Goal: Task Accomplishment & Management: Manage account settings

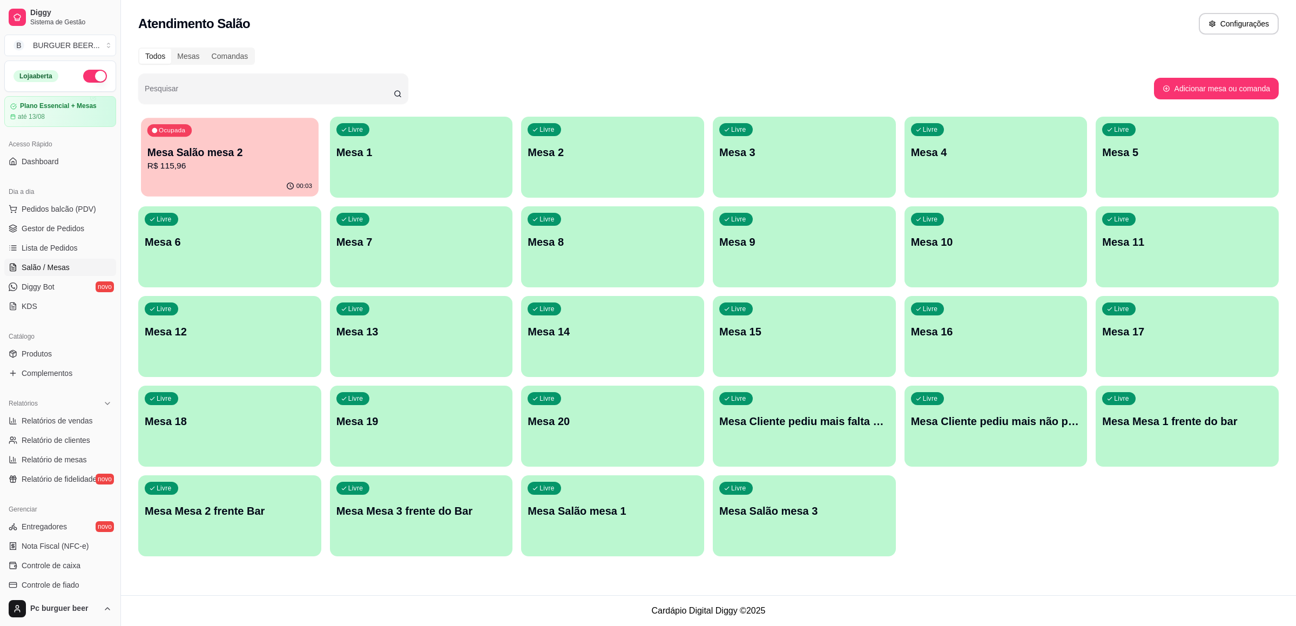
click at [249, 156] on p "Mesa Salão mesa 2" at bounding box center [229, 152] width 165 height 15
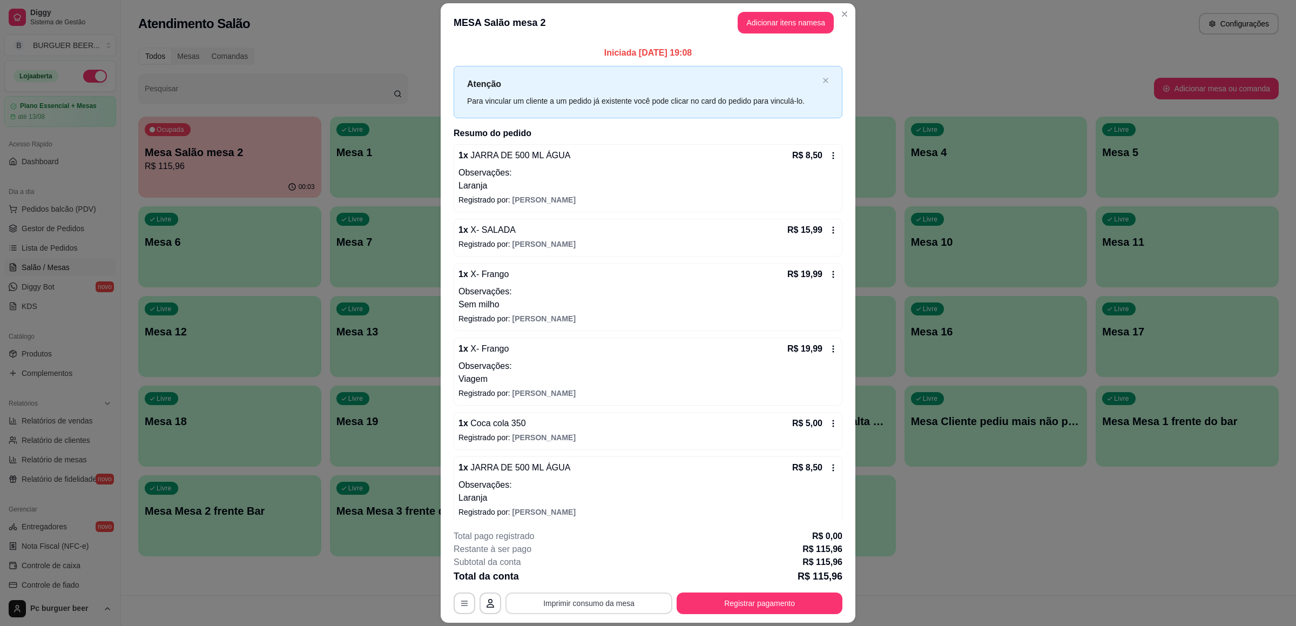
click at [612, 606] on button "Imprimir consumo da mesa" at bounding box center [588, 603] width 167 height 22
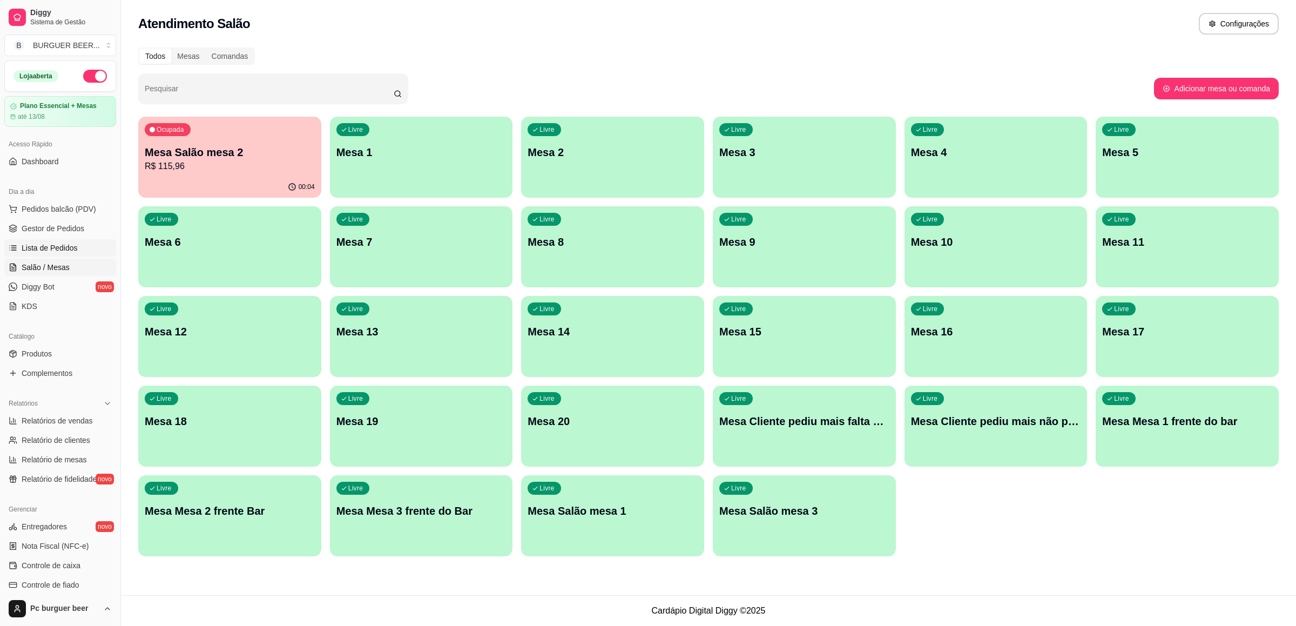
click at [39, 249] on span "Lista de Pedidos" at bounding box center [50, 247] width 56 height 11
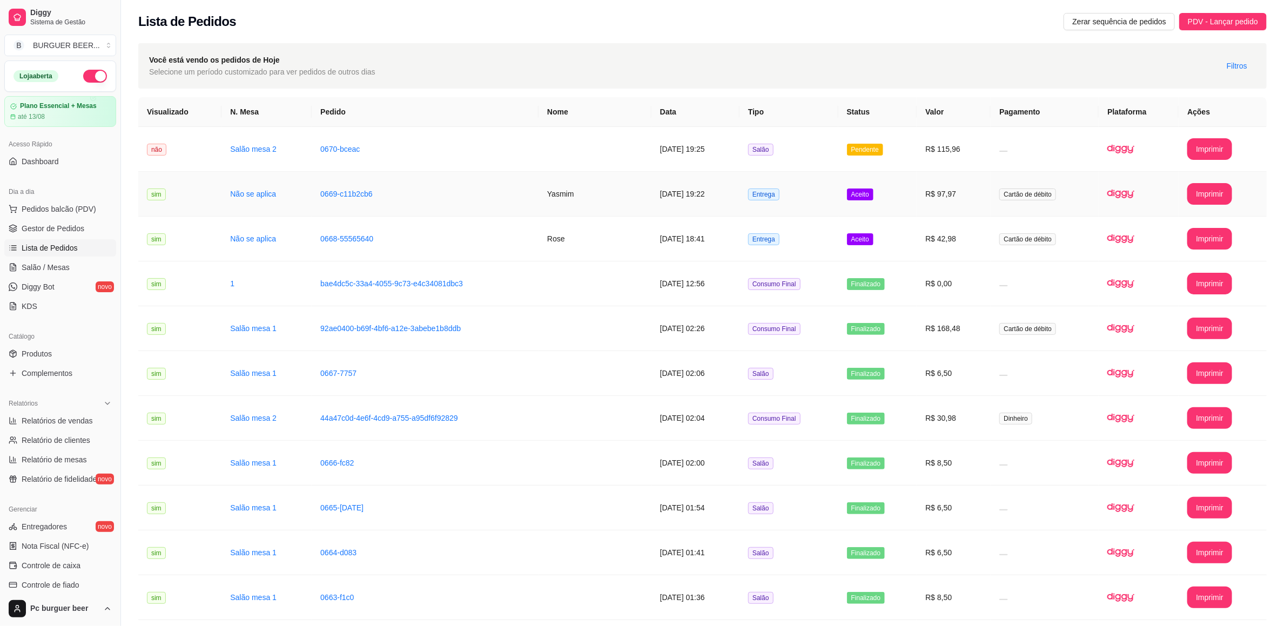
click at [731, 190] on td "[DATE] 19:22" at bounding box center [695, 194] width 88 height 45
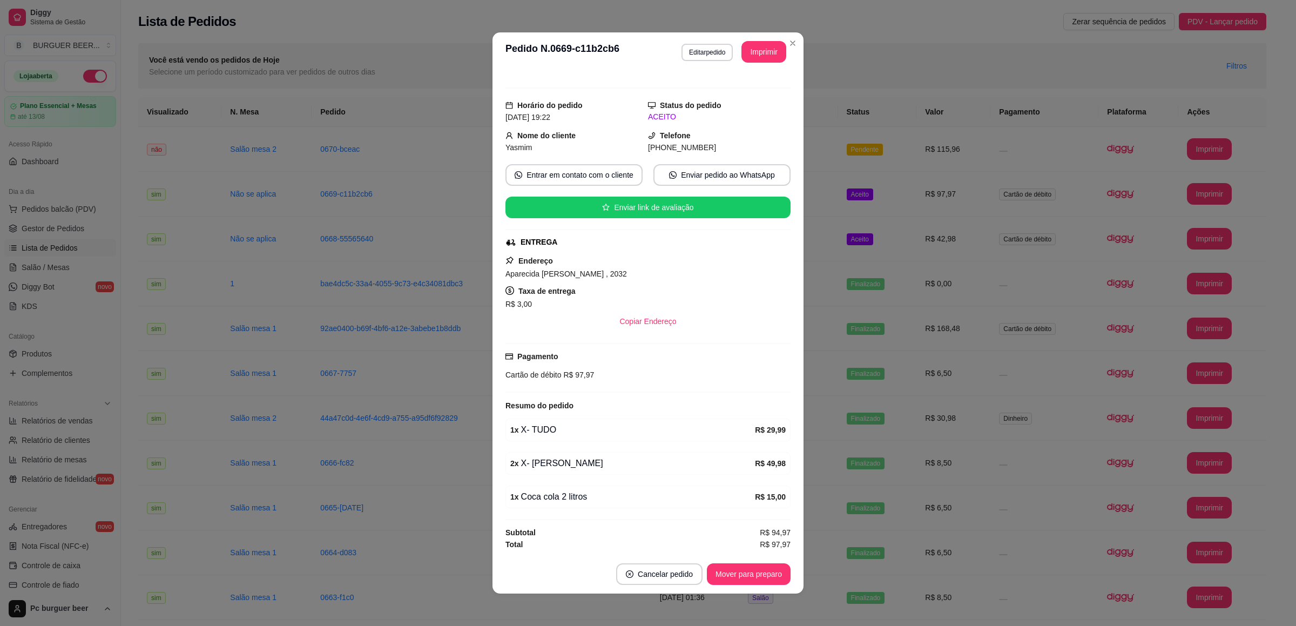
scroll to position [2, 0]
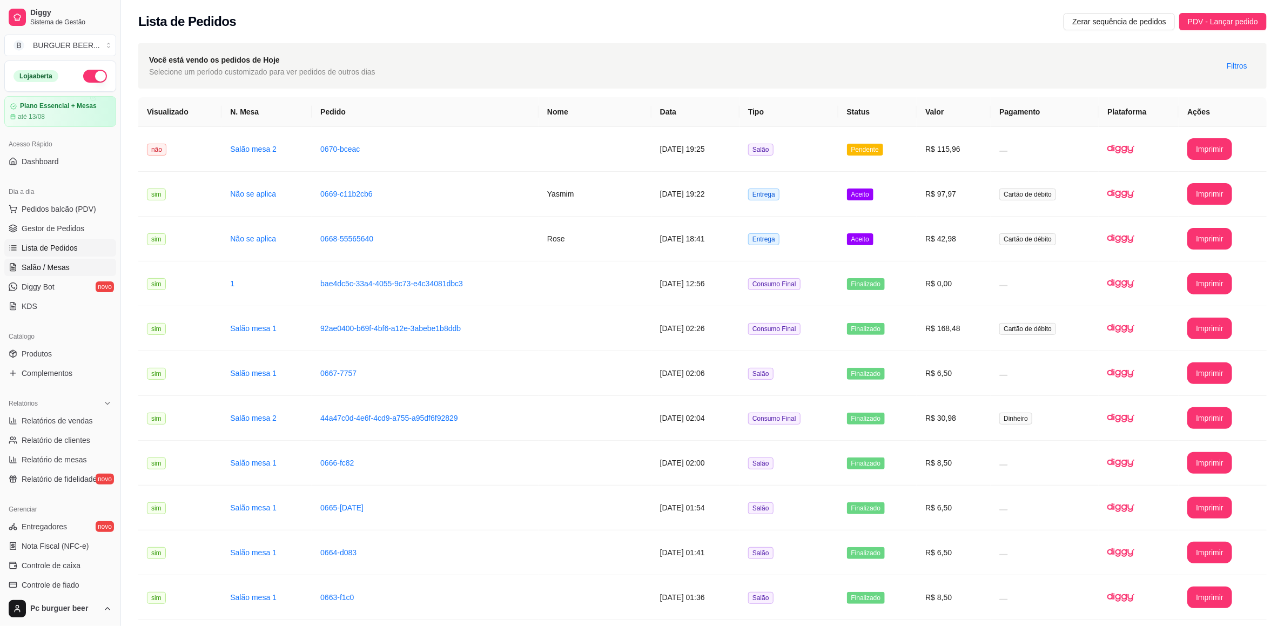
click at [68, 266] on link "Salão / Mesas" at bounding box center [60, 267] width 112 height 17
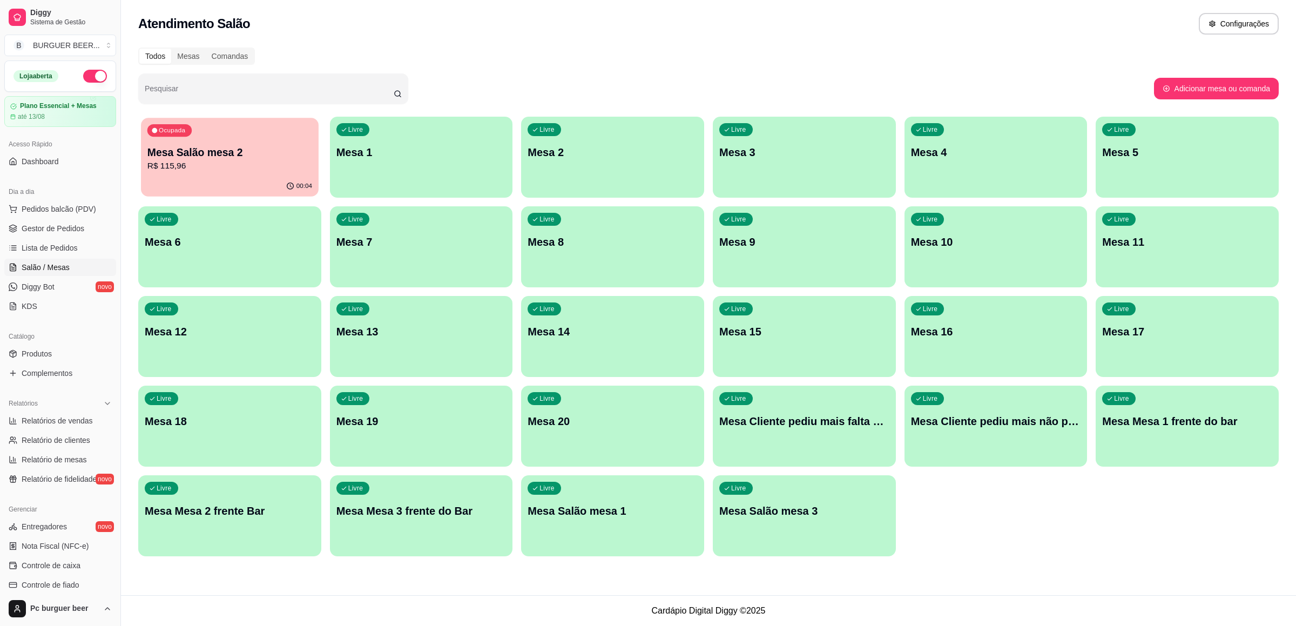
click at [204, 151] on p "Mesa Salão mesa 2" at bounding box center [229, 152] width 165 height 15
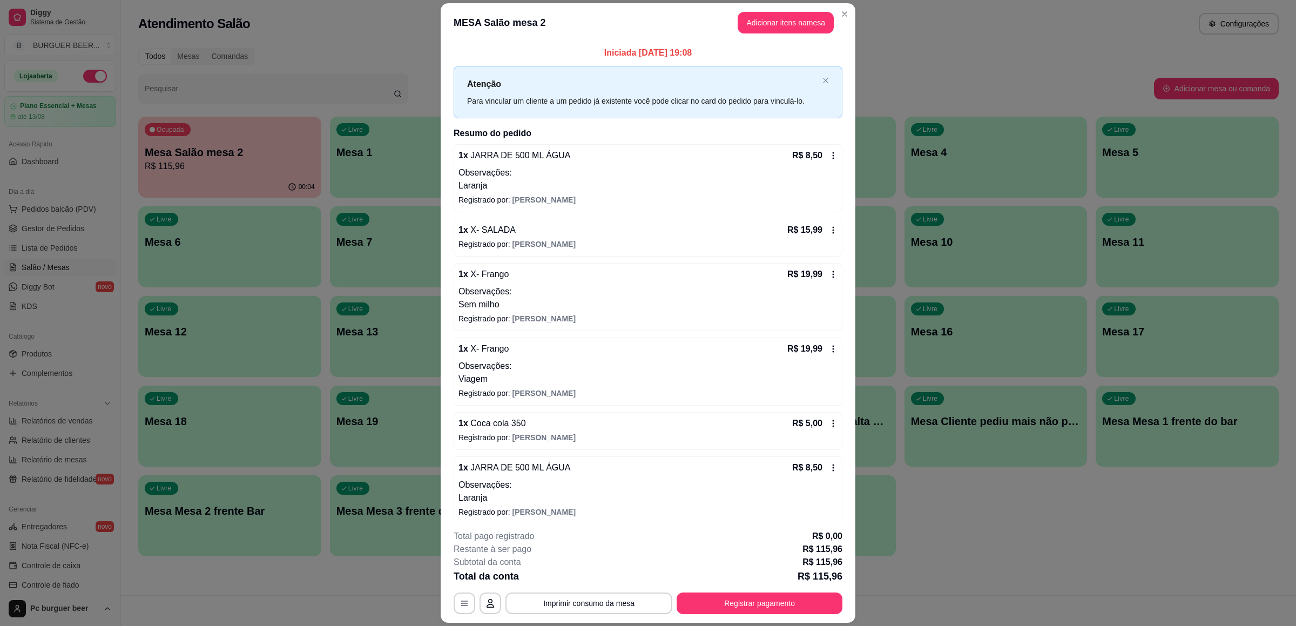
scroll to position [81, 0]
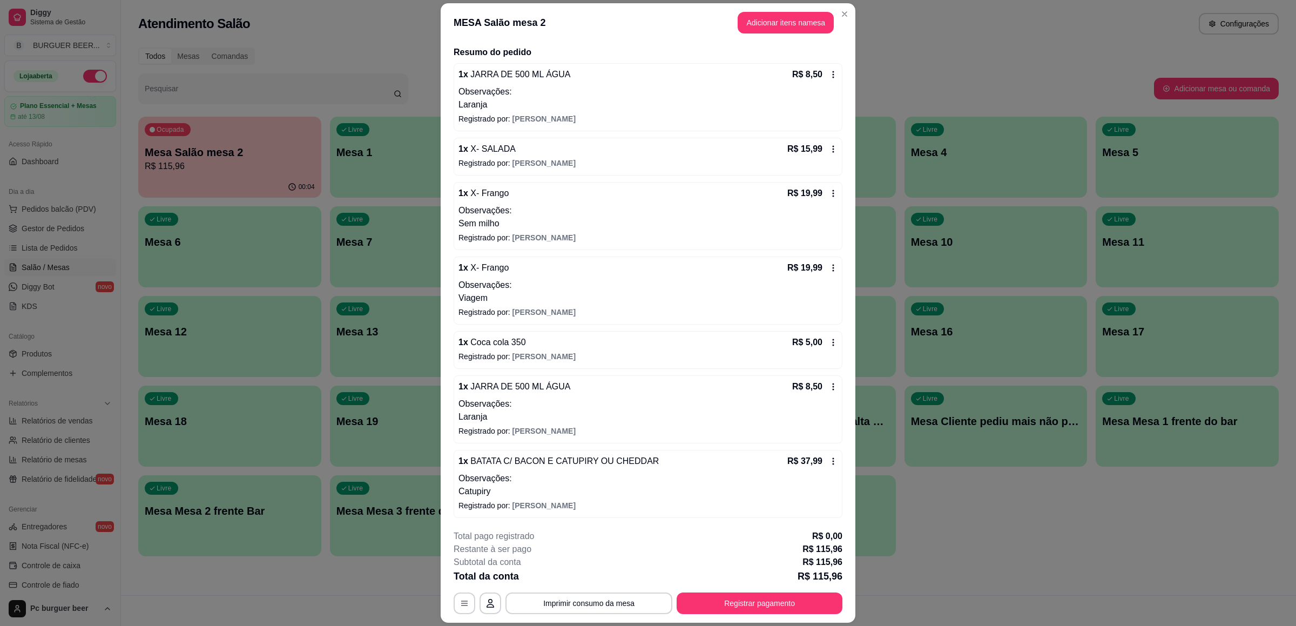
drag, startPoint x: 532, startPoint y: 358, endPoint x: 527, endPoint y: 352, distance: 8.0
drag, startPoint x: 527, startPoint y: 352, endPoint x: 534, endPoint y: 408, distance: 56.6
click at [534, 409] on p "Laranja" at bounding box center [647, 415] width 379 height 13
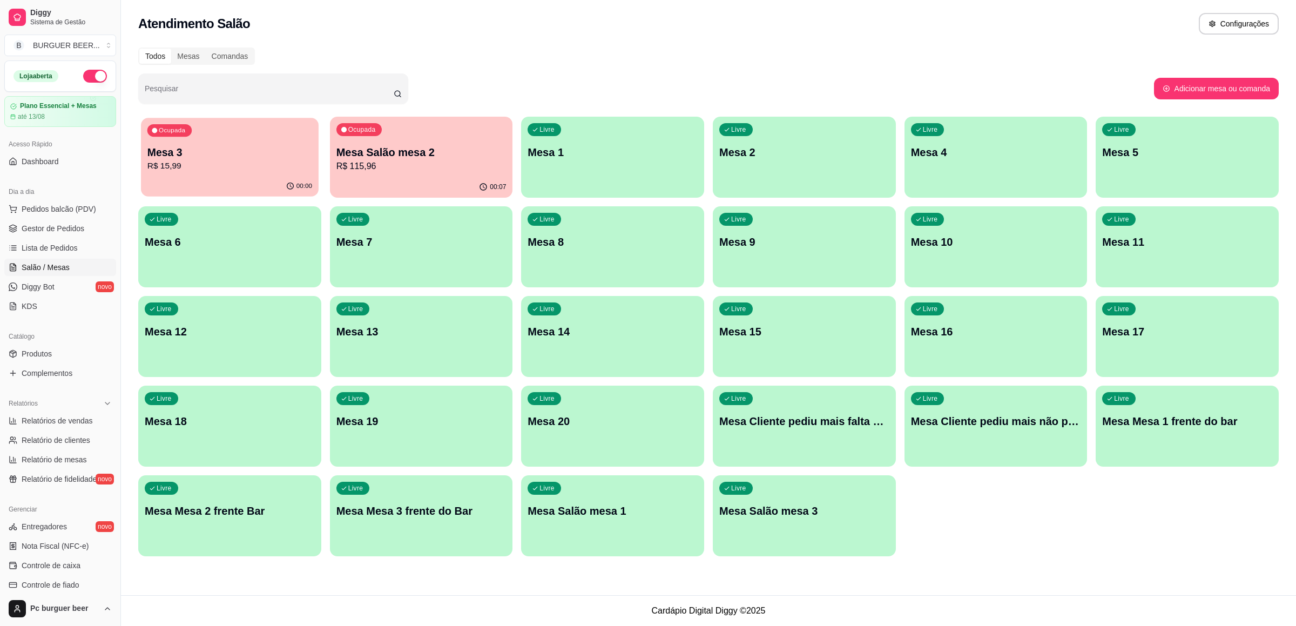
click at [226, 145] on p "Mesa 3" at bounding box center [229, 152] width 165 height 15
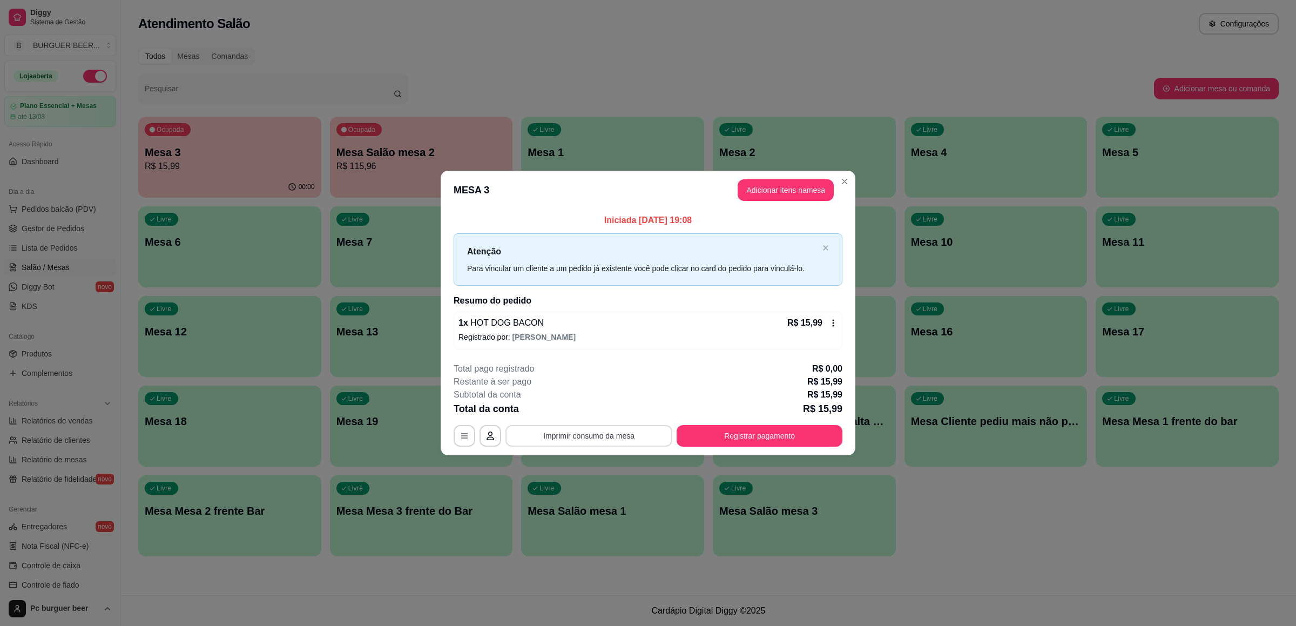
click at [638, 431] on button "Imprimir consumo da mesa" at bounding box center [588, 436] width 167 height 22
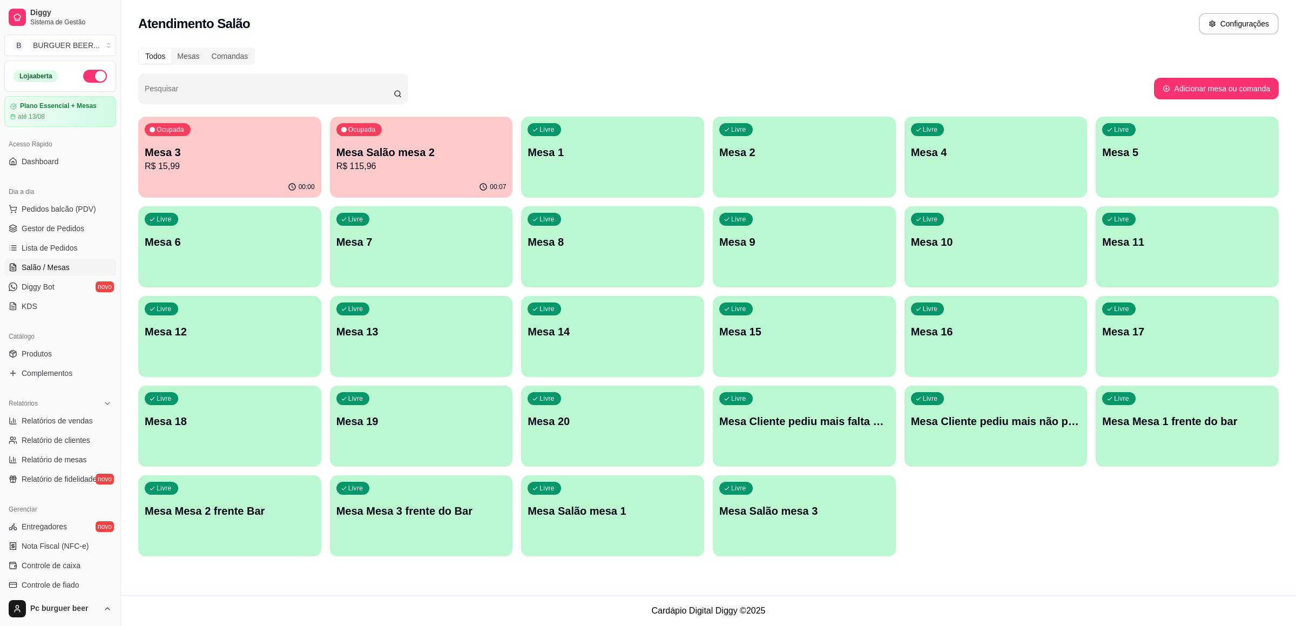
click at [274, 185] on div "00:00" at bounding box center [229, 187] width 183 height 21
click at [650, 522] on div "Livre Mesa Salão mesa 1" at bounding box center [612, 509] width 183 height 68
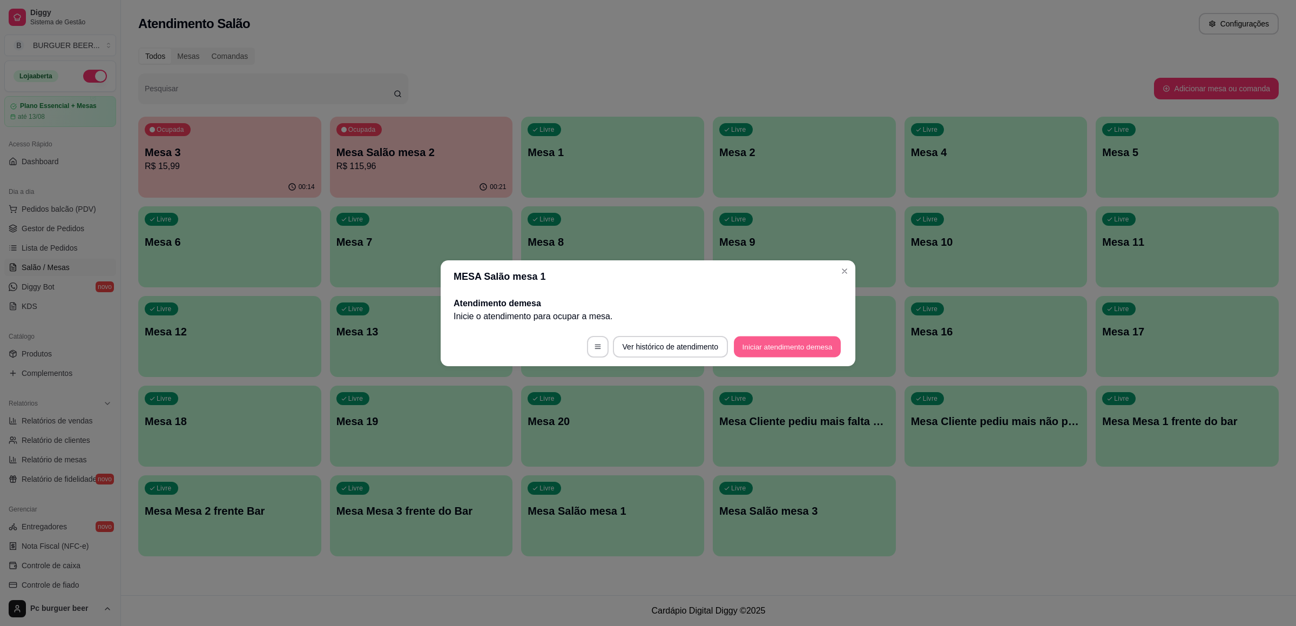
click at [805, 342] on button "Iniciar atendimento de mesa" at bounding box center [787, 346] width 107 height 21
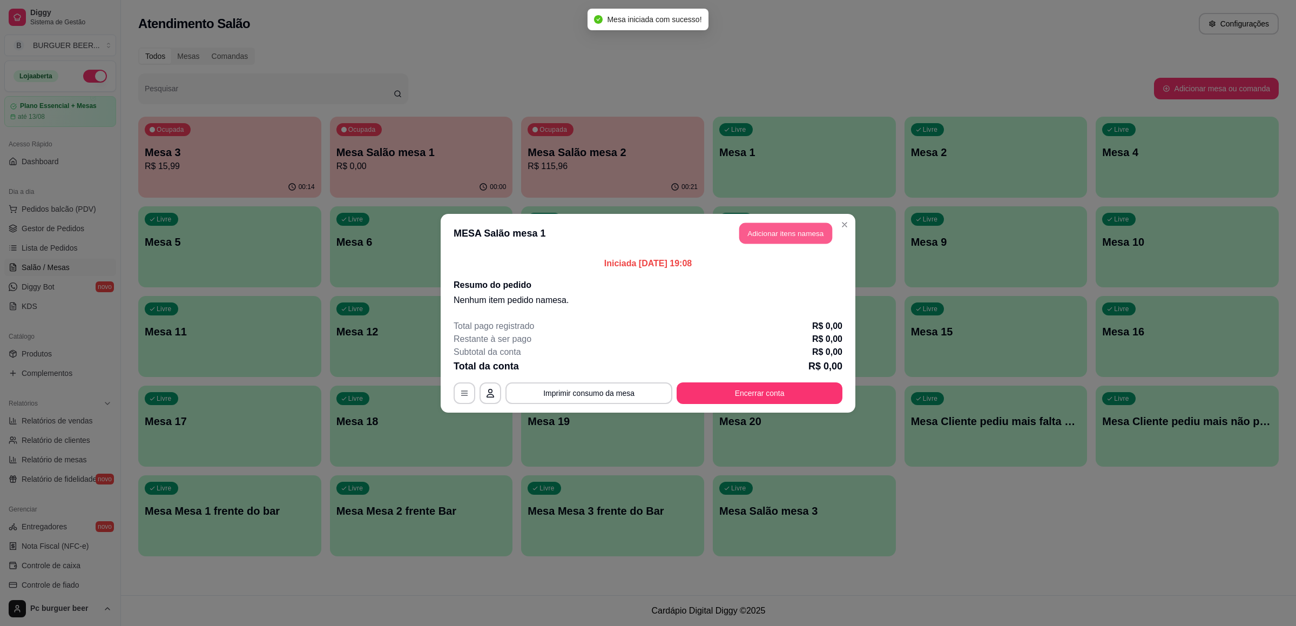
click at [796, 233] on button "Adicionar itens na mesa" at bounding box center [785, 232] width 93 height 21
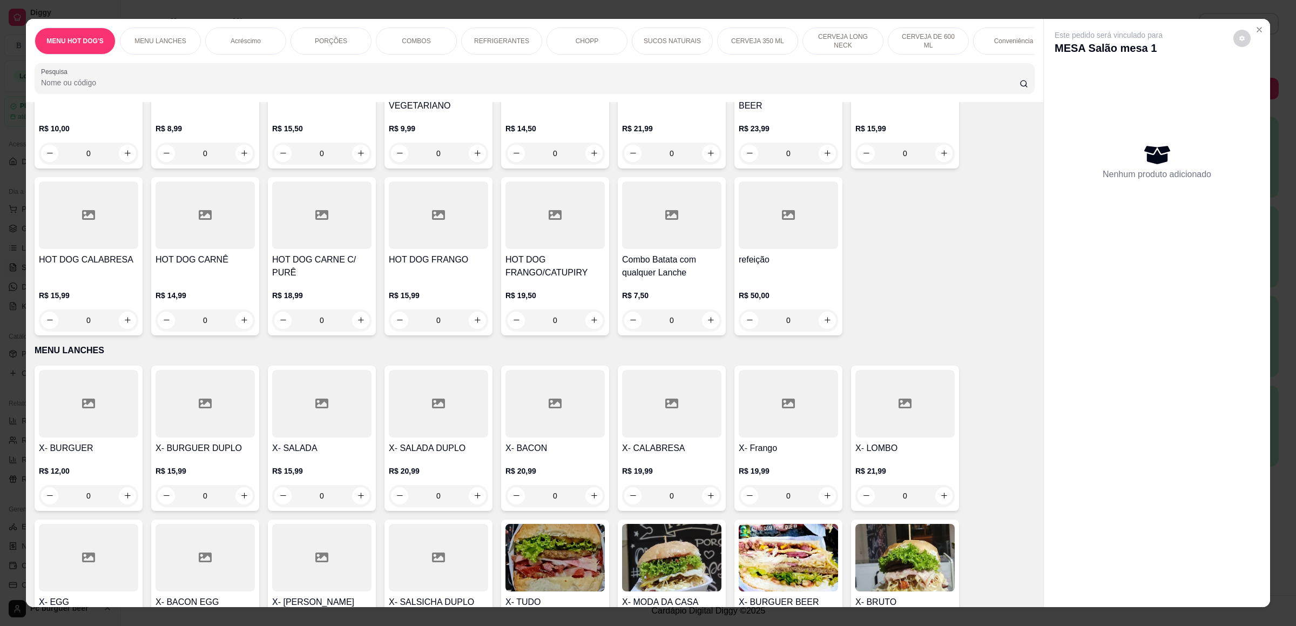
scroll to position [243, 0]
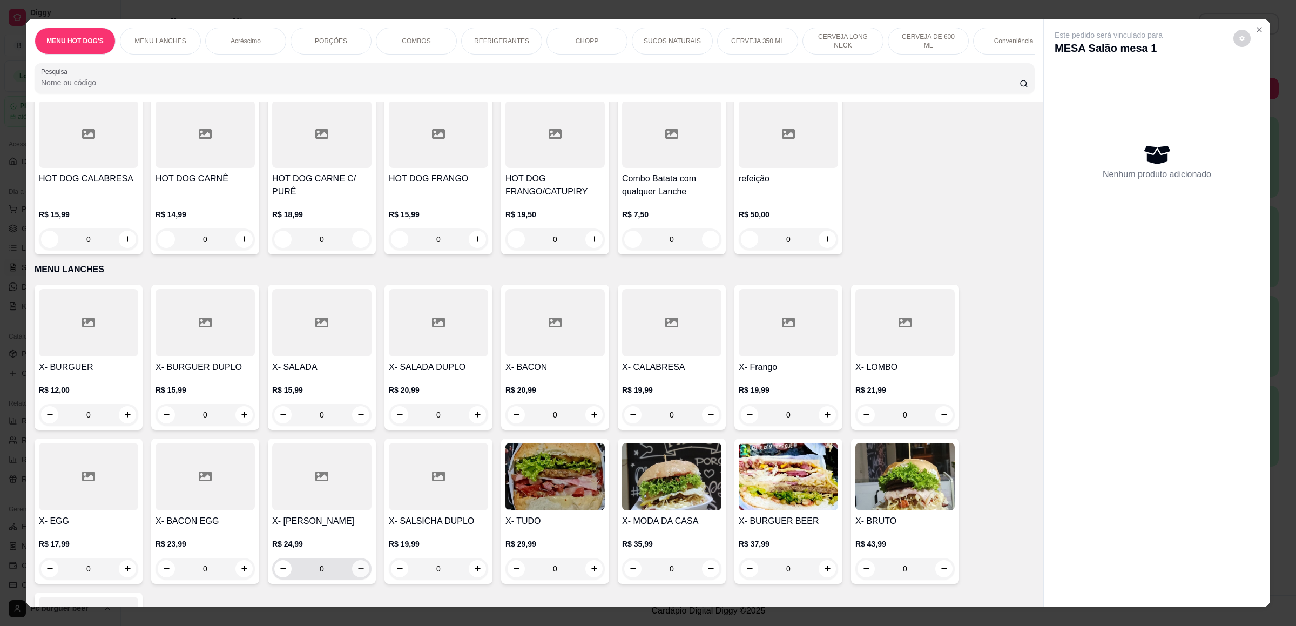
click at [357, 566] on icon "increase-product-quantity" at bounding box center [361, 568] width 8 height 8
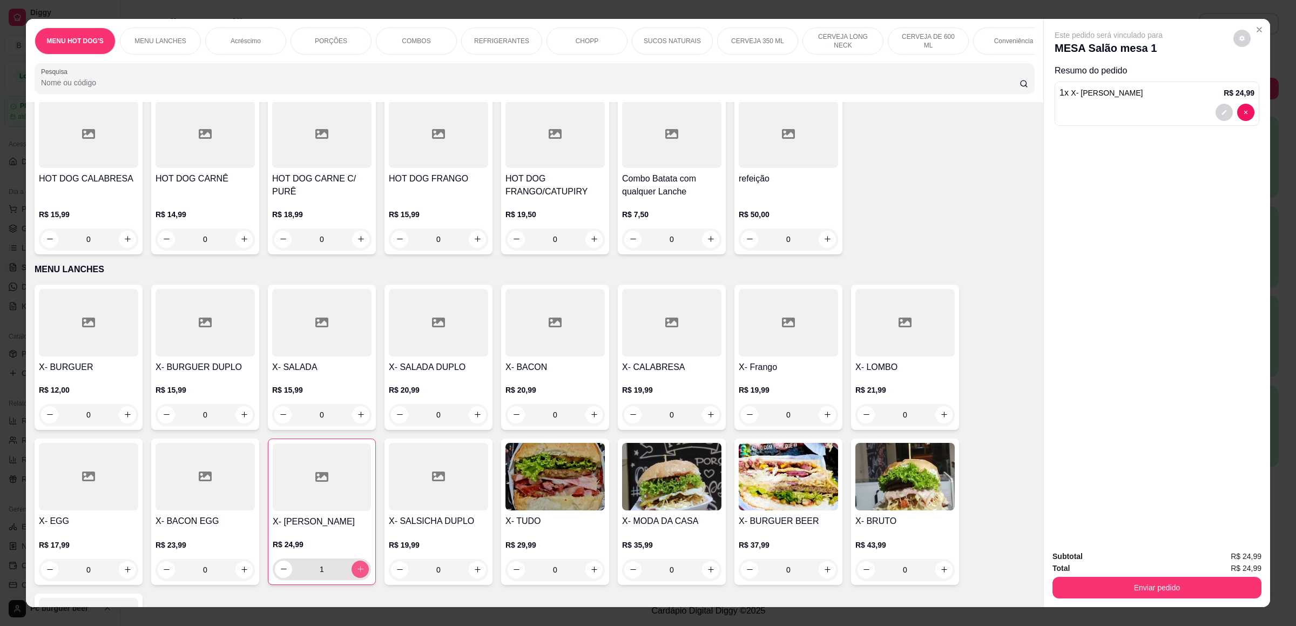
type input "1"
click at [1115, 589] on button "Enviar pedido" at bounding box center [1156, 588] width 209 height 22
click at [1106, 557] on button "Não registrar e enviar pedido" at bounding box center [1119, 561] width 112 height 21
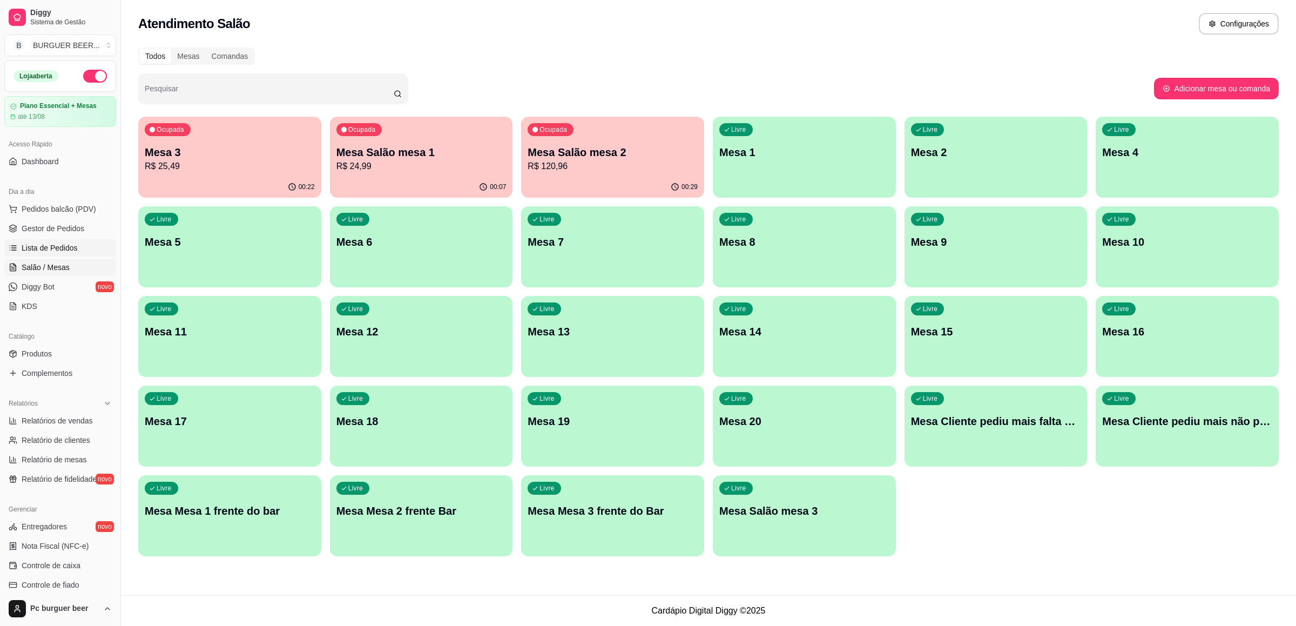
click at [56, 246] on span "Lista de Pedidos" at bounding box center [50, 247] width 56 height 11
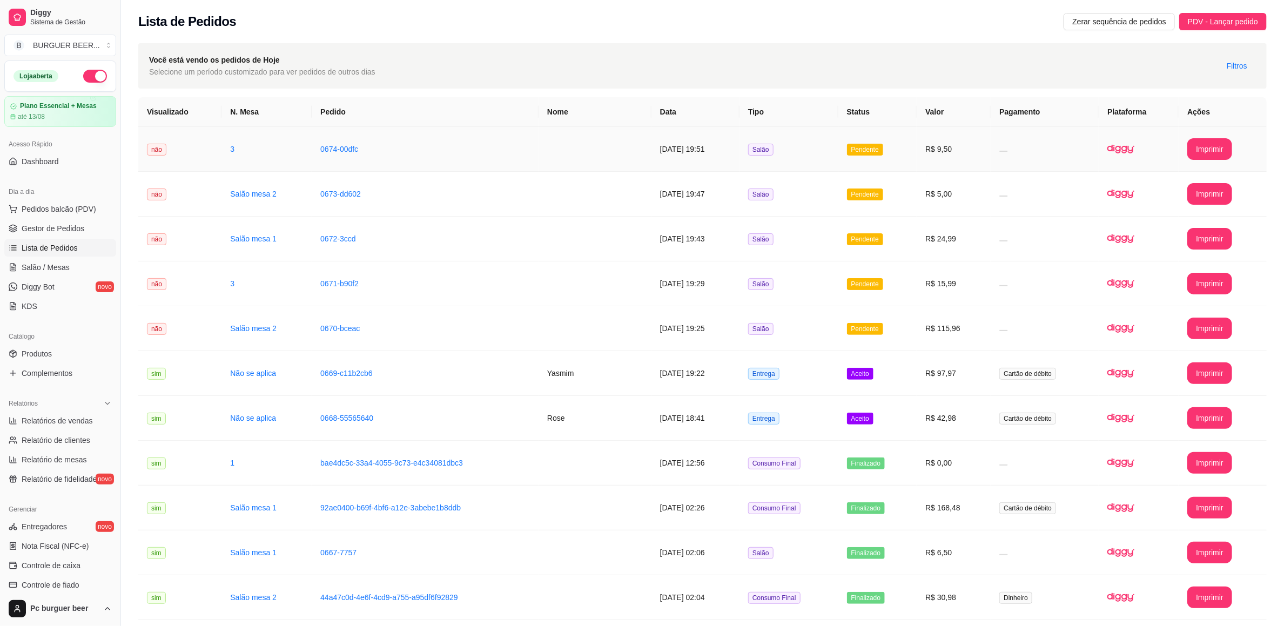
click at [476, 133] on td "0674-00dfc" at bounding box center [425, 149] width 227 height 45
click at [68, 267] on link "Salão / Mesas" at bounding box center [60, 267] width 112 height 17
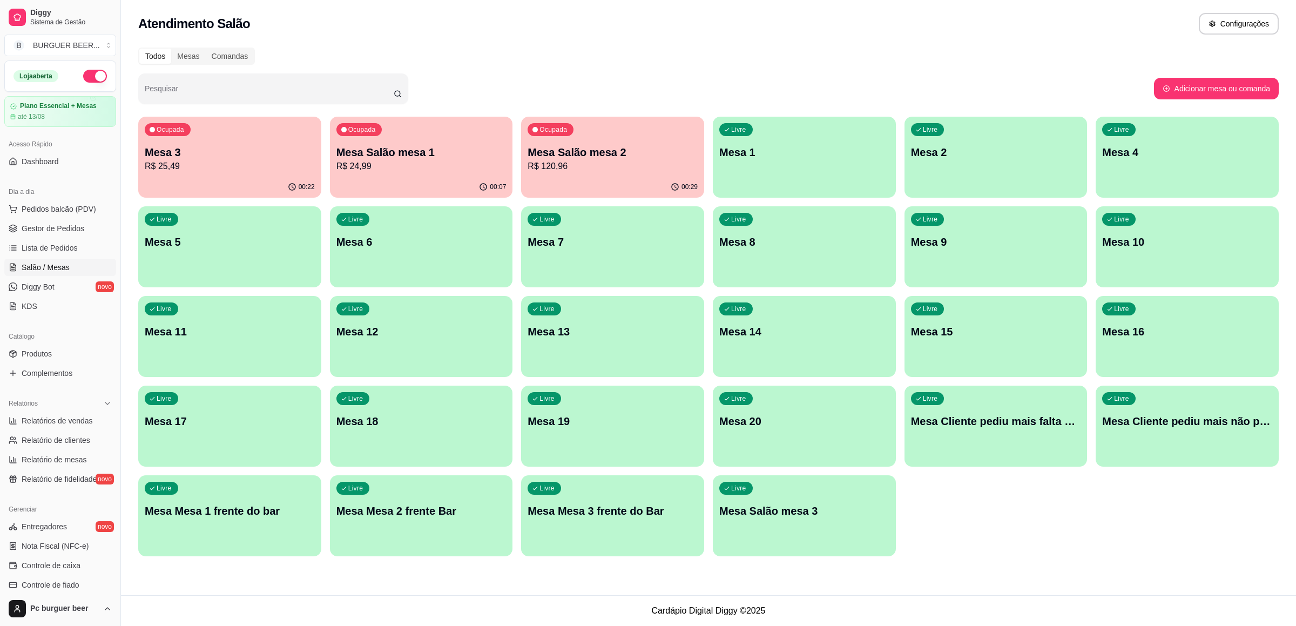
click at [269, 160] on p "R$ 25,49" at bounding box center [230, 166] width 170 height 13
drag, startPoint x: 63, startPoint y: 248, endPoint x: 57, endPoint y: 249, distance: 6.2
click at [64, 248] on span "Lista de Pedidos" at bounding box center [50, 247] width 56 height 11
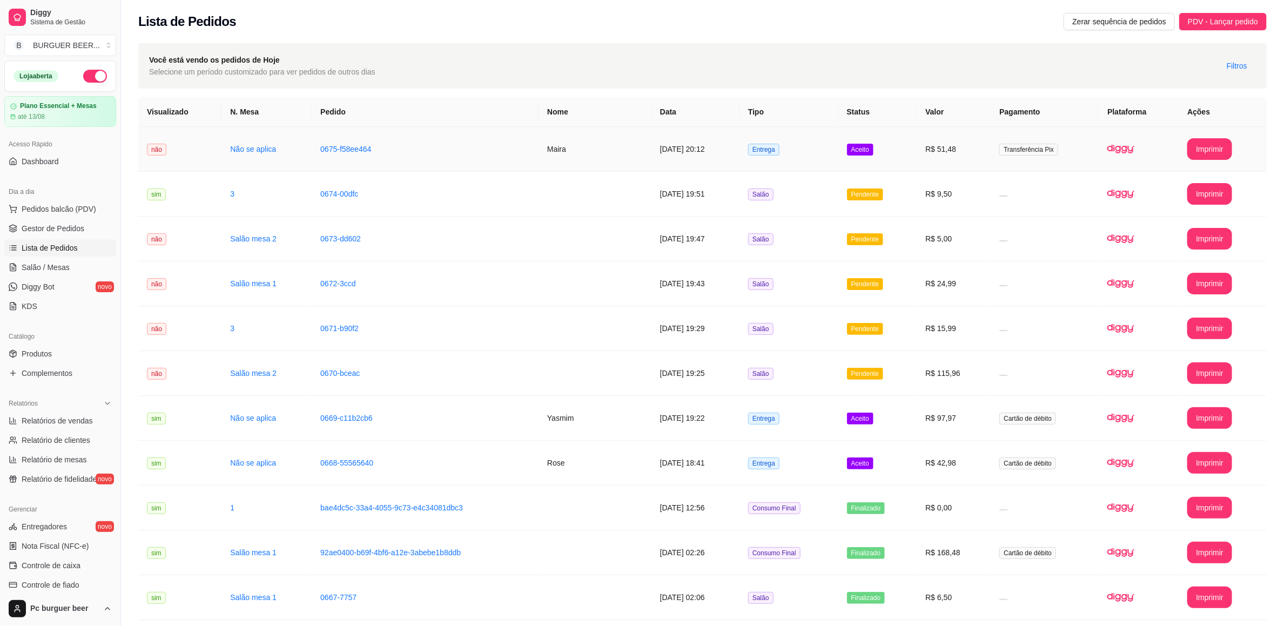
click at [571, 157] on td "Maira" at bounding box center [594, 149] width 113 height 45
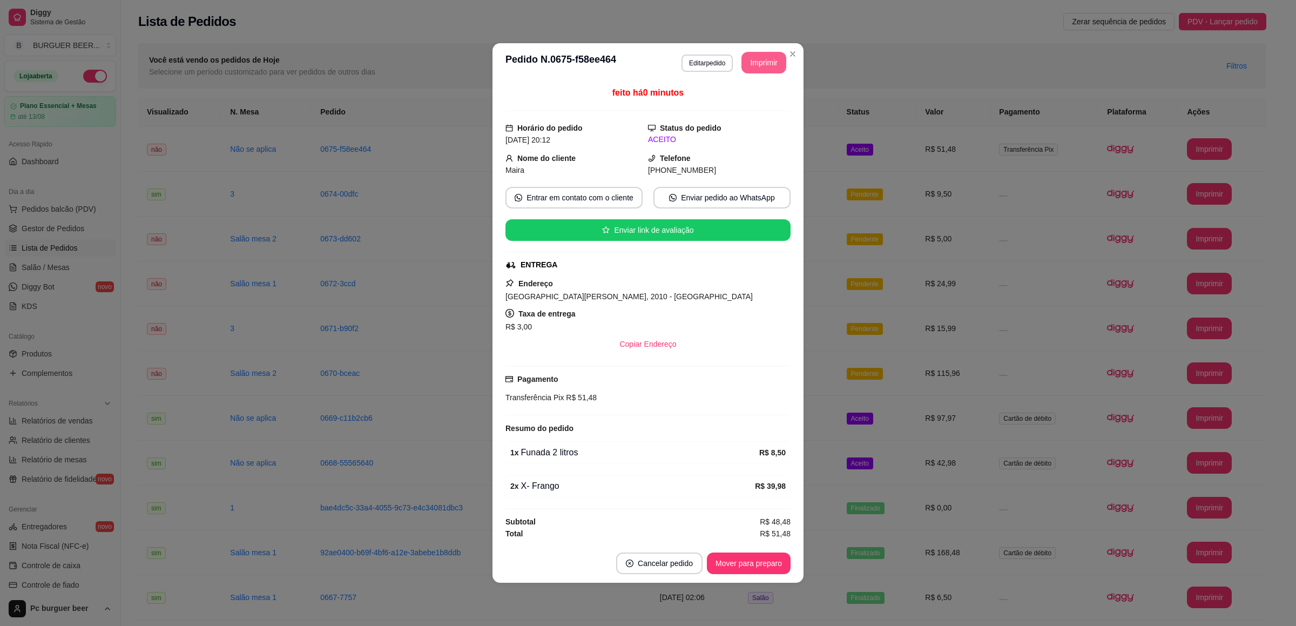
click at [761, 56] on button "Imprimir" at bounding box center [763, 63] width 45 height 22
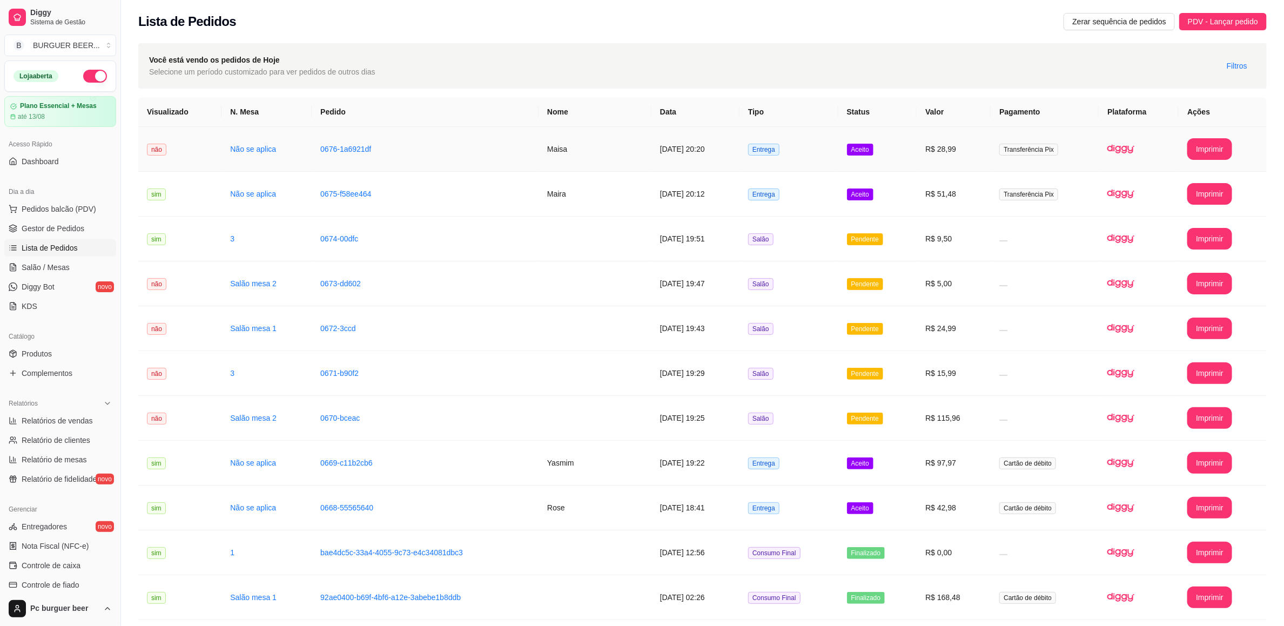
click at [727, 143] on td "[DATE] 20:20" at bounding box center [695, 149] width 88 height 45
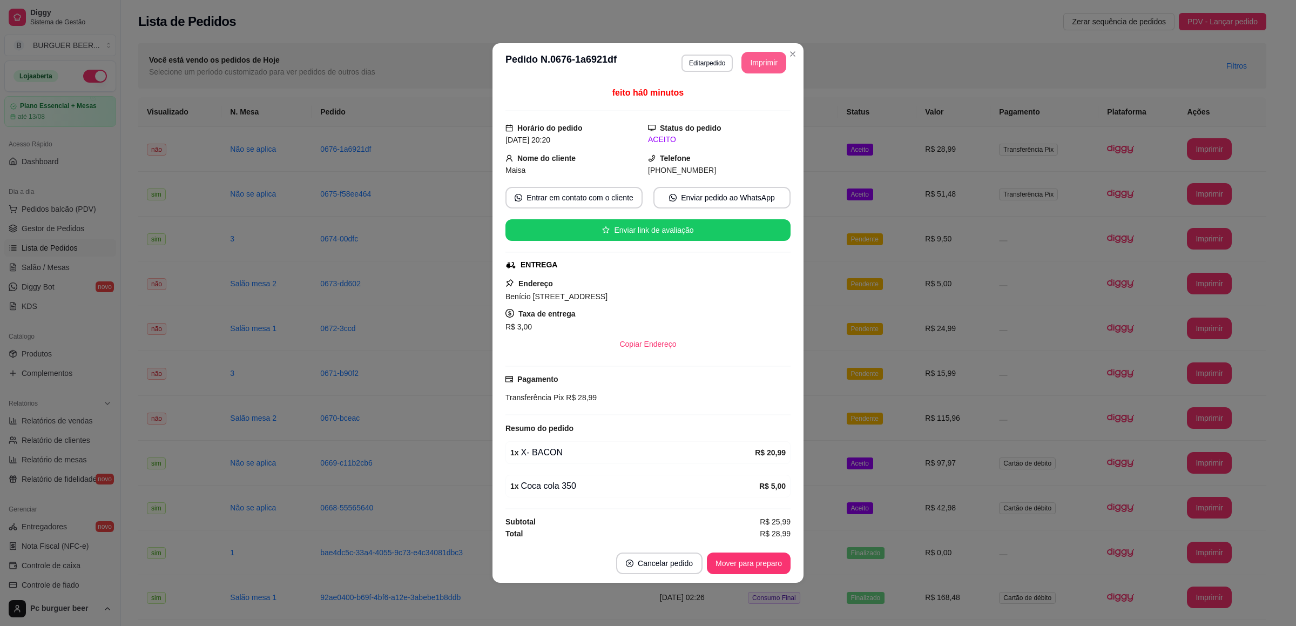
click at [752, 52] on button "Imprimir" at bounding box center [763, 63] width 45 height 22
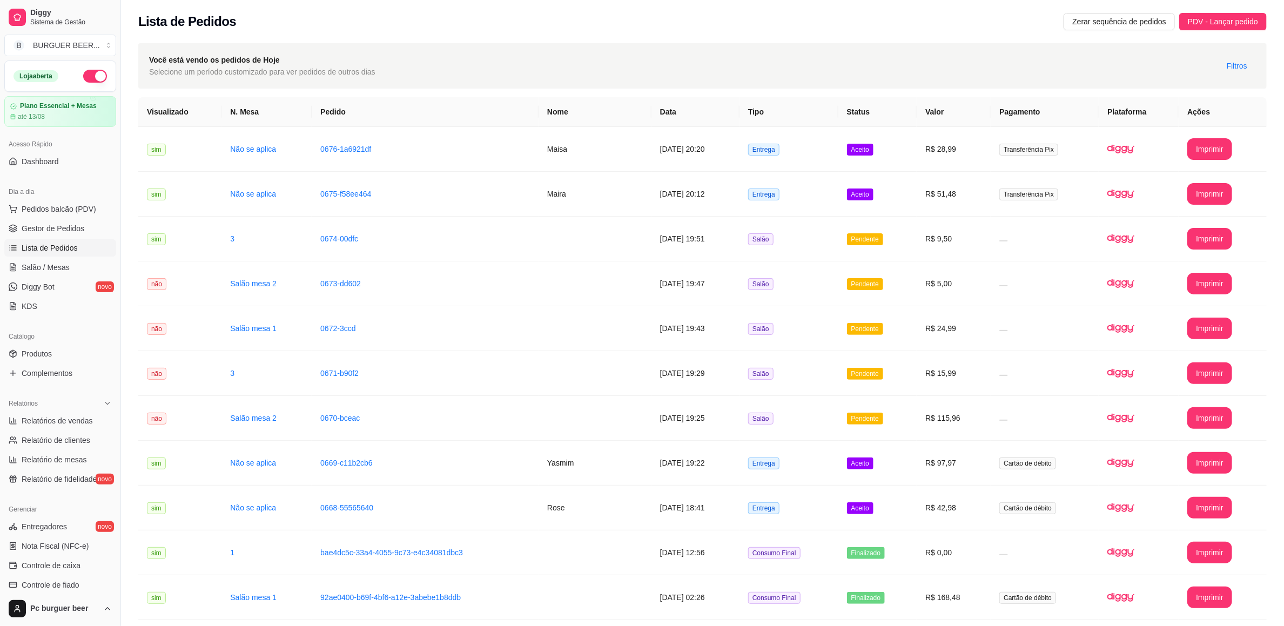
click at [73, 247] on span "Lista de Pedidos" at bounding box center [50, 247] width 56 height 11
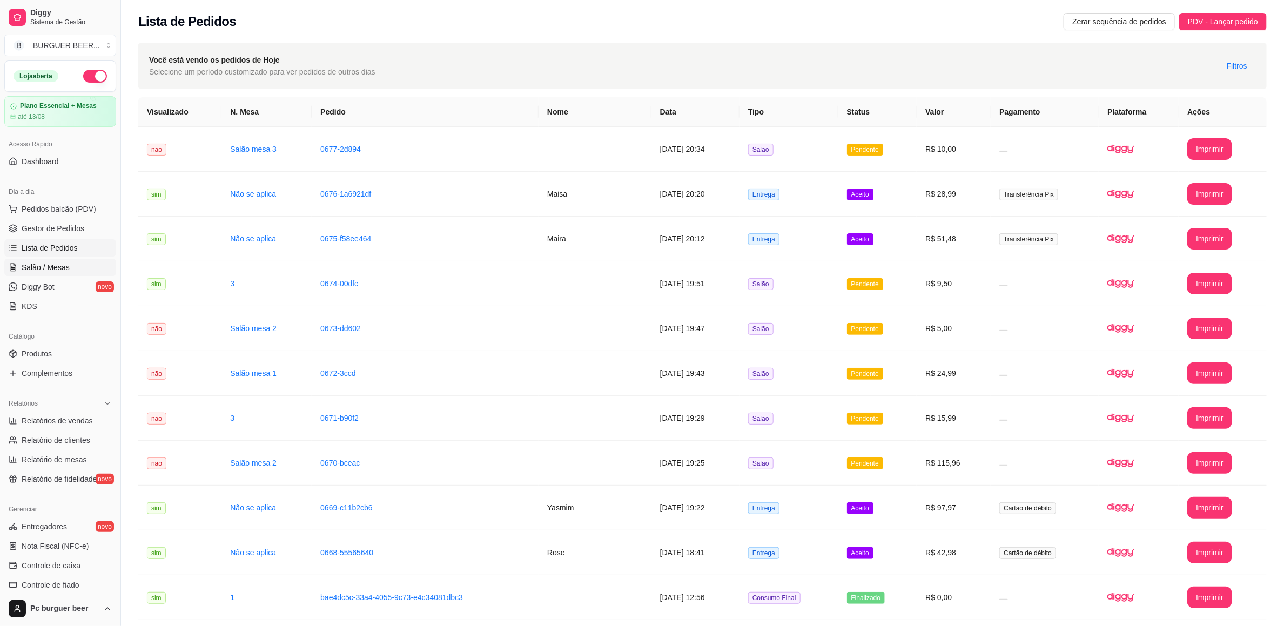
click at [59, 272] on span "Salão / Mesas" at bounding box center [46, 267] width 48 height 11
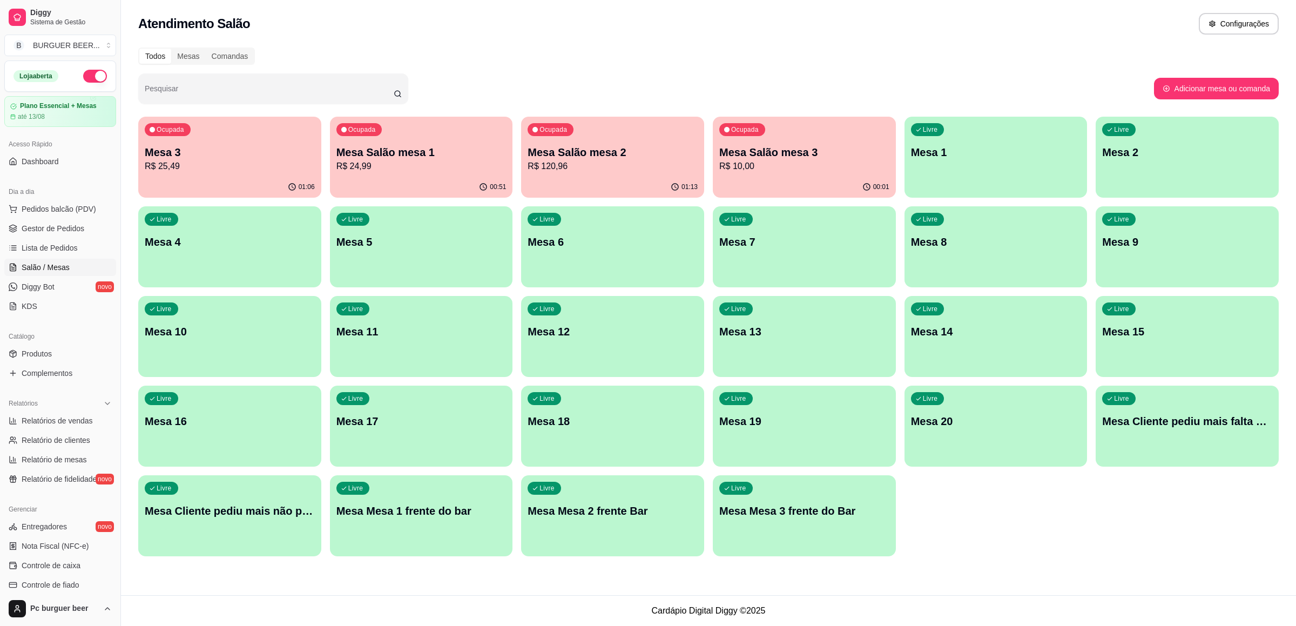
click at [586, 157] on p "Mesa Salão mesa 2" at bounding box center [613, 152] width 170 height 15
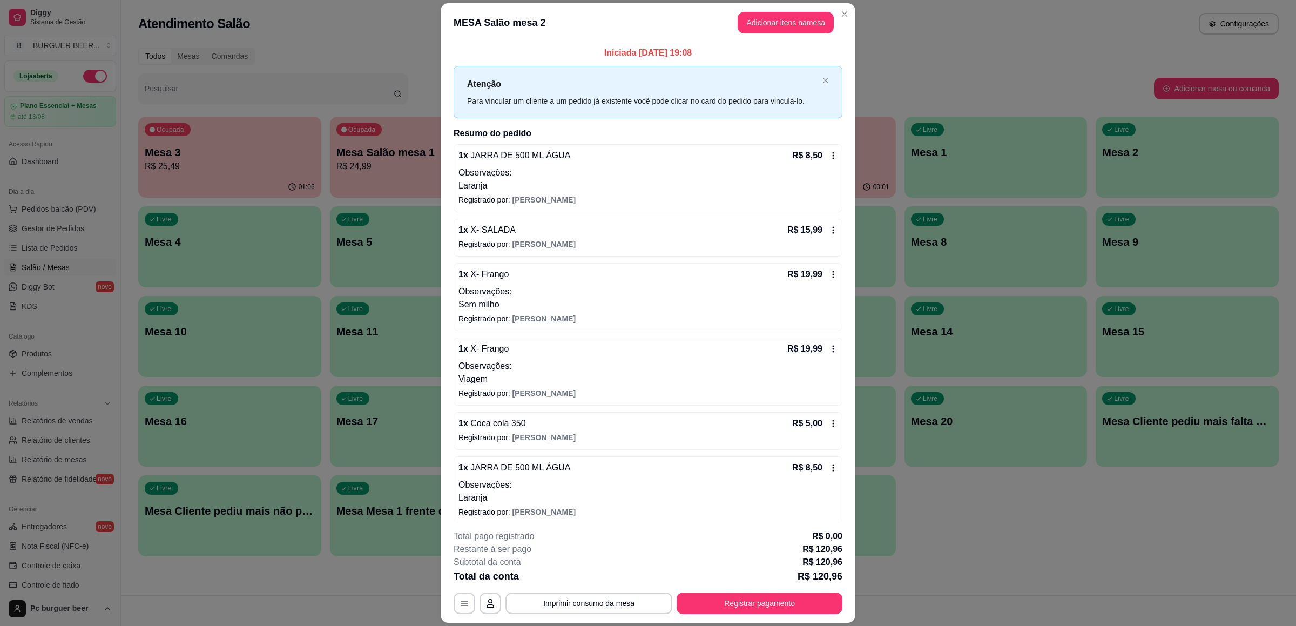
drag, startPoint x: 500, startPoint y: 206, endPoint x: 505, endPoint y: 251, distance: 45.7
click at [501, 181] on div "1 x JARRA DE 500 ML ÁGUA R$ 8,50 Observações: Laranja Registrado por: igor 1 x …" at bounding box center [648, 393] width 389 height 499
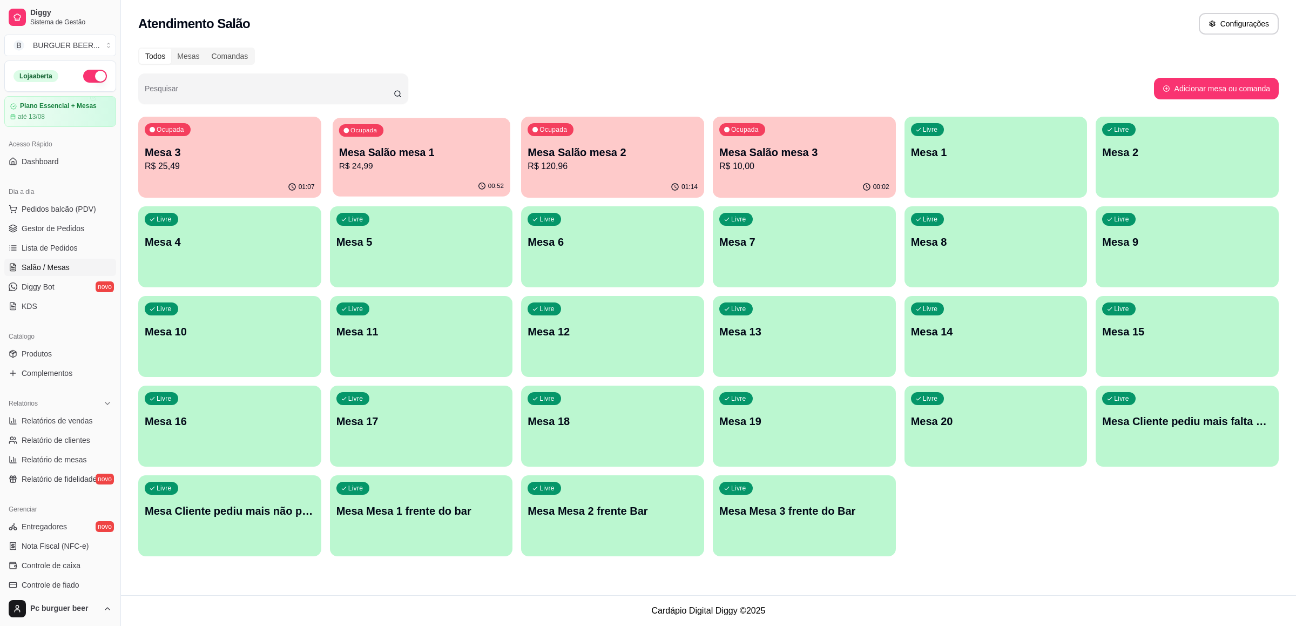
click at [458, 167] on p "R$ 24,99" at bounding box center [421, 166] width 165 height 12
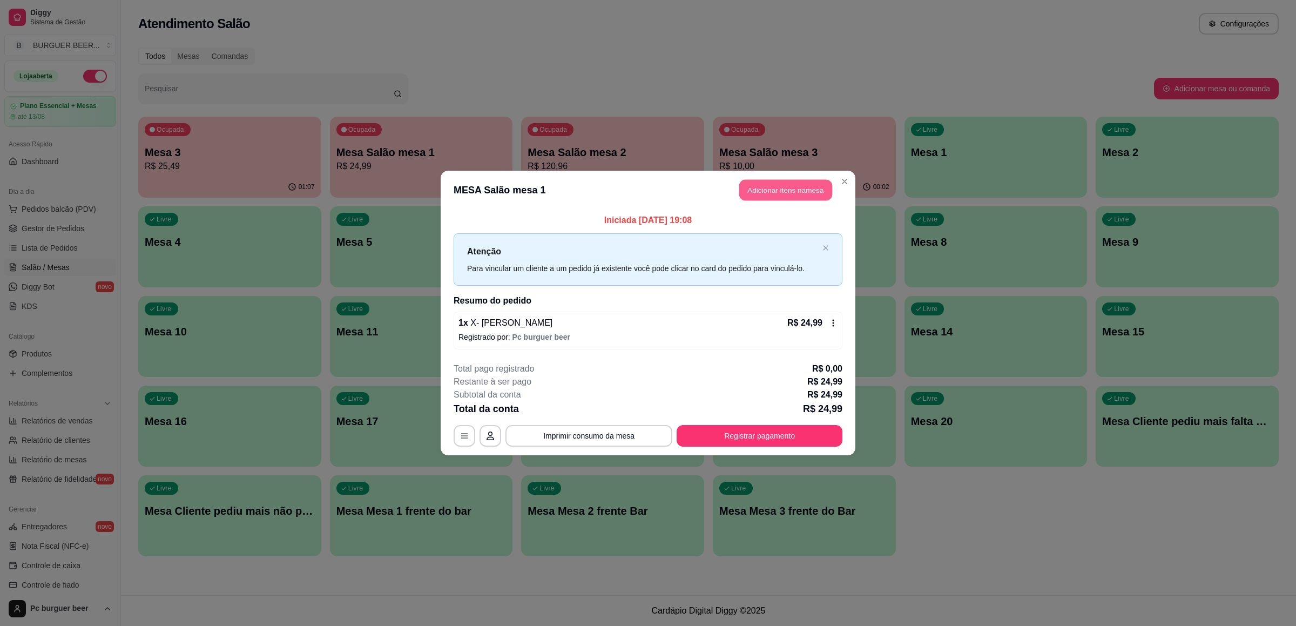
click at [775, 184] on button "Adicionar itens na mesa" at bounding box center [785, 190] width 93 height 21
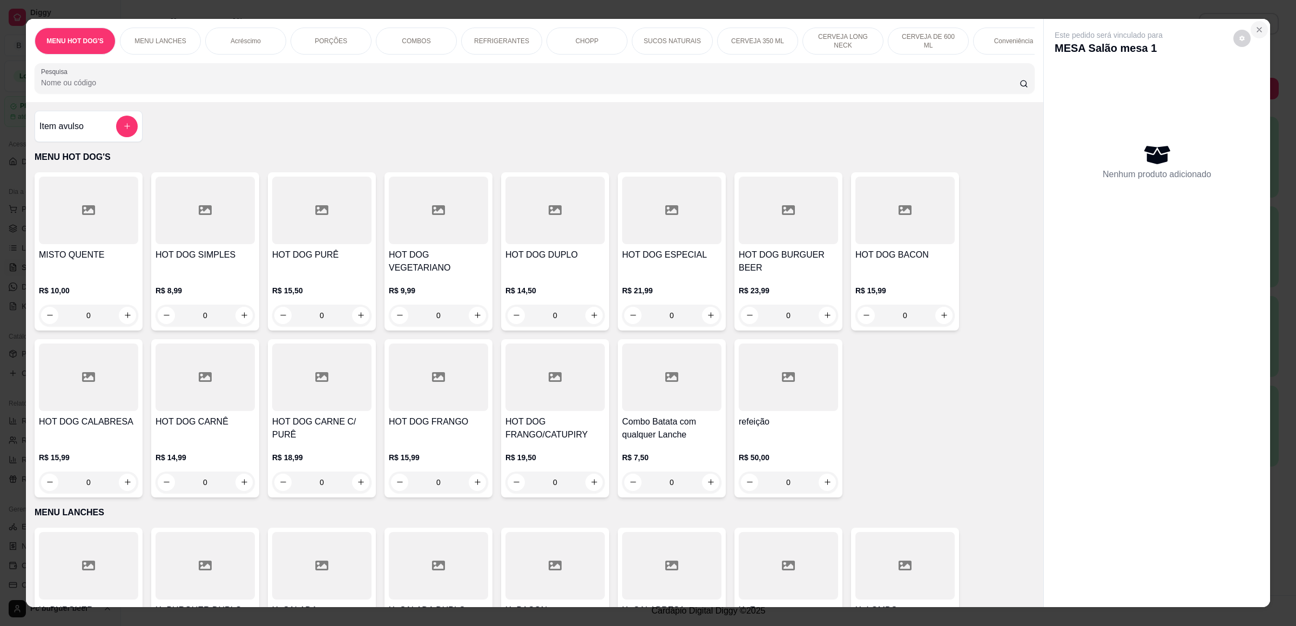
click at [1255, 26] on icon "Close" at bounding box center [1259, 29] width 9 height 9
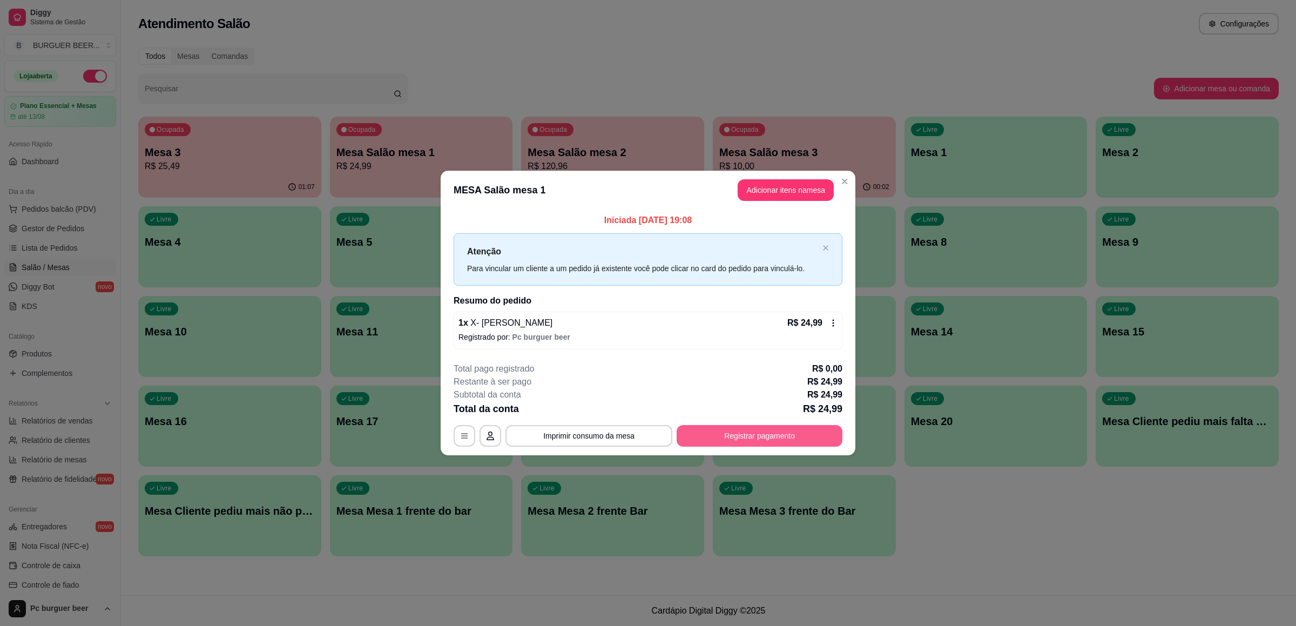
click at [721, 426] on button "Registrar pagamento" at bounding box center [760, 436] width 166 height 22
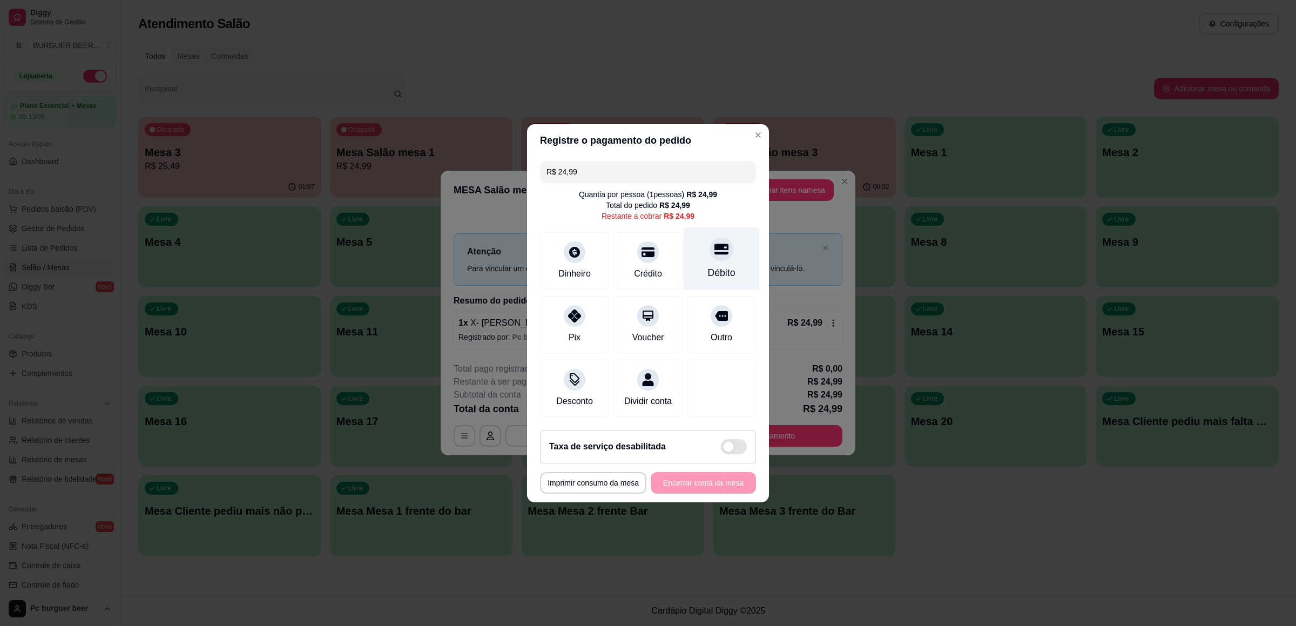
click at [707, 254] on div "Débito" at bounding box center [722, 258] width 76 height 63
type input "R$ 0,00"
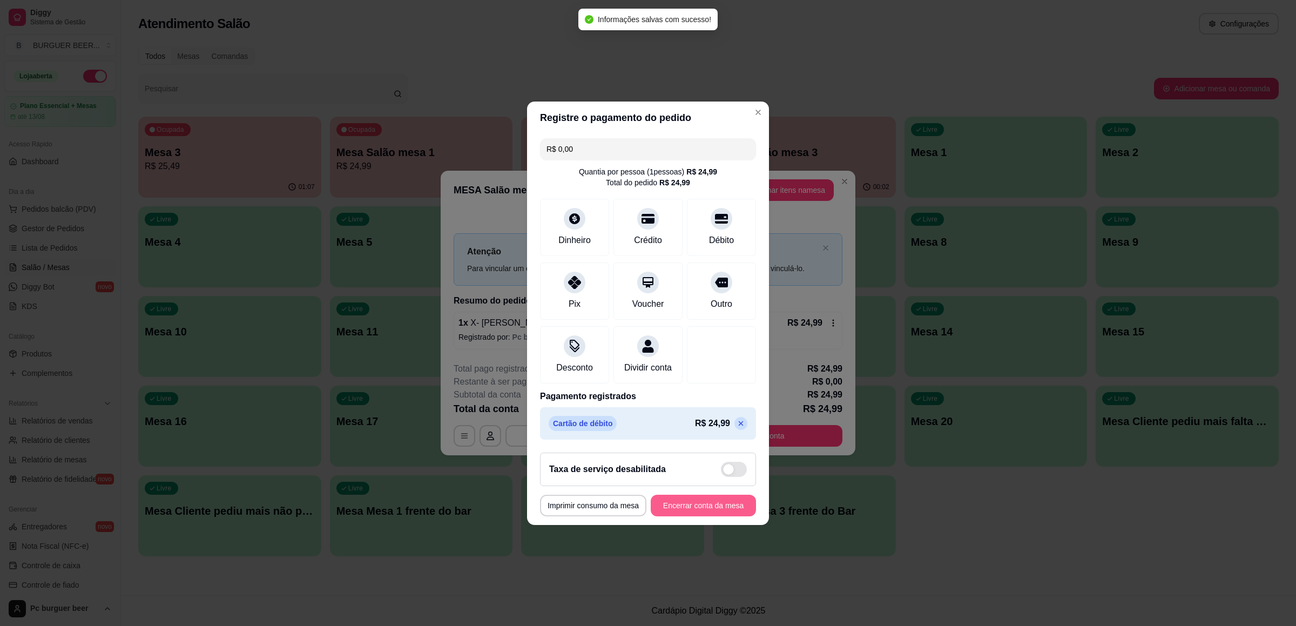
click at [721, 516] on button "Encerrar conta da mesa" at bounding box center [703, 506] width 105 height 22
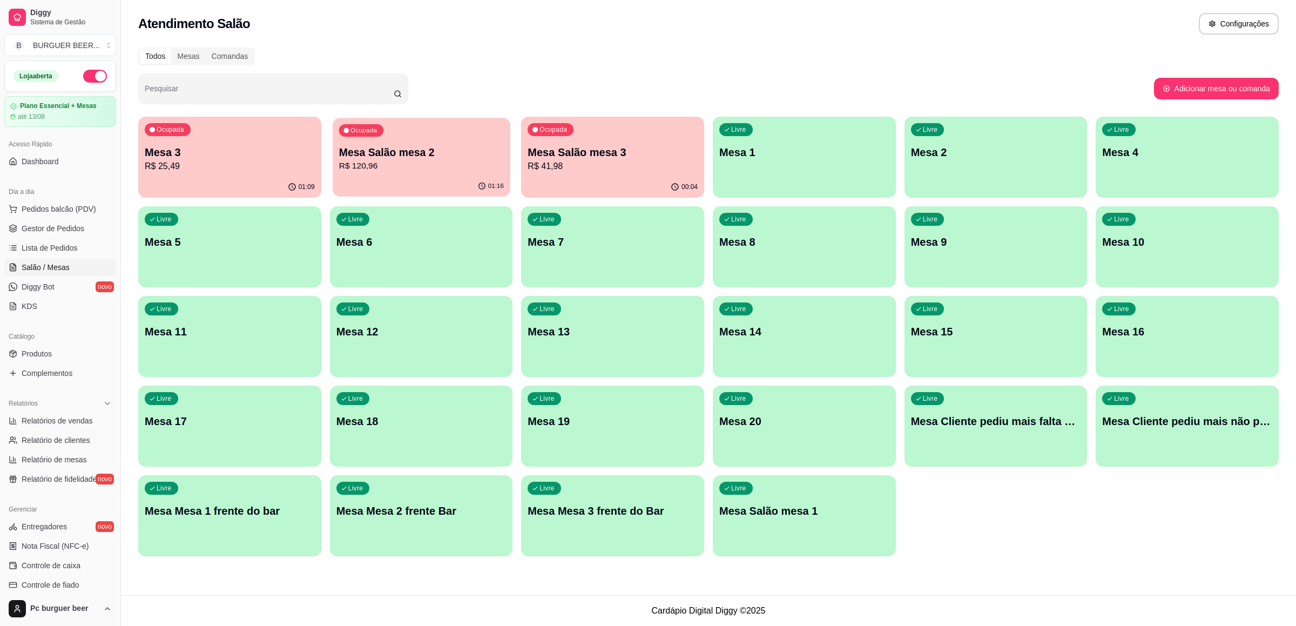
click at [444, 176] on div "Ocupada Mesa Salão mesa 2 R$ 120,96" at bounding box center [422, 147] width 178 height 58
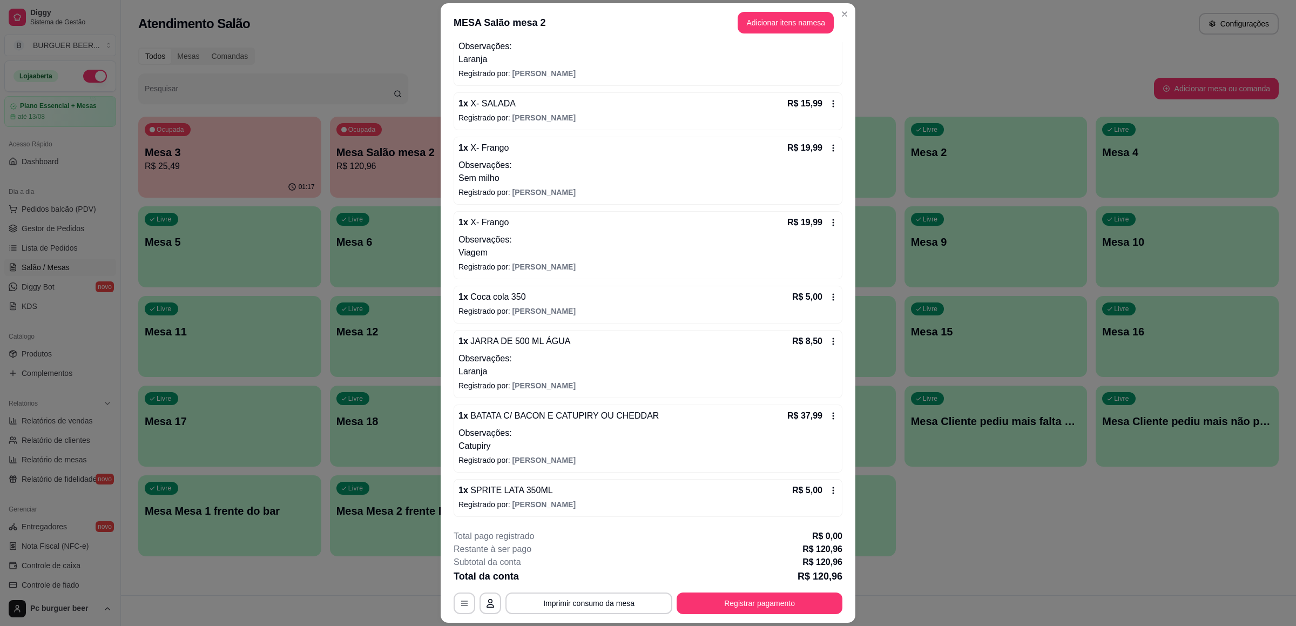
scroll to position [31, 0]
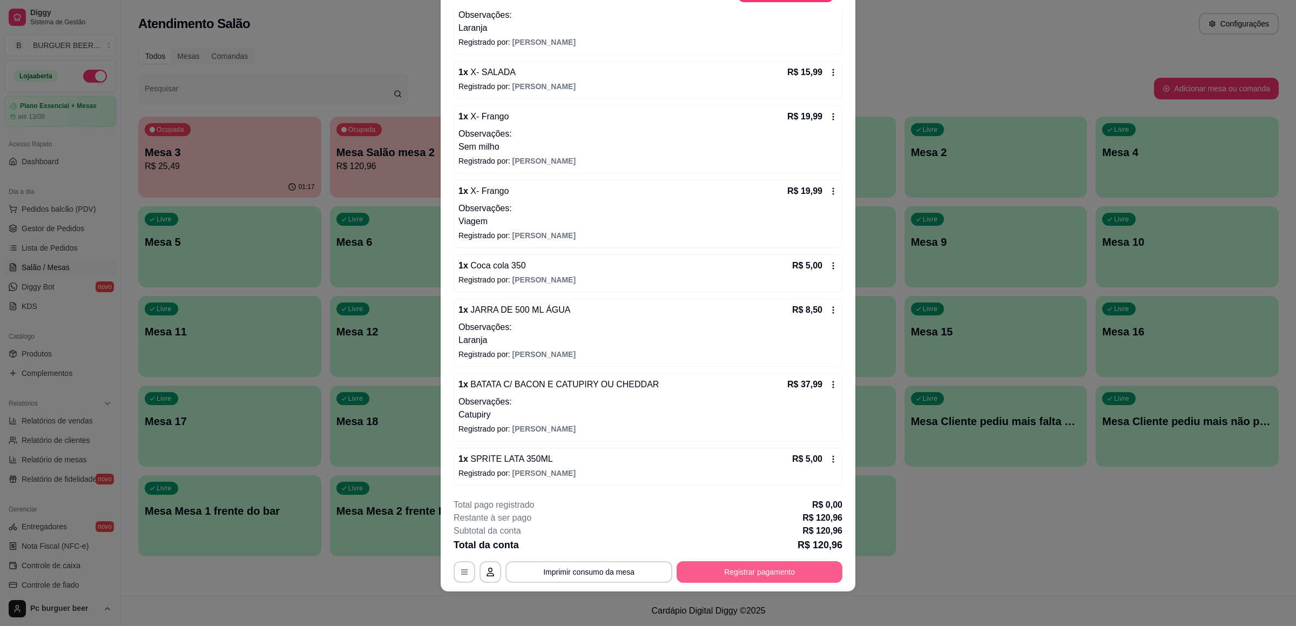
click at [719, 568] on button "Registrar pagamento" at bounding box center [760, 572] width 166 height 22
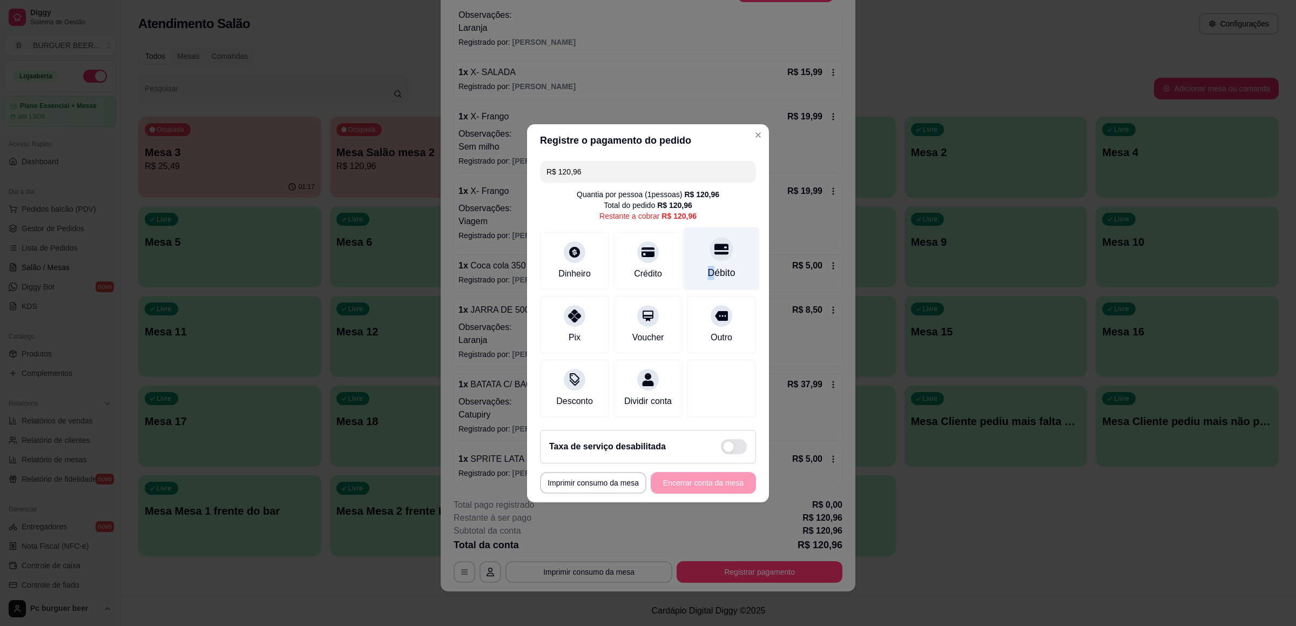
click at [708, 266] on div "Débito" at bounding box center [722, 273] width 28 height 14
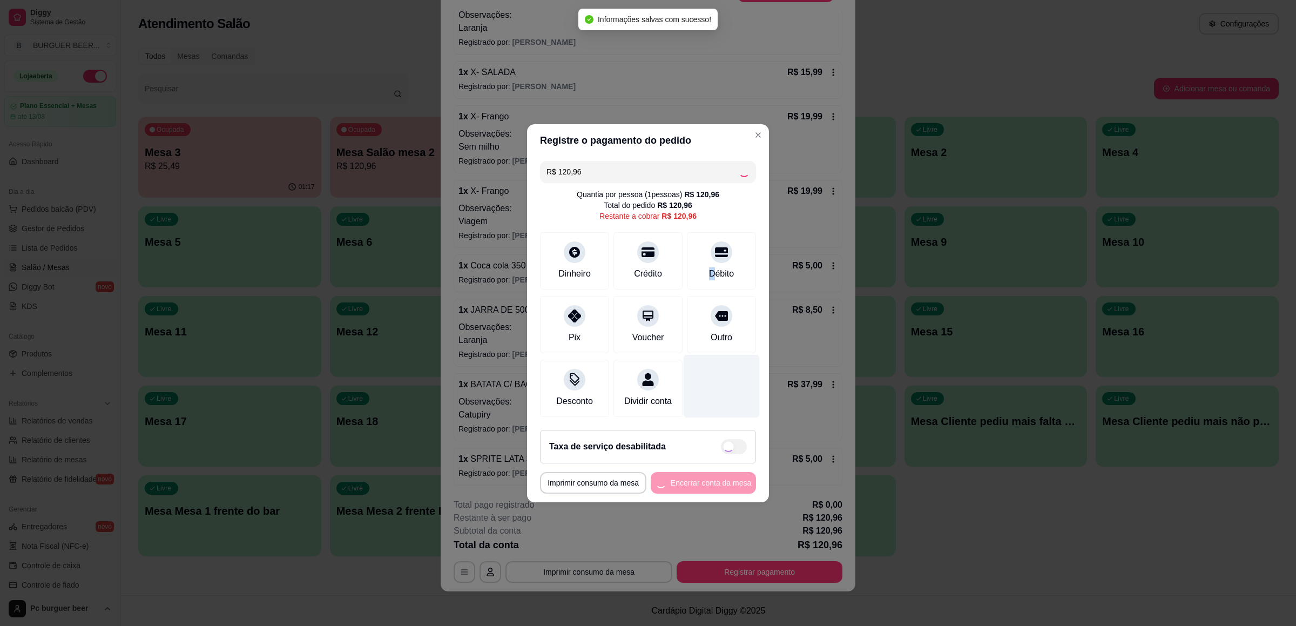
type input "R$ 0,00"
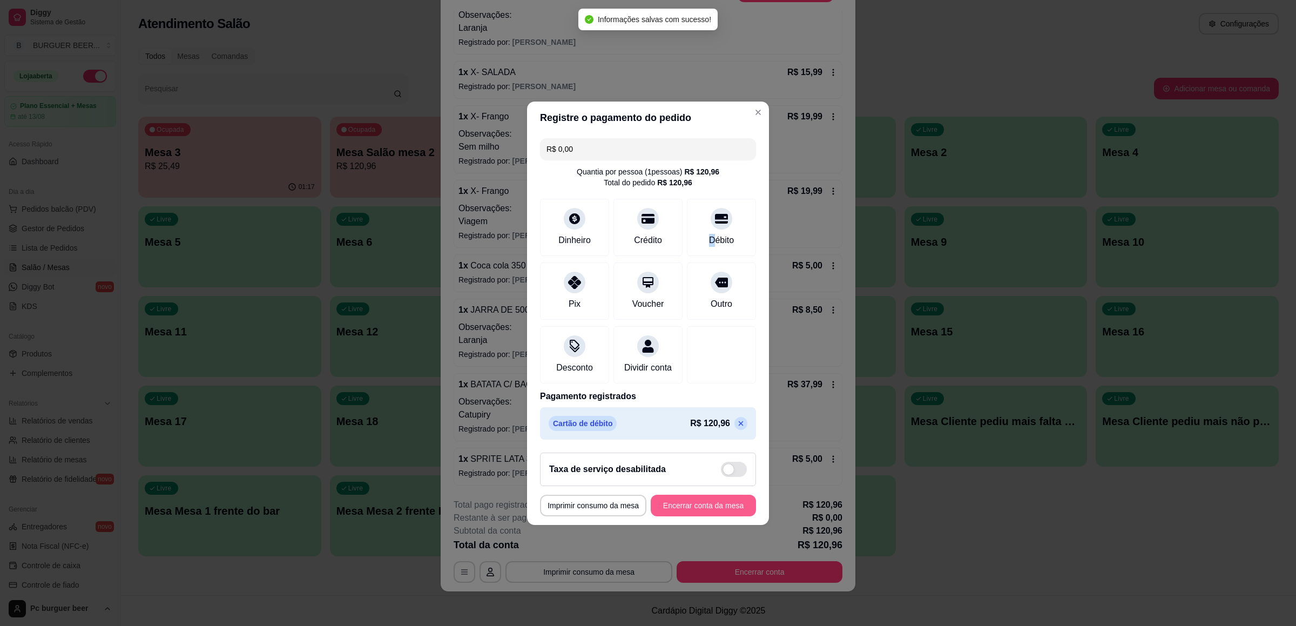
click at [702, 514] on button "Encerrar conta da mesa" at bounding box center [703, 506] width 105 height 22
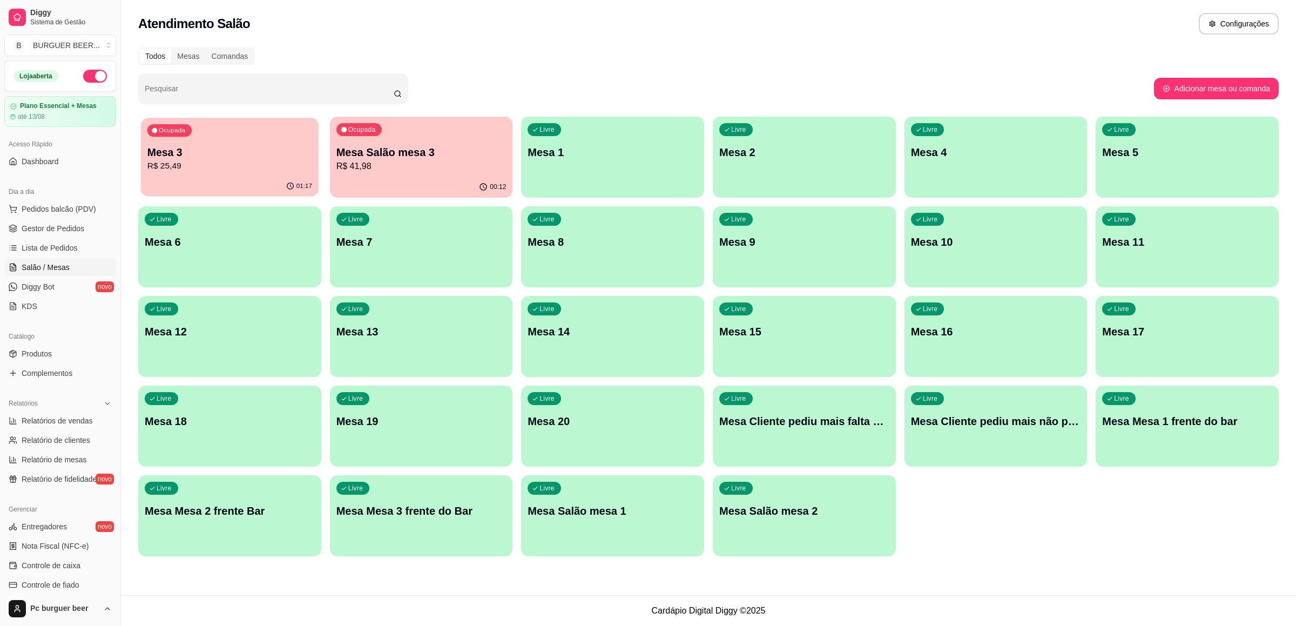
click at [243, 141] on div "Ocupada Mesa 3 R$ 25,49" at bounding box center [229, 147] width 177 height 58
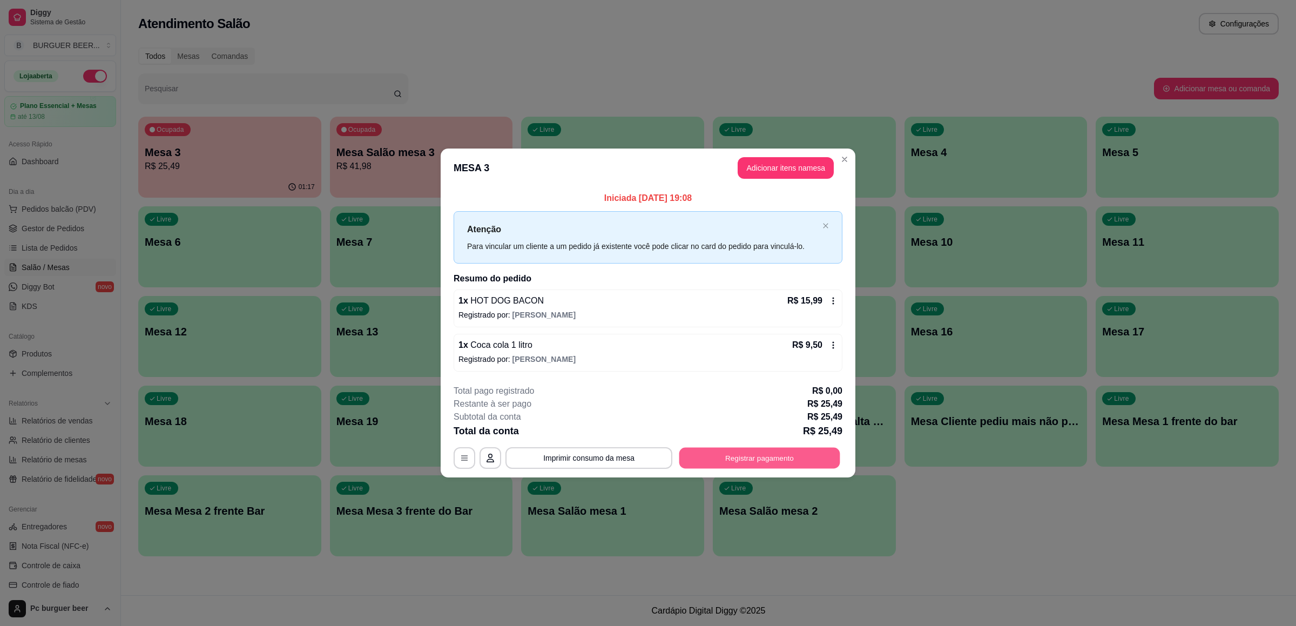
click at [789, 461] on button "Registrar pagamento" at bounding box center [759, 458] width 161 height 21
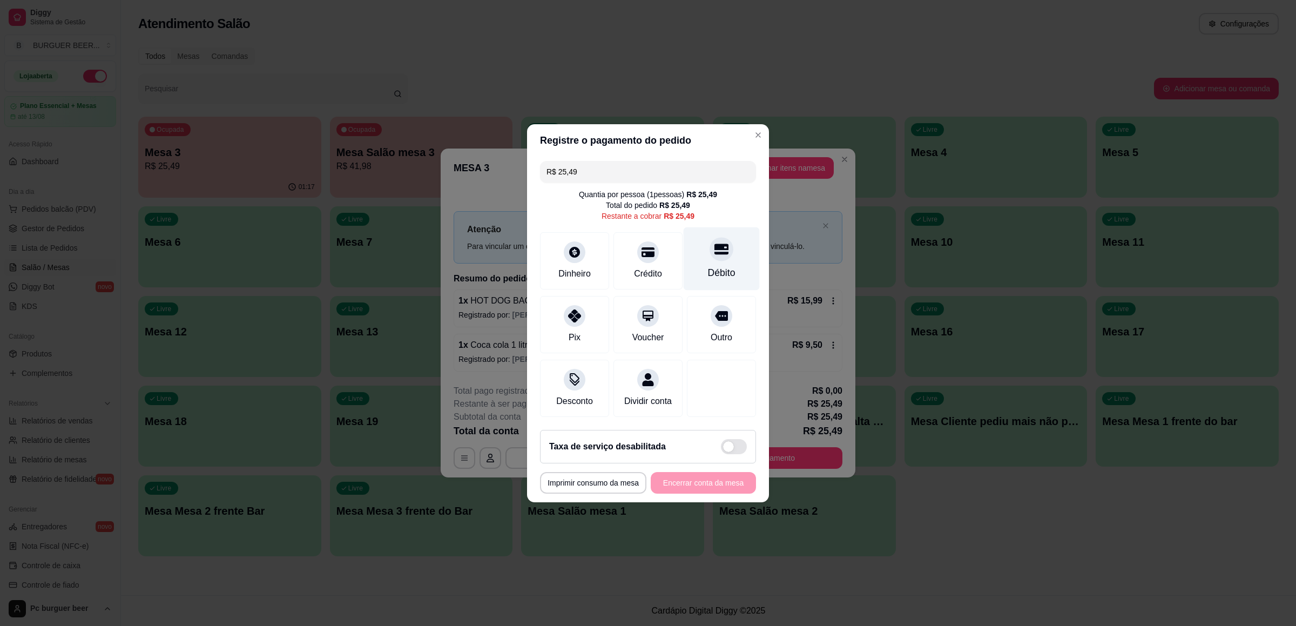
click at [713, 266] on div "Débito" at bounding box center [722, 273] width 28 height 14
type input "R$ 0,00"
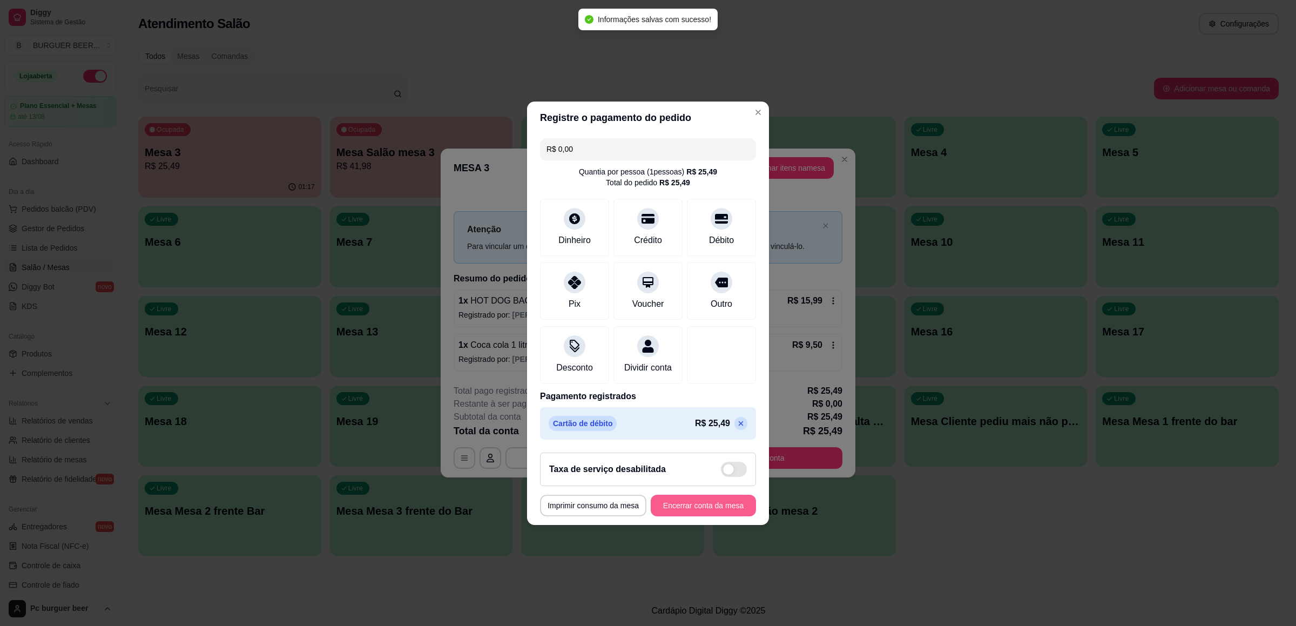
click at [717, 510] on button "Encerrar conta da mesa" at bounding box center [703, 506] width 105 height 22
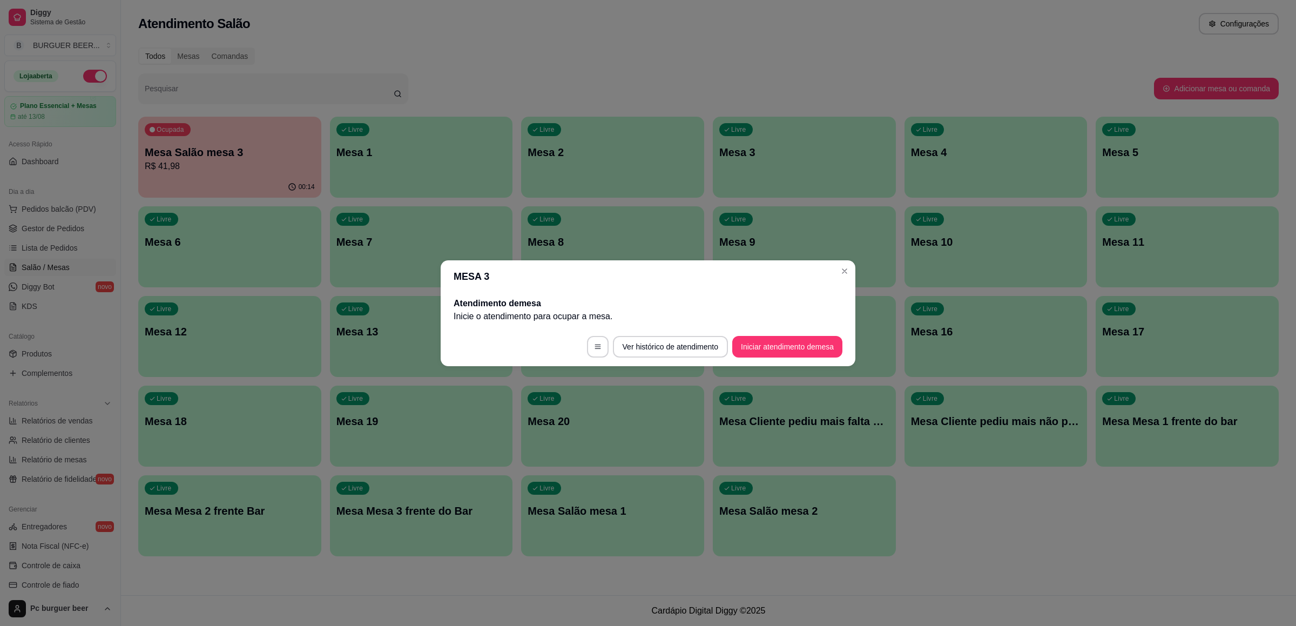
click at [851, 277] on header "MESA 3" at bounding box center [648, 276] width 415 height 32
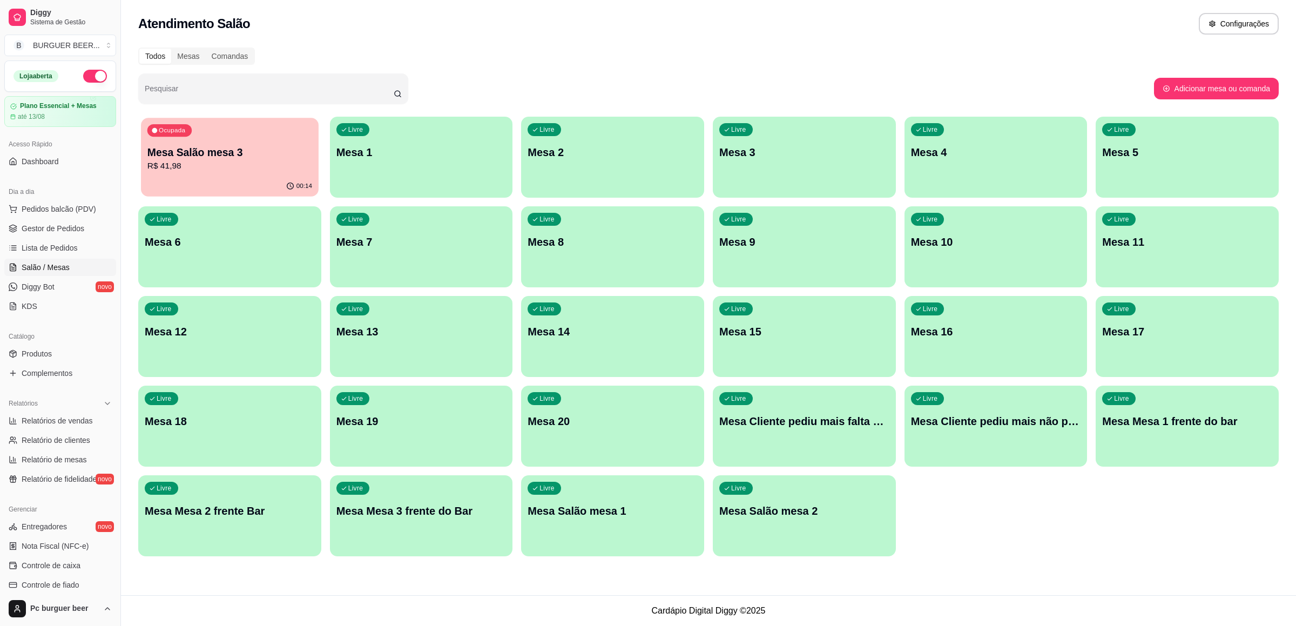
click at [258, 174] on div "Ocupada Mesa Salão mesa 3 R$ 41,98" at bounding box center [229, 147] width 177 height 58
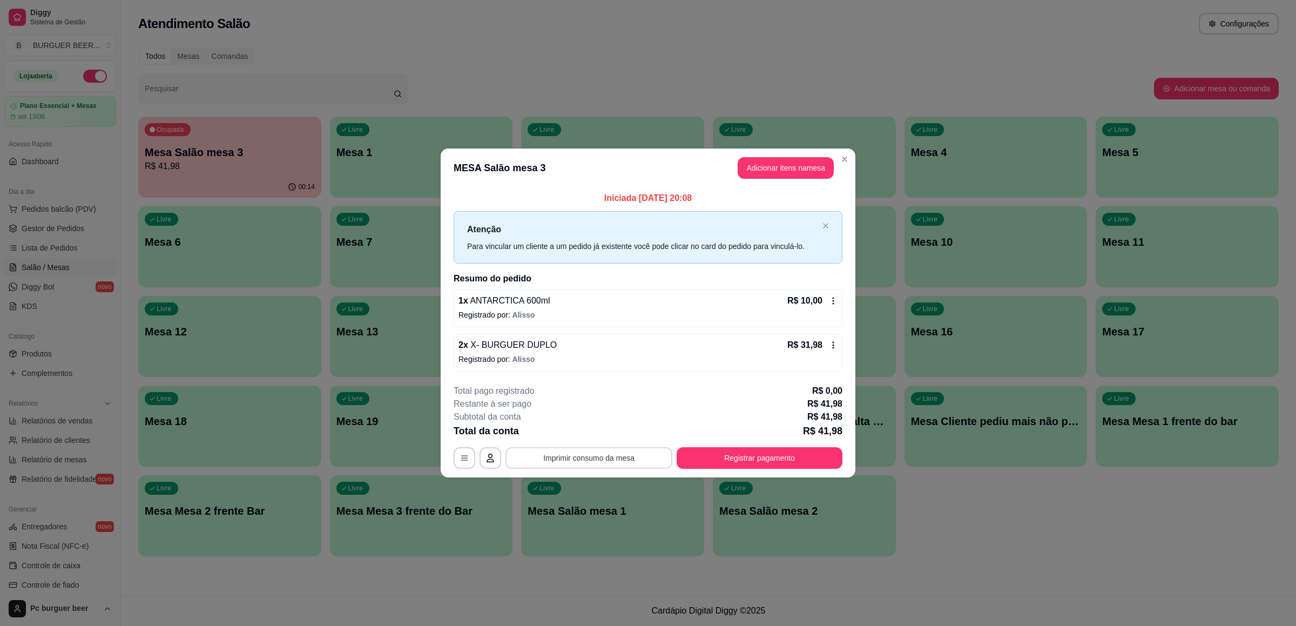
click at [599, 455] on button "Imprimir consumo da mesa" at bounding box center [588, 458] width 167 height 22
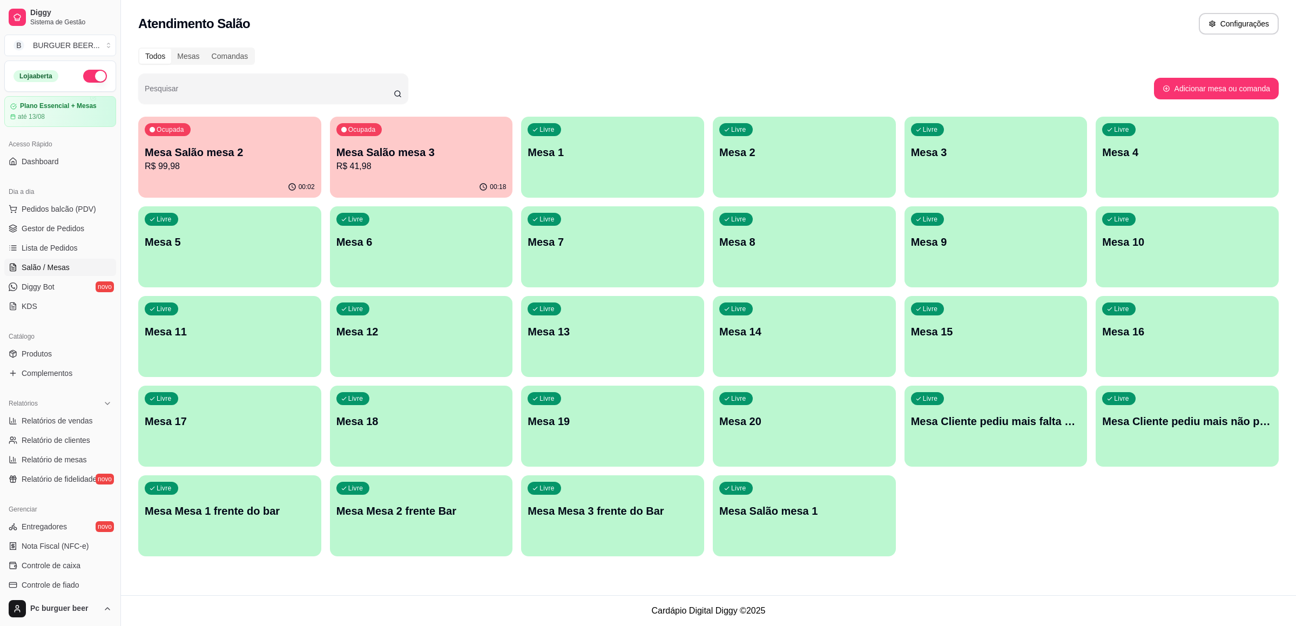
click at [250, 147] on p "Mesa Salão mesa 2" at bounding box center [230, 152] width 170 height 15
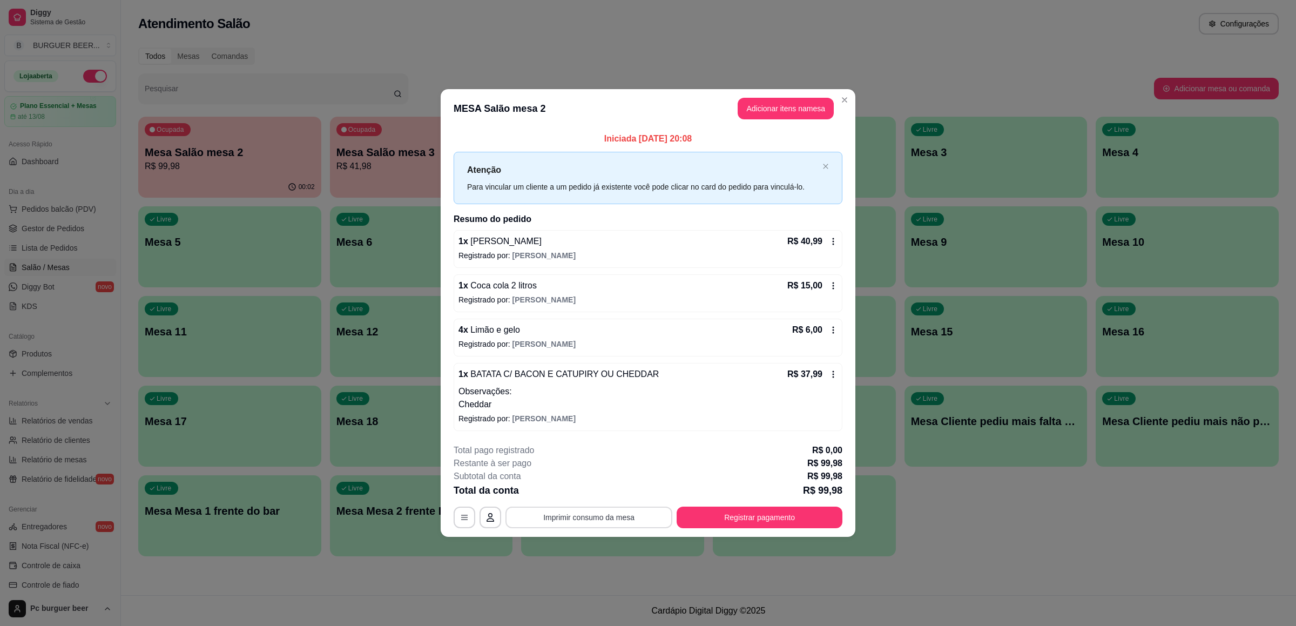
click at [598, 519] on button "Imprimir consumo da mesa" at bounding box center [588, 518] width 167 height 22
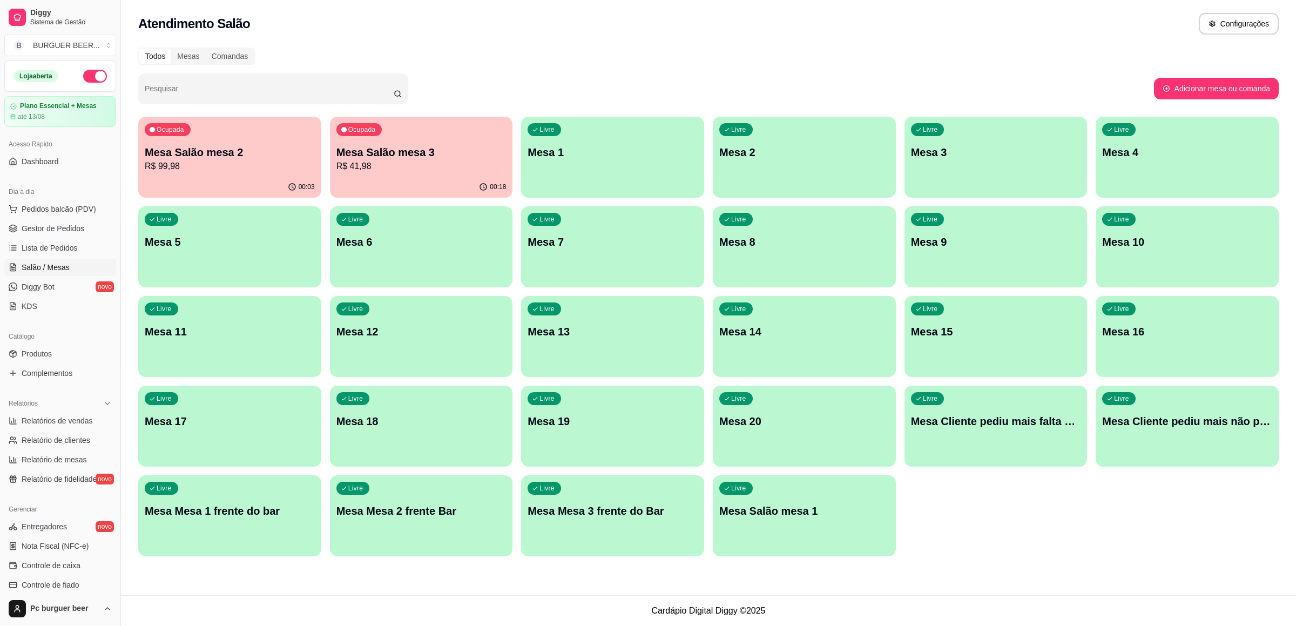
click at [219, 175] on button "Ocupada Mesa Salão mesa 2 R$ 99,98 00:03" at bounding box center [229, 157] width 183 height 81
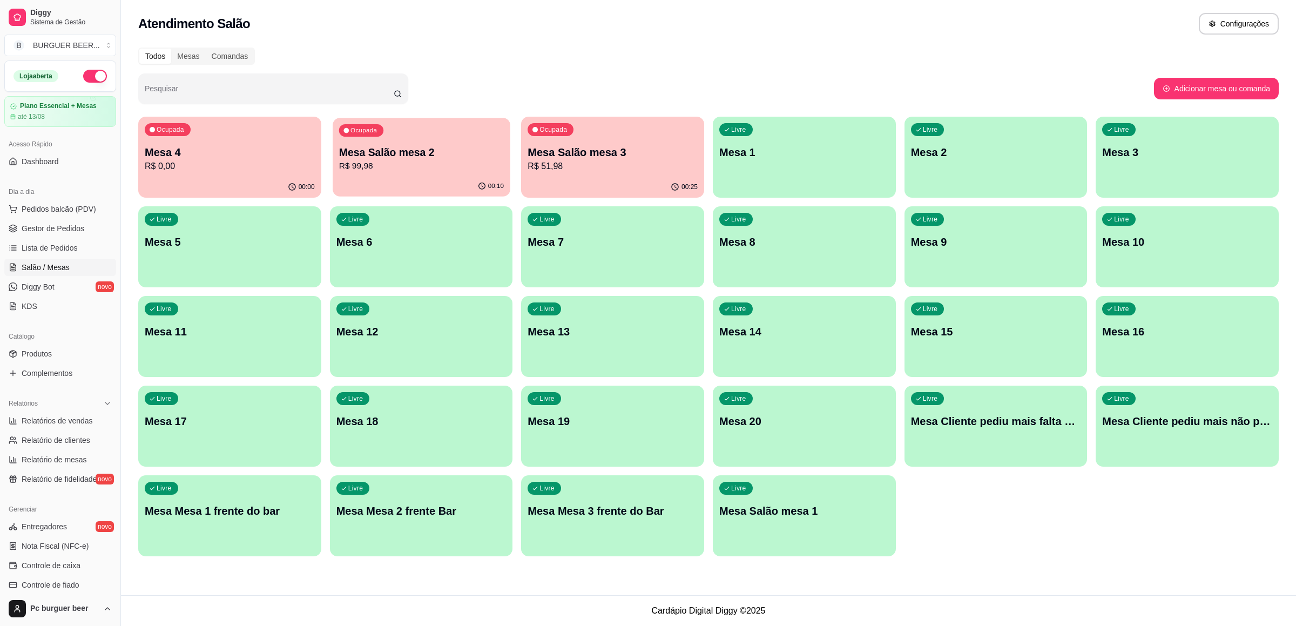
click at [355, 166] on p "R$ 99,98" at bounding box center [421, 166] width 165 height 12
click at [627, 164] on p "R$ 51,98" at bounding box center [613, 166] width 170 height 13
click at [235, 161] on p "R$ 112,96" at bounding box center [230, 166] width 170 height 13
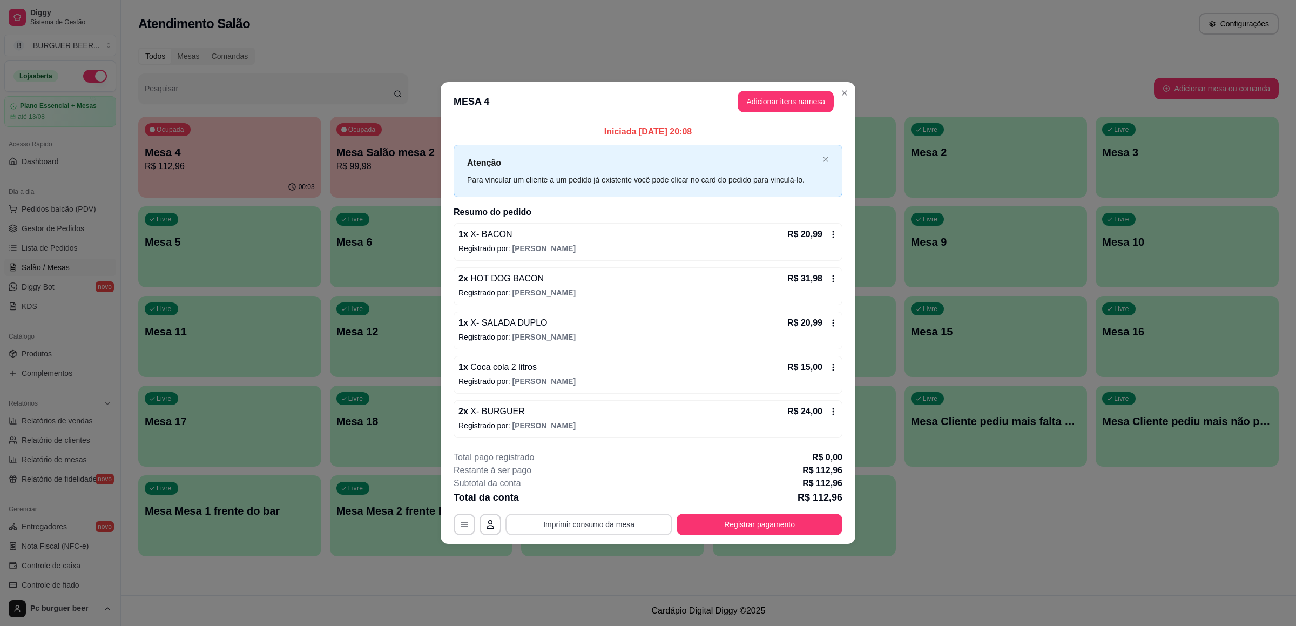
click at [589, 527] on button "Imprimir consumo da mesa" at bounding box center [588, 525] width 167 height 22
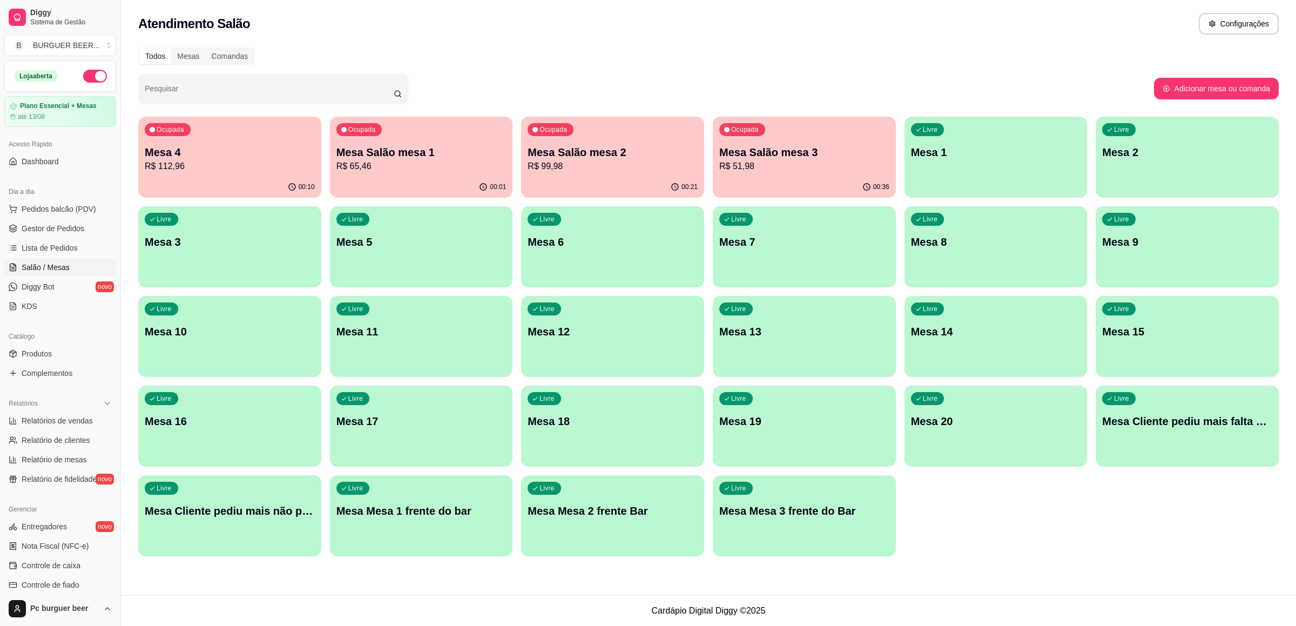
click at [475, 167] on p "R$ 65,46" at bounding box center [421, 166] width 170 height 13
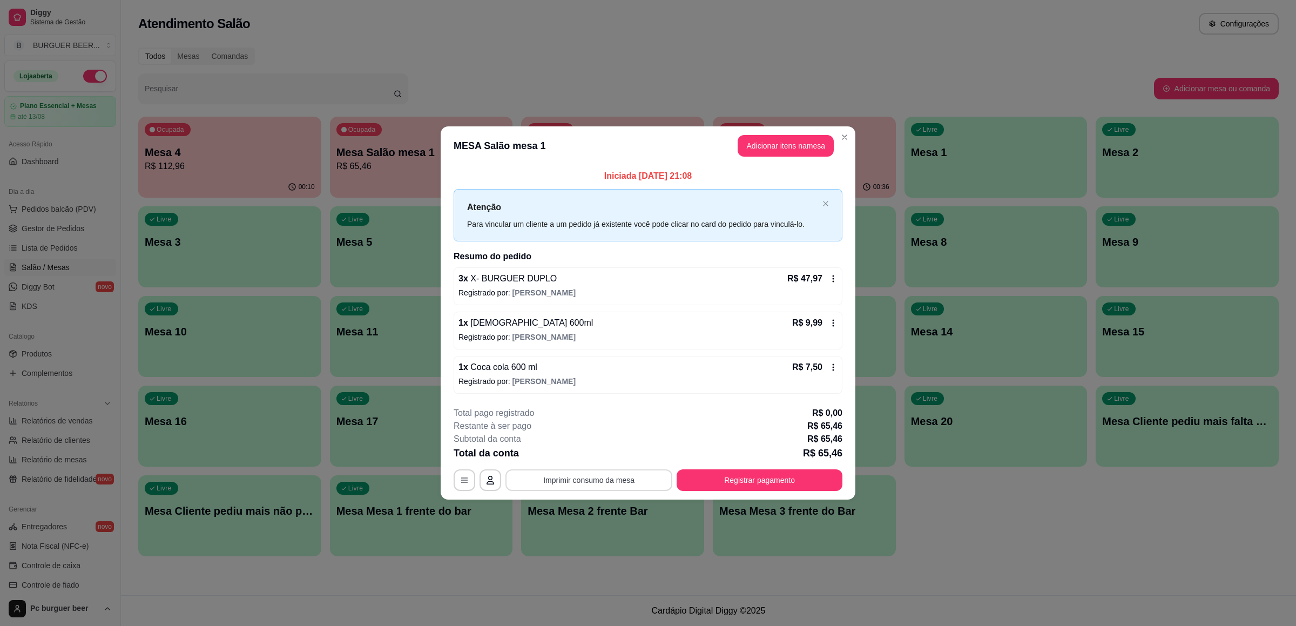
click at [619, 477] on button "Imprimir consumo da mesa" at bounding box center [588, 480] width 167 height 22
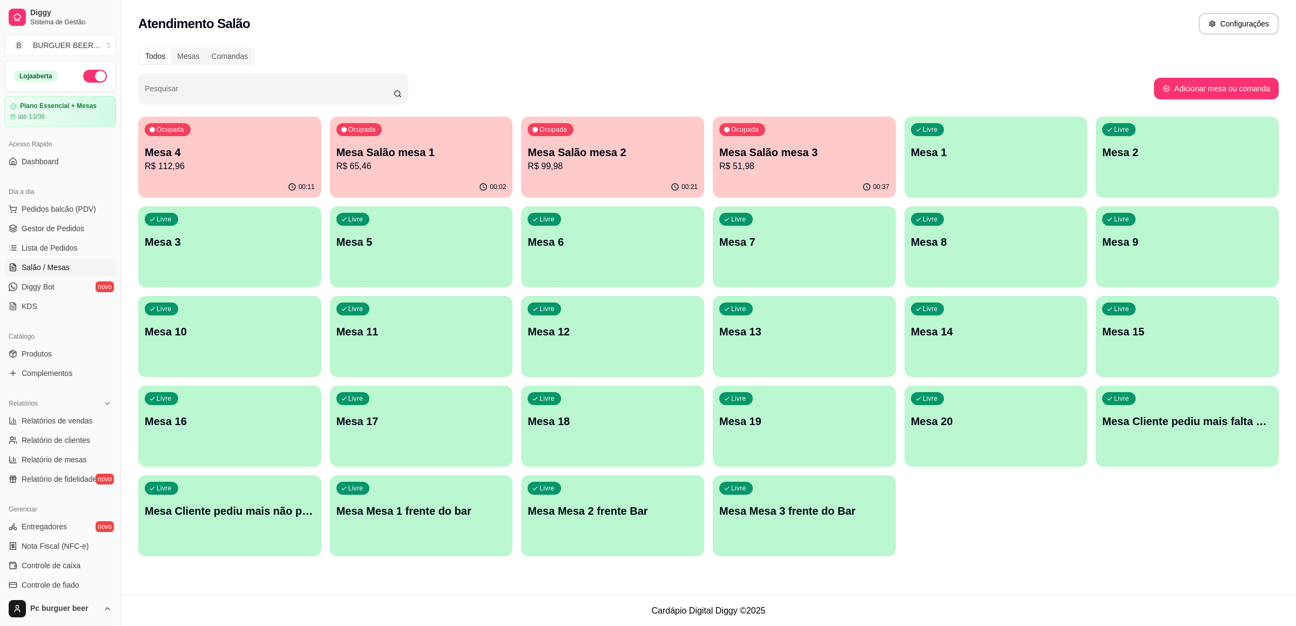
click at [263, 153] on p "Mesa 4" at bounding box center [230, 152] width 170 height 15
click at [849, 177] on div "00:55" at bounding box center [804, 187] width 183 height 21
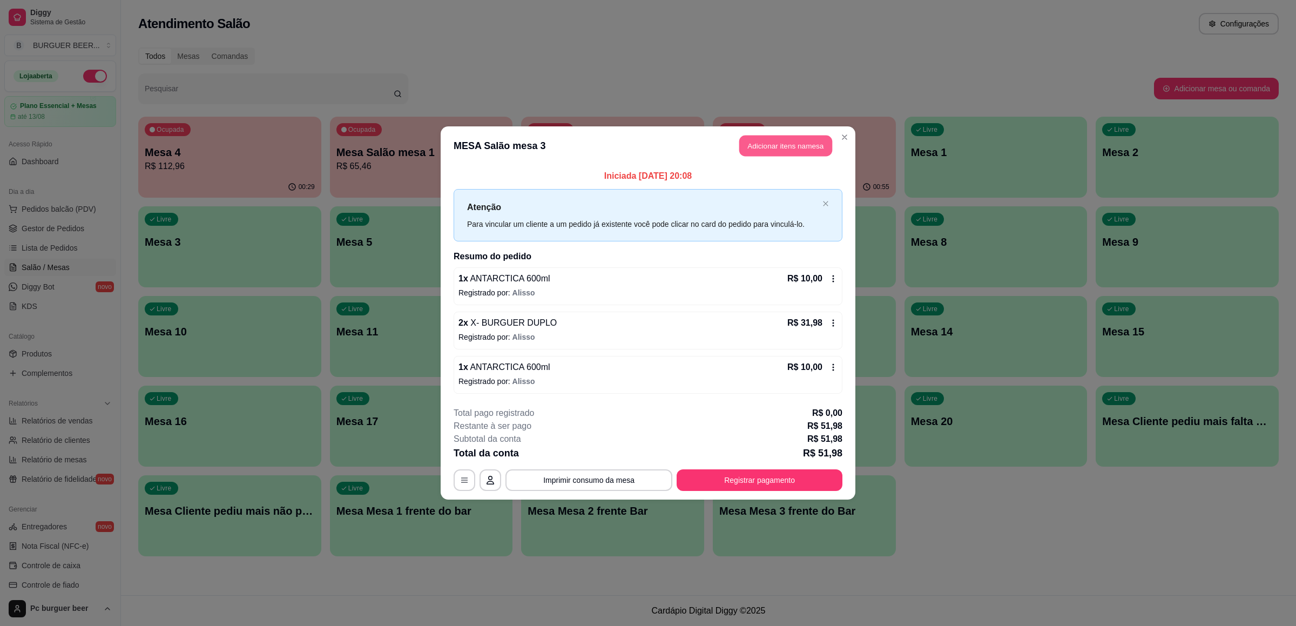
click at [781, 139] on button "Adicionar itens na mesa" at bounding box center [785, 146] width 93 height 21
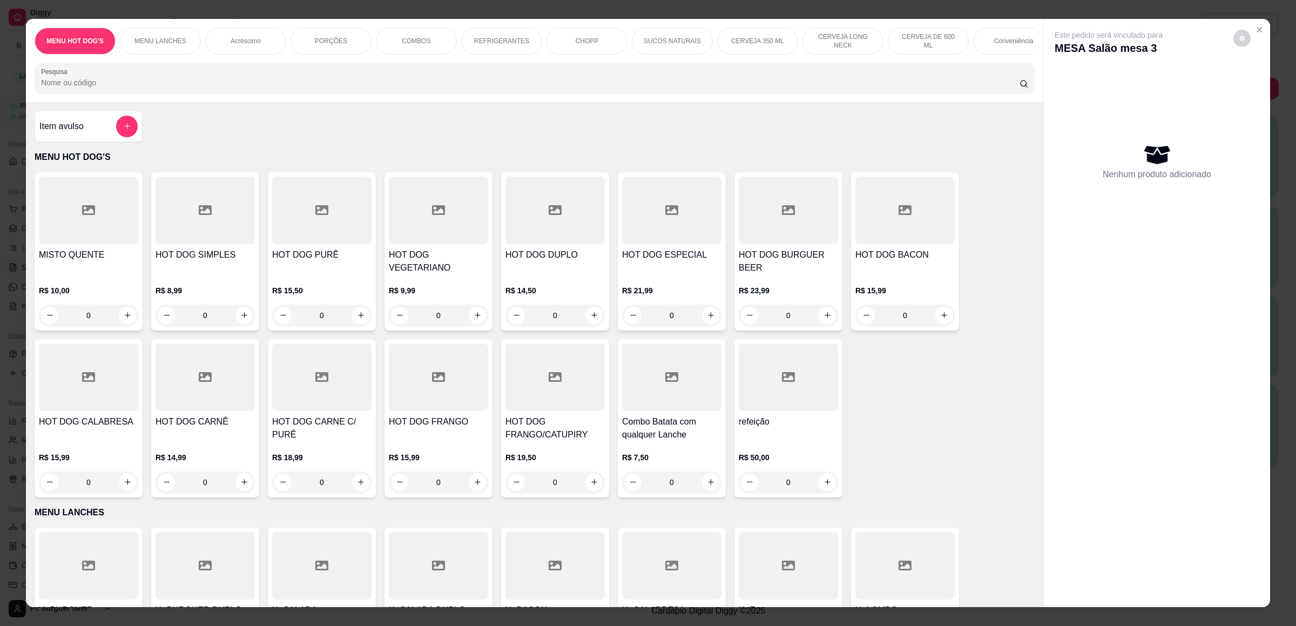
click at [919, 37] on p "CERVEJA DE 600 ML" at bounding box center [928, 40] width 63 height 17
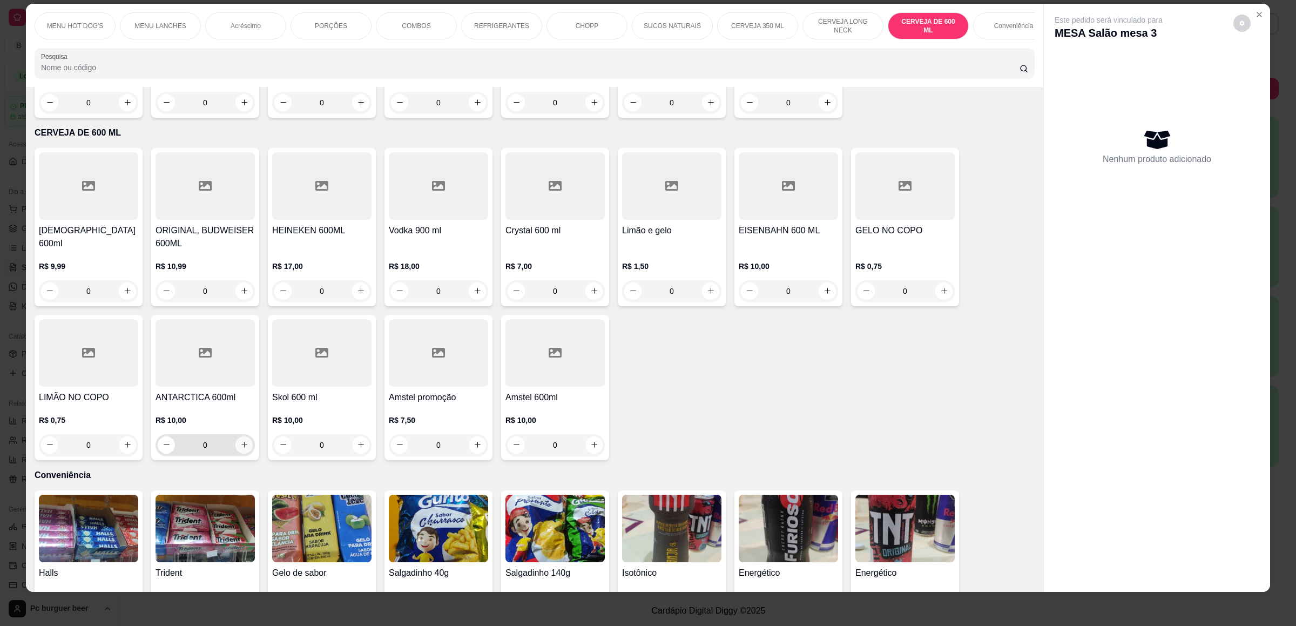
click at [240, 441] on icon "increase-product-quantity" at bounding box center [244, 445] width 8 height 8
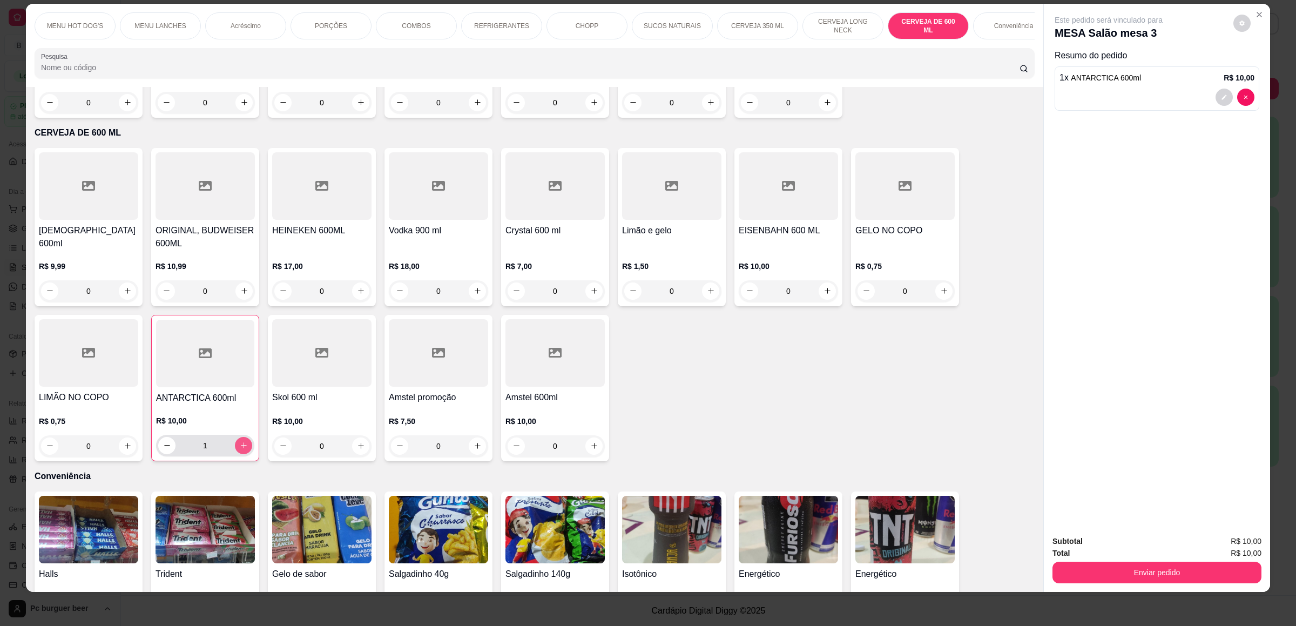
type input "1"
click at [1055, 567] on button "Enviar pedido" at bounding box center [1156, 573] width 209 height 22
click at [1076, 544] on button "Não registrar e enviar pedido" at bounding box center [1119, 546] width 109 height 20
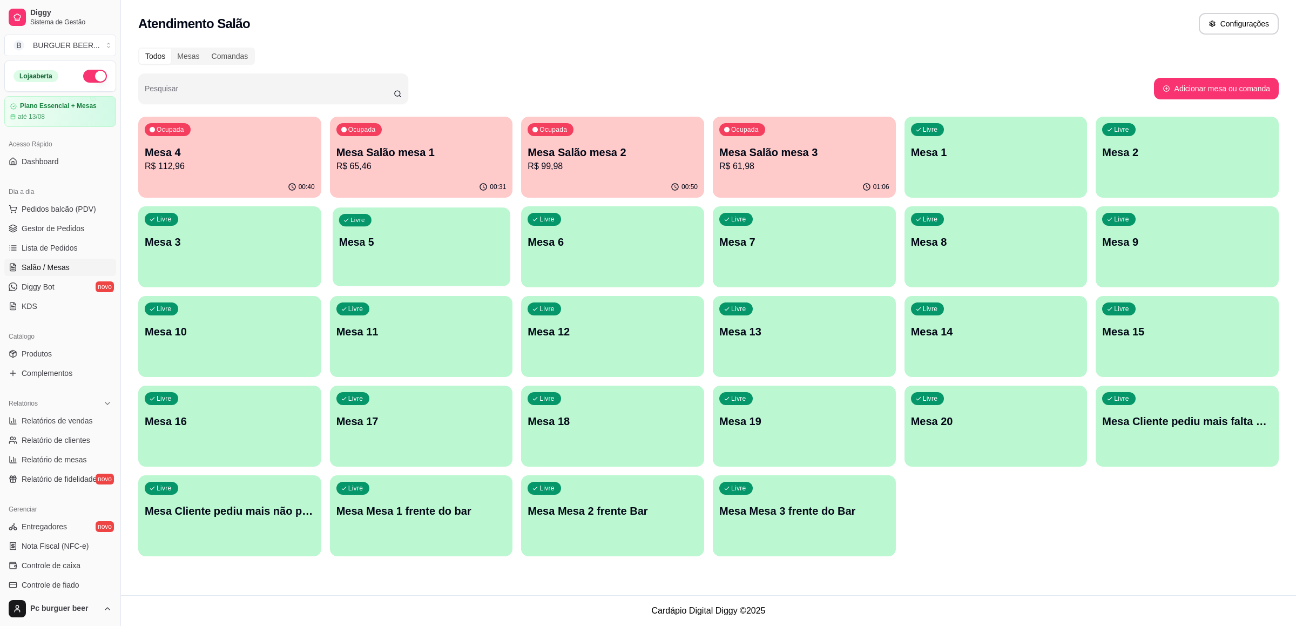
click at [443, 255] on div "Livre Mesa 5" at bounding box center [422, 240] width 178 height 66
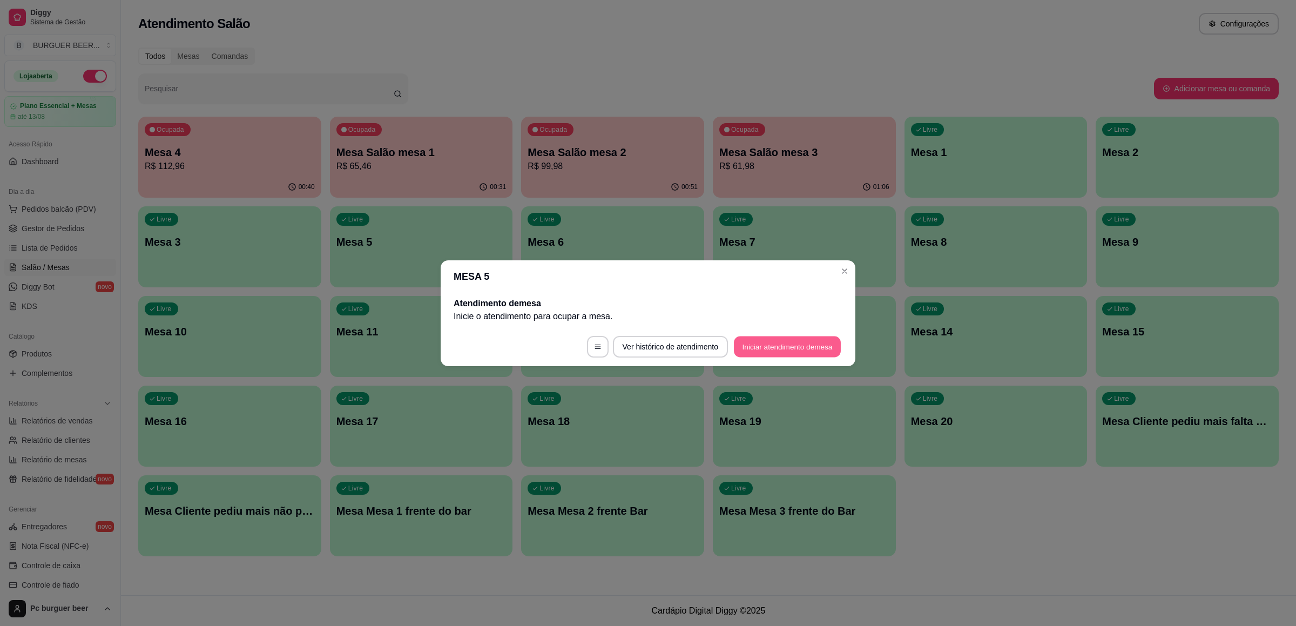
click at [789, 346] on button "Iniciar atendimento de mesa" at bounding box center [787, 346] width 107 height 21
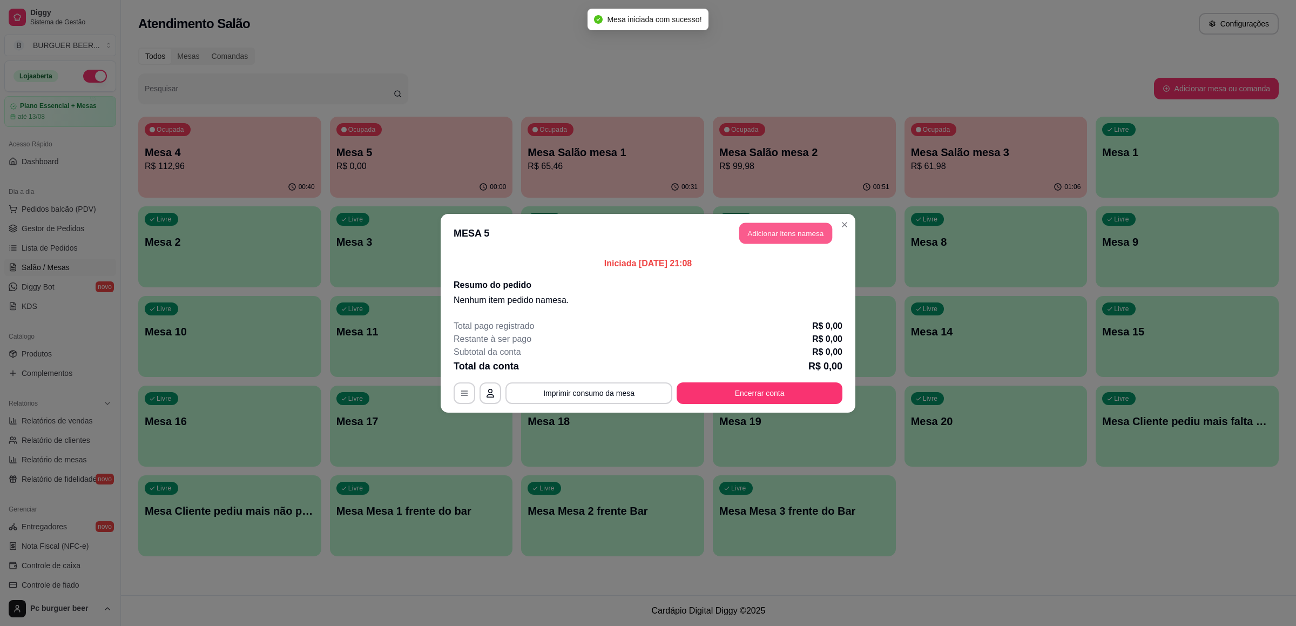
click at [781, 229] on button "Adicionar itens na mesa" at bounding box center [785, 232] width 93 height 21
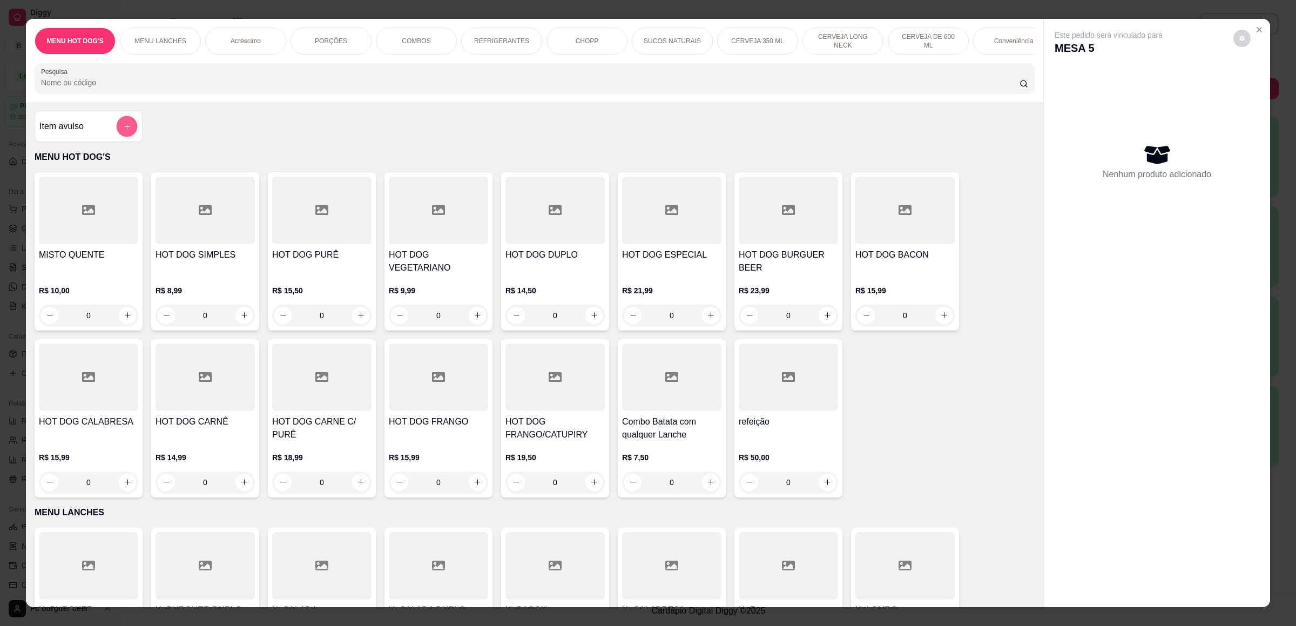
click at [129, 137] on button "add-separate-item" at bounding box center [127, 126] width 21 height 21
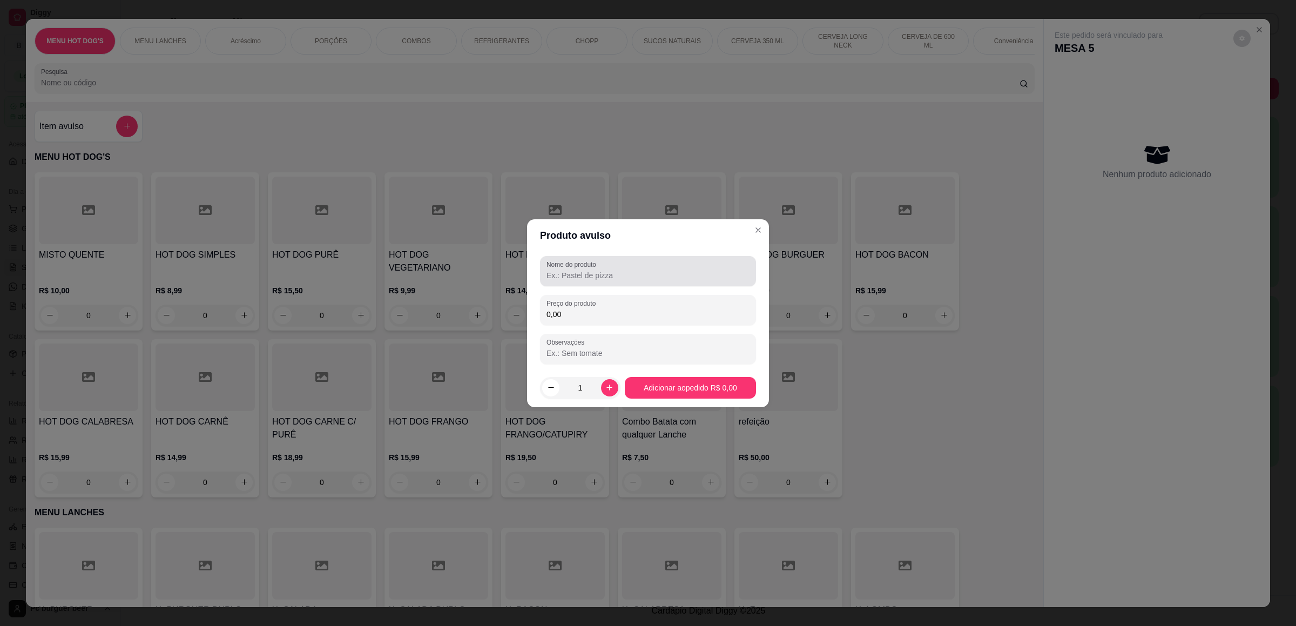
click at [556, 270] on input "Nome do produto" at bounding box center [647, 275] width 203 height 11
type input "fini"
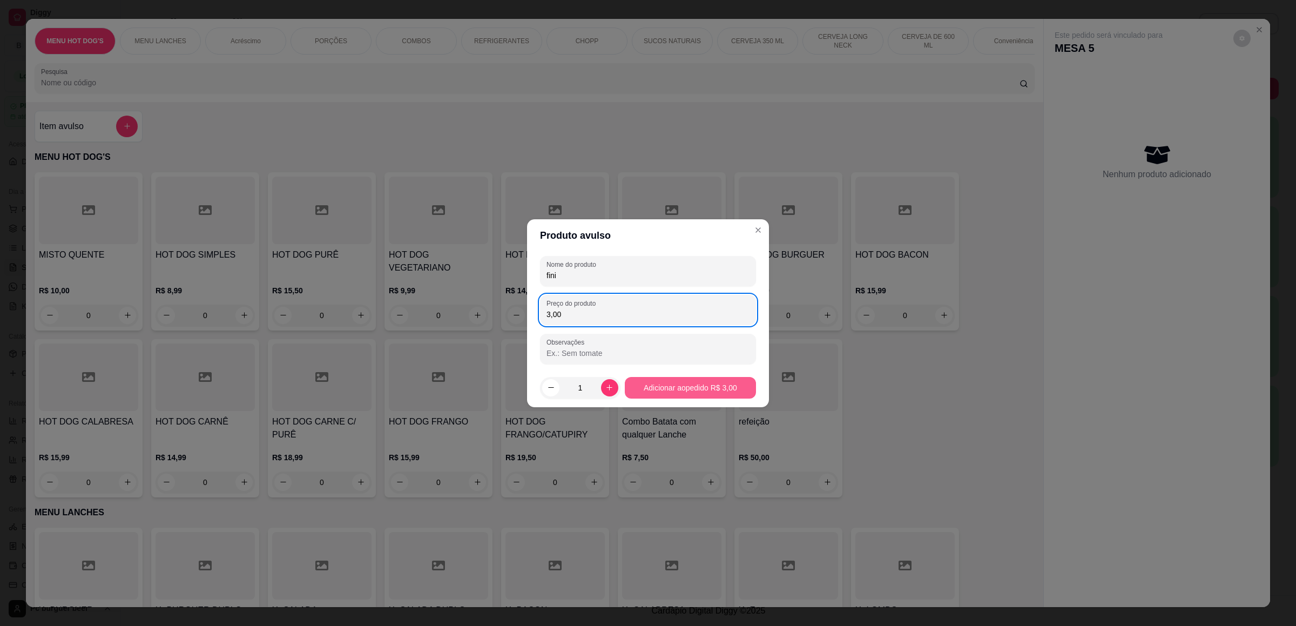
type input "3,00"
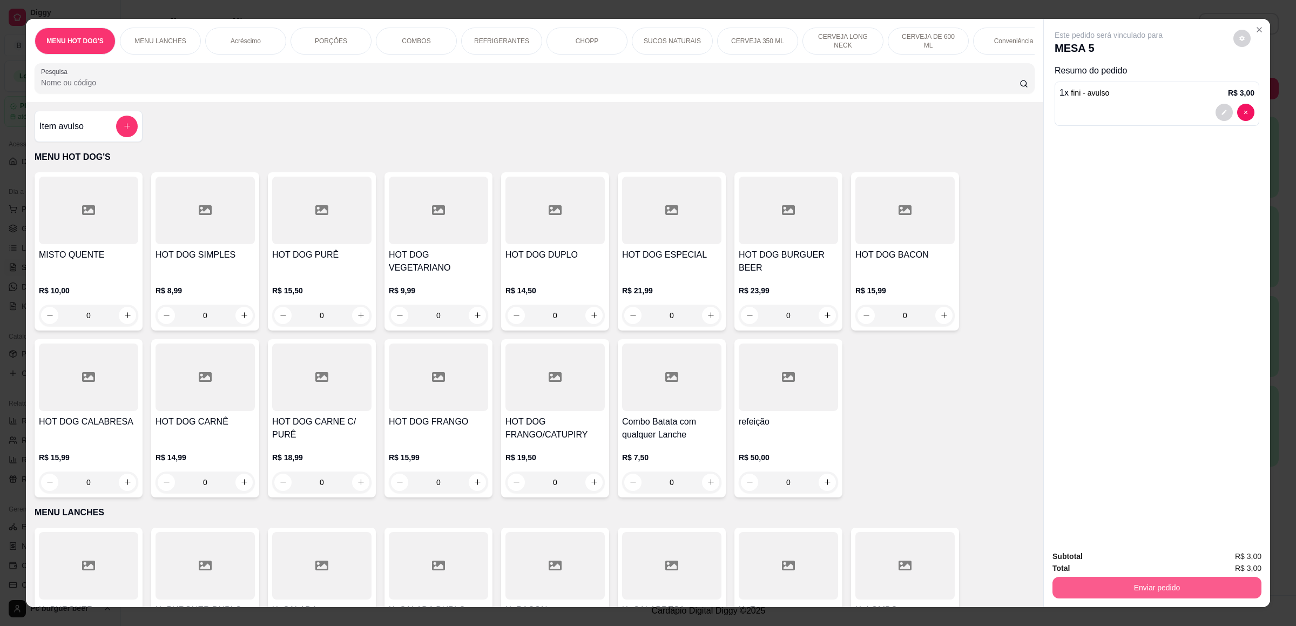
click at [1101, 587] on button "Enviar pedido" at bounding box center [1156, 588] width 209 height 22
click at [1106, 553] on button "Não registrar e enviar pedido" at bounding box center [1119, 561] width 109 height 20
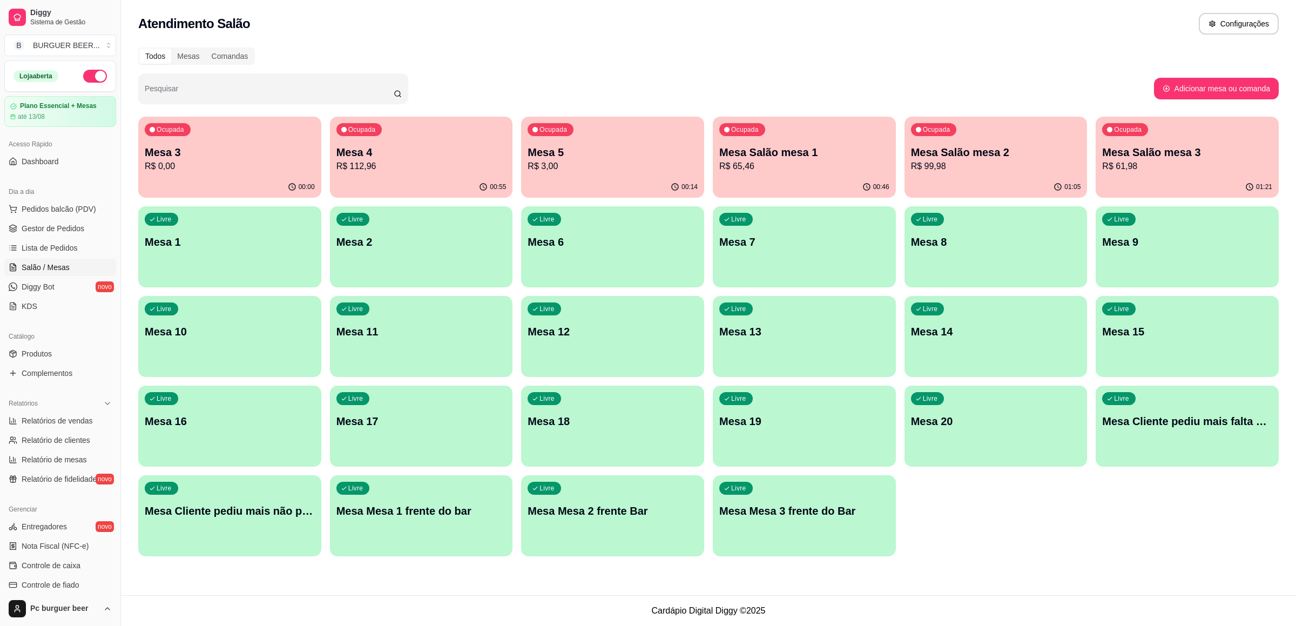
click at [1163, 157] on p "Mesa Salão mesa 3" at bounding box center [1187, 152] width 170 height 15
click at [1137, 151] on p "Mesa Salão mesa 3" at bounding box center [1187, 152] width 170 height 15
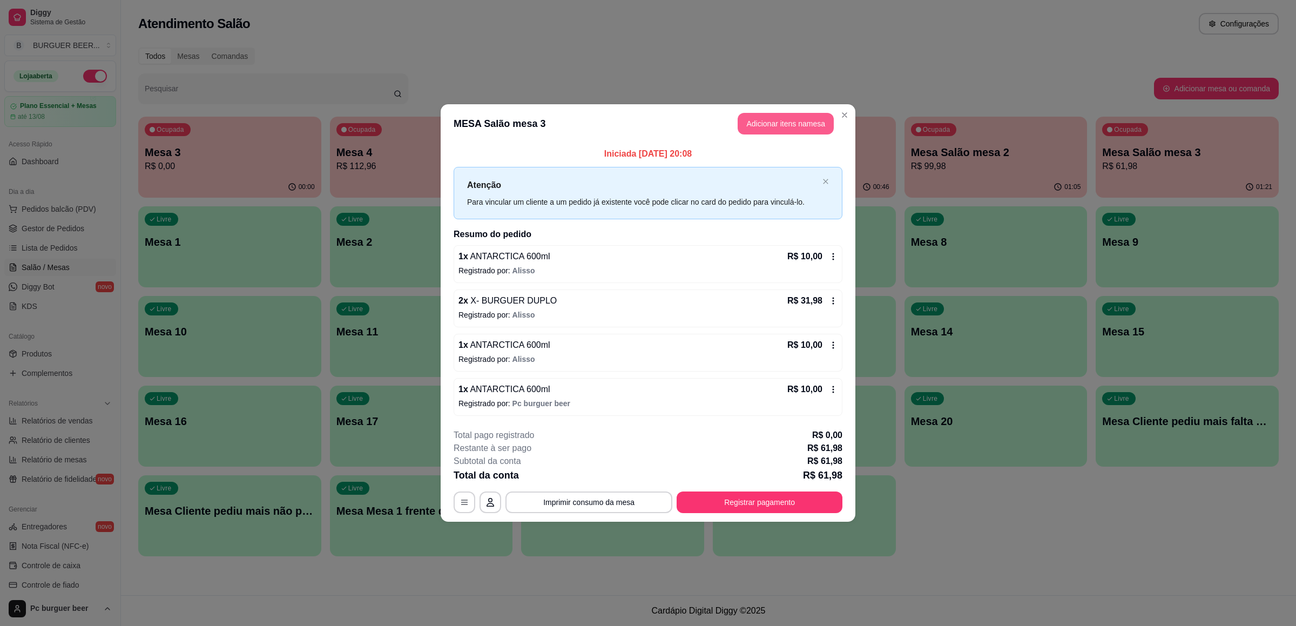
click at [795, 124] on button "Adicionar itens na mesa" at bounding box center [786, 124] width 96 height 22
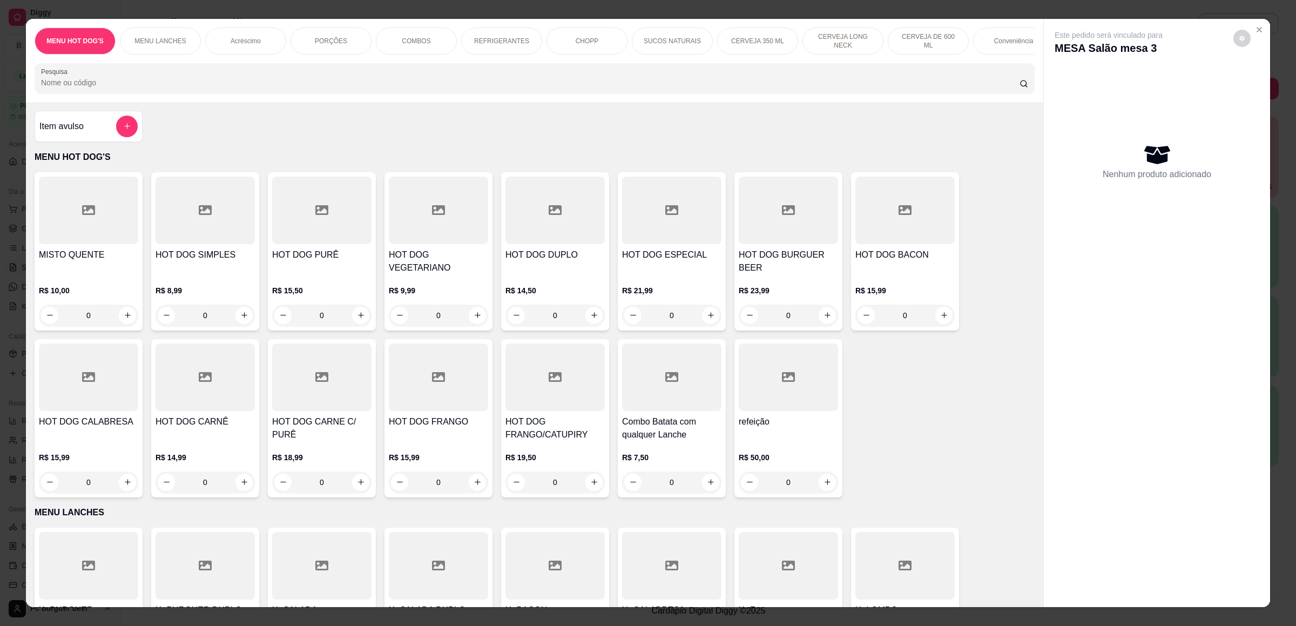
click at [939, 41] on p "CERVEJA DE 600 ML" at bounding box center [928, 40] width 63 height 17
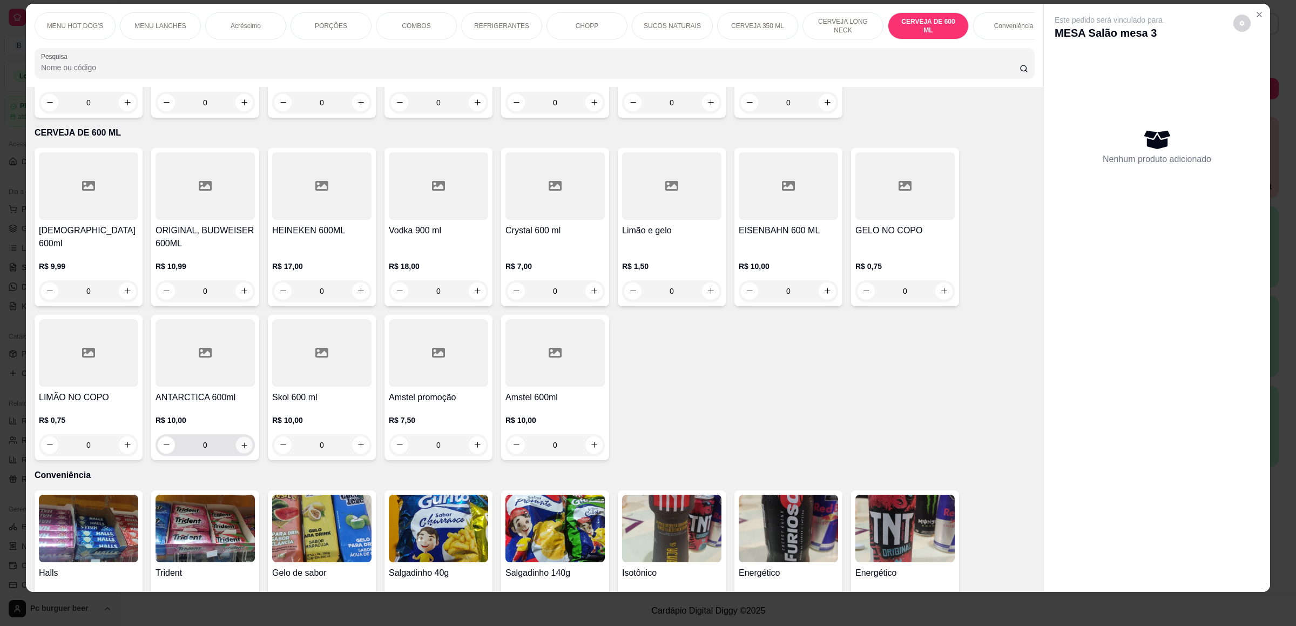
click at [240, 441] on icon "increase-product-quantity" at bounding box center [244, 445] width 8 height 8
type input "1"
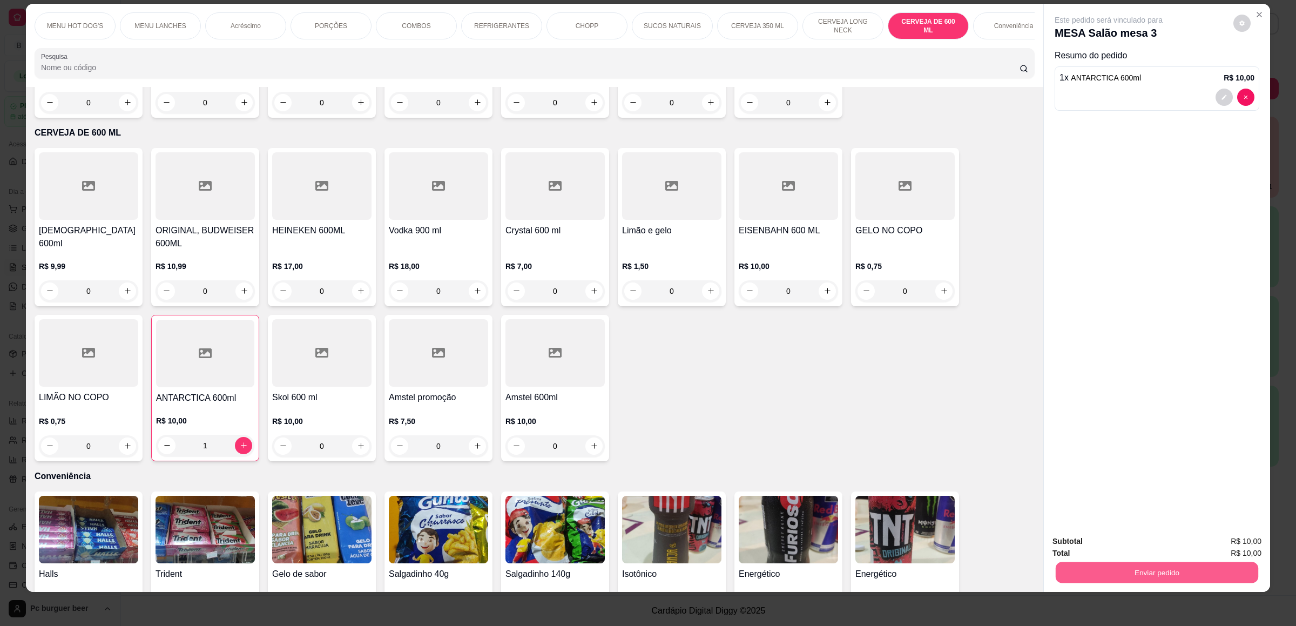
click at [1076, 569] on button "Enviar pedido" at bounding box center [1157, 572] width 203 height 21
click at [1134, 543] on button "Não registrar e enviar pedido" at bounding box center [1119, 546] width 109 height 20
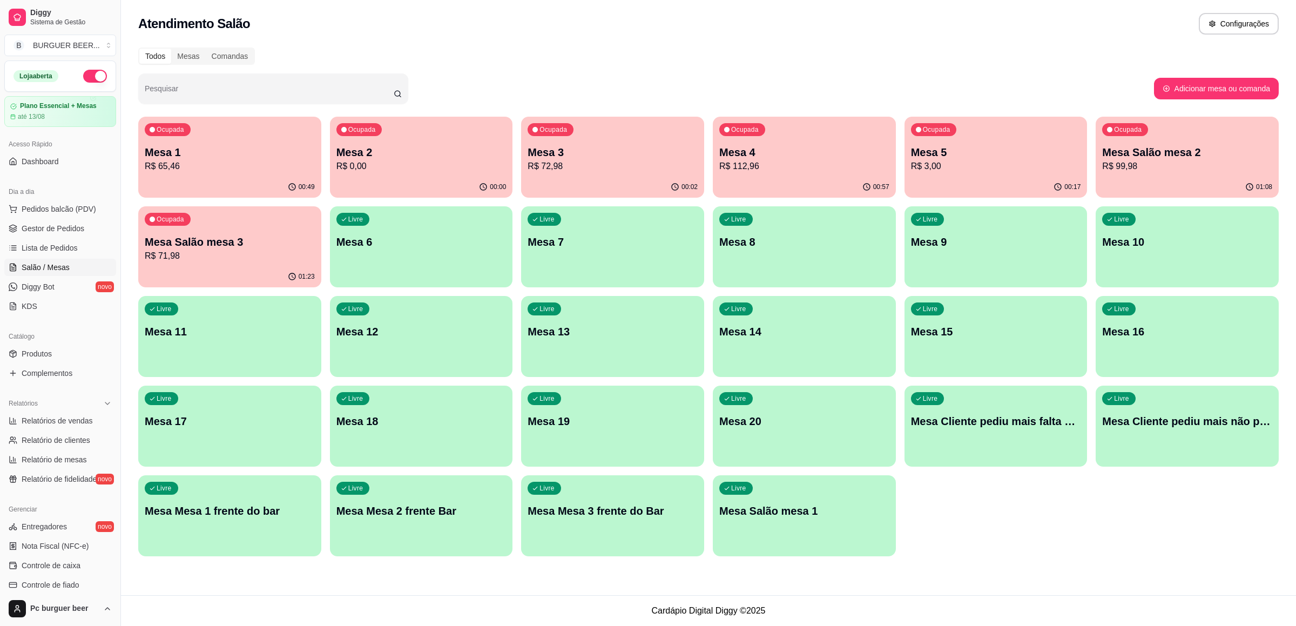
click at [276, 138] on div "Ocupada Mesa 1 R$ 65,46" at bounding box center [229, 147] width 183 height 60
click at [582, 146] on p "Mesa 3" at bounding box center [612, 152] width 165 height 15
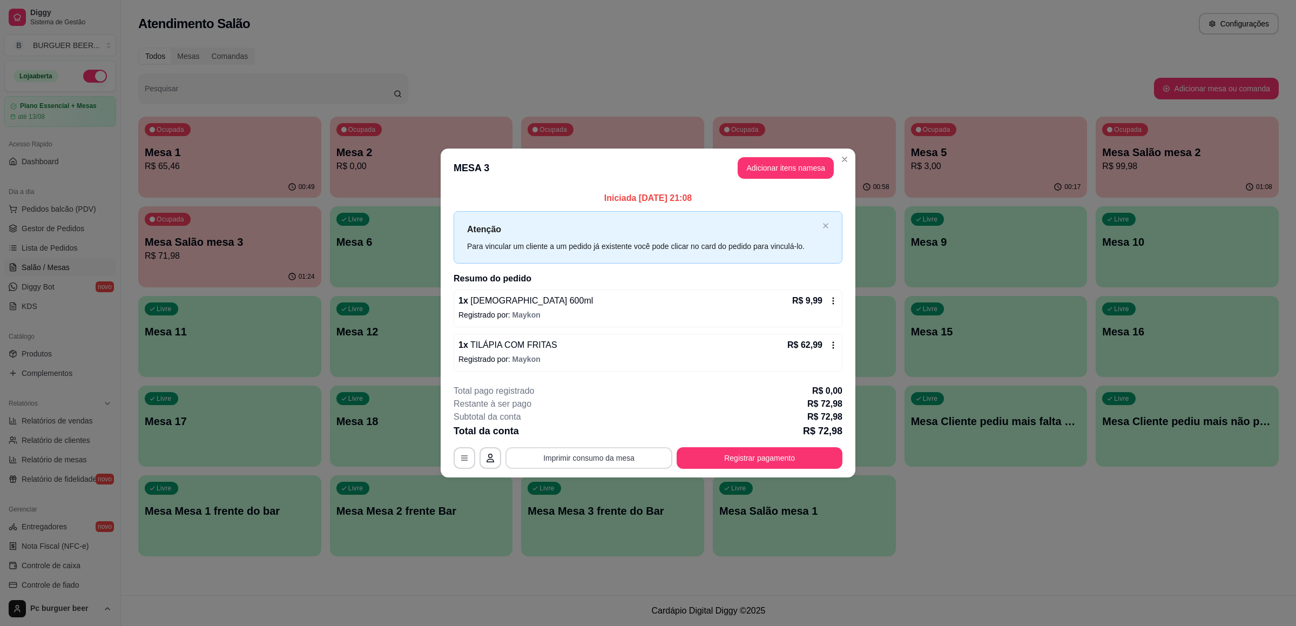
click at [603, 460] on button "Imprimir consumo da mesa" at bounding box center [588, 458] width 167 height 22
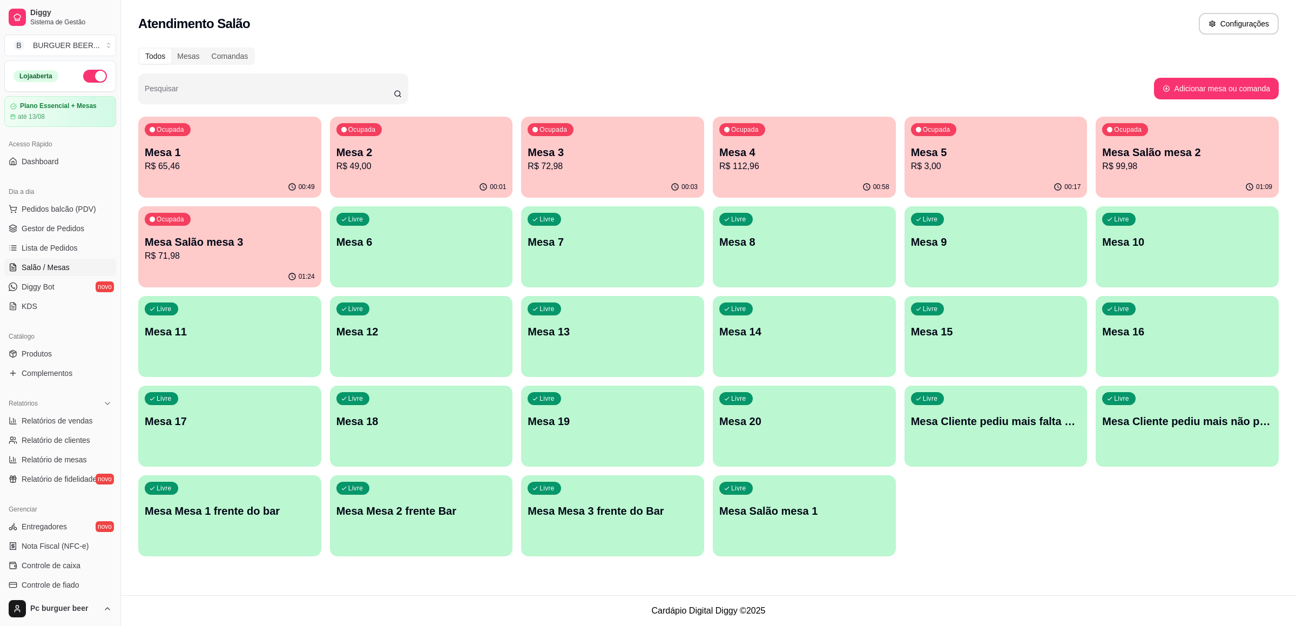
click at [434, 174] on div "Ocupada Mesa 2 R$ 49,00" at bounding box center [421, 147] width 183 height 60
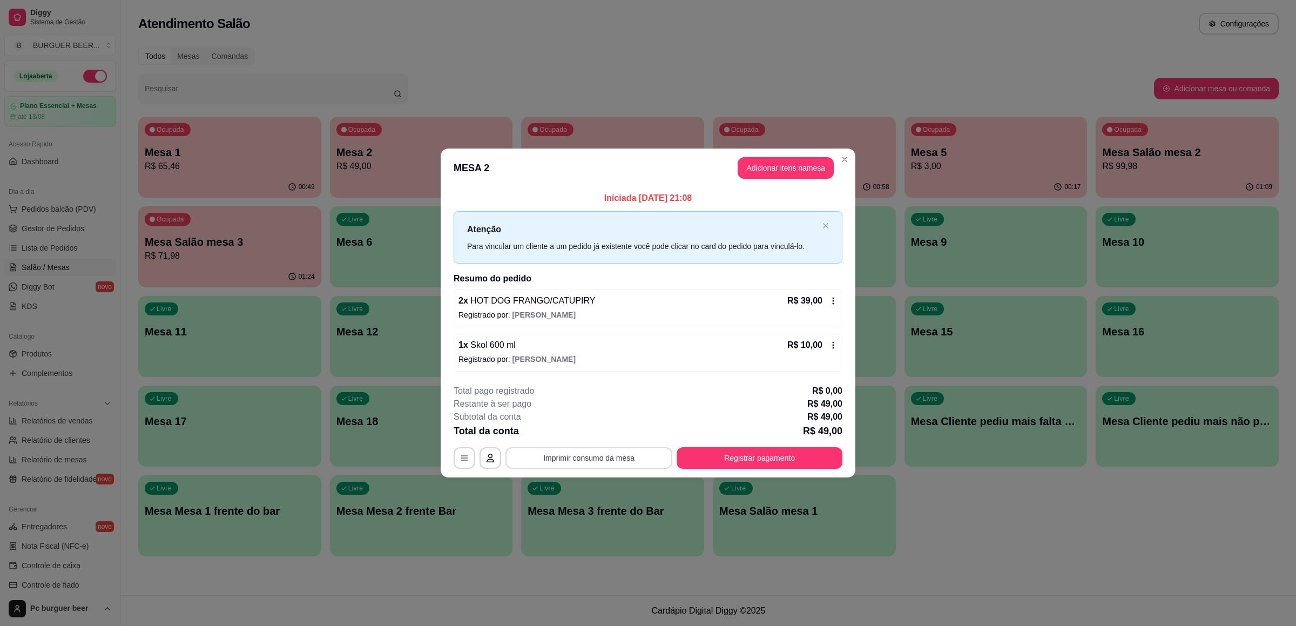
click at [598, 459] on button "Imprimir consumo da mesa" at bounding box center [588, 458] width 167 height 22
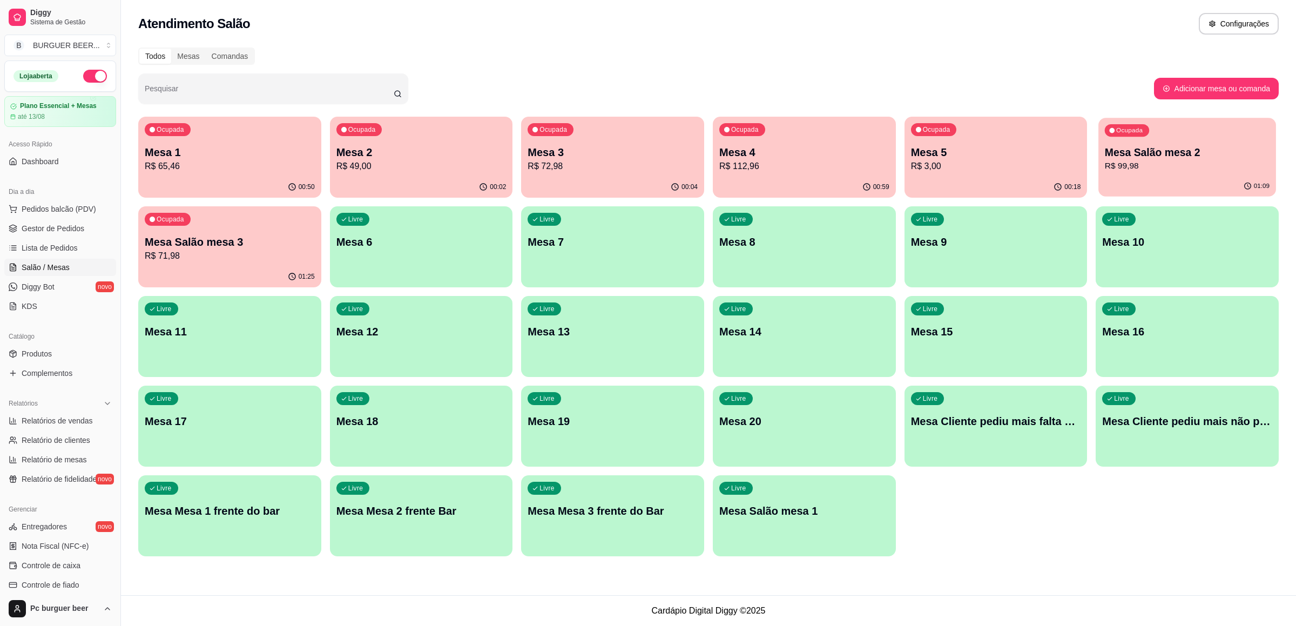
click at [1139, 160] on p "R$ 99,98" at bounding box center [1187, 166] width 165 height 12
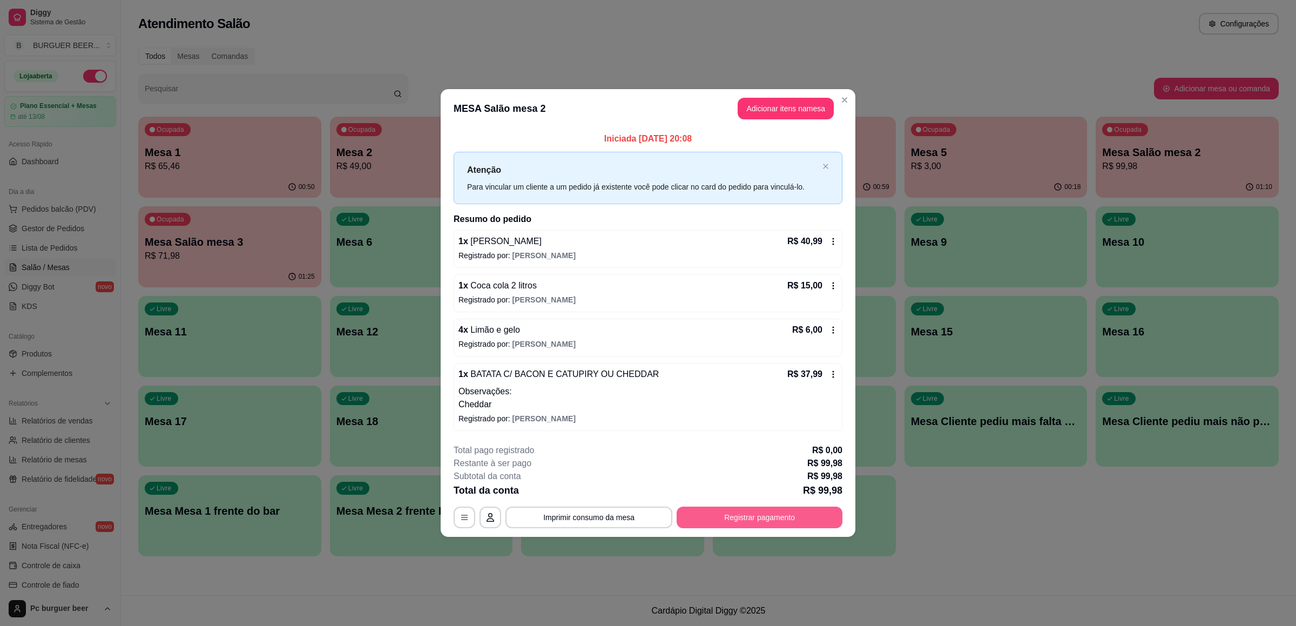
click at [738, 516] on button "Registrar pagamento" at bounding box center [760, 518] width 166 height 22
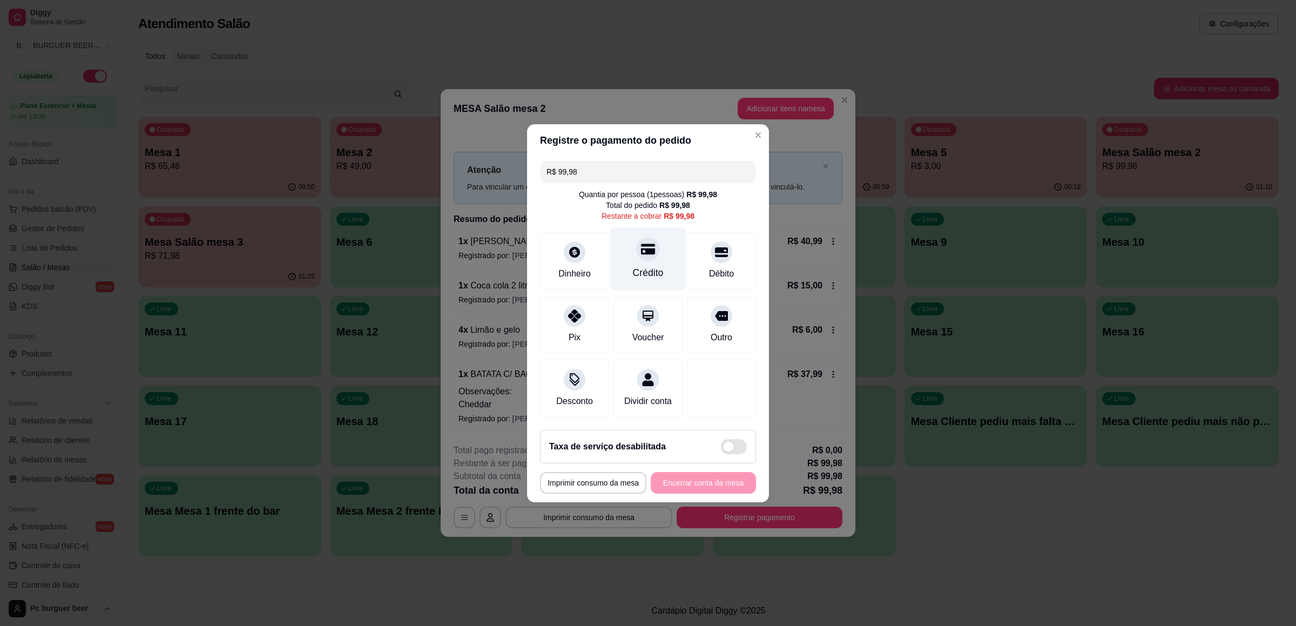
click at [644, 242] on icon at bounding box center [648, 249] width 14 height 14
type input "R$ 0,00"
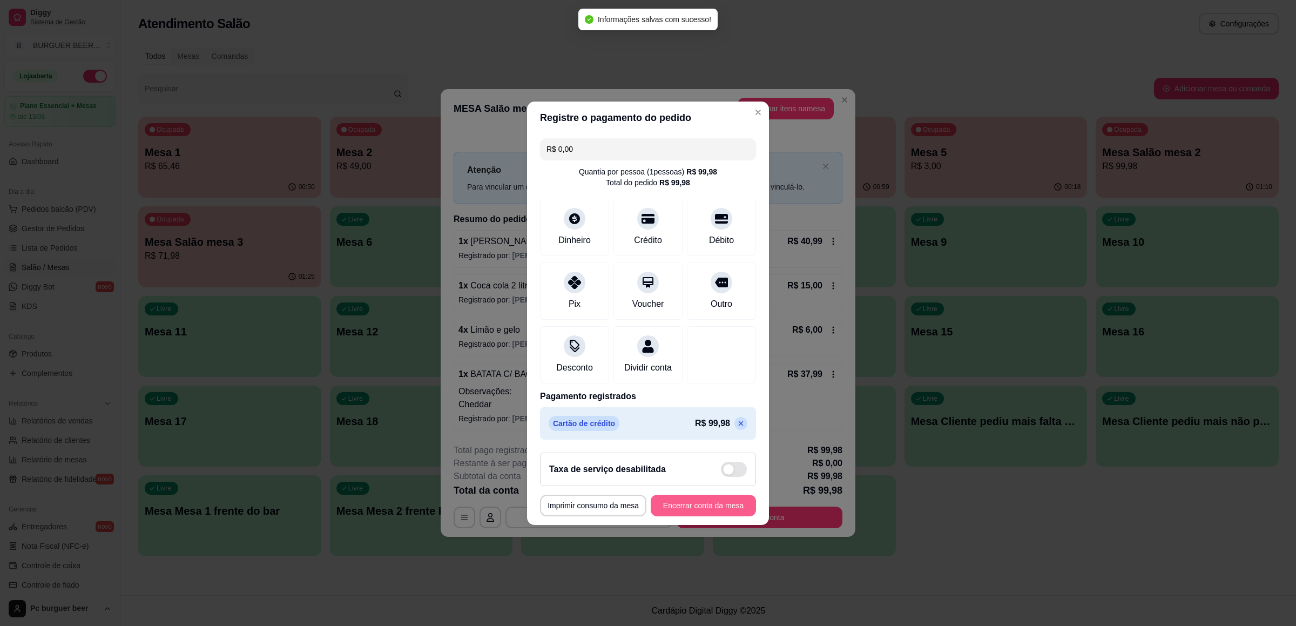
click at [713, 516] on button "Encerrar conta da mesa" at bounding box center [703, 506] width 105 height 22
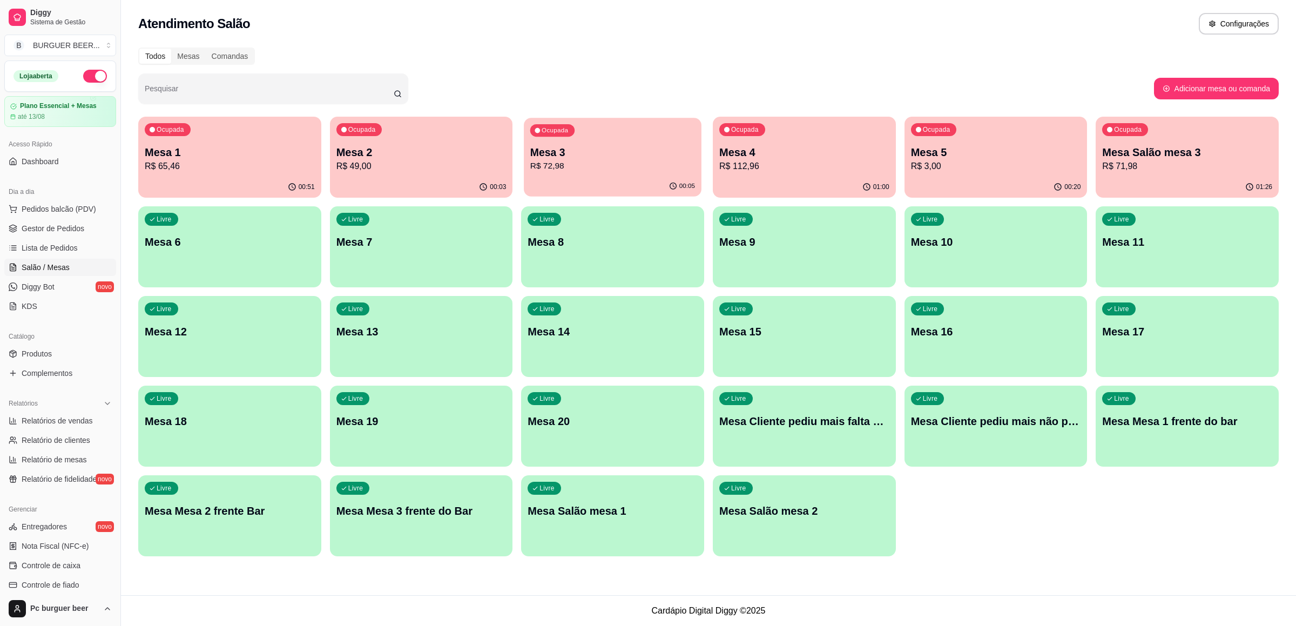
click at [596, 151] on p "Mesa 3" at bounding box center [612, 152] width 165 height 15
click at [413, 154] on p "Mesa 2" at bounding box center [421, 152] width 170 height 15
click at [252, 153] on p "Mesa 1" at bounding box center [230, 152] width 170 height 15
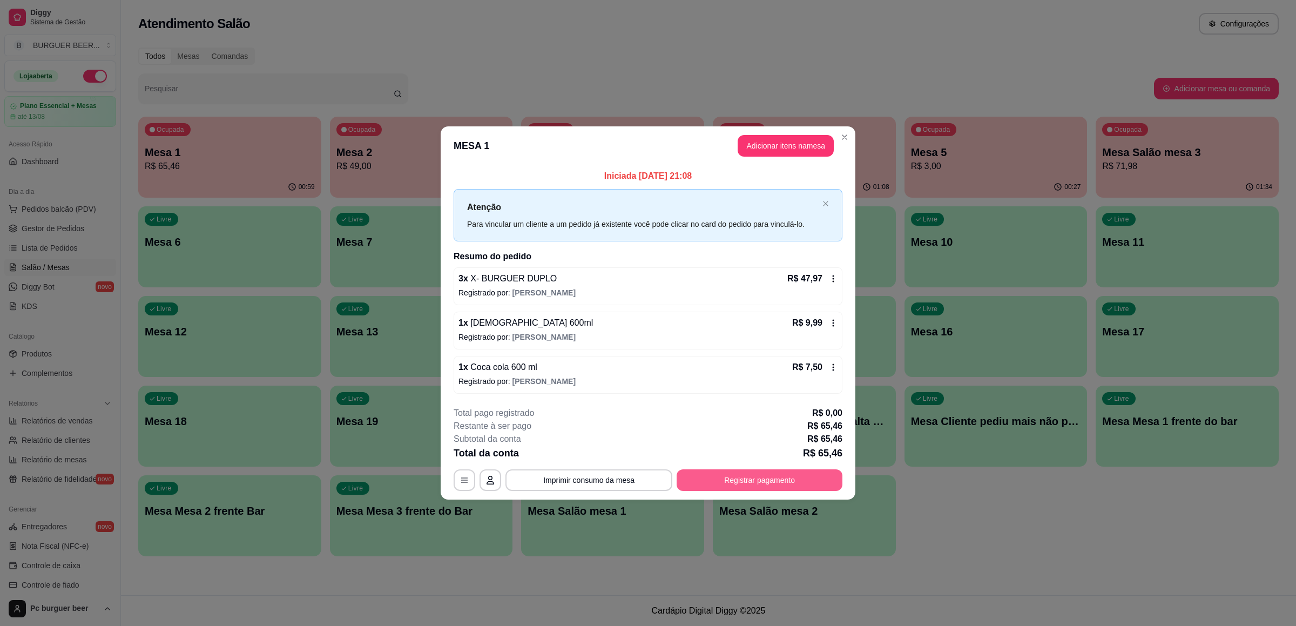
click at [721, 482] on button "Registrar pagamento" at bounding box center [760, 480] width 166 height 22
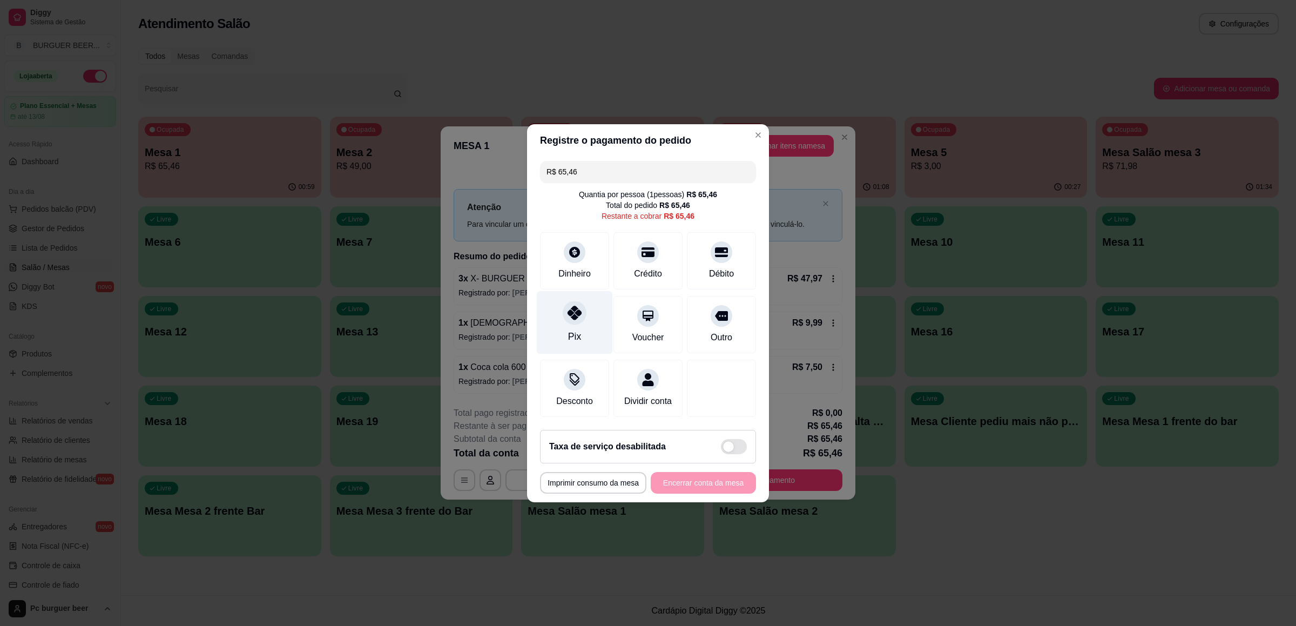
click at [587, 296] on div "Pix" at bounding box center [575, 322] width 76 height 63
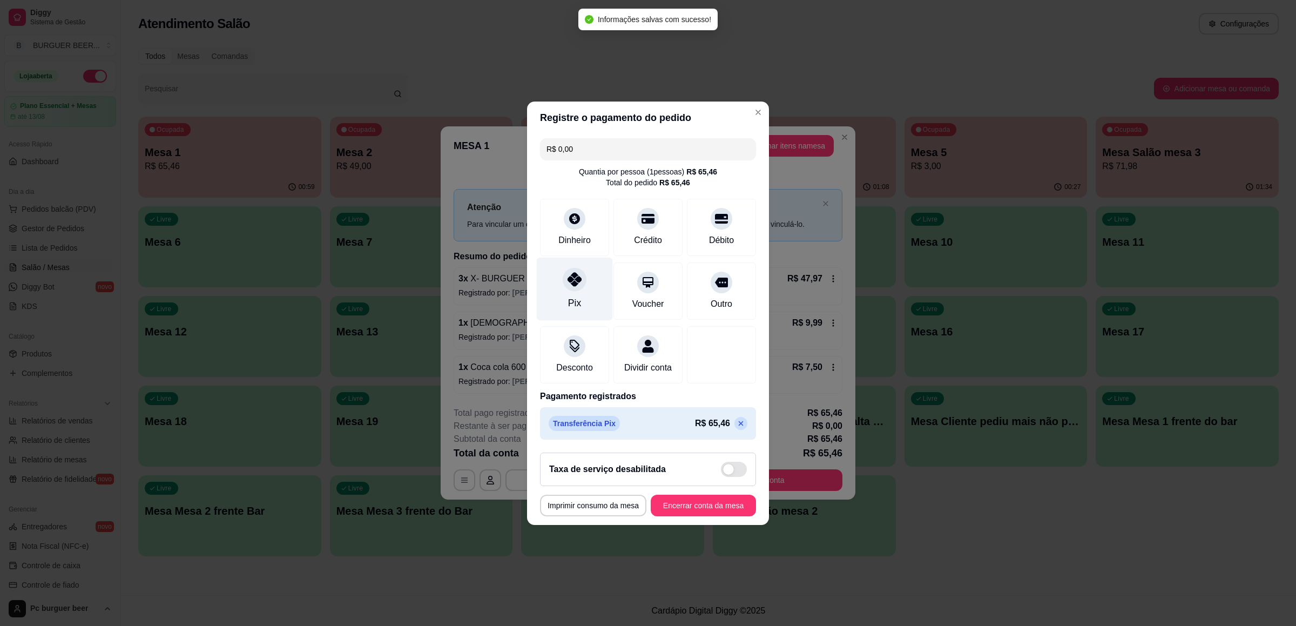
type input "R$ 0,00"
click at [690, 514] on button "Encerrar conta da mesa" at bounding box center [703, 506] width 105 height 22
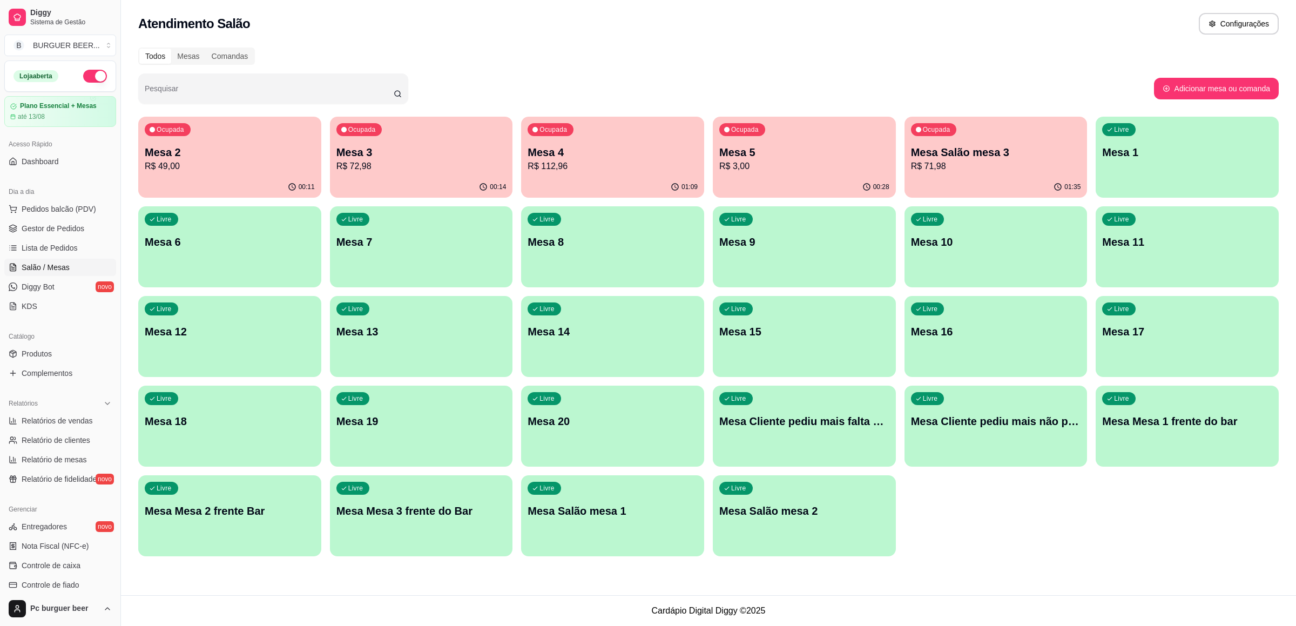
click at [590, 154] on p "Mesa 4" at bounding box center [613, 152] width 170 height 15
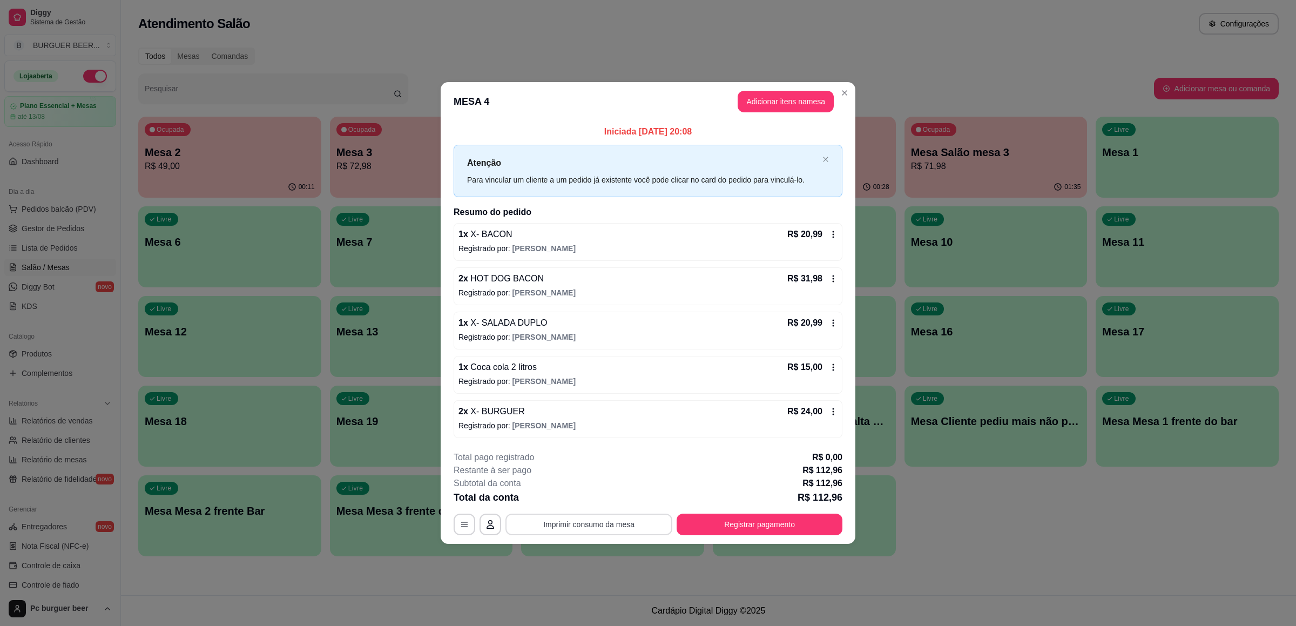
click at [619, 525] on button "Imprimir consumo da mesa" at bounding box center [588, 525] width 167 height 22
click at [774, 518] on button "Registrar pagamento" at bounding box center [760, 525] width 166 height 22
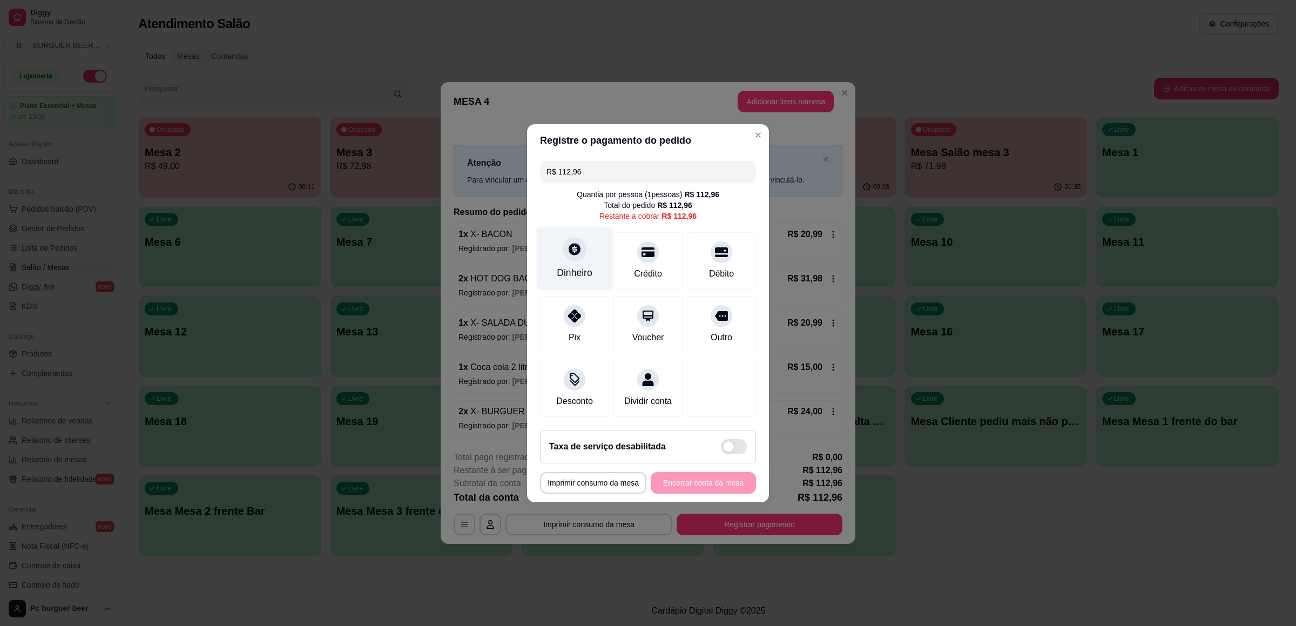
click at [588, 266] on div "Dinheiro" at bounding box center [575, 273] width 36 height 14
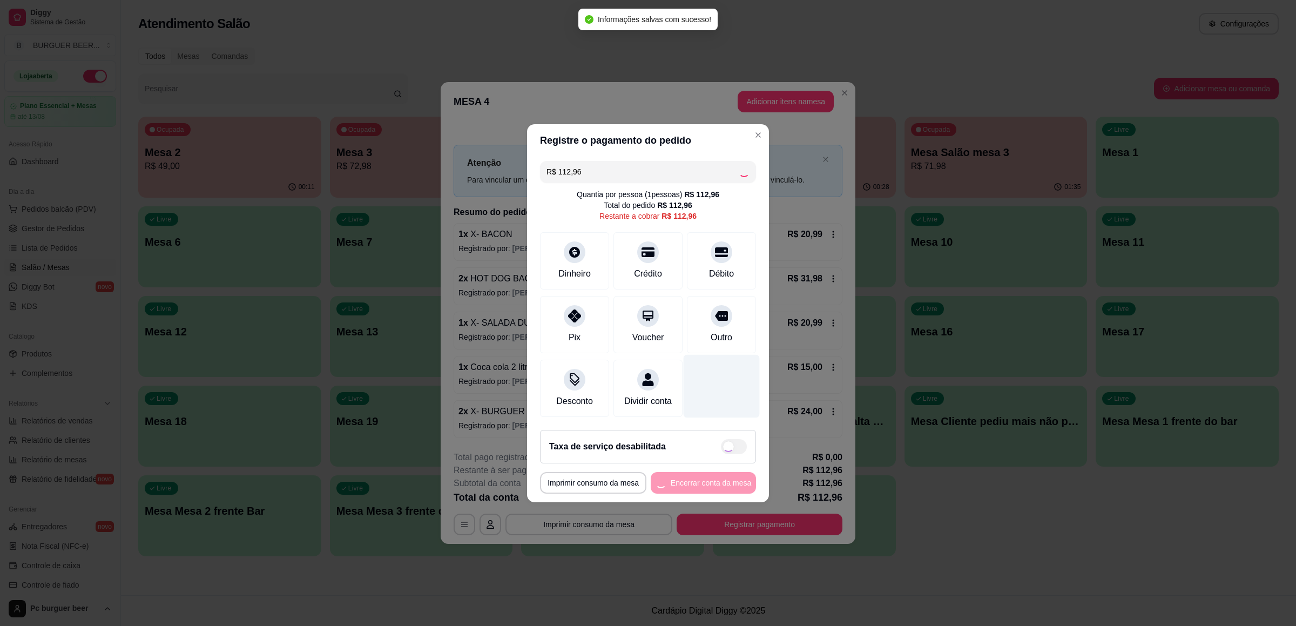
type input "R$ 0,00"
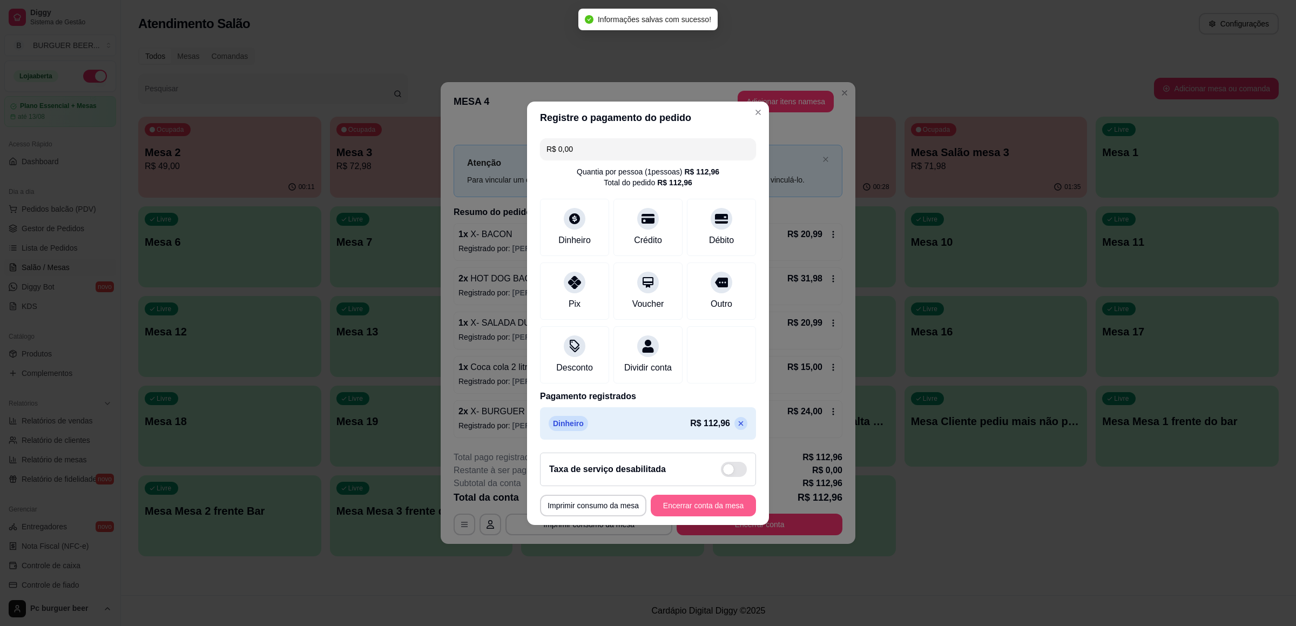
click at [713, 504] on button "Encerrar conta da mesa" at bounding box center [703, 506] width 105 height 22
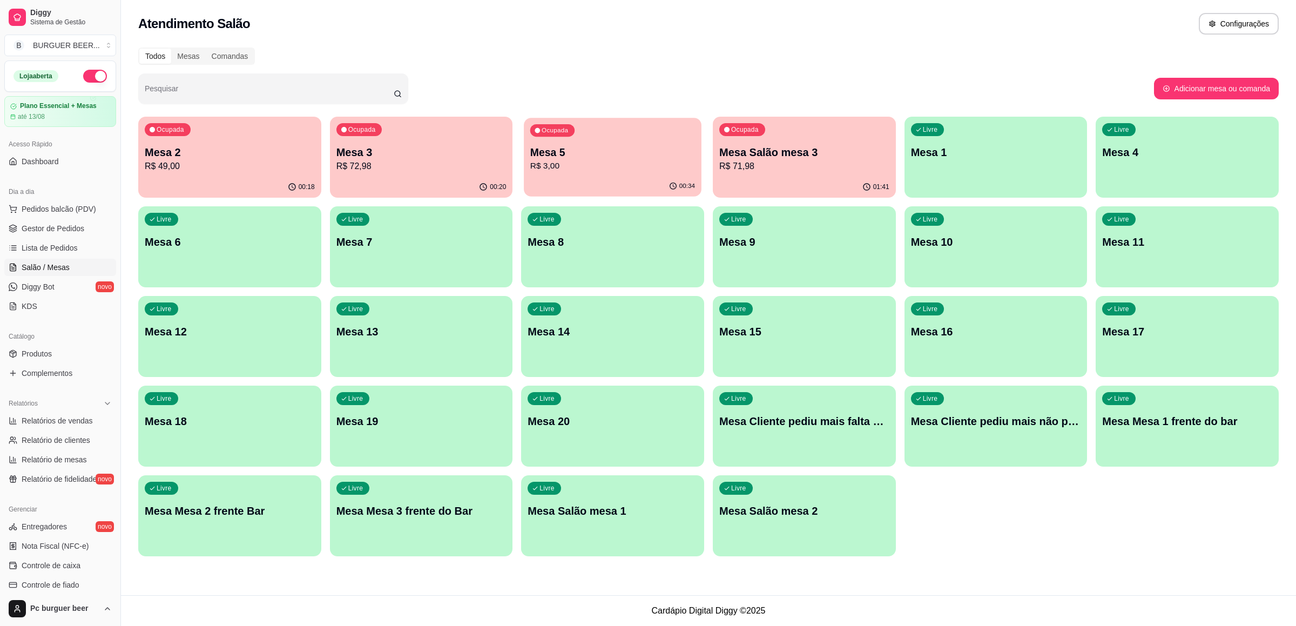
click at [527, 158] on div "Ocupada Mesa 5 R$ 3,00" at bounding box center [612, 147] width 177 height 58
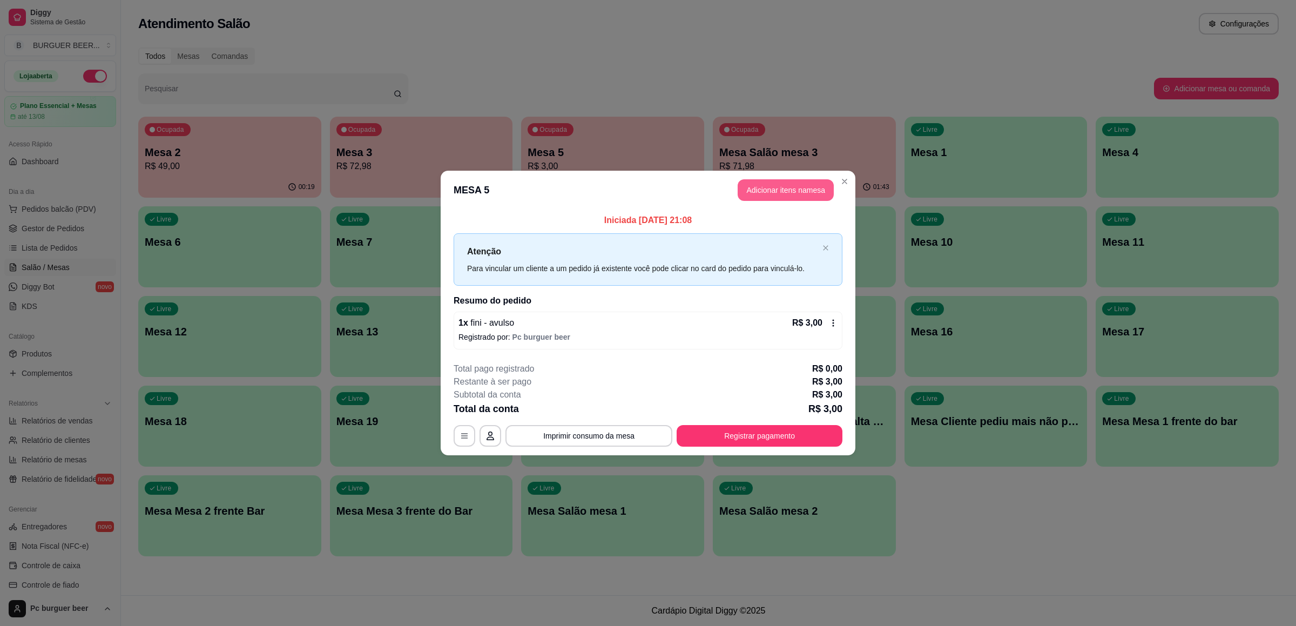
click at [772, 187] on button "Adicionar itens na mesa" at bounding box center [786, 190] width 96 height 22
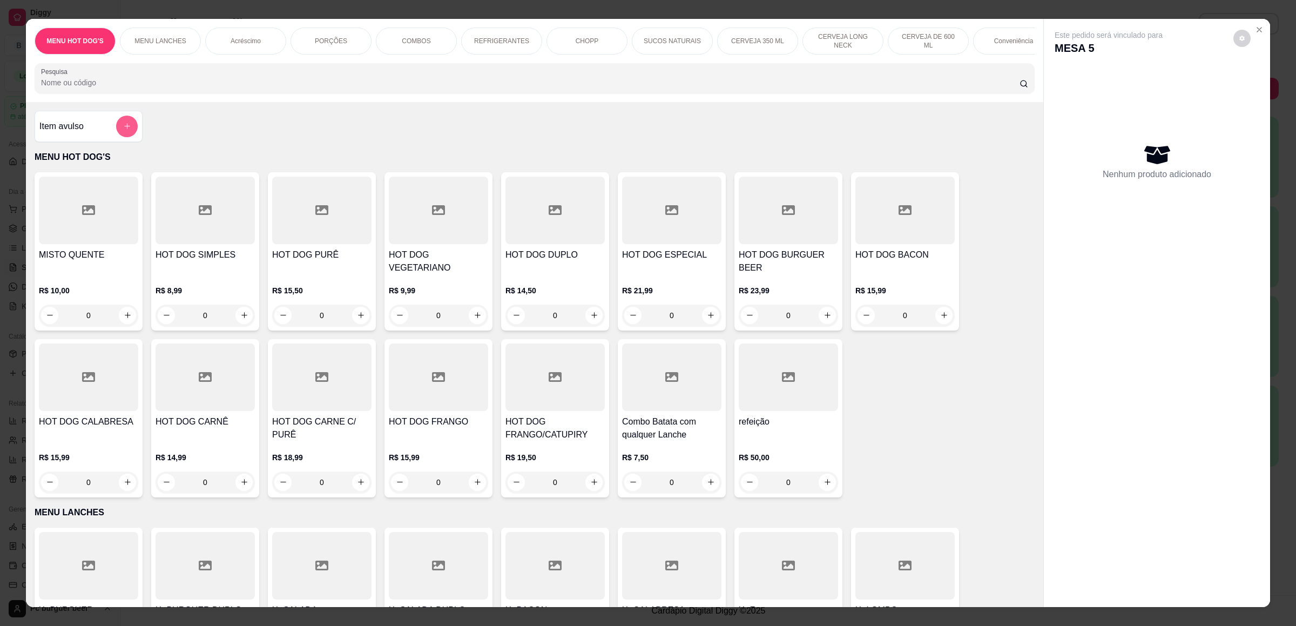
click at [125, 135] on button "add-separate-item" at bounding box center [127, 127] width 22 height 22
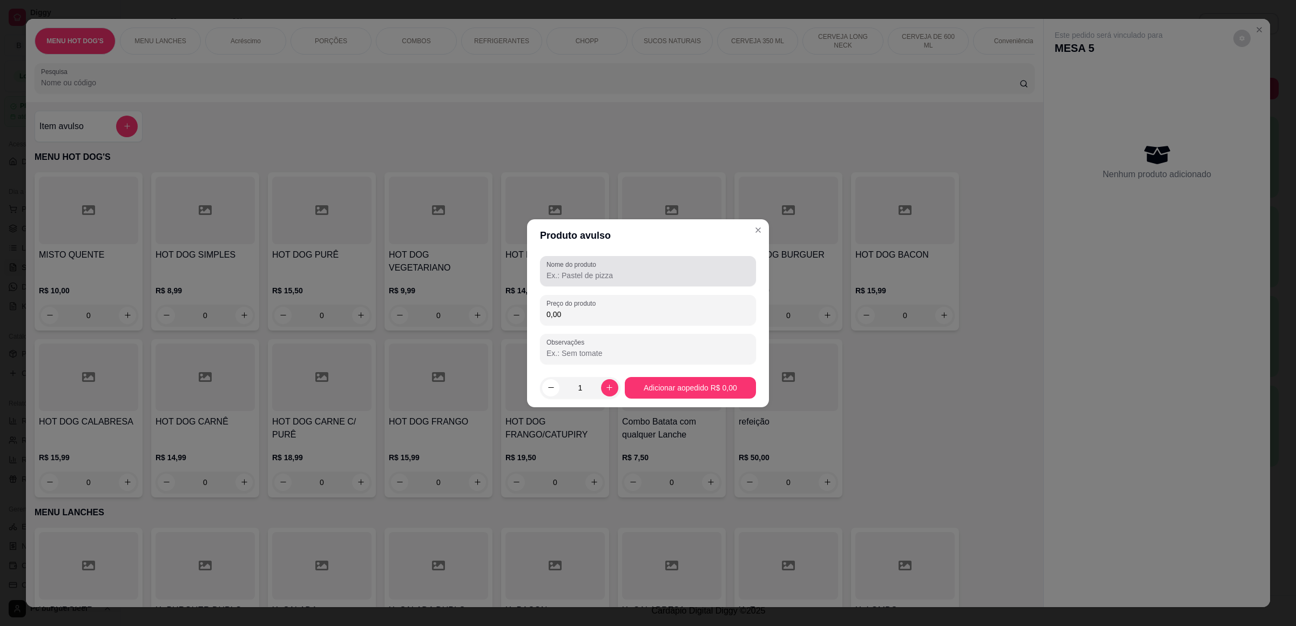
click at [650, 269] on div at bounding box center [647, 271] width 203 height 22
type input "chocolate"
type input "4,00"
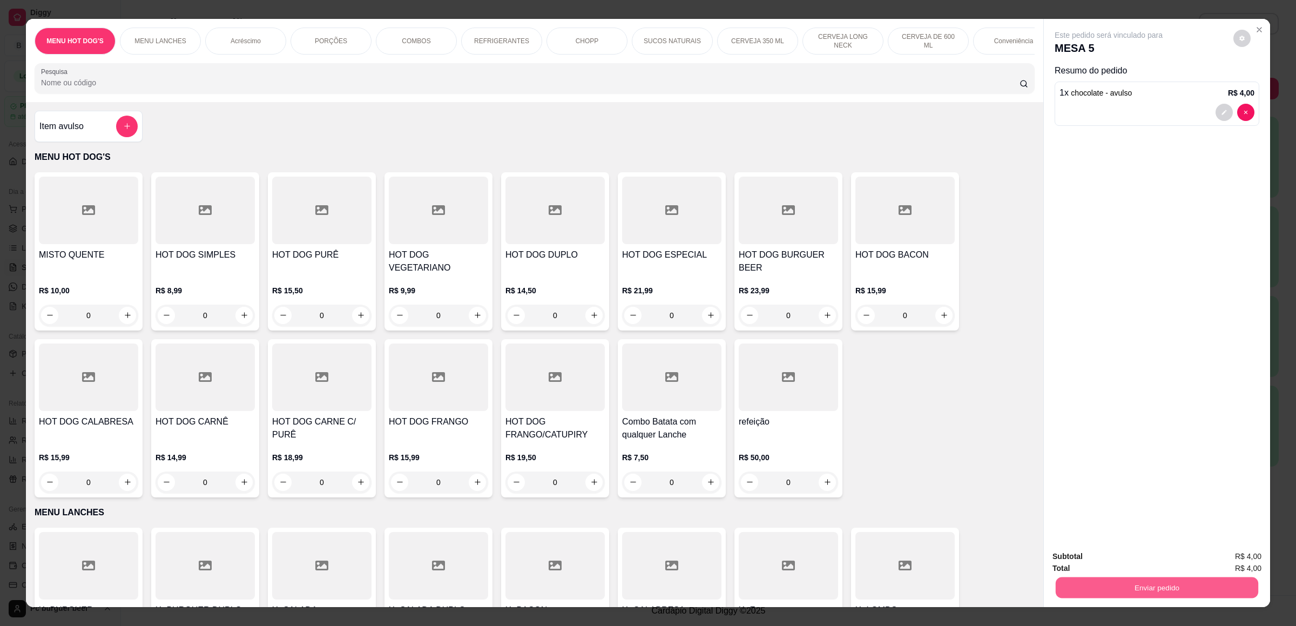
click at [1068, 588] on button "Enviar pedido" at bounding box center [1157, 587] width 203 height 21
click at [1089, 561] on button "Não registrar e enviar pedido" at bounding box center [1119, 561] width 112 height 21
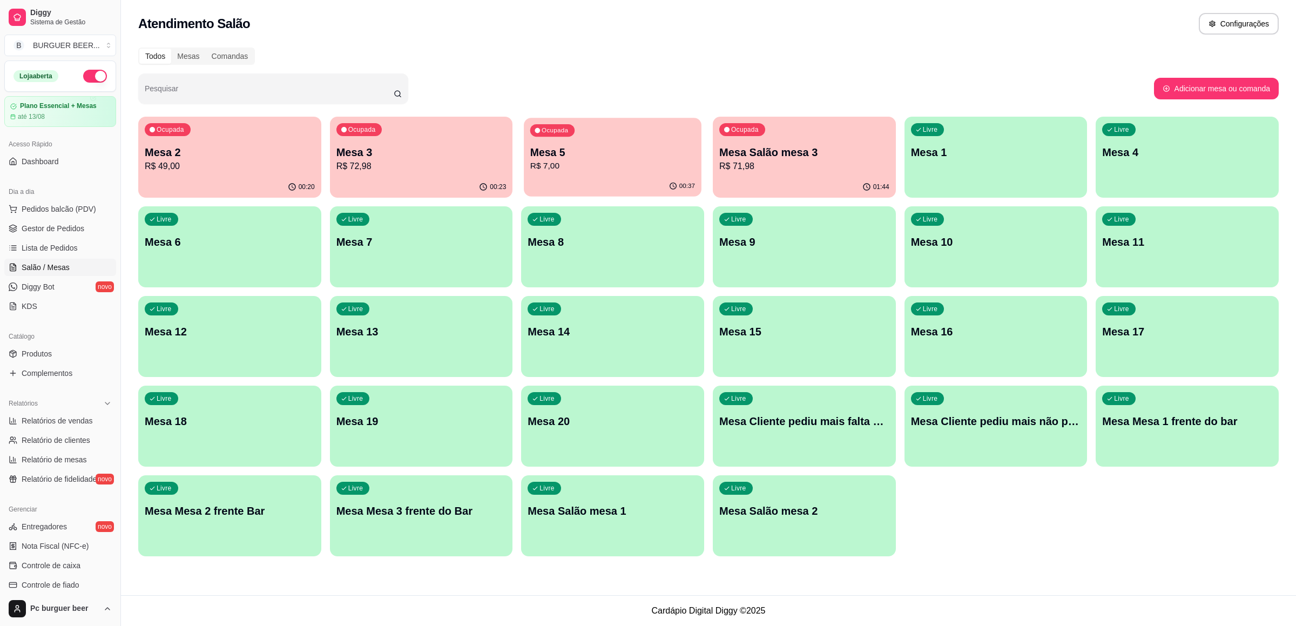
click at [578, 172] on div "Ocupada Mesa 5 R$ 7,00" at bounding box center [612, 147] width 177 height 58
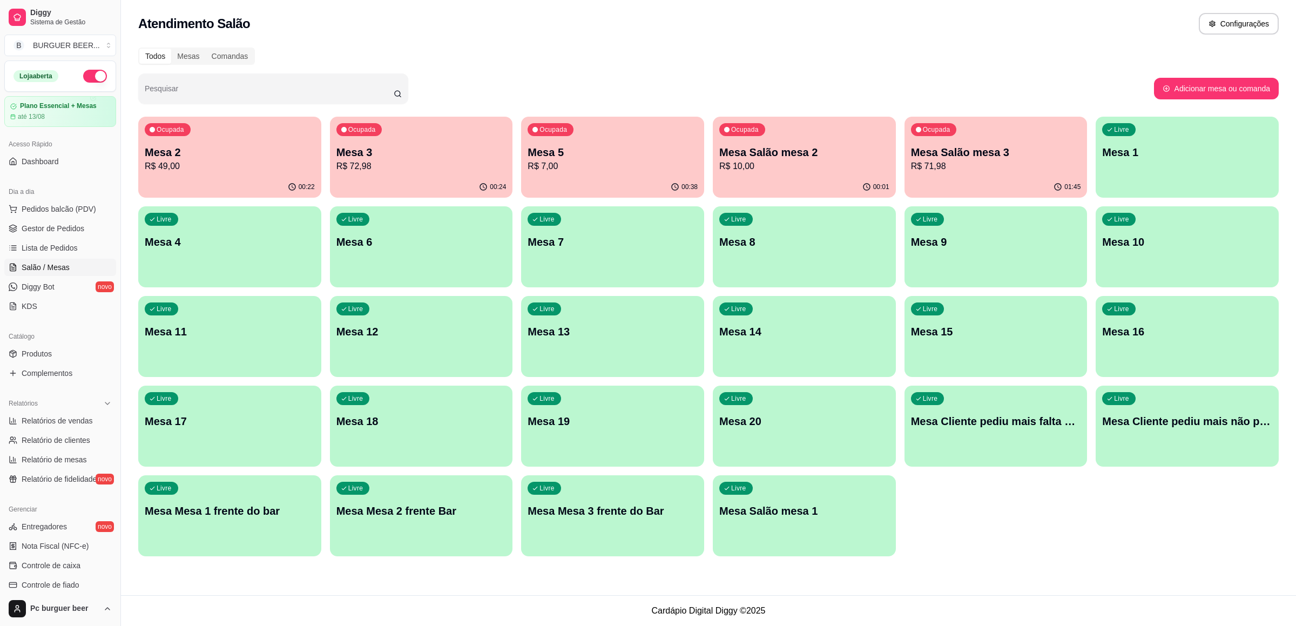
click at [568, 133] on span "Ocupada" at bounding box center [553, 129] width 31 height 9
click at [572, 169] on p "R$ 7,00" at bounding box center [612, 166] width 165 height 12
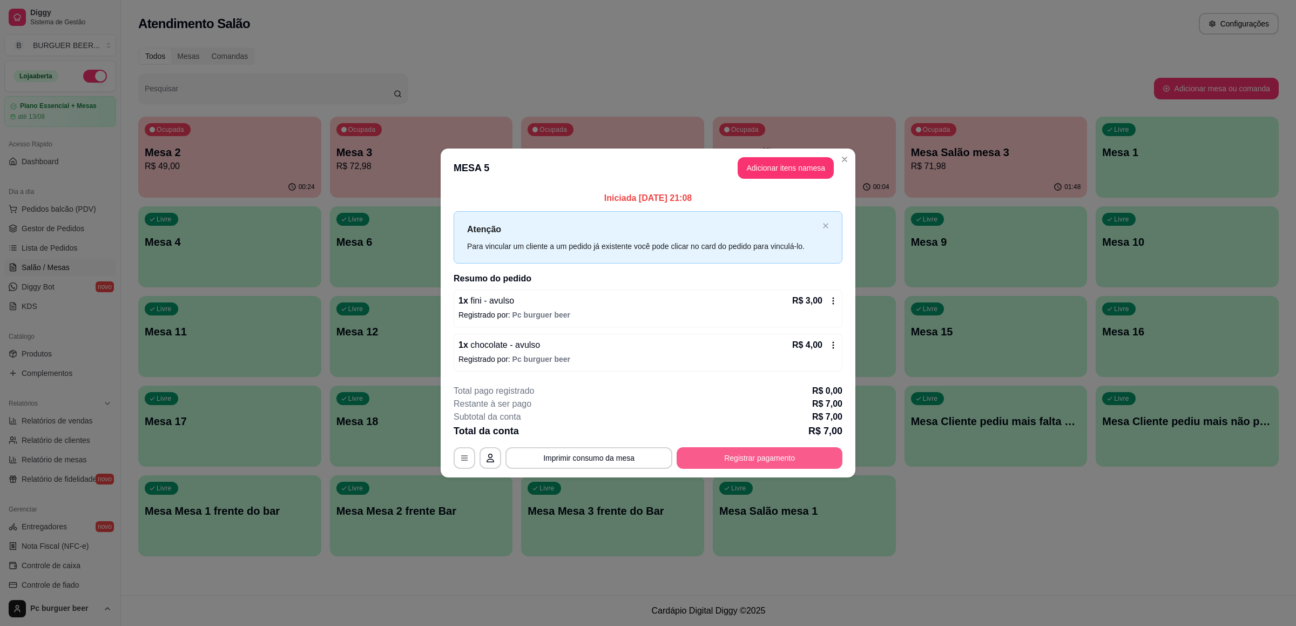
click at [714, 455] on button "Registrar pagamento" at bounding box center [760, 458] width 166 height 22
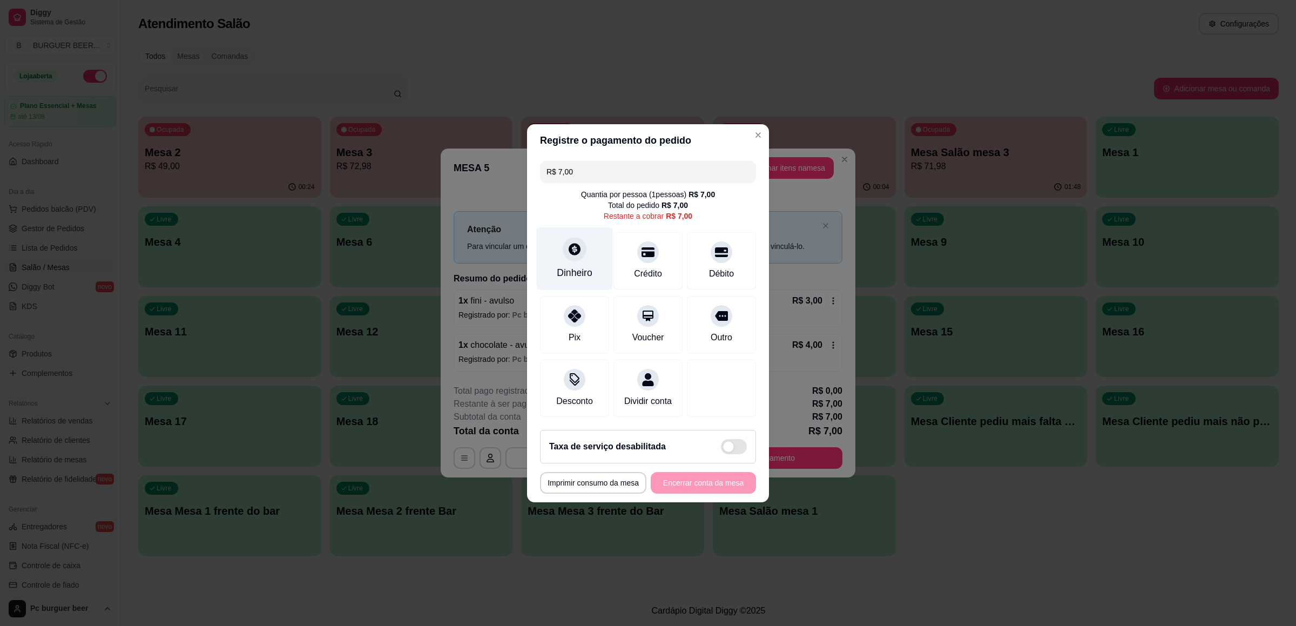
click at [580, 229] on div "Dinheiro" at bounding box center [575, 258] width 76 height 63
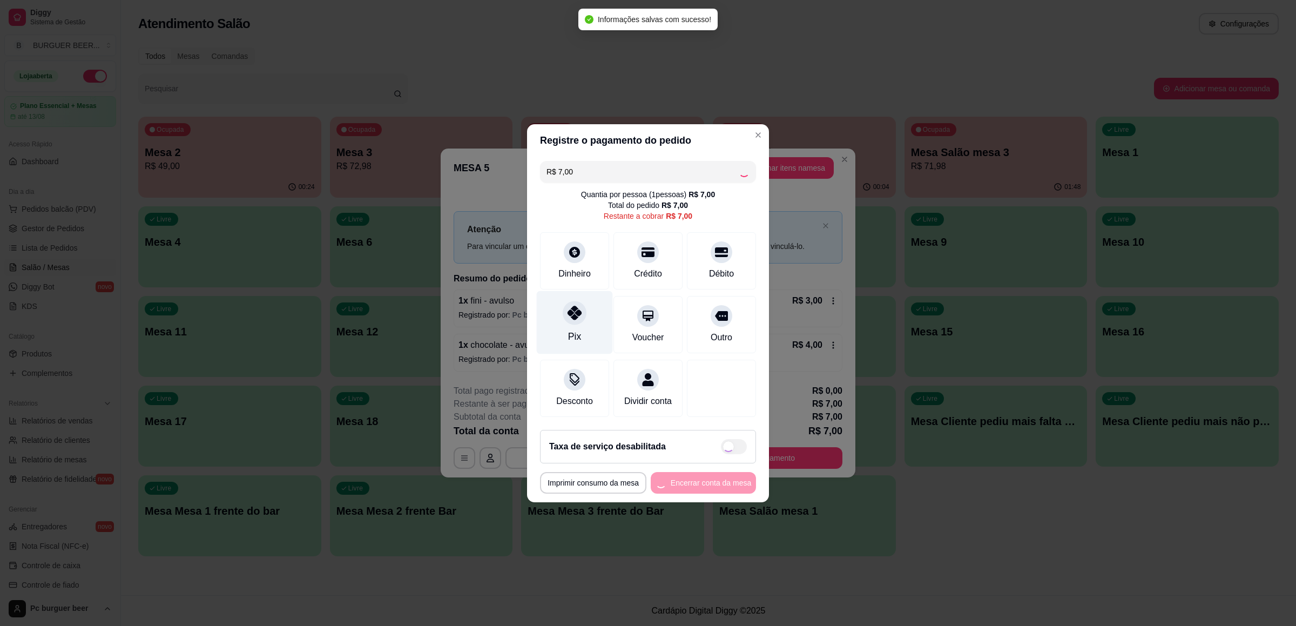
type input "R$ 0,00"
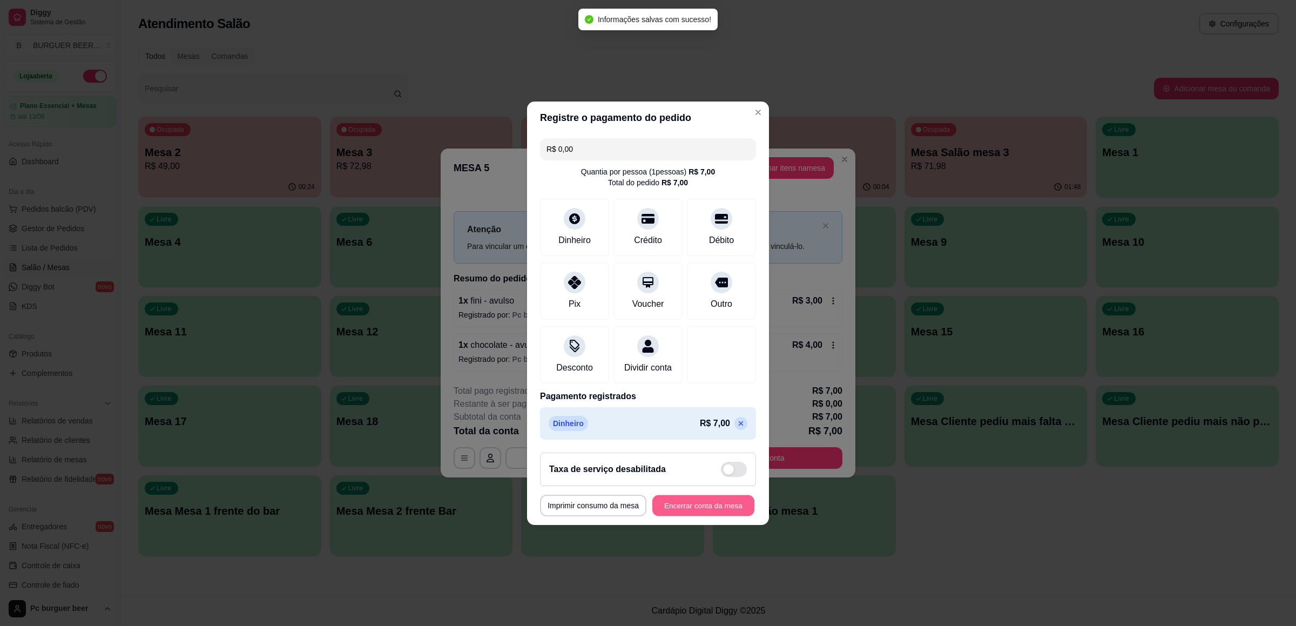
click at [667, 502] on button "Encerrar conta da mesa" at bounding box center [703, 505] width 102 height 21
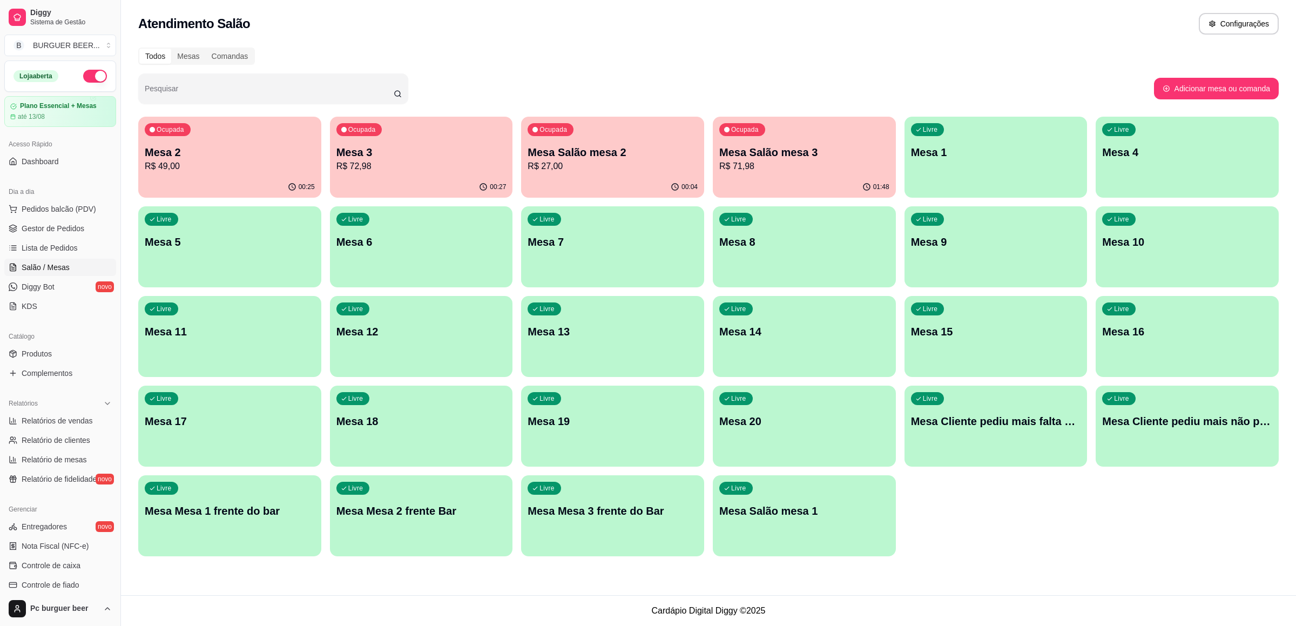
click at [261, 168] on p "R$ 49,00" at bounding box center [230, 166] width 170 height 13
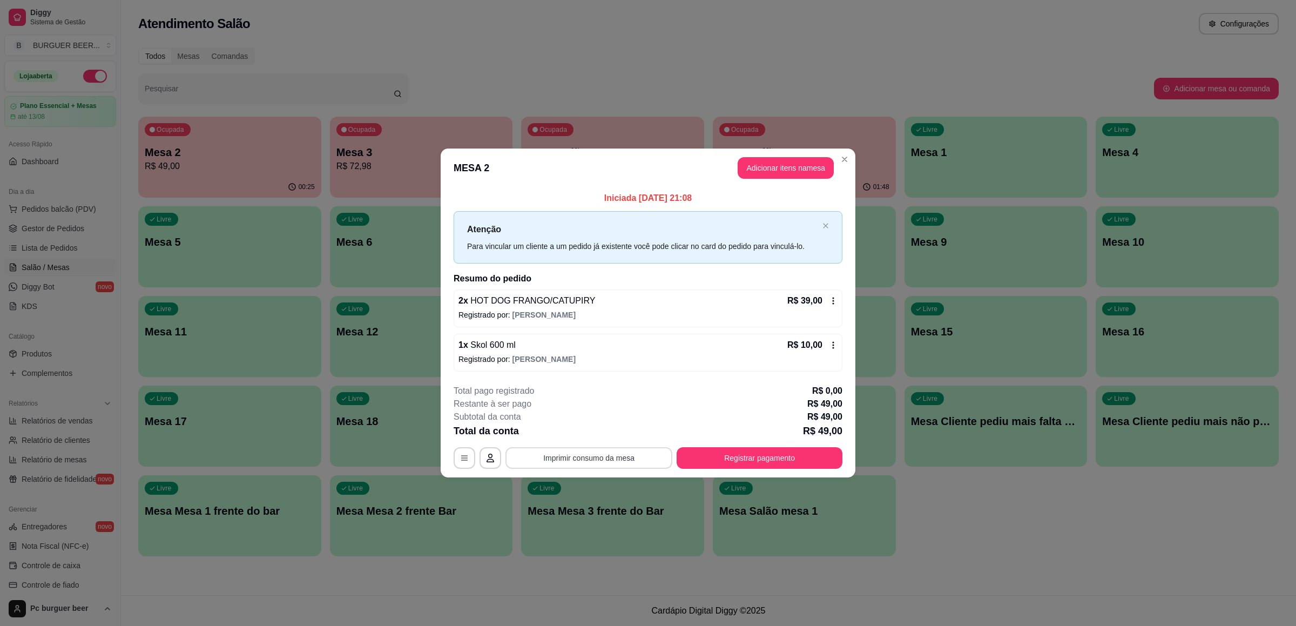
click at [604, 454] on button "Imprimir consumo da mesa" at bounding box center [588, 458] width 167 height 22
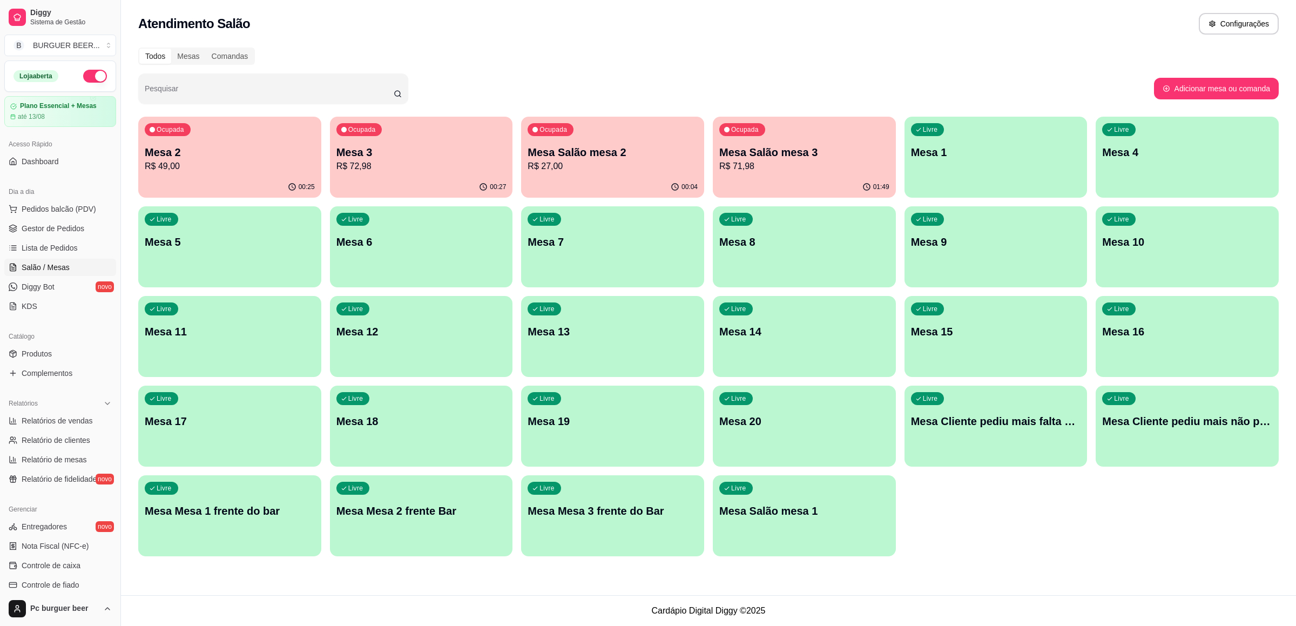
click at [627, 149] on p "Mesa Salão mesa 2" at bounding box center [613, 152] width 170 height 15
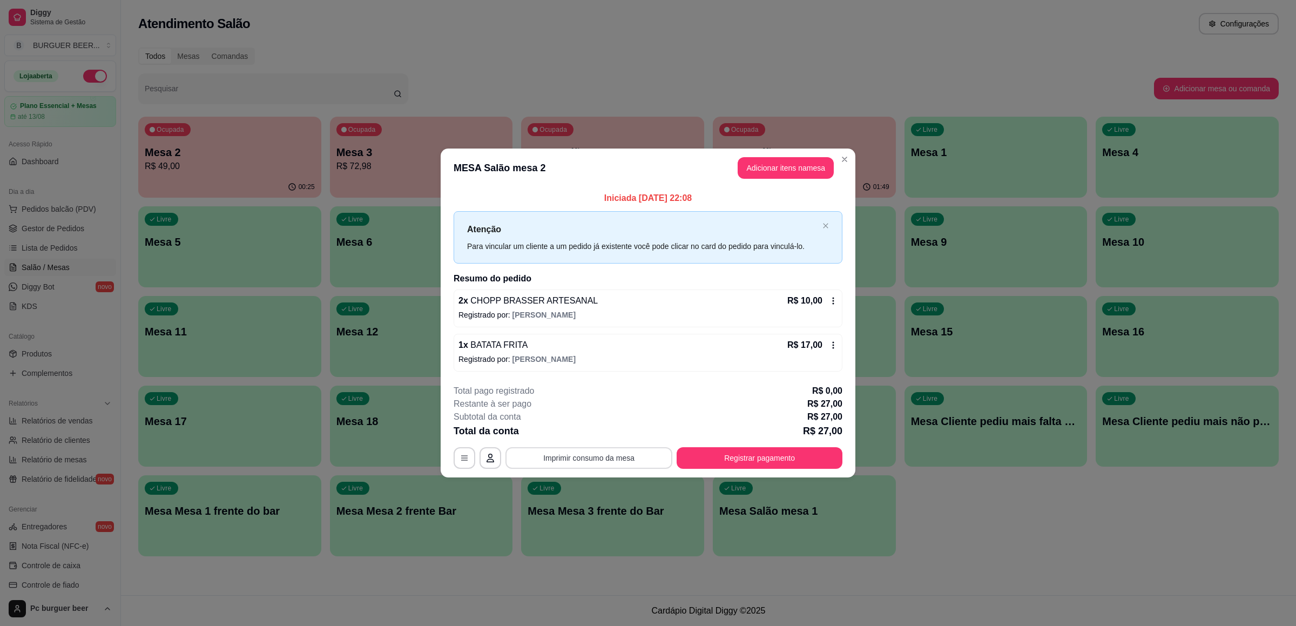
click at [632, 454] on button "Imprimir consumo da mesa" at bounding box center [588, 458] width 167 height 22
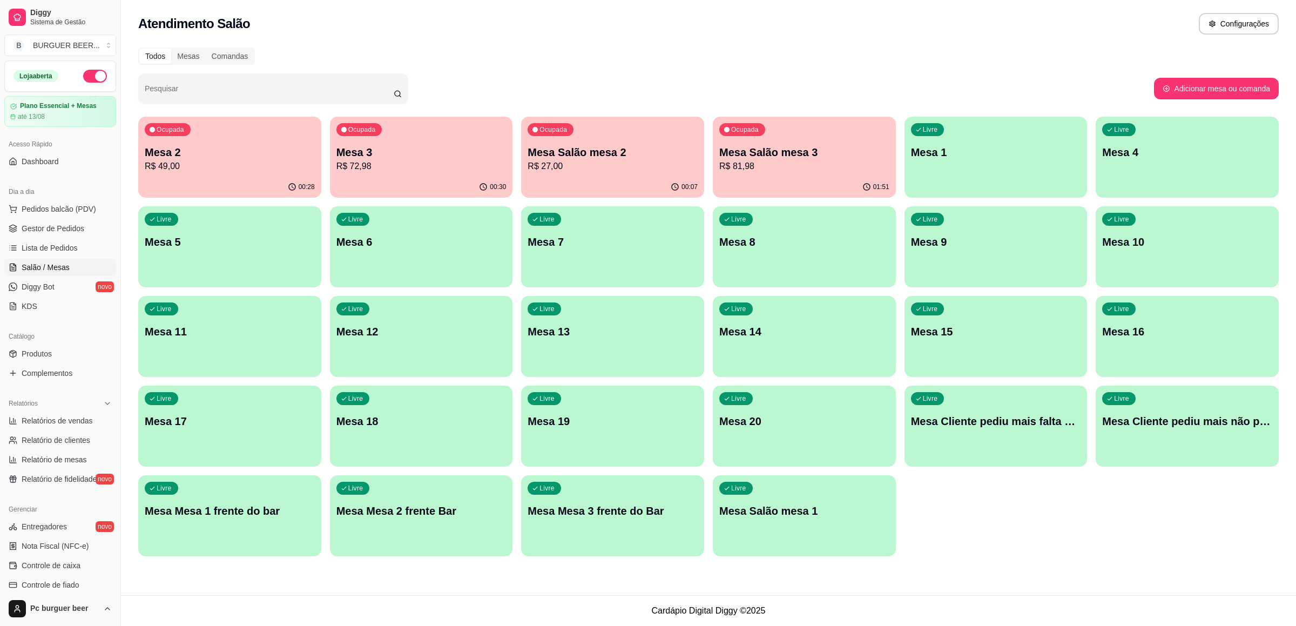
click at [428, 167] on p "R$ 72,98" at bounding box center [421, 166] width 170 height 13
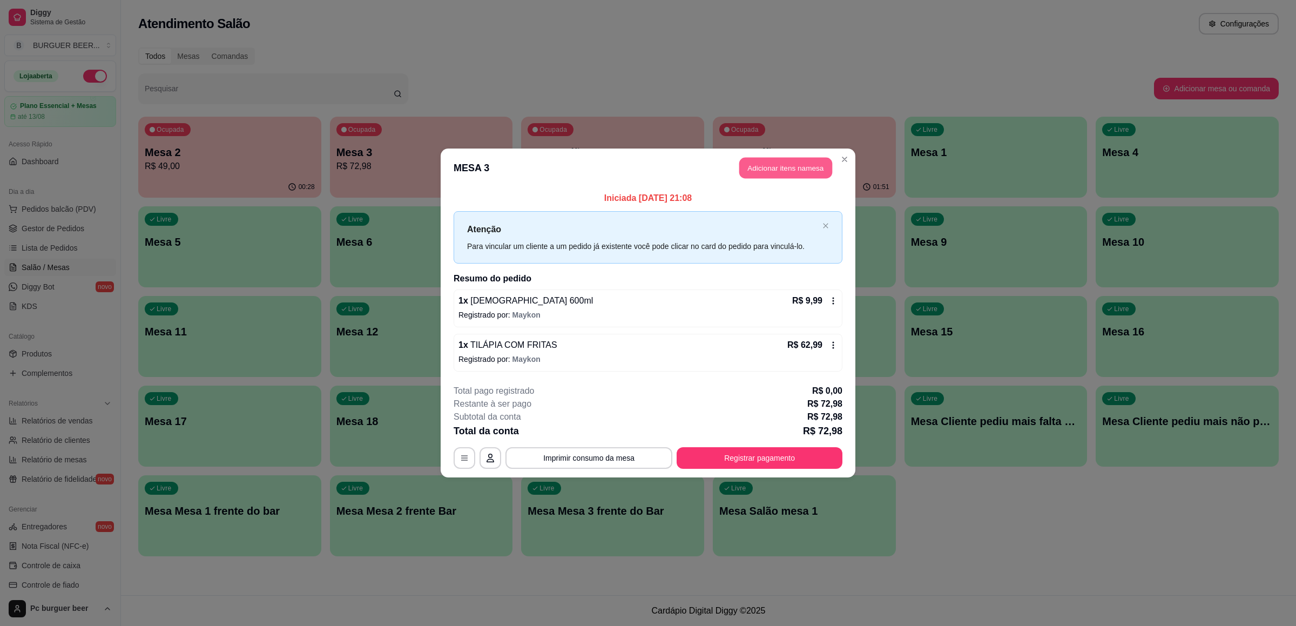
click at [763, 167] on button "Adicionar itens na mesa" at bounding box center [785, 168] width 93 height 21
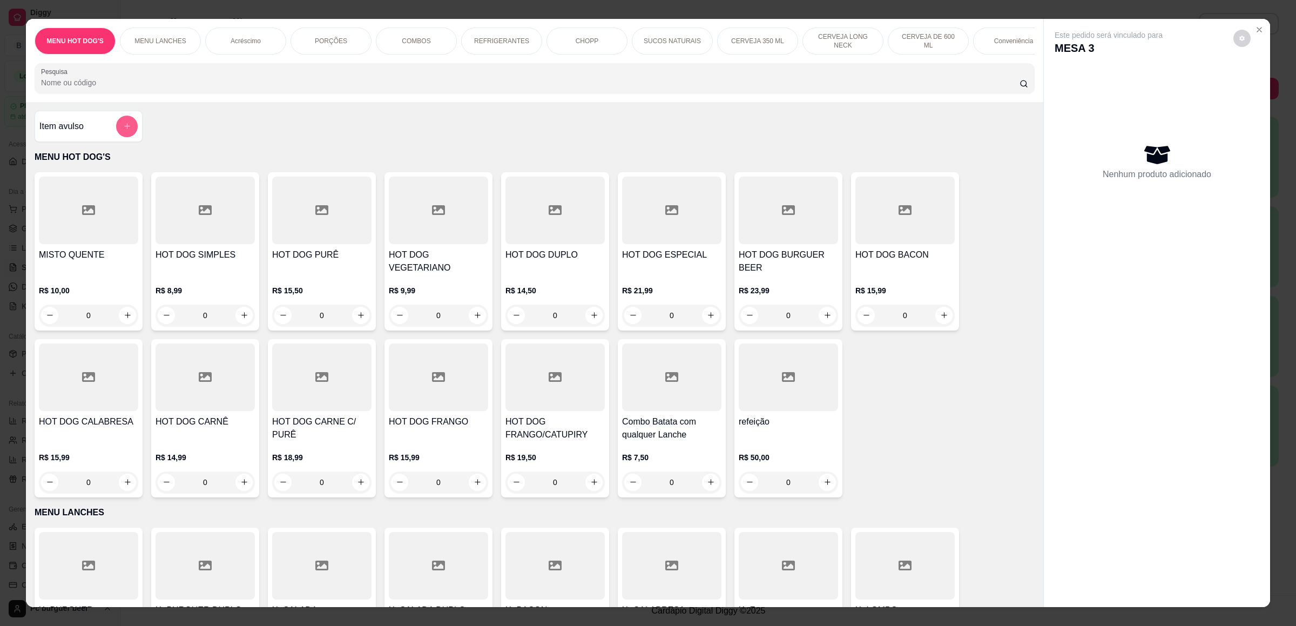
click at [117, 133] on button "add-separate-item" at bounding box center [127, 127] width 22 height 22
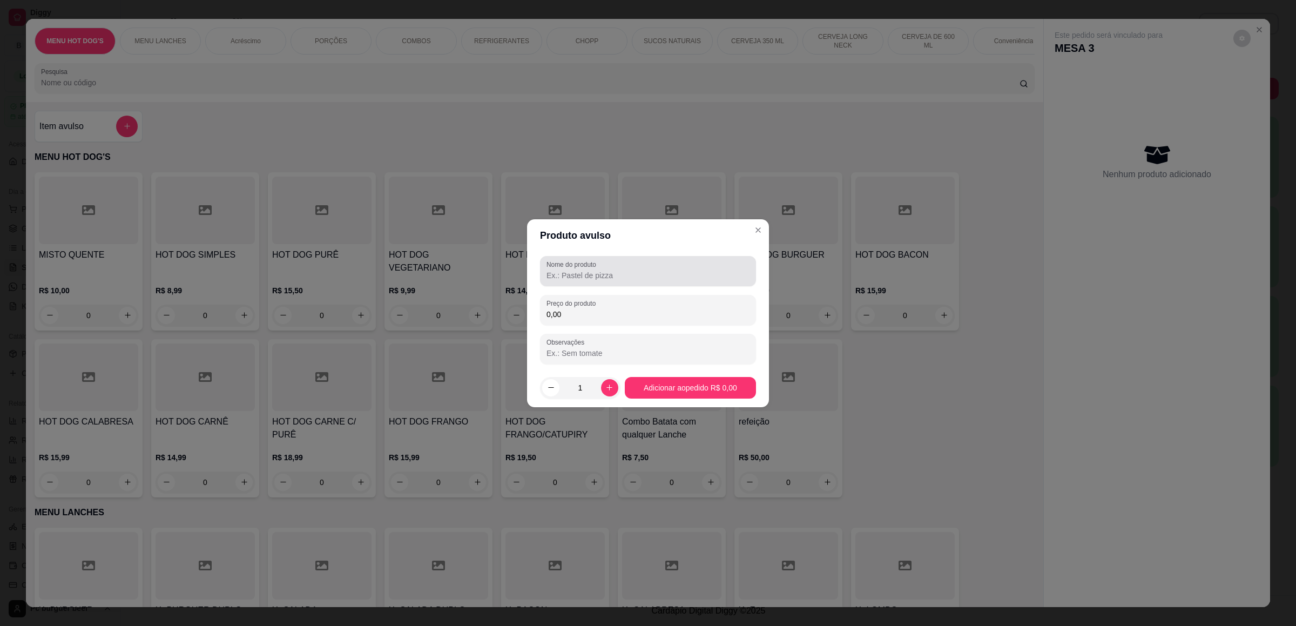
drag, startPoint x: 617, startPoint y: 258, endPoint x: 615, endPoint y: 263, distance: 6.0
click at [617, 258] on div "Nome do produto" at bounding box center [648, 271] width 216 height 30
type input "cigarro"
type input "6,00"
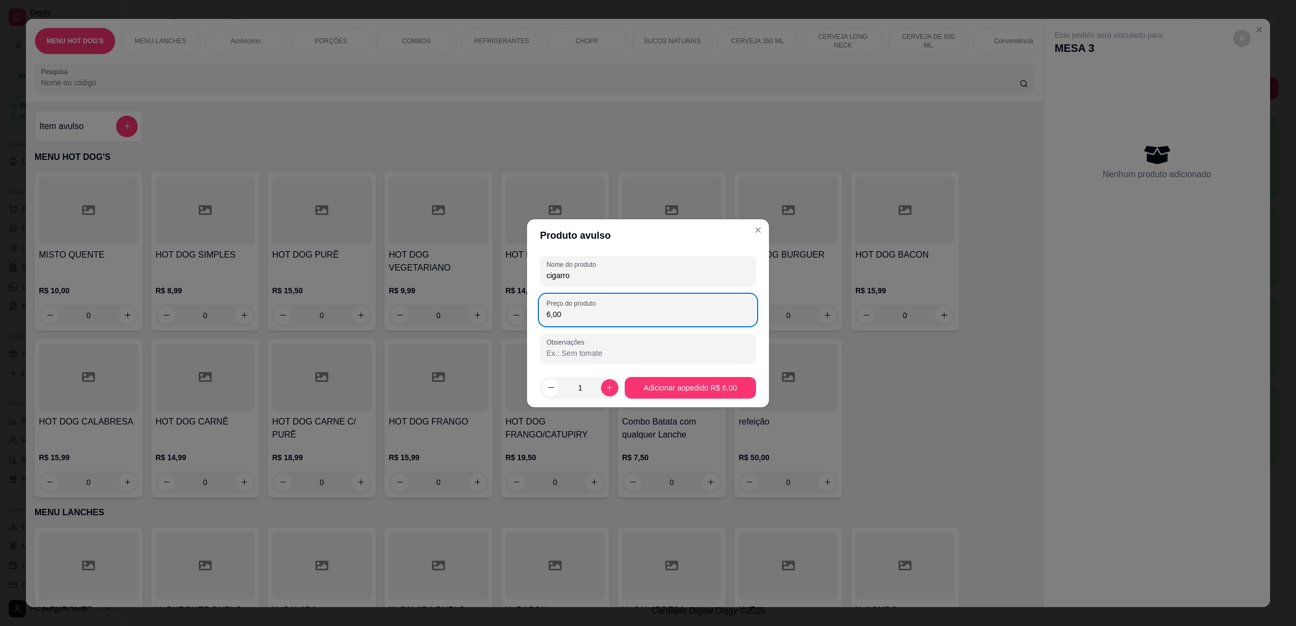
click at [692, 373] on footer "1 Adicionar ao pedido R$ 6,00" at bounding box center [648, 387] width 242 height 39
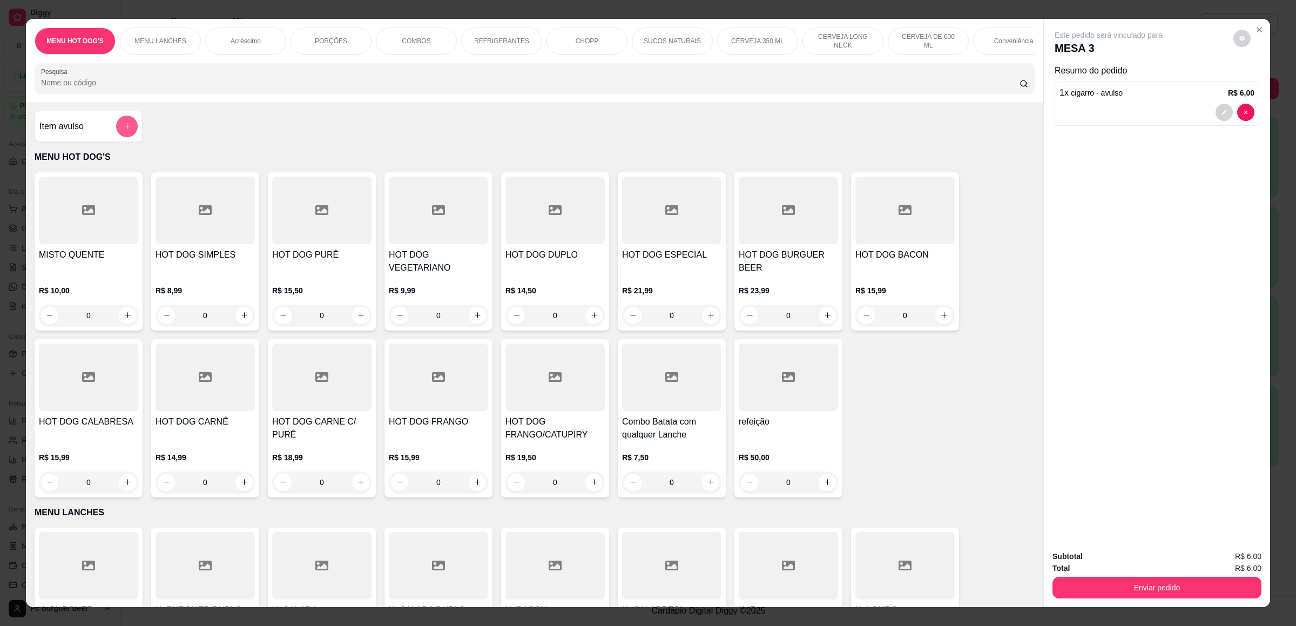
click at [124, 130] on icon "add-separate-item" at bounding box center [127, 126] width 8 height 8
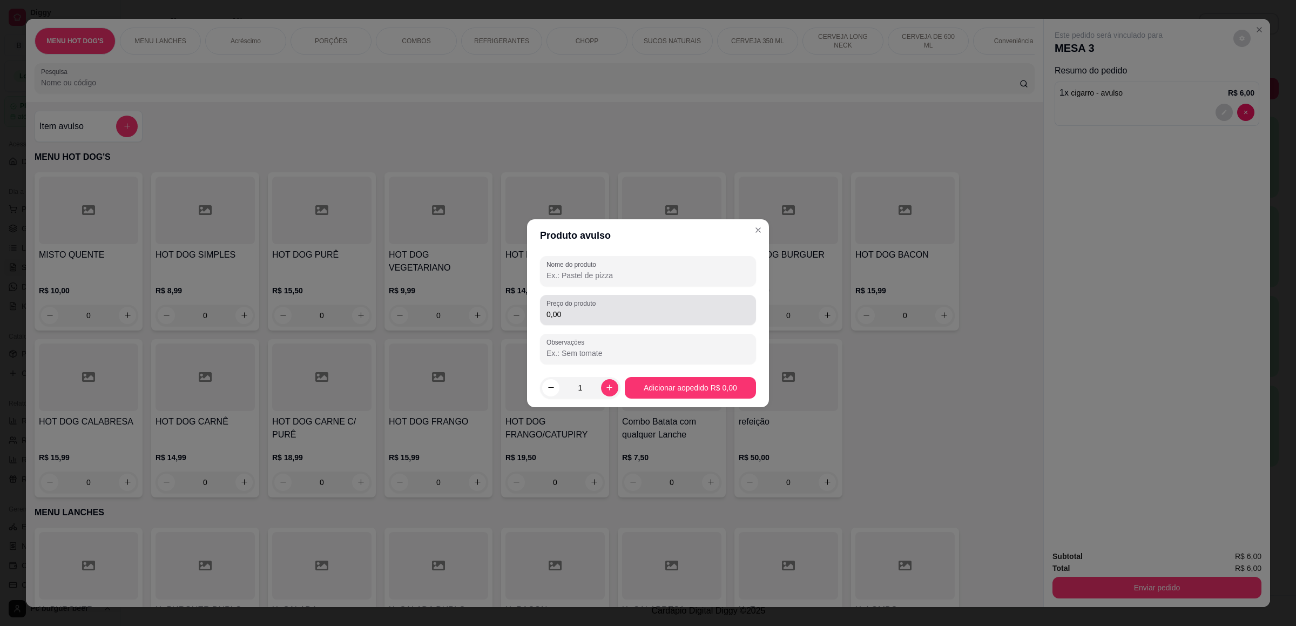
click at [646, 298] on div "Preço do produto 0,00" at bounding box center [648, 310] width 216 height 30
click at [615, 269] on div at bounding box center [647, 271] width 203 height 22
type input "paçoca"
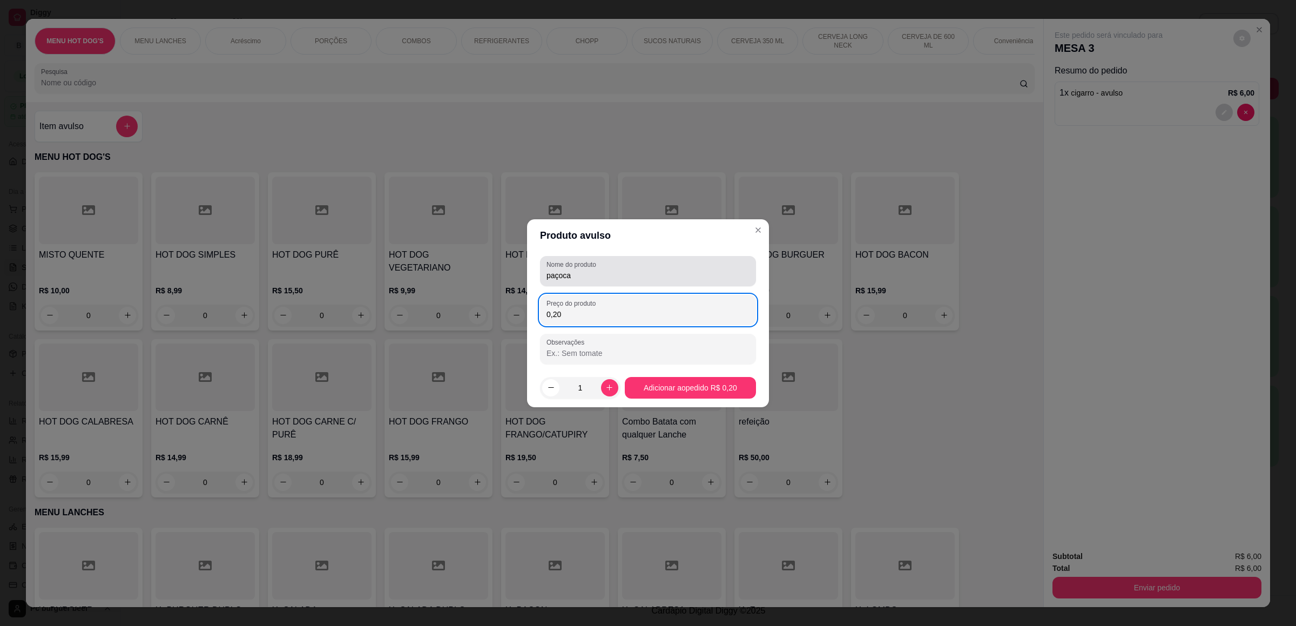
type input "2,00"
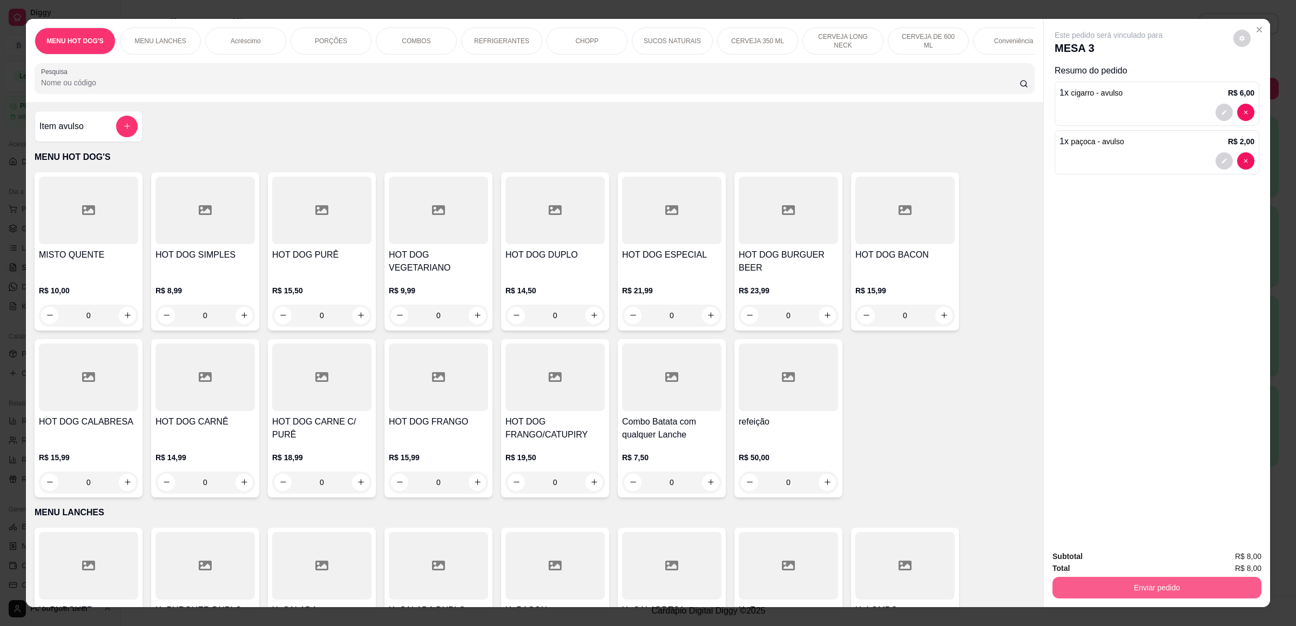
click at [1128, 582] on button "Enviar pedido" at bounding box center [1156, 588] width 209 height 22
click at [1126, 564] on button "Não registrar e enviar pedido" at bounding box center [1119, 561] width 112 height 21
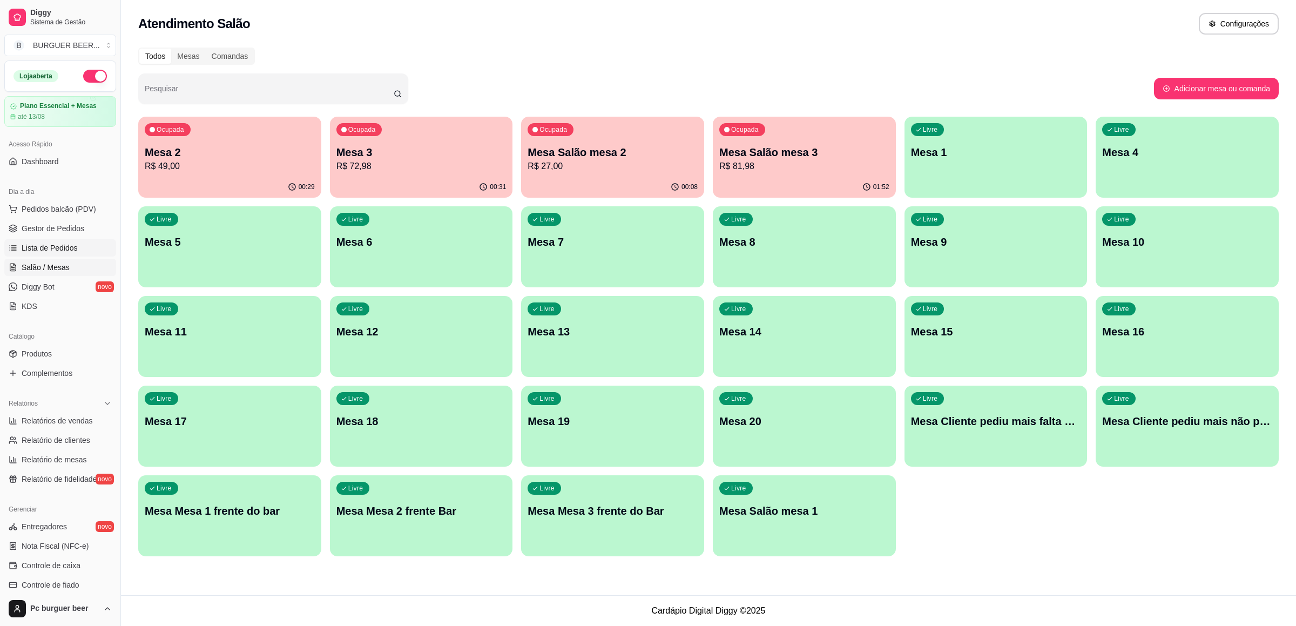
click at [62, 247] on span "Lista de Pedidos" at bounding box center [50, 247] width 56 height 11
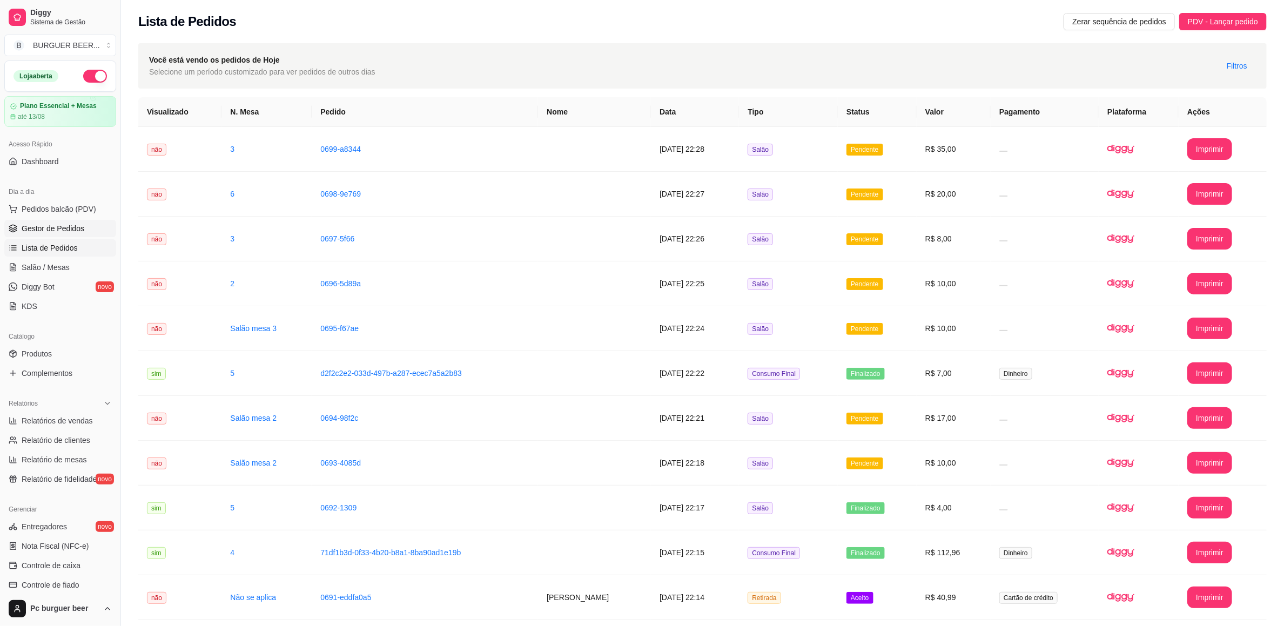
click at [60, 232] on span "Gestor de Pedidos" at bounding box center [53, 228] width 63 height 11
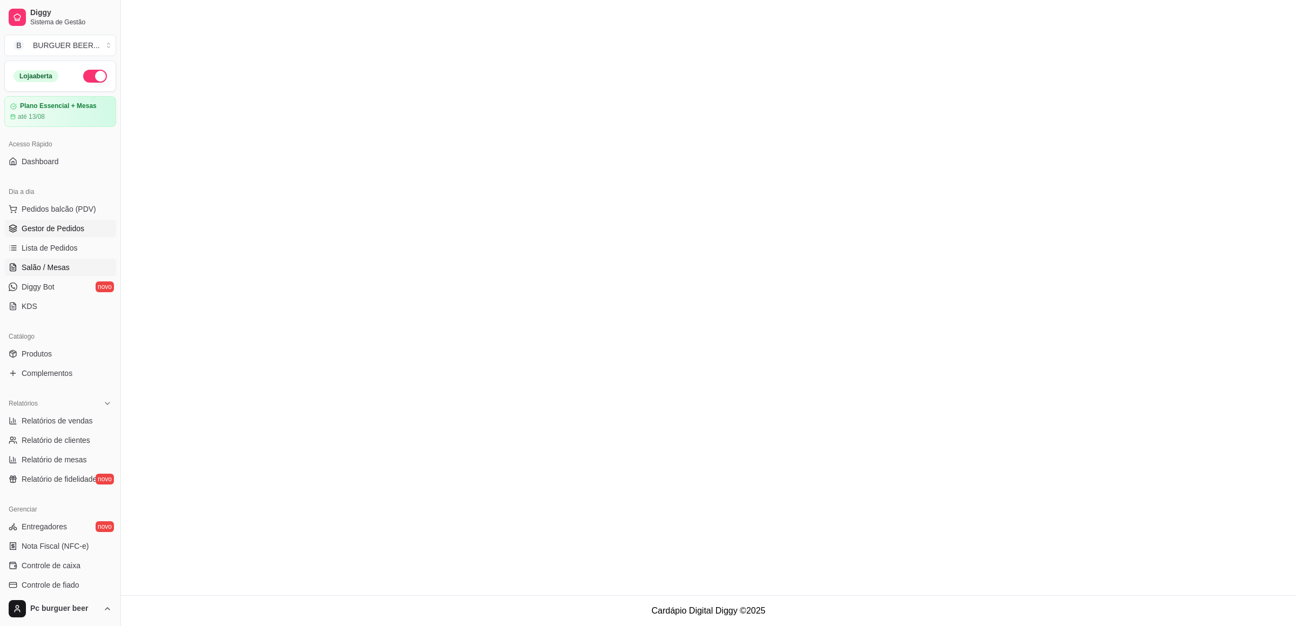
click at [44, 266] on span "Salão / Mesas" at bounding box center [46, 267] width 48 height 11
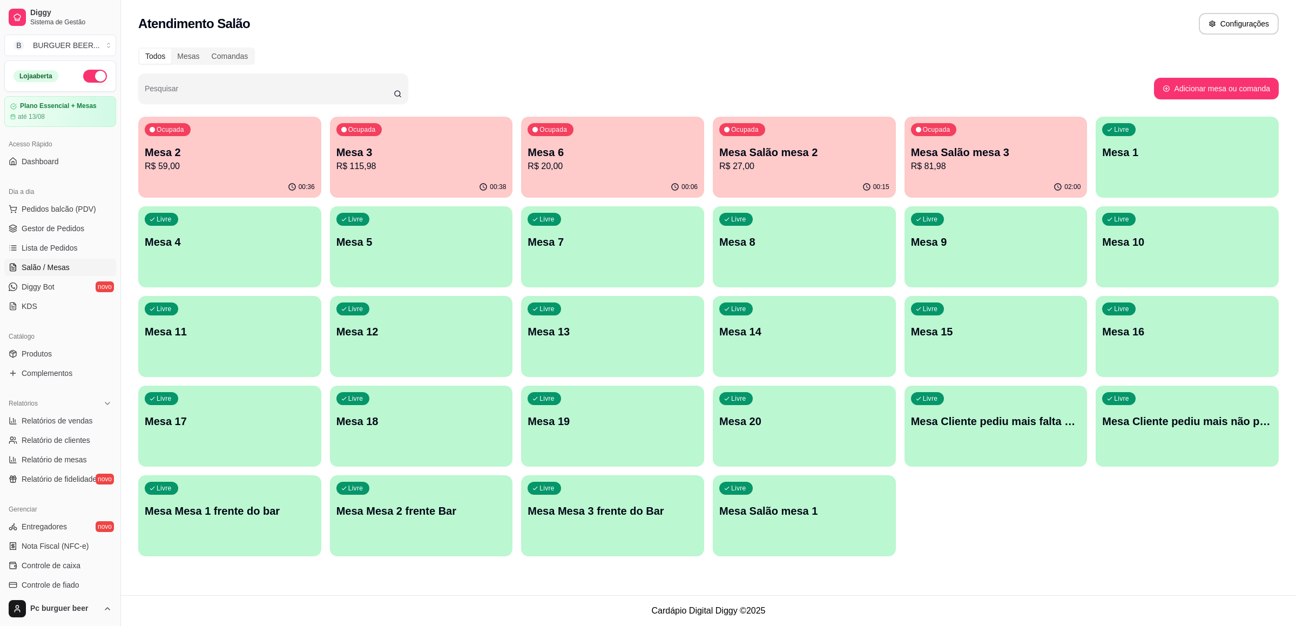
click at [203, 162] on p "R$ 59,00" at bounding box center [230, 166] width 170 height 13
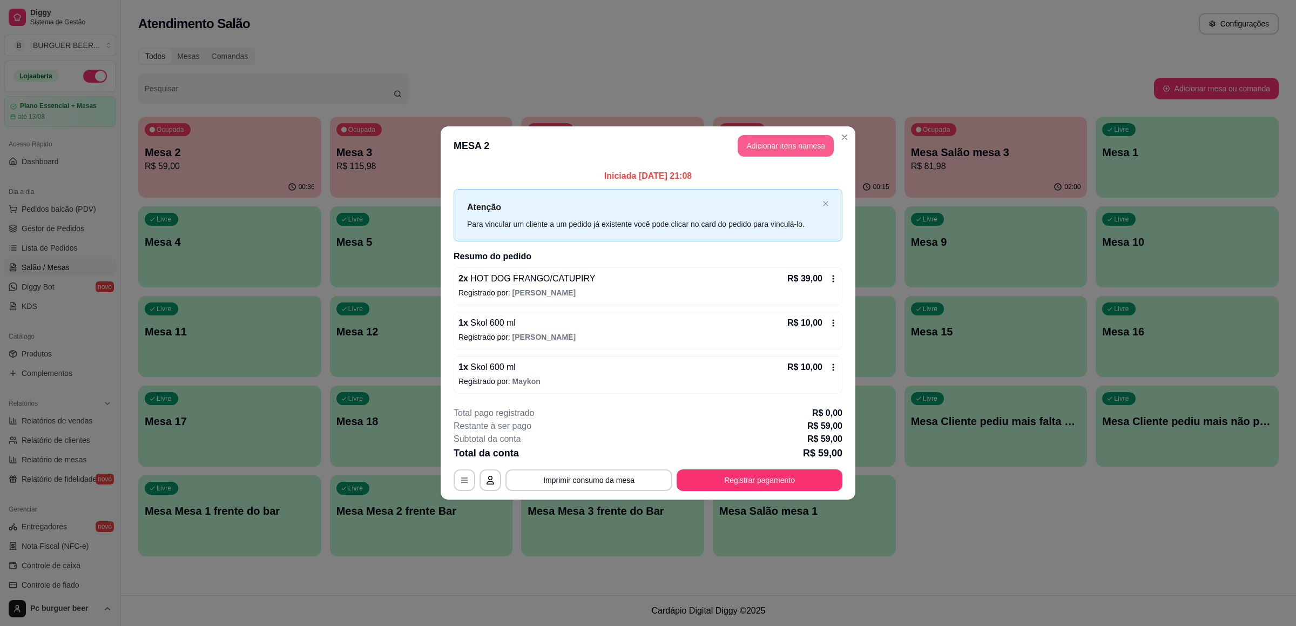
click at [782, 140] on button "Adicionar itens na mesa" at bounding box center [786, 146] width 96 height 22
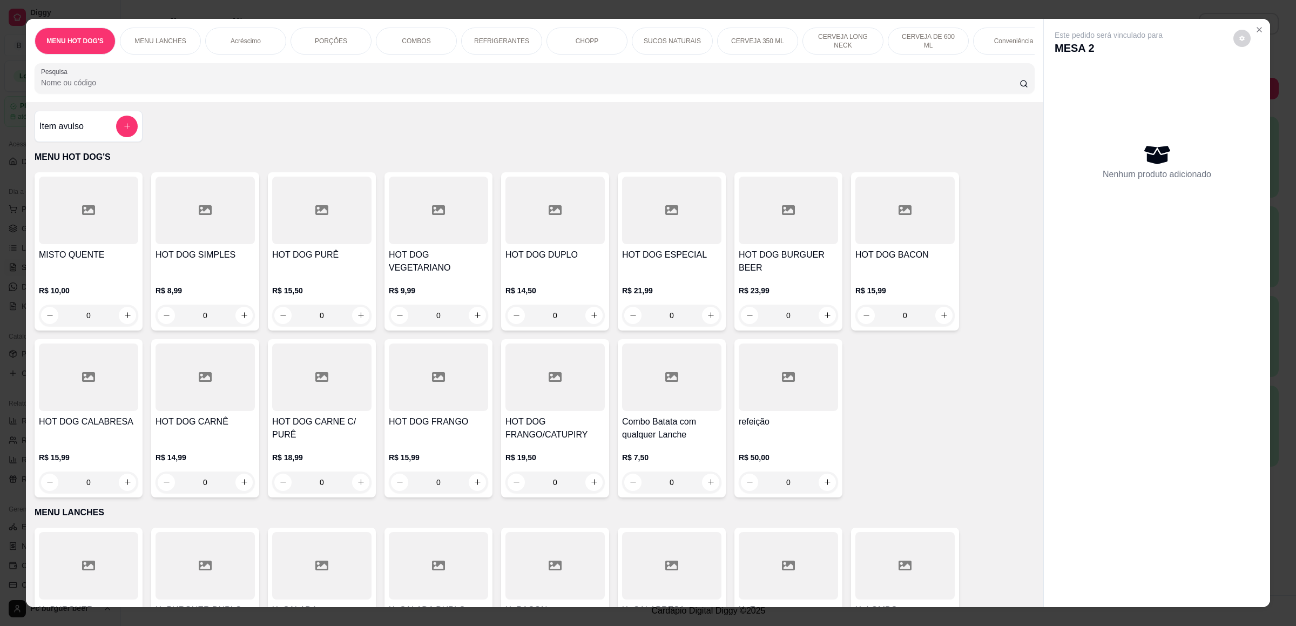
click at [488, 41] on p "REFRIGERANTES" at bounding box center [501, 41] width 55 height 9
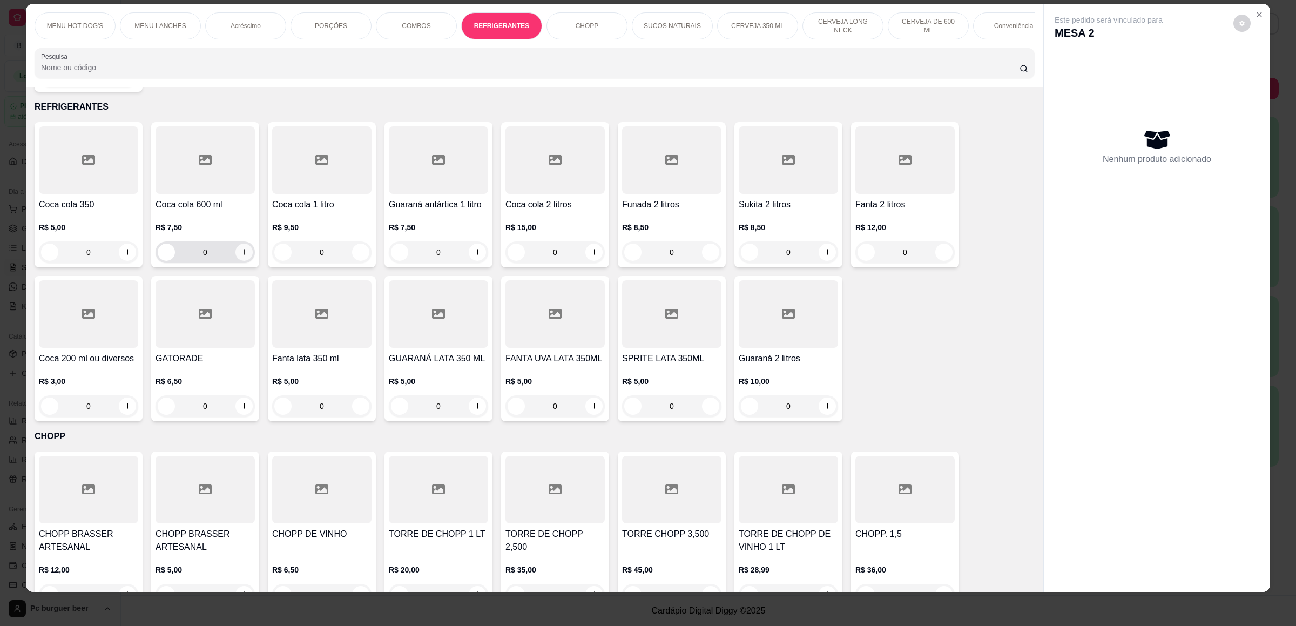
click at [244, 252] on button "increase-product-quantity" at bounding box center [243, 252] width 17 height 17
type input "1"
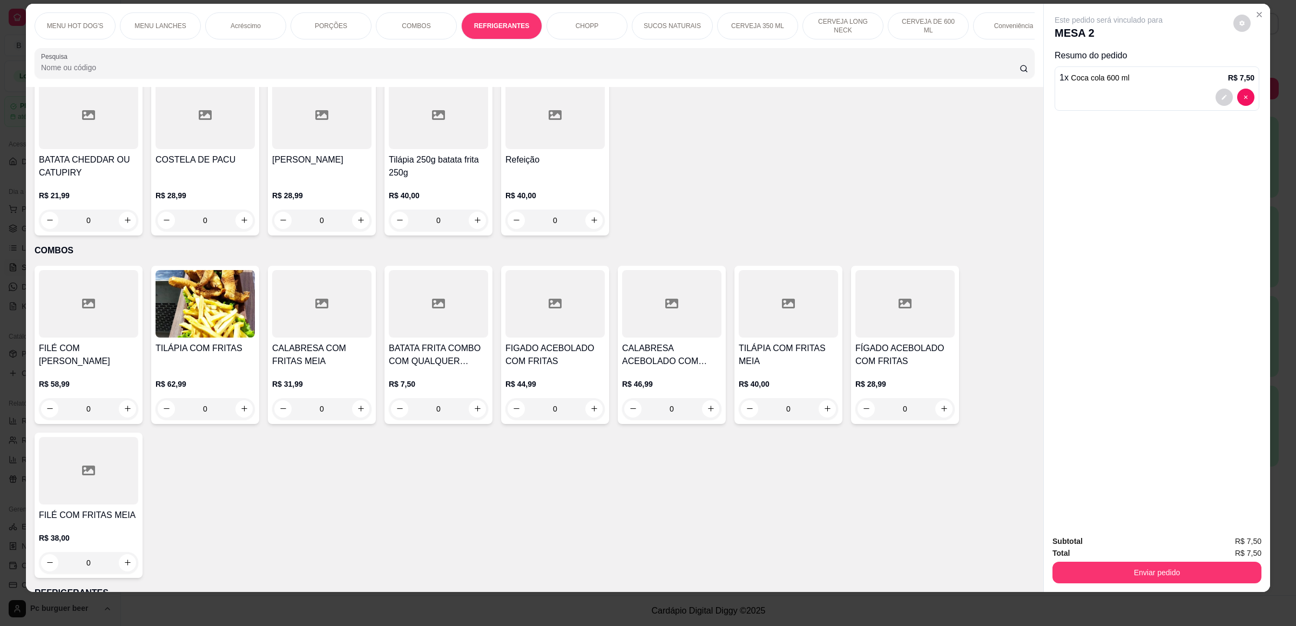
scroll to position [1250, 0]
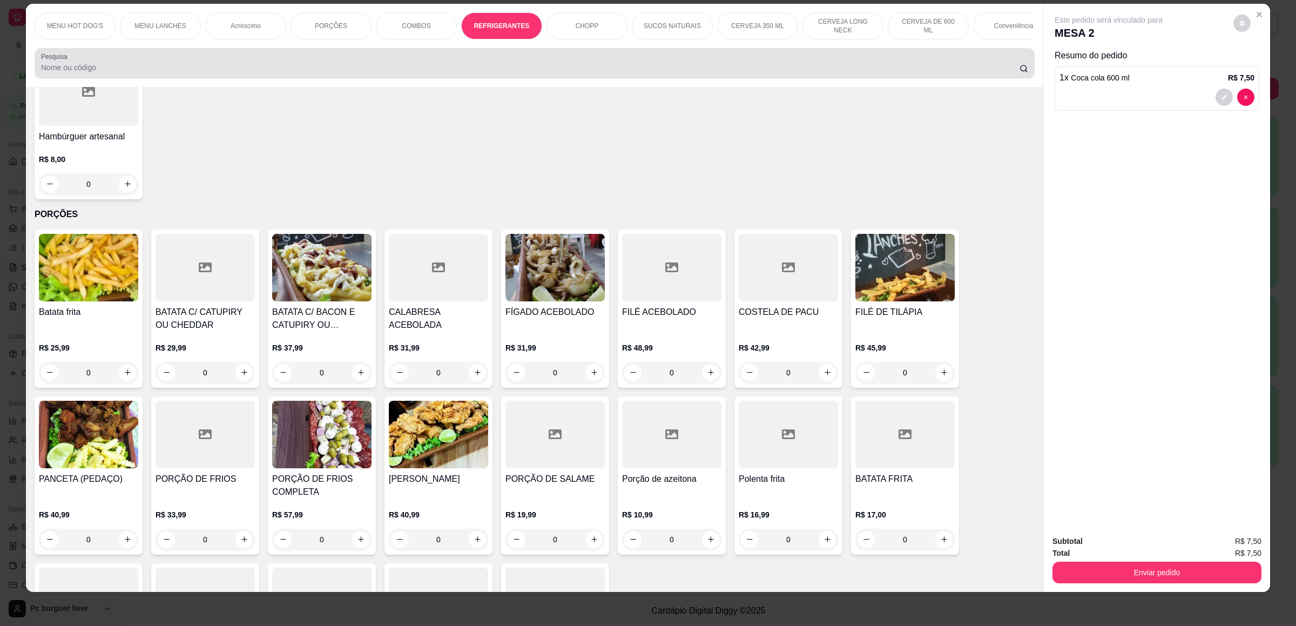
click at [827, 73] on input "Pesquisa" at bounding box center [530, 67] width 979 height 11
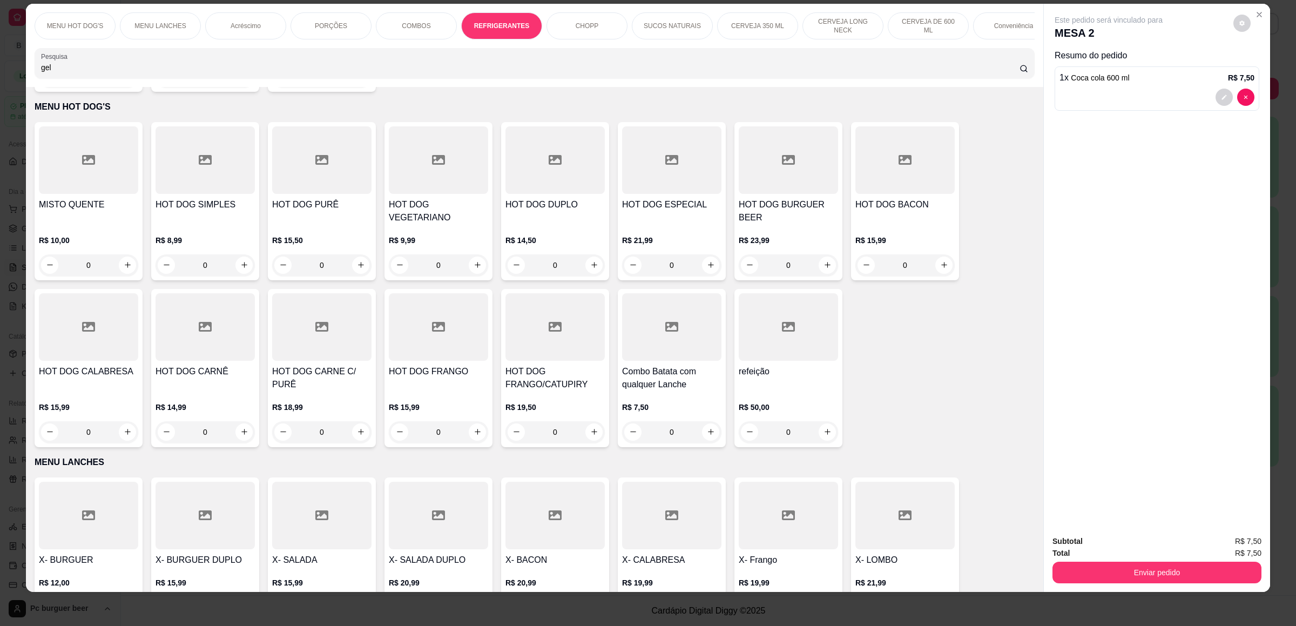
scroll to position [0, 0]
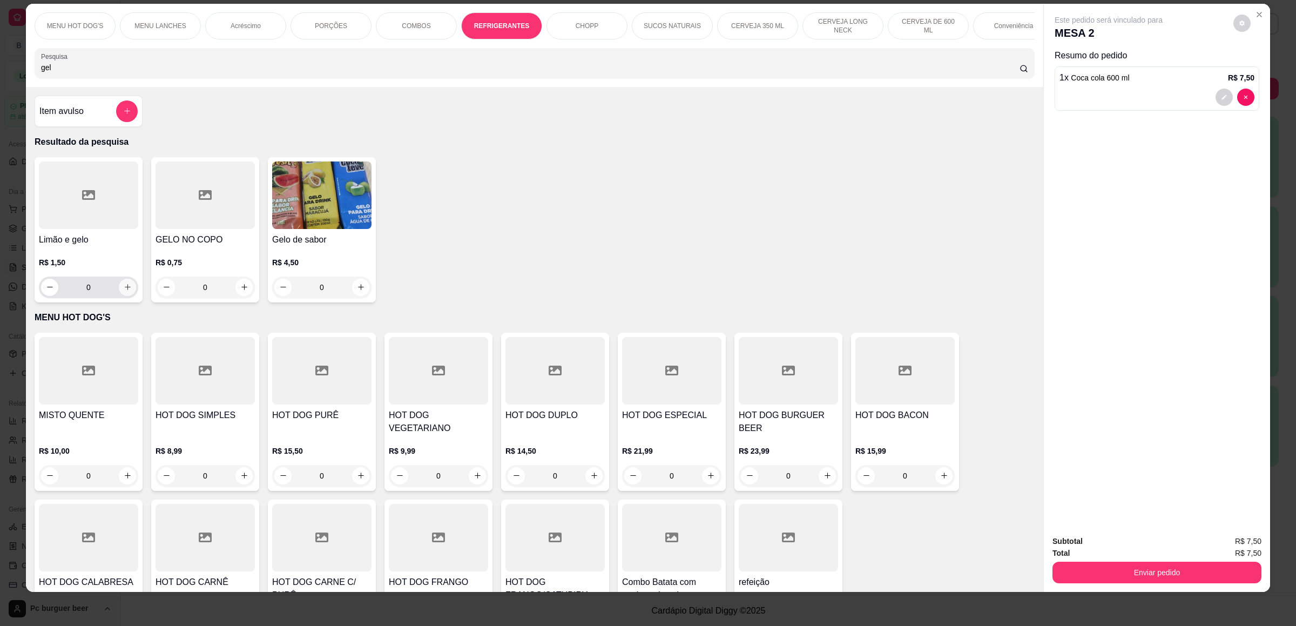
type input "gel"
click at [124, 291] on icon "increase-product-quantity" at bounding box center [128, 287] width 8 height 8
type input "1"
click at [129, 299] on div "1" at bounding box center [89, 288] width 94 height 22
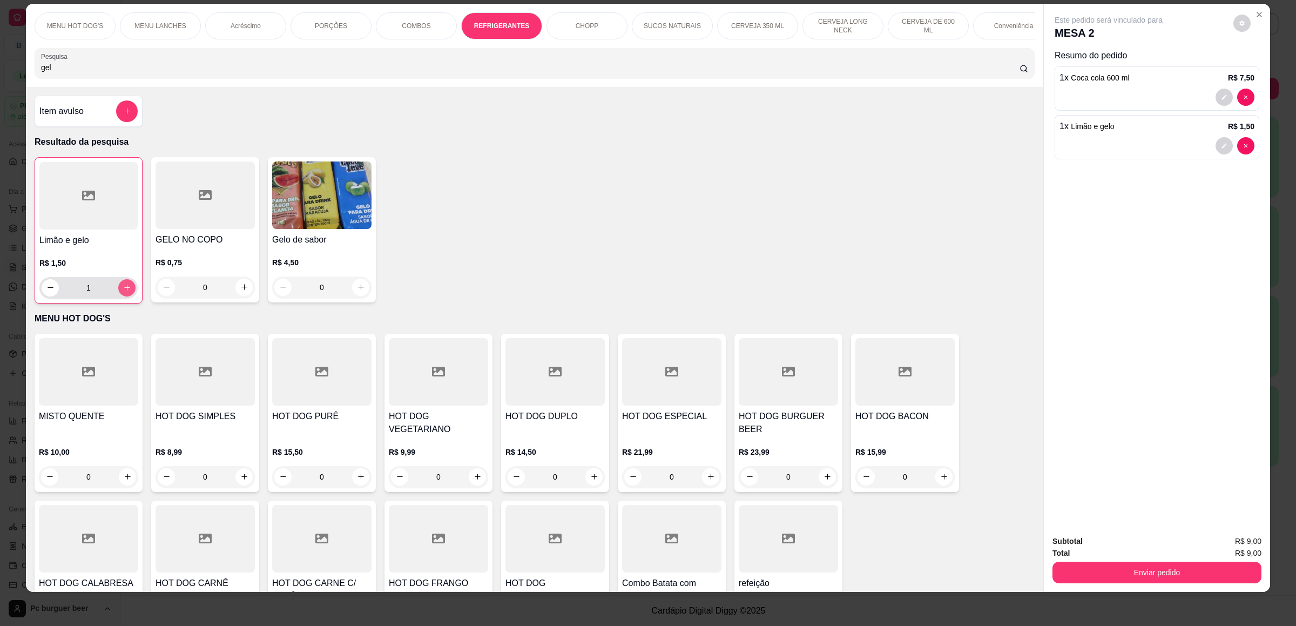
type input "2"
click at [1186, 570] on button "Enviar pedido" at bounding box center [1156, 573] width 209 height 22
click at [1153, 546] on button "Não registrar e enviar pedido" at bounding box center [1119, 546] width 112 height 21
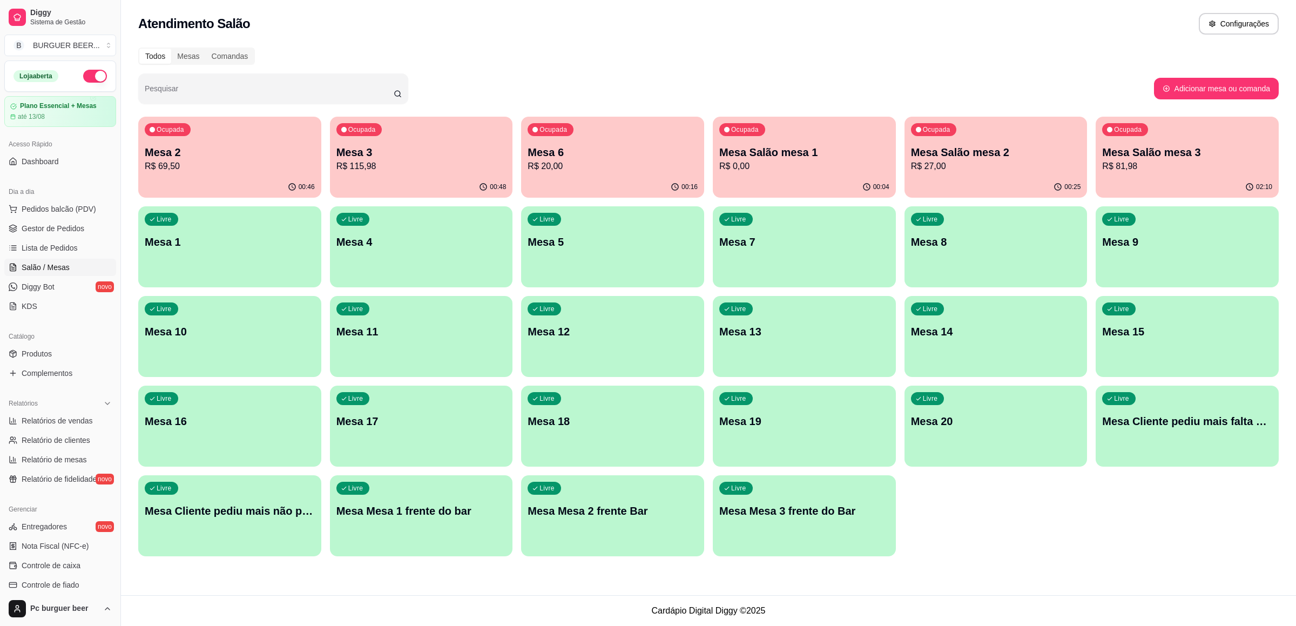
click at [759, 180] on div "00:04" at bounding box center [804, 187] width 183 height 21
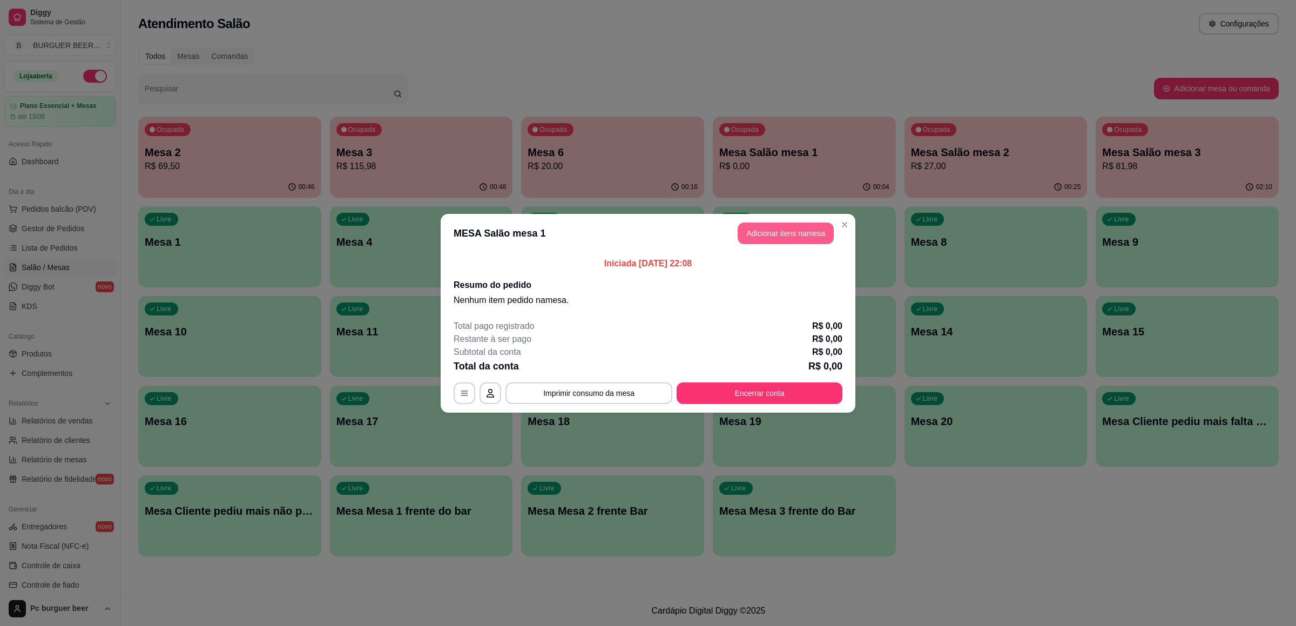
click at [760, 224] on button "Adicionar itens na mesa" at bounding box center [786, 233] width 96 height 22
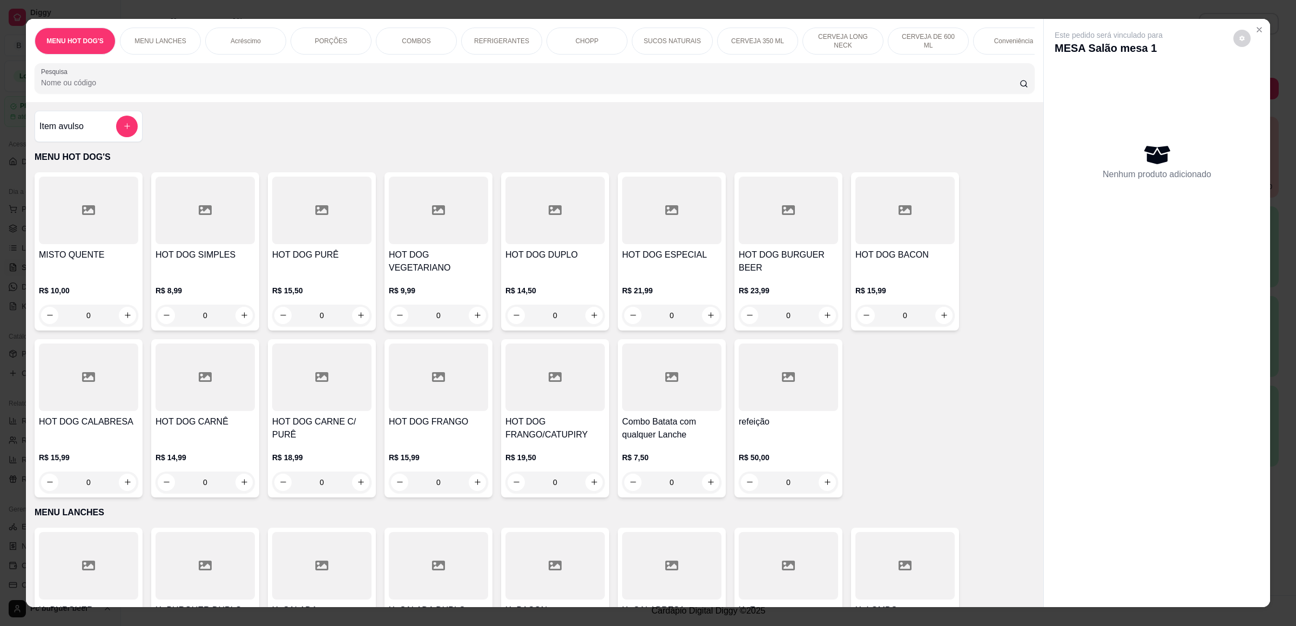
scroll to position [324, 0]
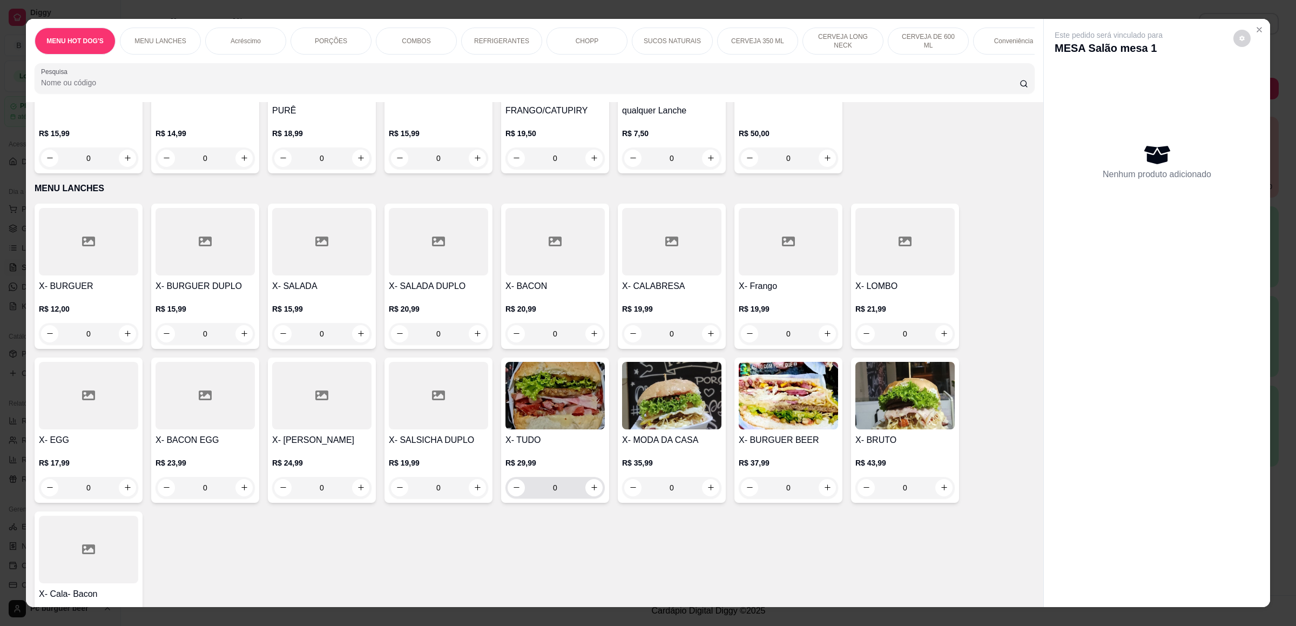
click at [593, 487] on button "increase-product-quantity" at bounding box center [593, 487] width 17 height 17
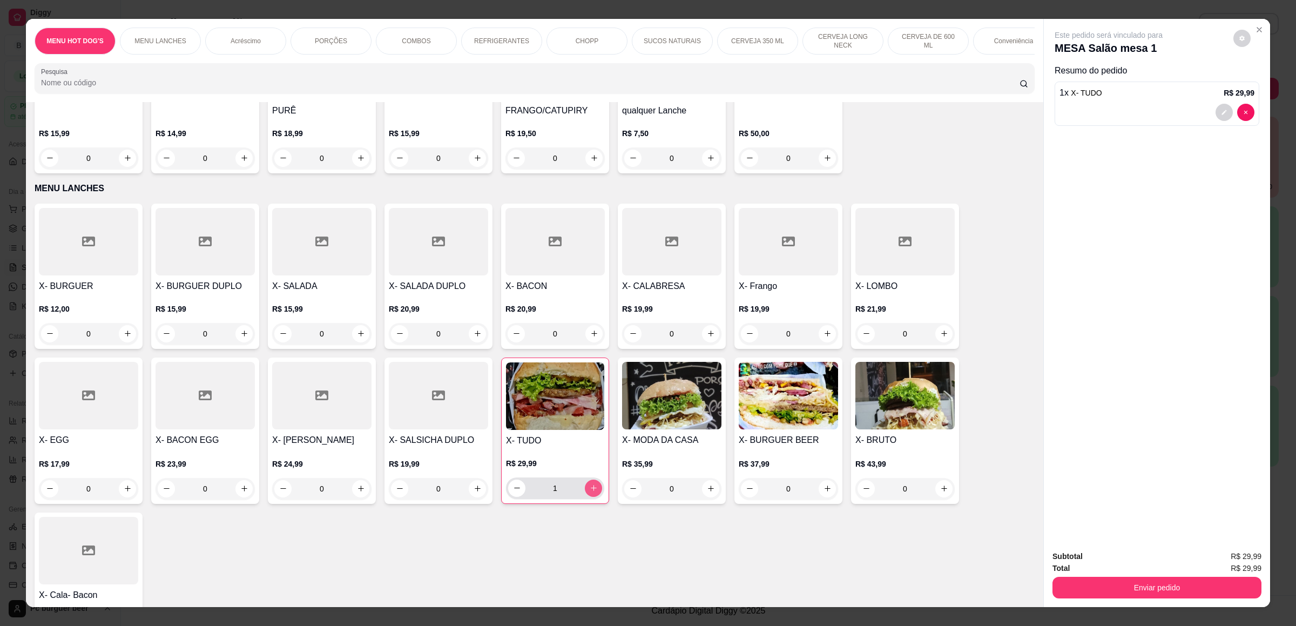
click at [590, 486] on icon "increase-product-quantity" at bounding box center [594, 488] width 8 height 8
type input "2"
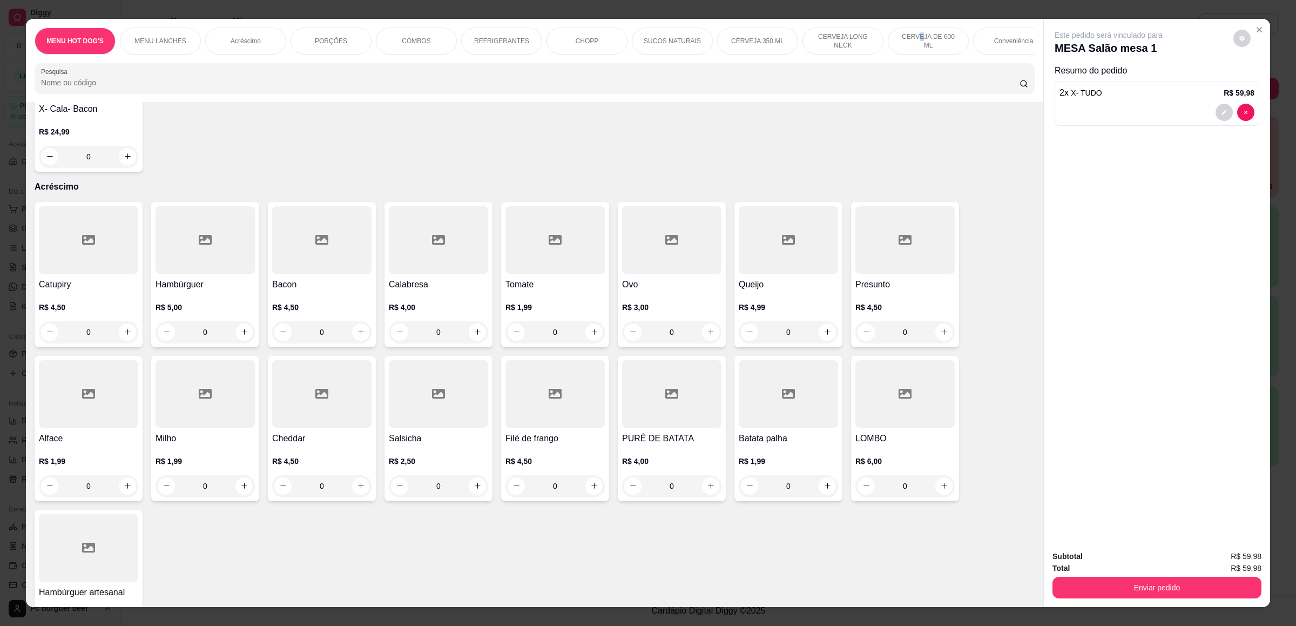
click at [910, 33] on div "CERVEJA DE 600 ML" at bounding box center [928, 41] width 81 height 27
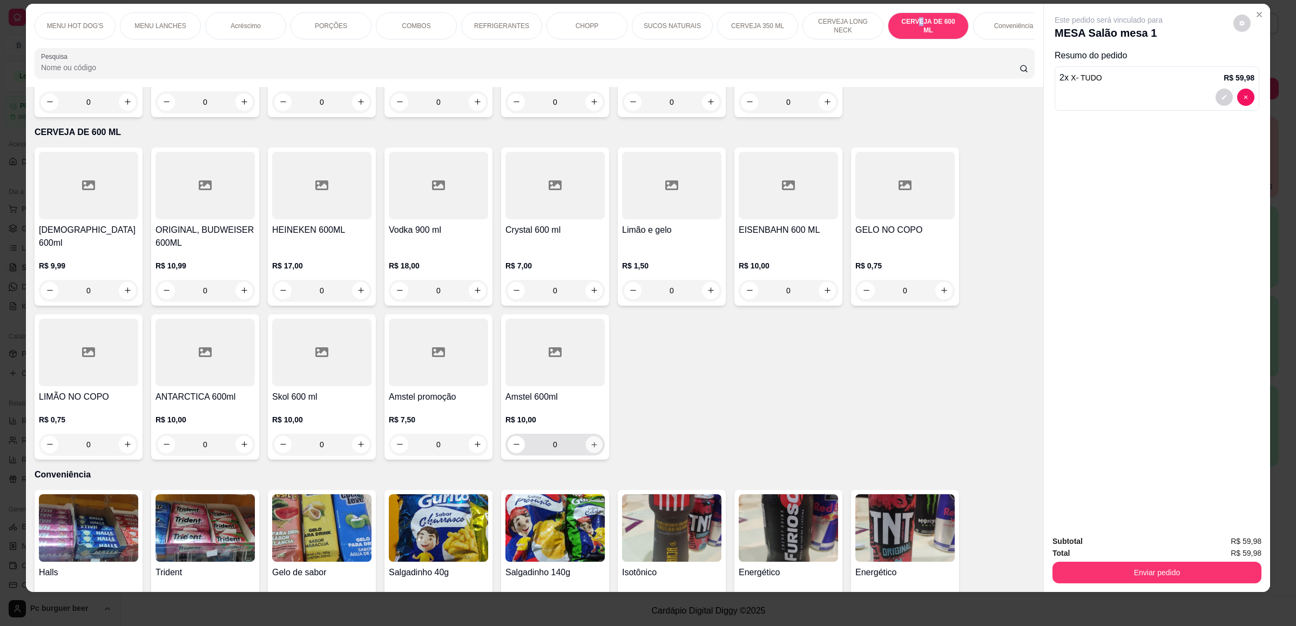
click at [592, 436] on button "increase-product-quantity" at bounding box center [593, 444] width 17 height 17
type input "1"
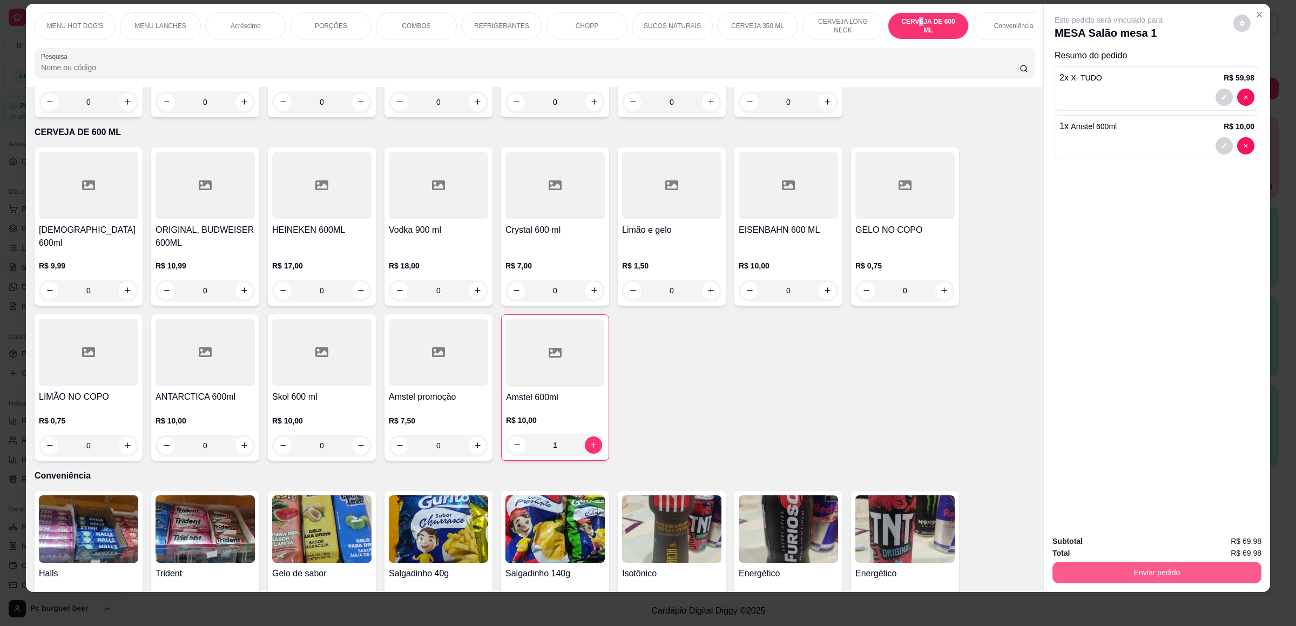
click at [1133, 569] on button "Enviar pedido" at bounding box center [1156, 573] width 209 height 22
click at [1105, 543] on button "Não registrar e enviar pedido" at bounding box center [1119, 546] width 112 height 21
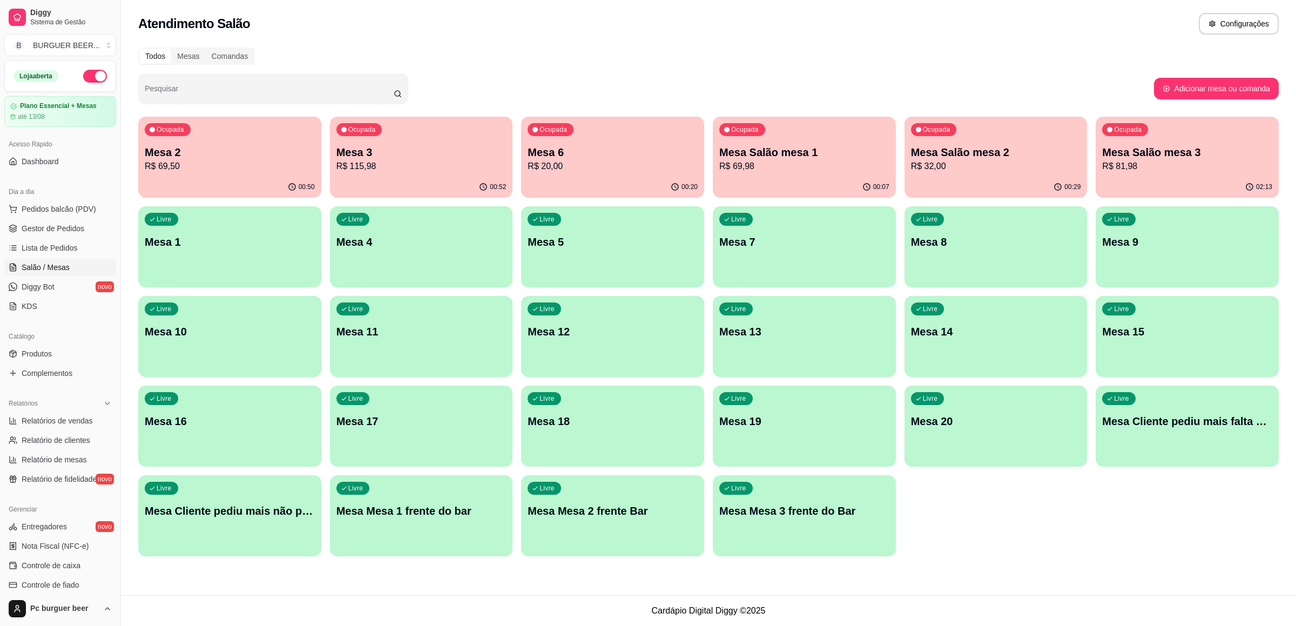
click at [248, 154] on p "Mesa 2" at bounding box center [230, 152] width 170 height 15
click at [1022, 149] on p "Mesa Salão mesa 2" at bounding box center [995, 152] width 165 height 15
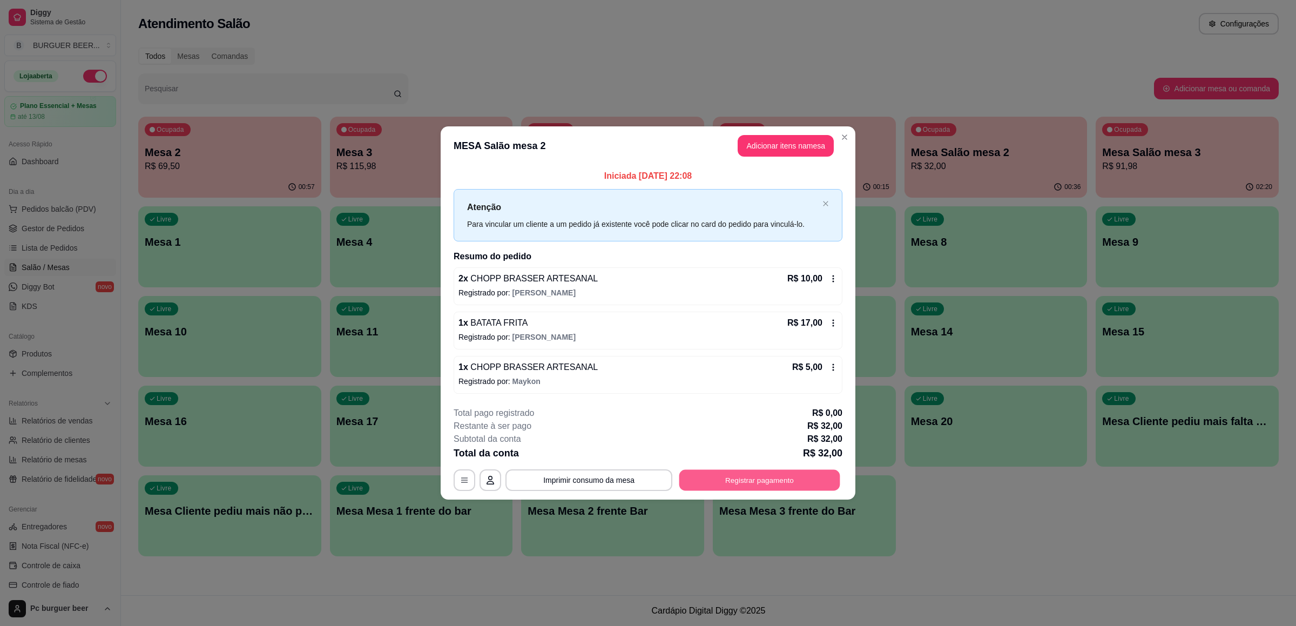
click at [768, 480] on button "Registrar pagamento" at bounding box center [759, 480] width 161 height 21
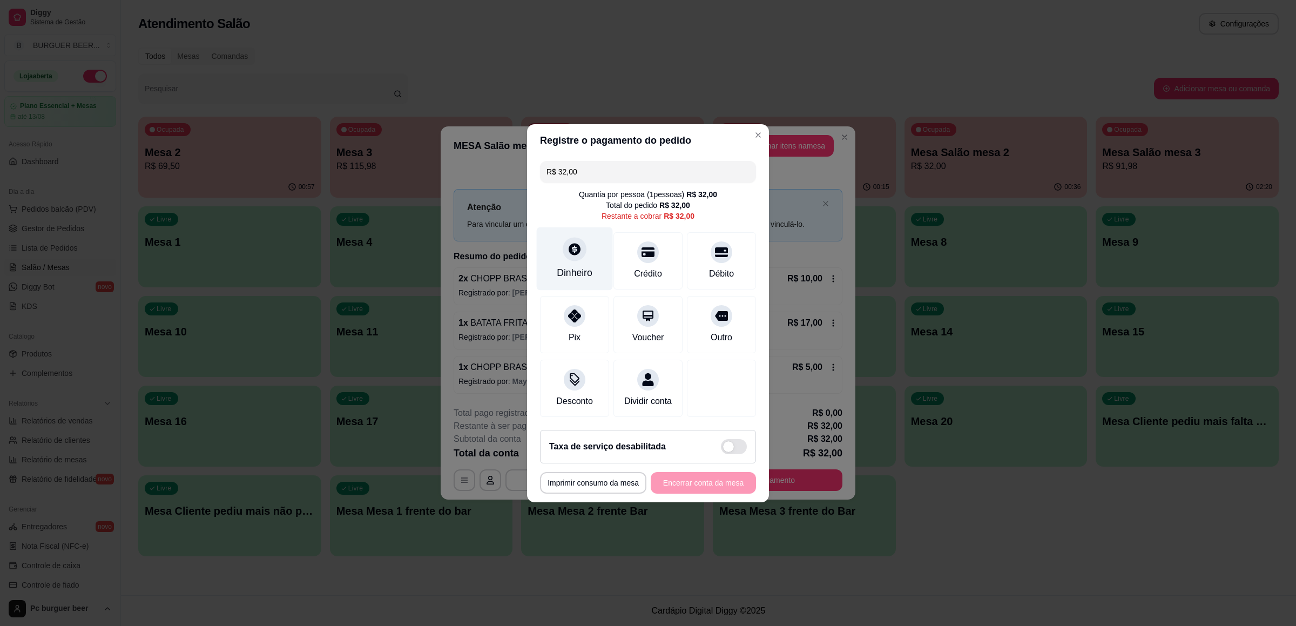
click at [589, 266] on div "Dinheiro" at bounding box center [575, 273] width 36 height 14
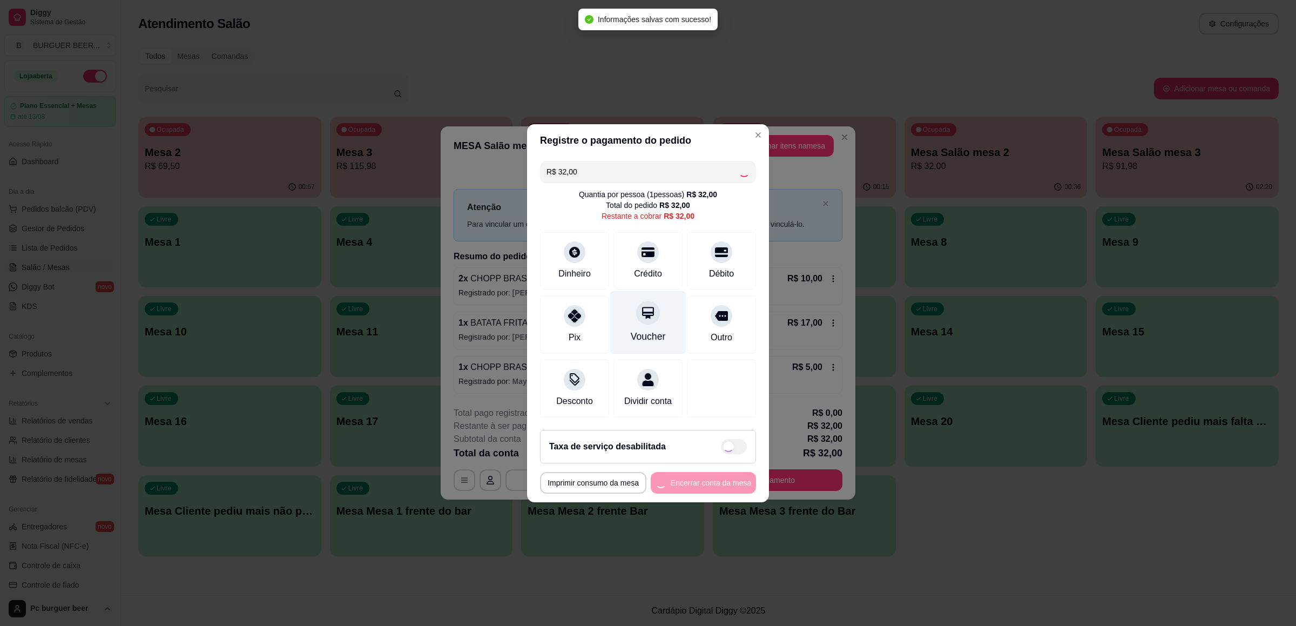
type input "R$ 0,00"
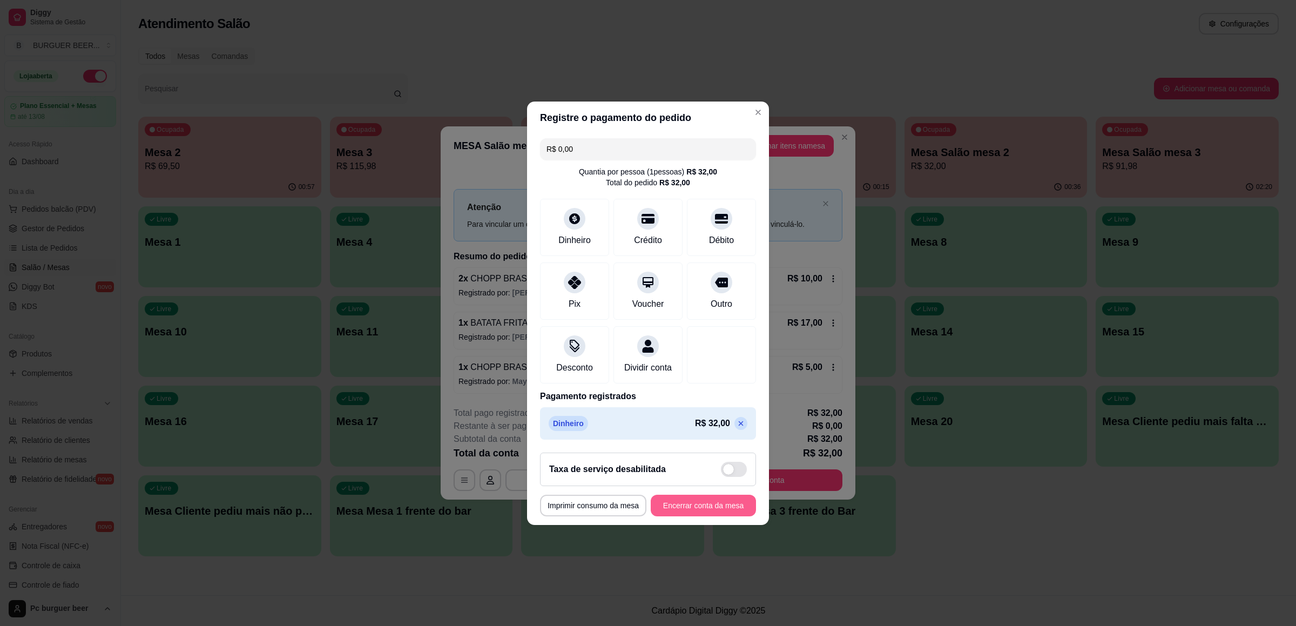
click at [685, 502] on button "Encerrar conta da mesa" at bounding box center [703, 506] width 105 height 22
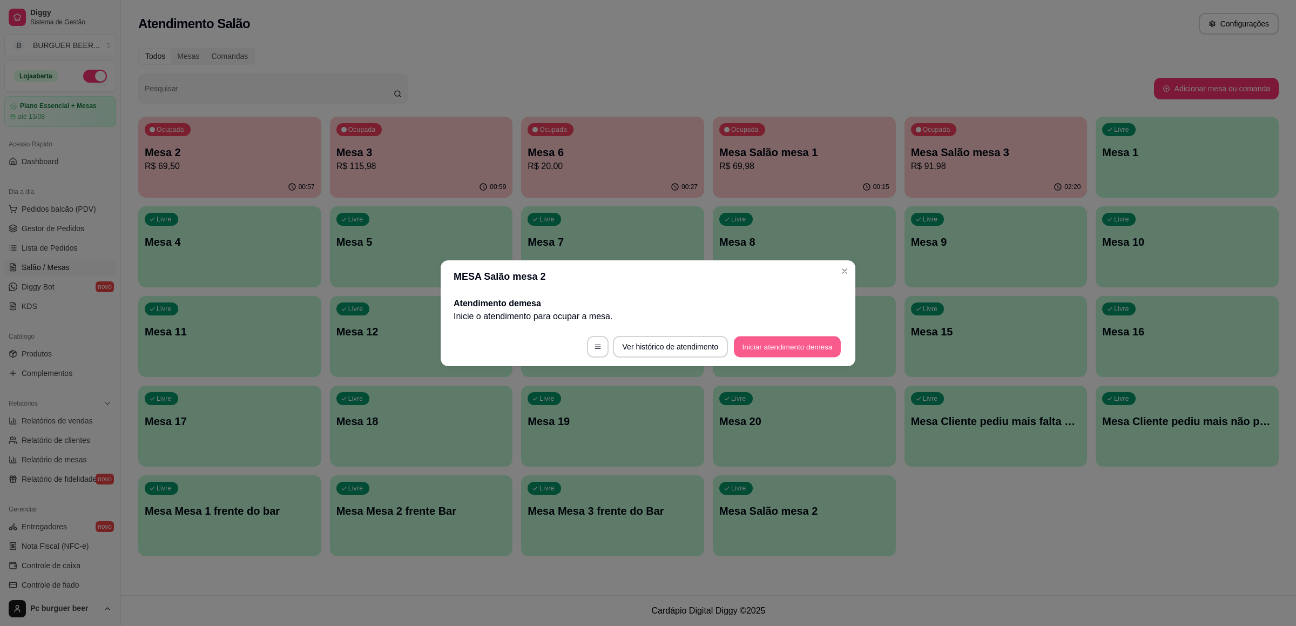
click at [799, 340] on button "Iniciar atendimento de mesa" at bounding box center [787, 346] width 107 height 21
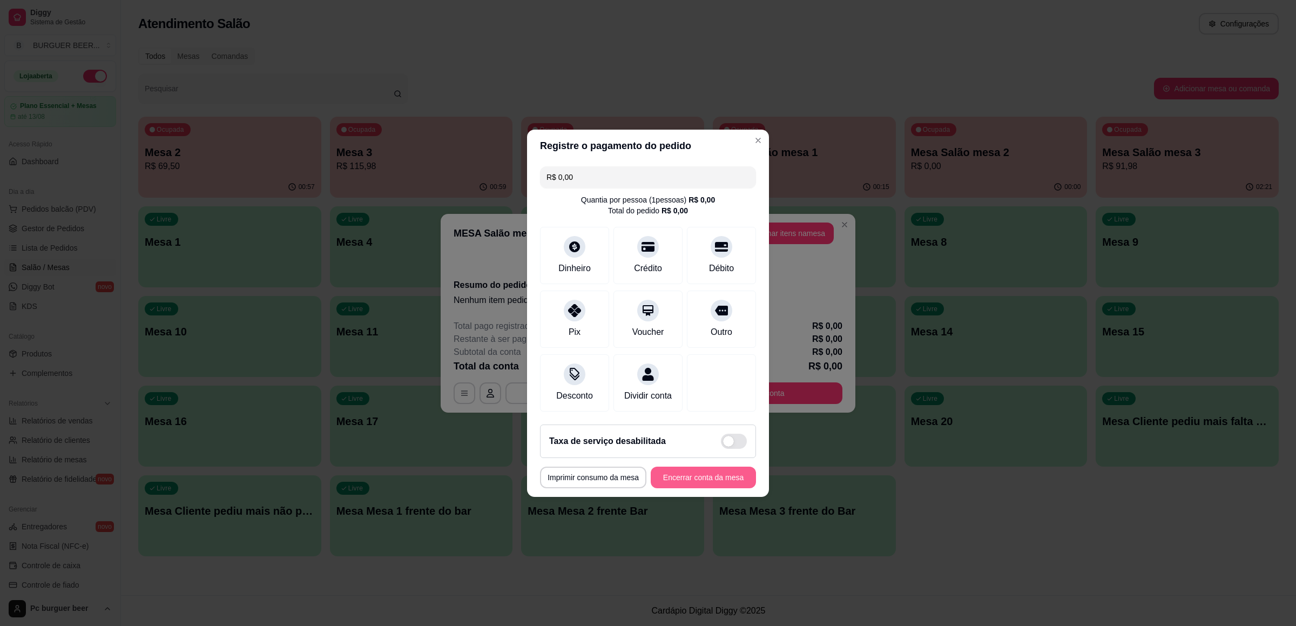
click at [687, 481] on button "Encerrar conta da mesa" at bounding box center [703, 478] width 105 height 22
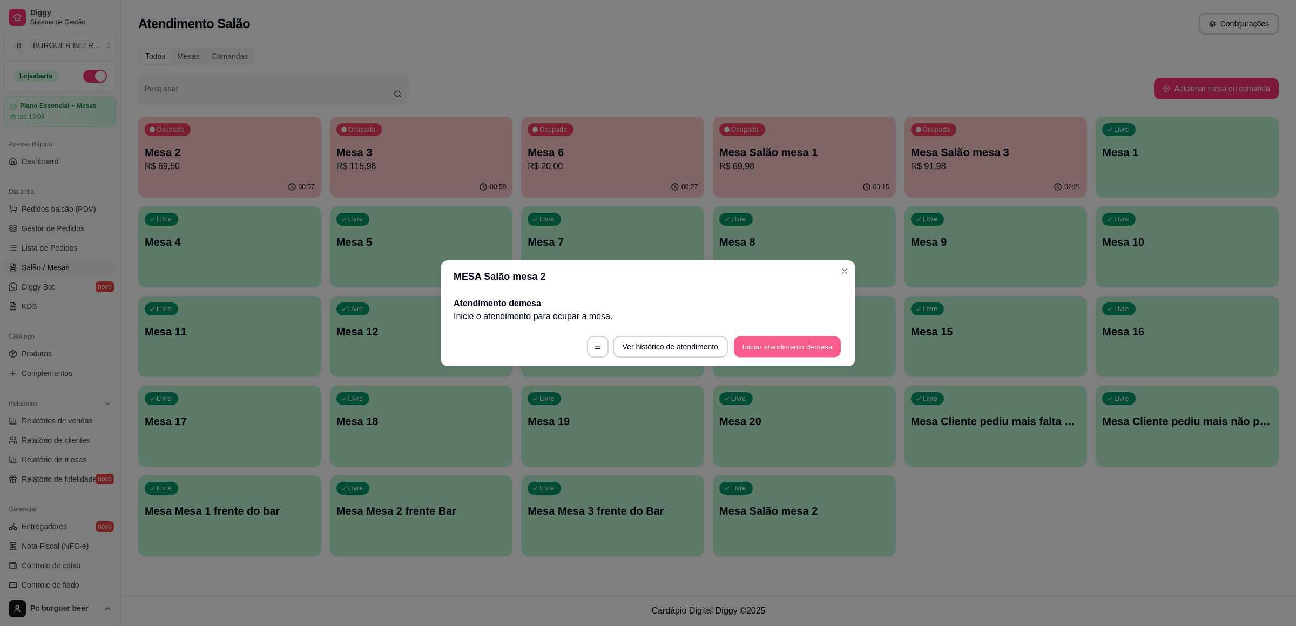
click at [765, 338] on button "Iniciar atendimento de mesa" at bounding box center [787, 346] width 107 height 21
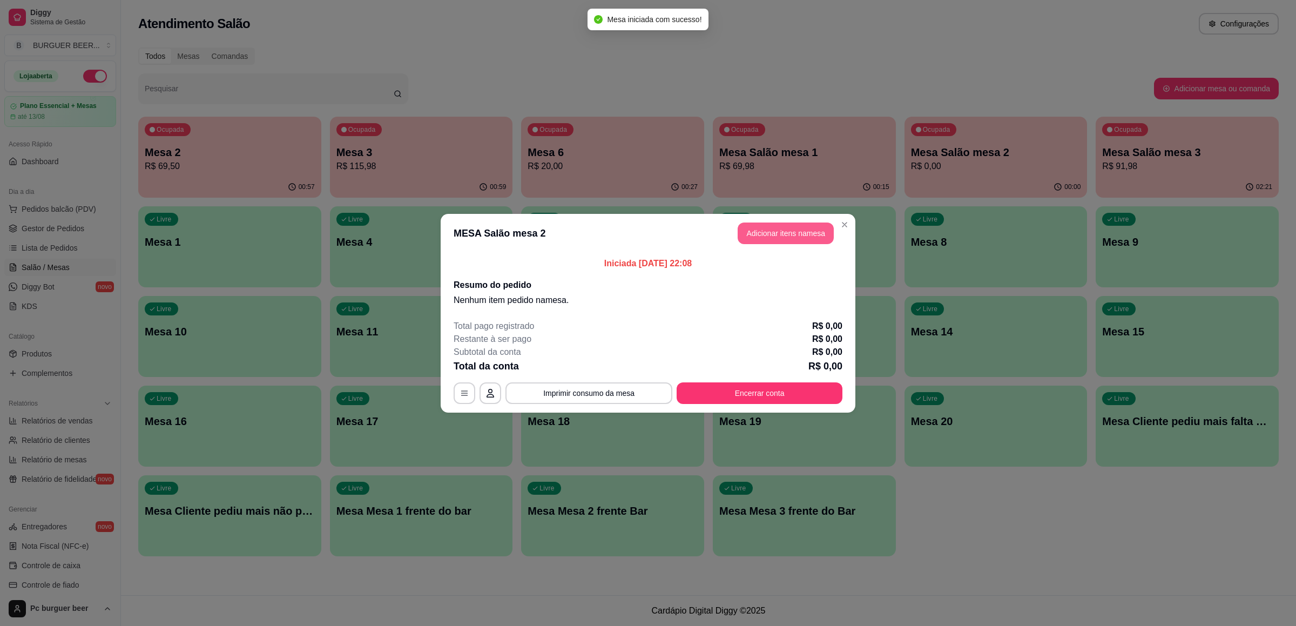
click at [783, 227] on button "Adicionar itens na mesa" at bounding box center [786, 233] width 96 height 22
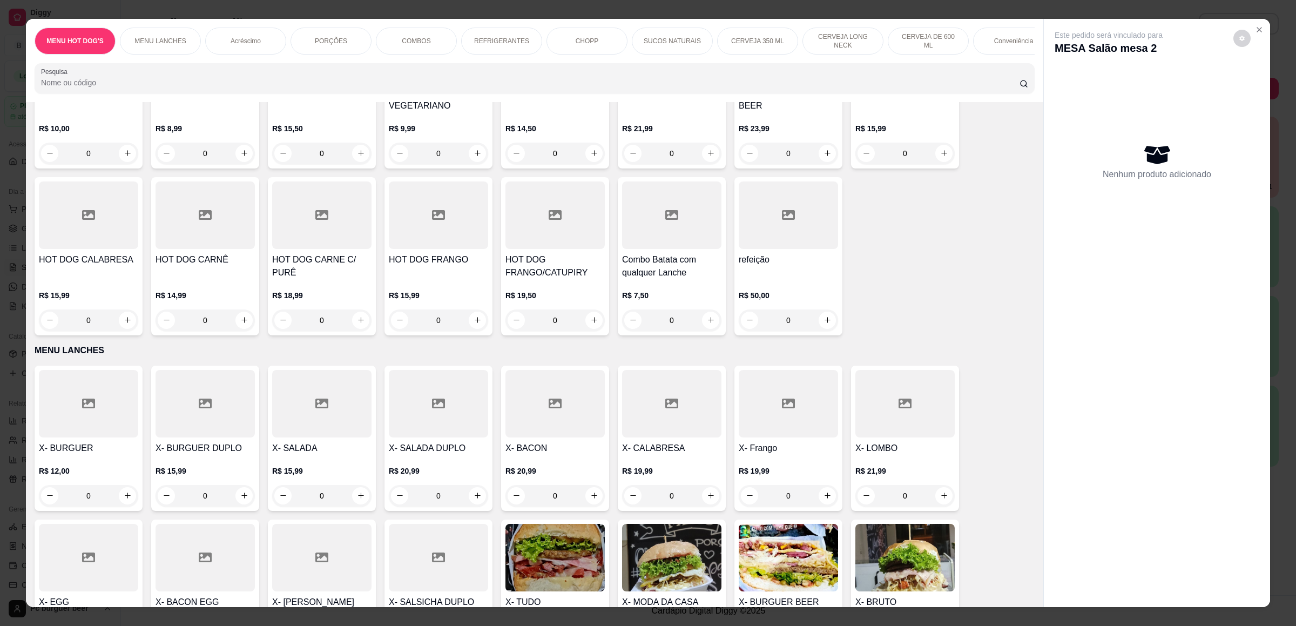
scroll to position [243, 0]
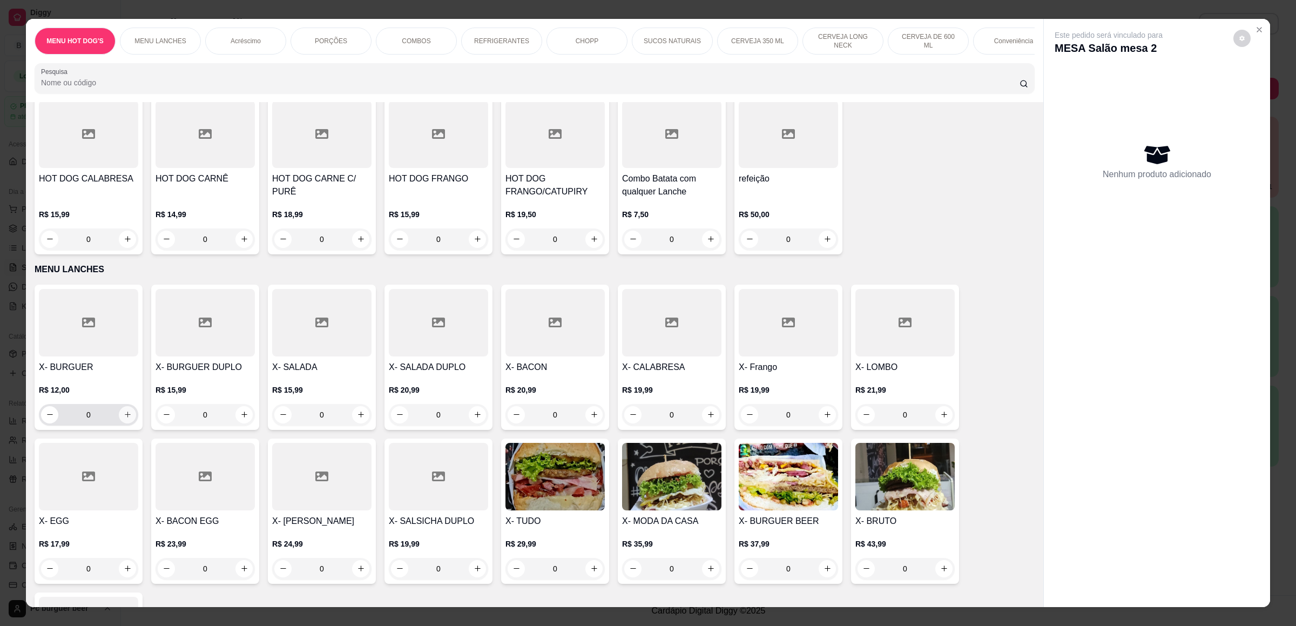
click at [124, 410] on icon "increase-product-quantity" at bounding box center [128, 414] width 8 height 8
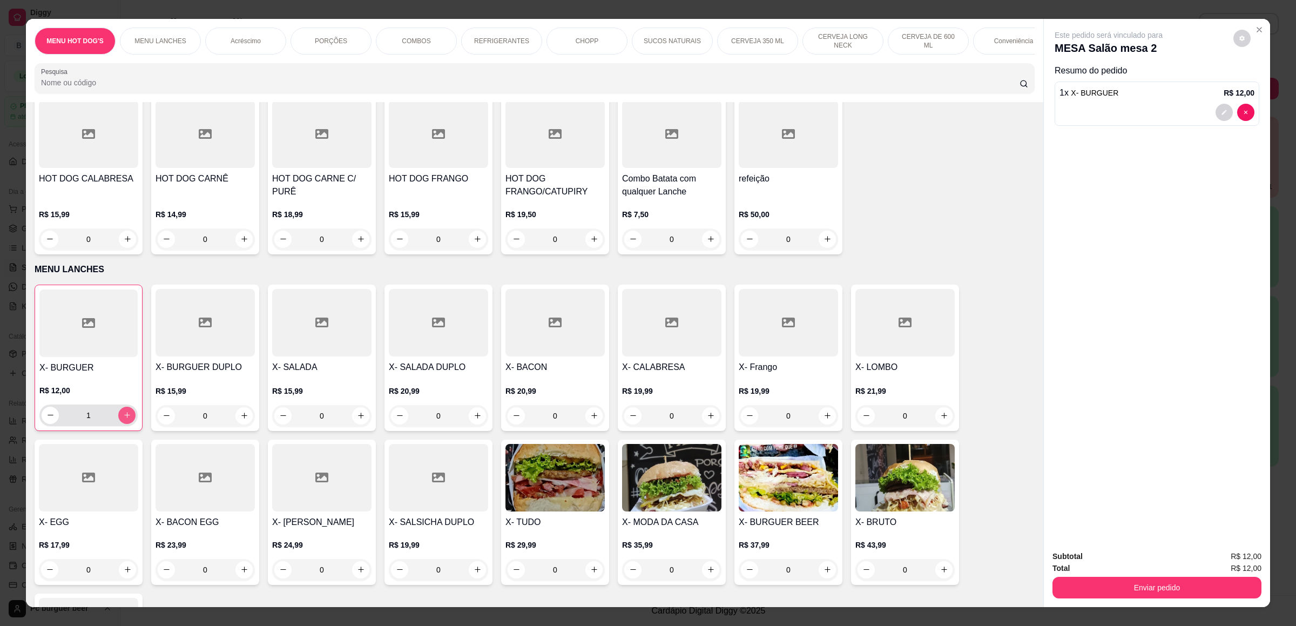
type input "1"
click at [590, 566] on icon "increase-product-quantity" at bounding box center [594, 569] width 8 height 8
type input "1"
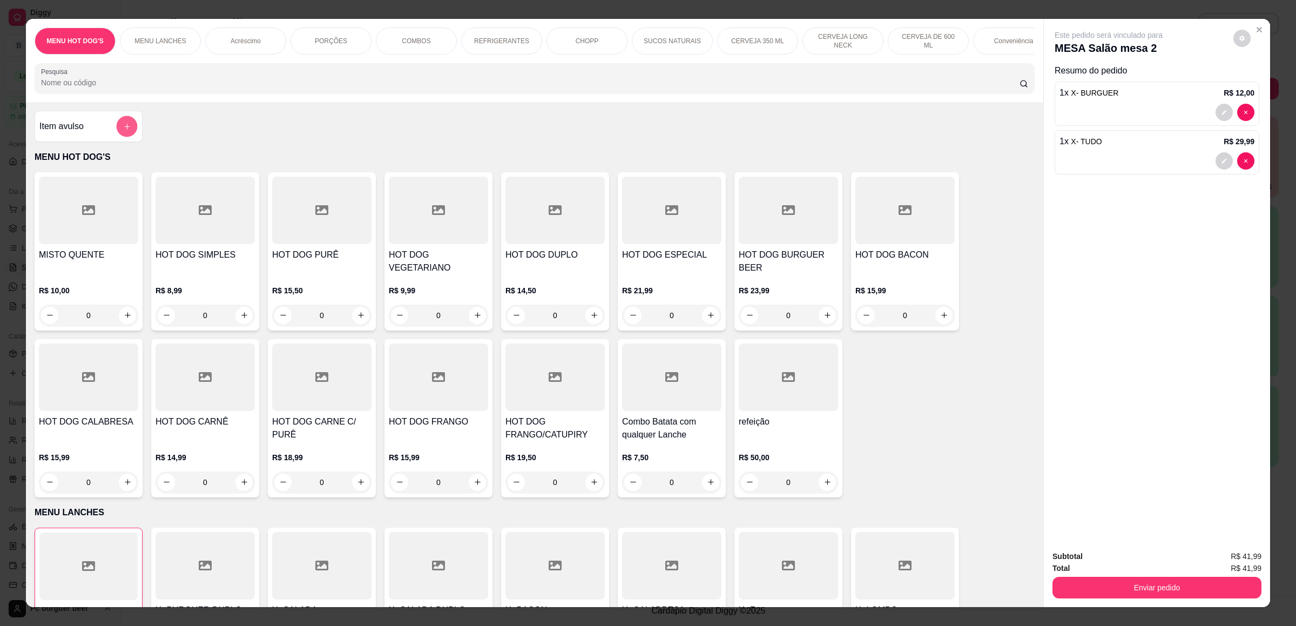
click at [117, 137] on button "add-separate-item" at bounding box center [127, 126] width 21 height 21
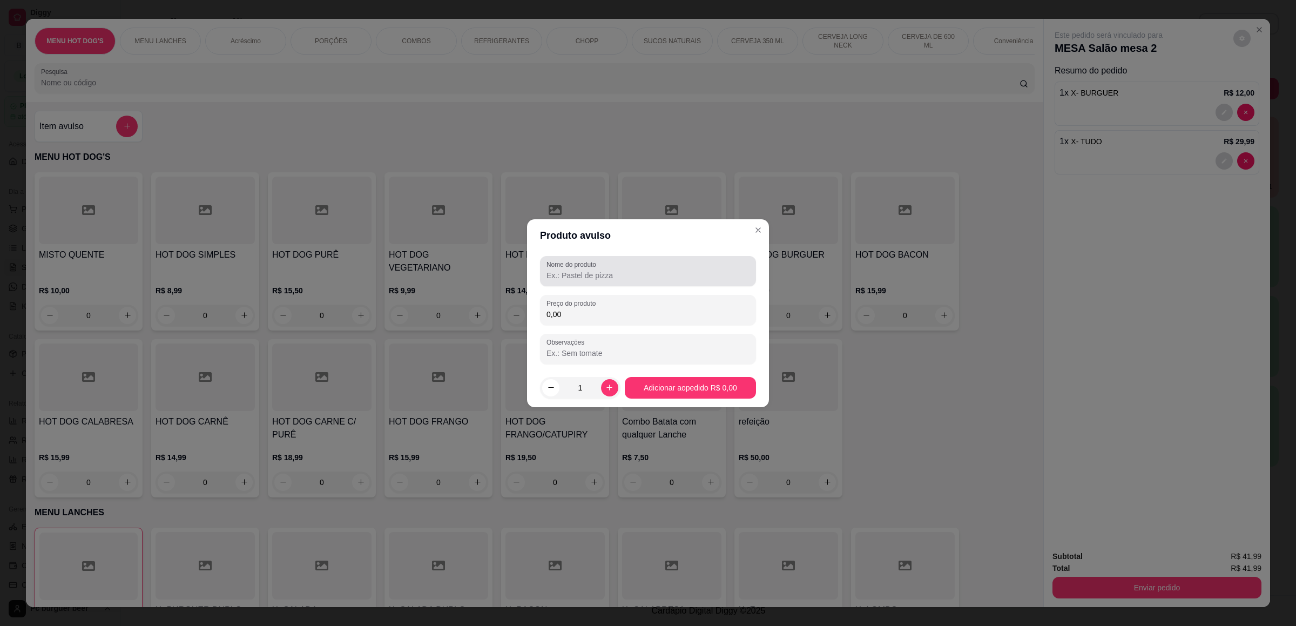
click at [549, 271] on input "Nome do produto" at bounding box center [647, 275] width 203 height 11
type input "s"
type input "chocolate"
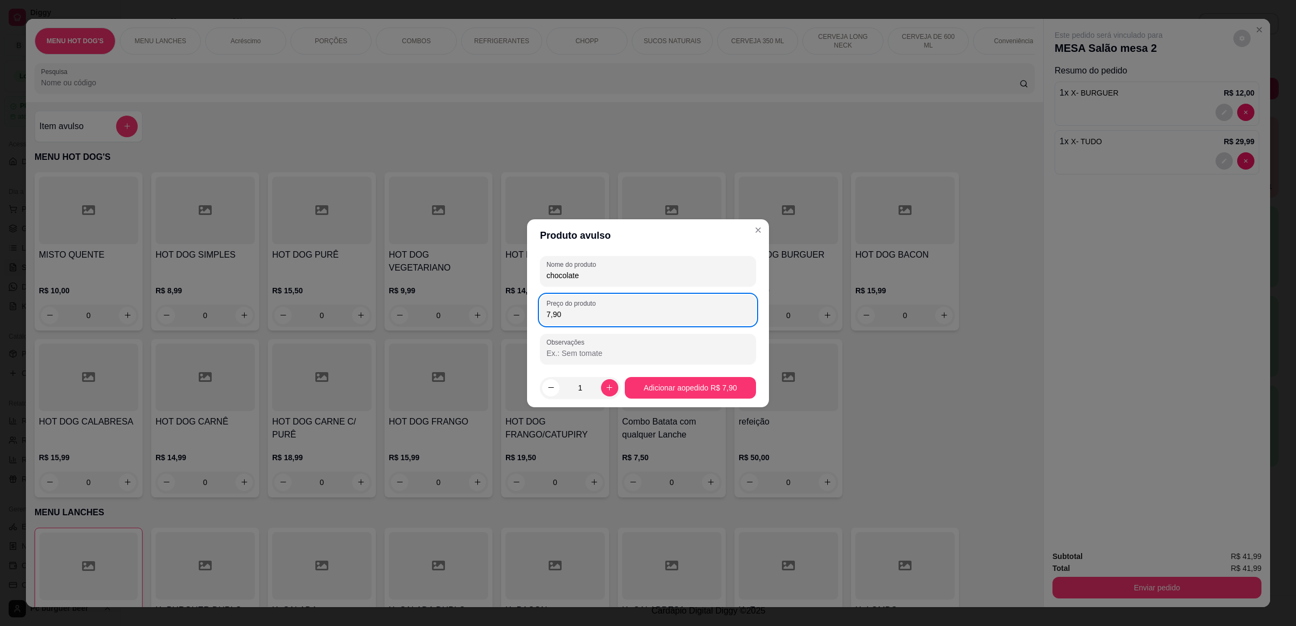
type input "7,90"
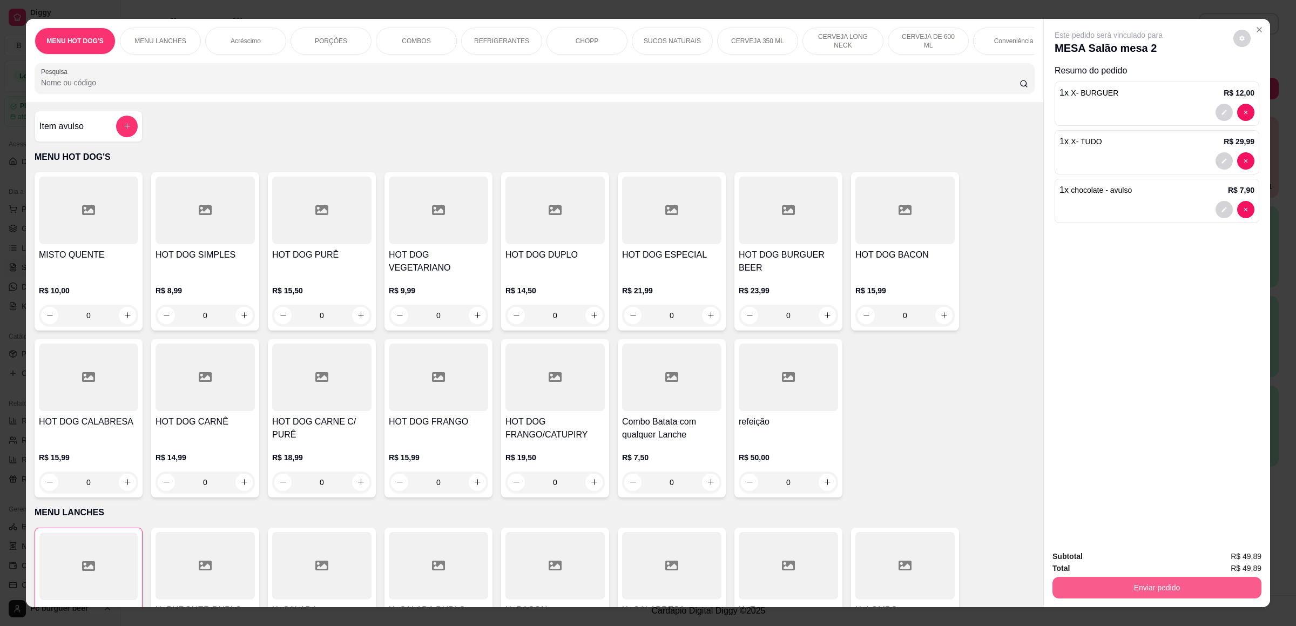
click at [1068, 589] on button "Enviar pedido" at bounding box center [1156, 588] width 209 height 22
click at [1082, 562] on button "Não registrar e enviar pedido" at bounding box center [1119, 561] width 112 height 21
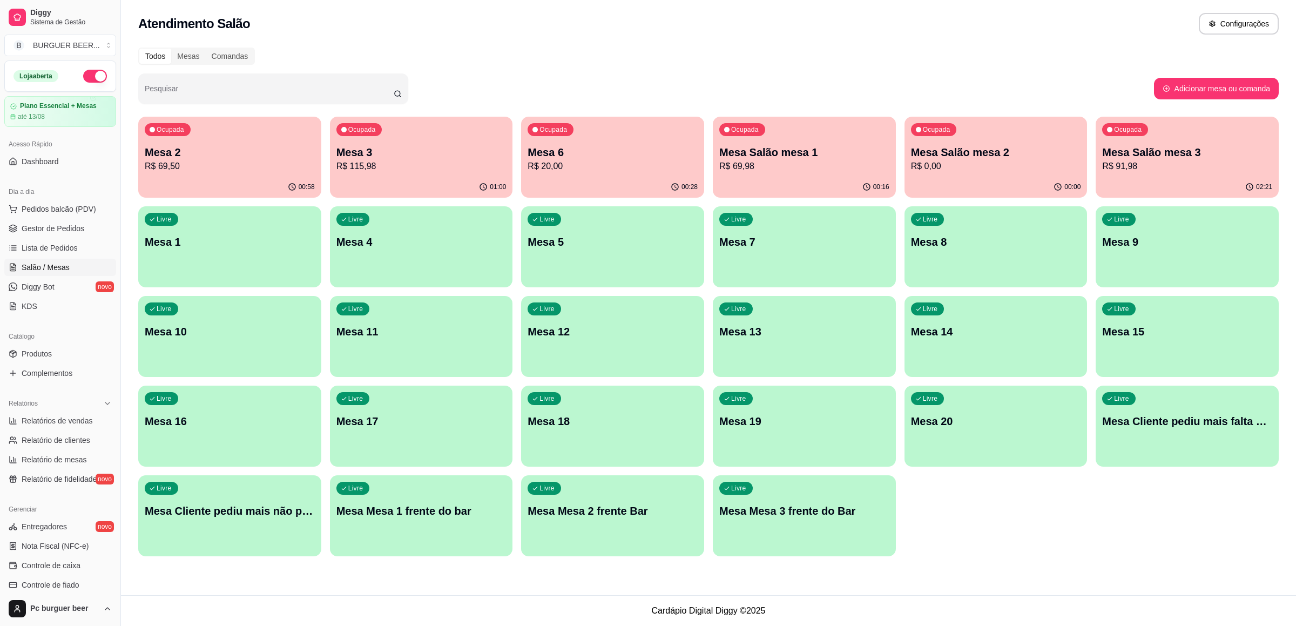
click at [773, 147] on p "Mesa Salão mesa 1" at bounding box center [804, 152] width 170 height 15
click at [587, 165] on p "R$ 20,00" at bounding box center [613, 166] width 170 height 13
click at [408, 167] on p "R$ 115,98" at bounding box center [421, 166] width 170 height 13
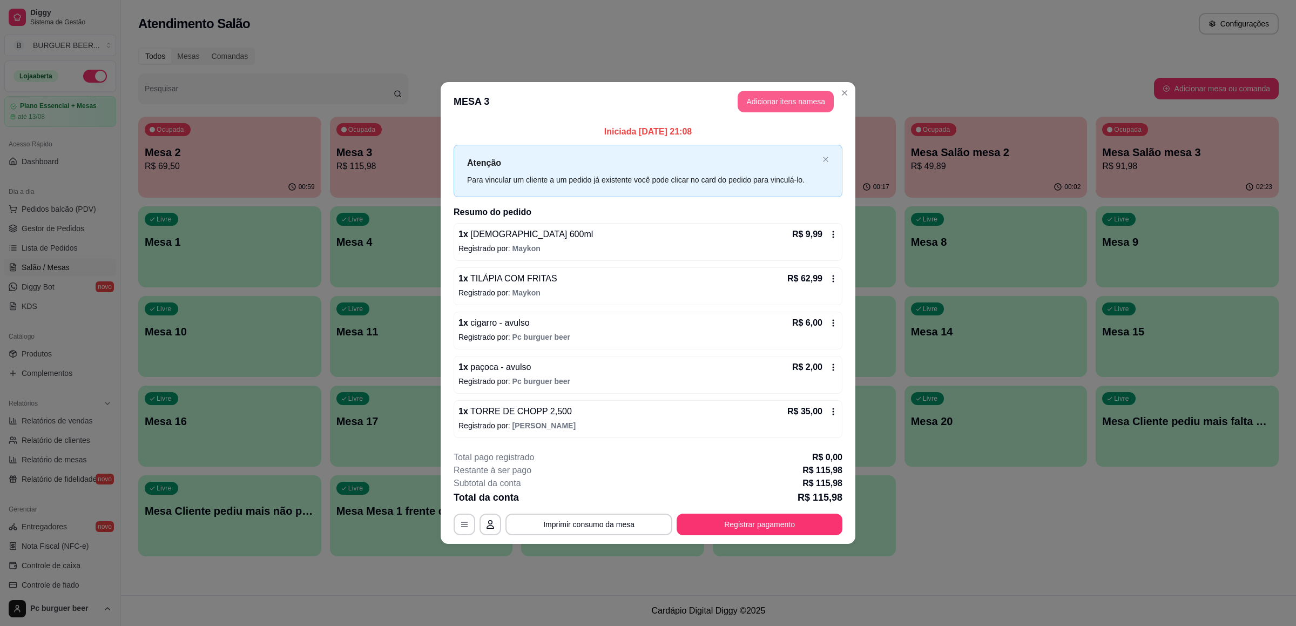
click at [760, 98] on button "Adicionar itens na mesa" at bounding box center [786, 102] width 96 height 22
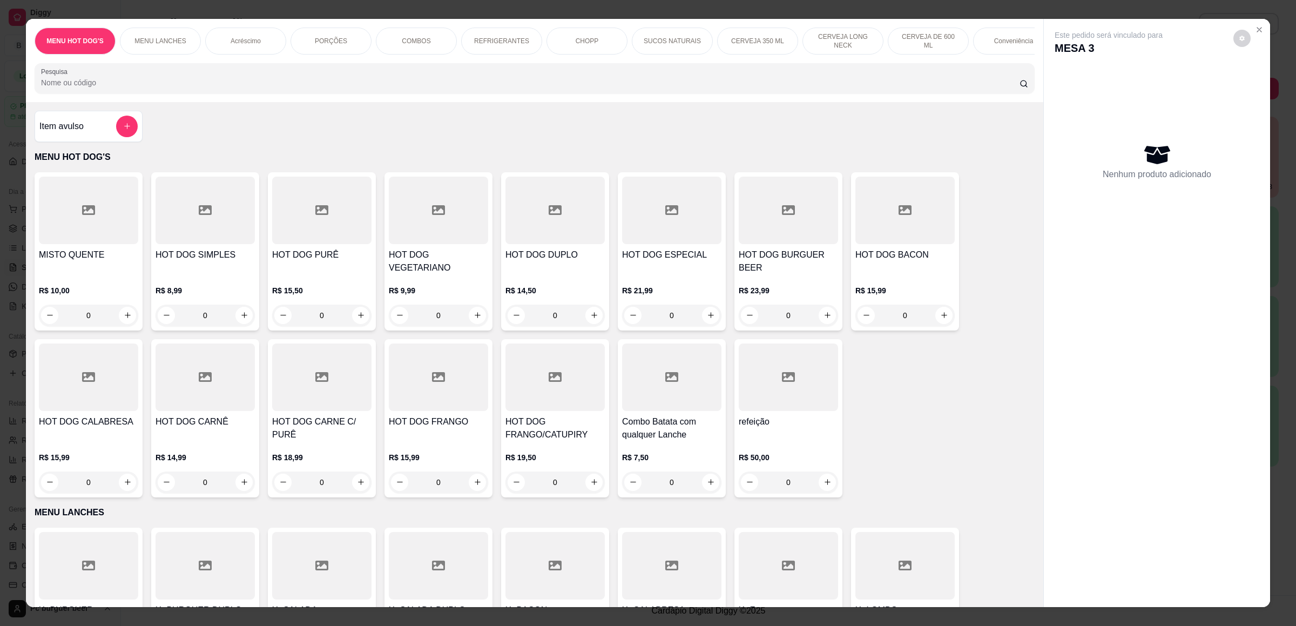
click at [995, 50] on div "Conveniência" at bounding box center [1013, 41] width 81 height 27
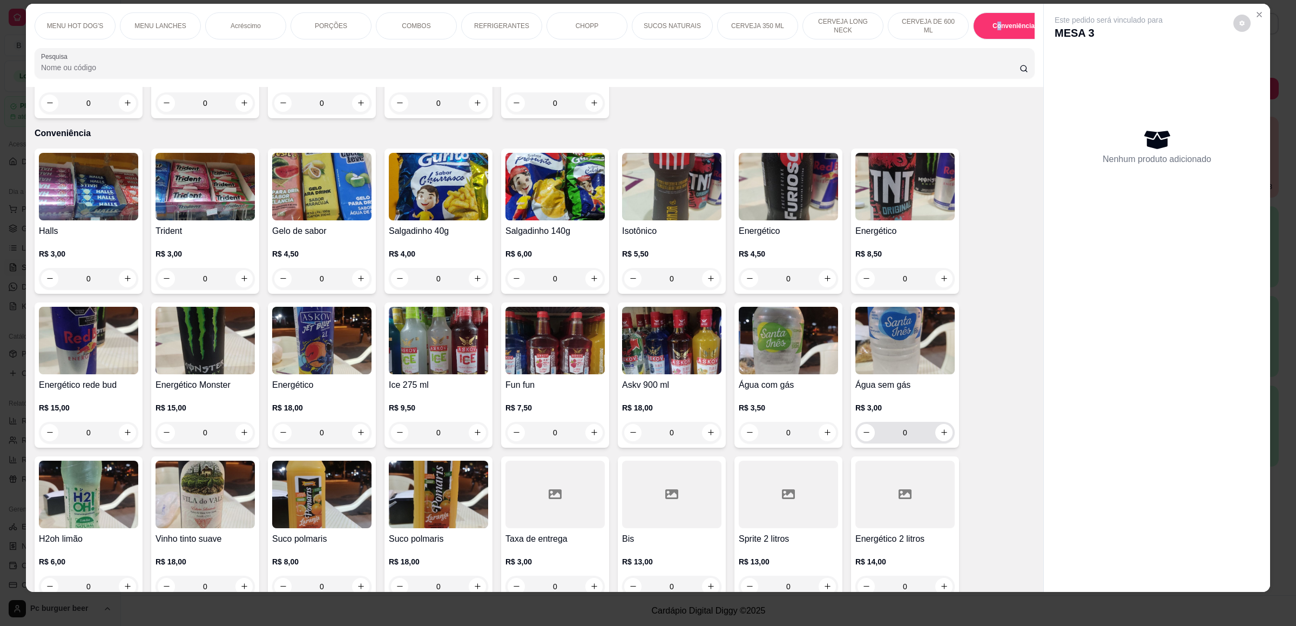
click at [940, 428] on icon "increase-product-quantity" at bounding box center [944, 432] width 8 height 8
type input "1"
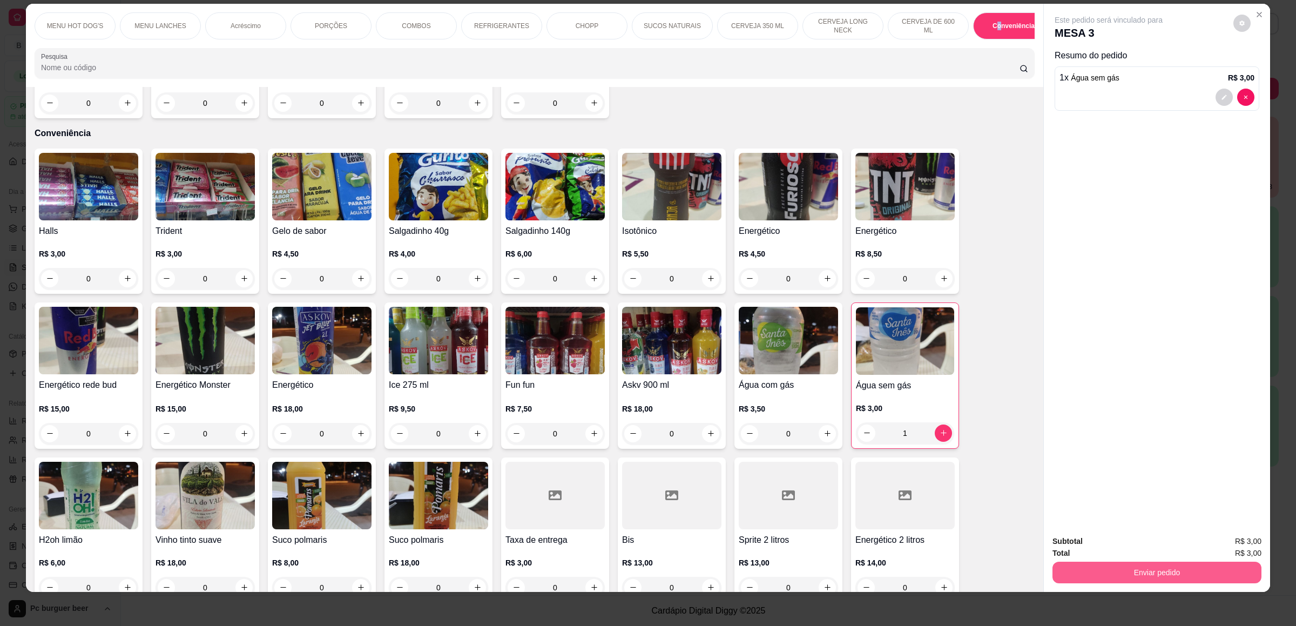
click at [1076, 570] on button "Enviar pedido" at bounding box center [1156, 573] width 209 height 22
click at [1083, 540] on button "Não registrar e enviar pedido" at bounding box center [1119, 546] width 112 height 21
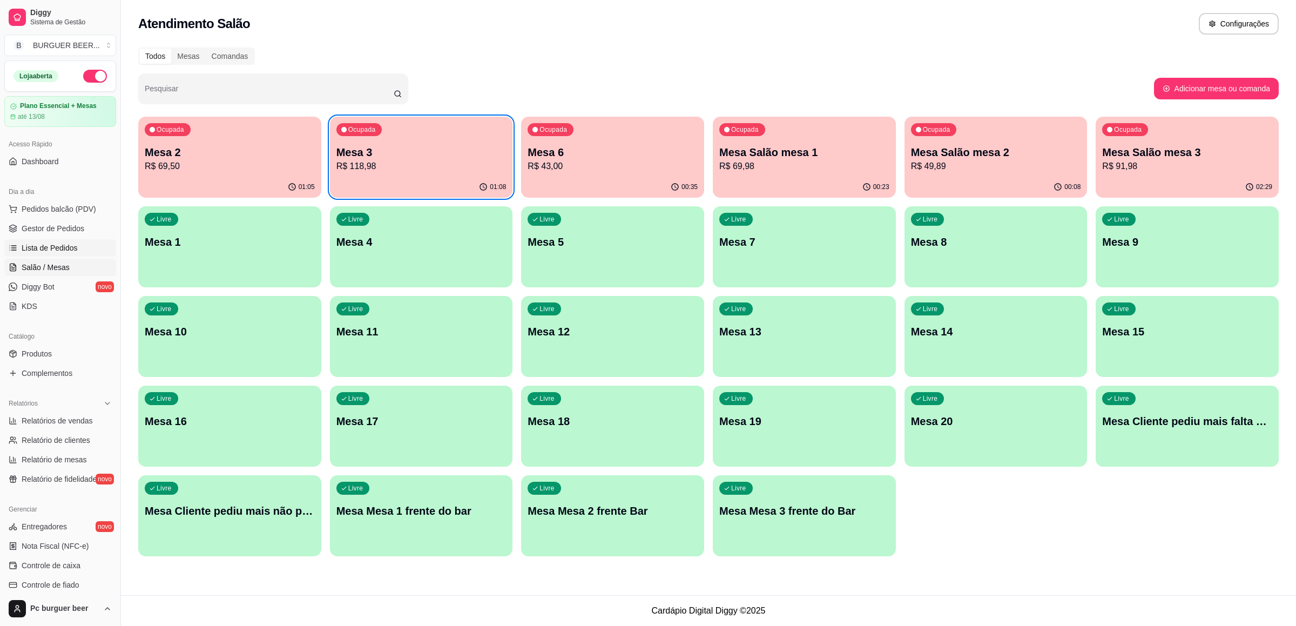
click at [68, 248] on span "Lista de Pedidos" at bounding box center [50, 247] width 56 height 11
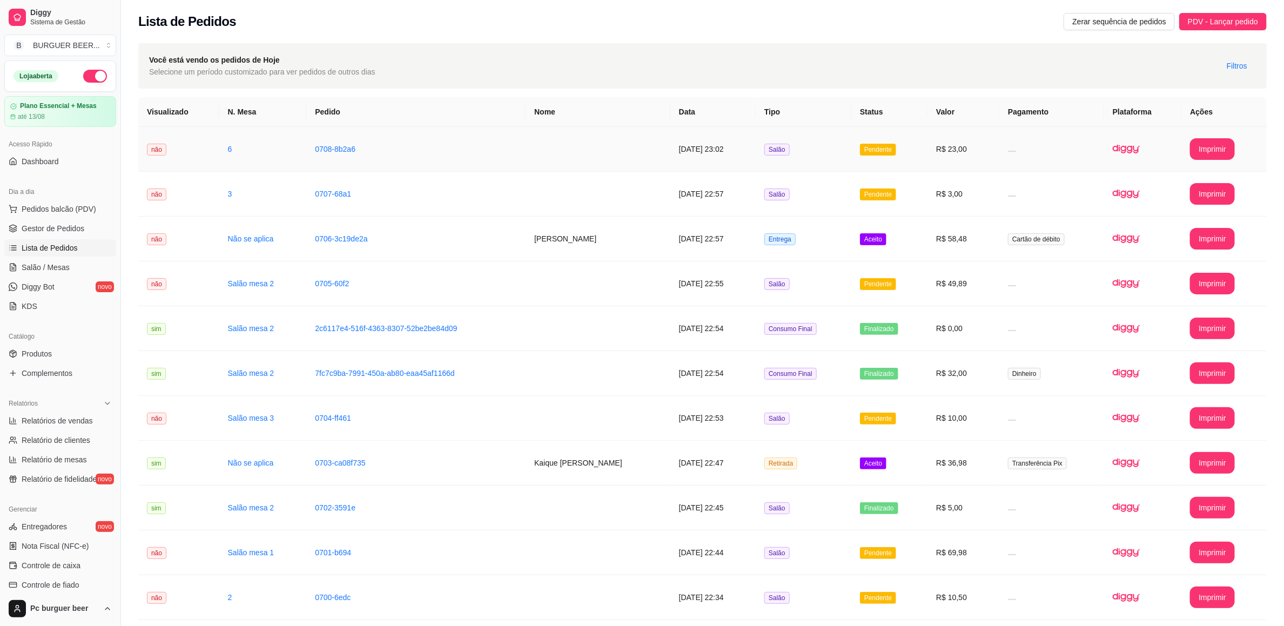
click at [193, 147] on td "não" at bounding box center [178, 149] width 81 height 45
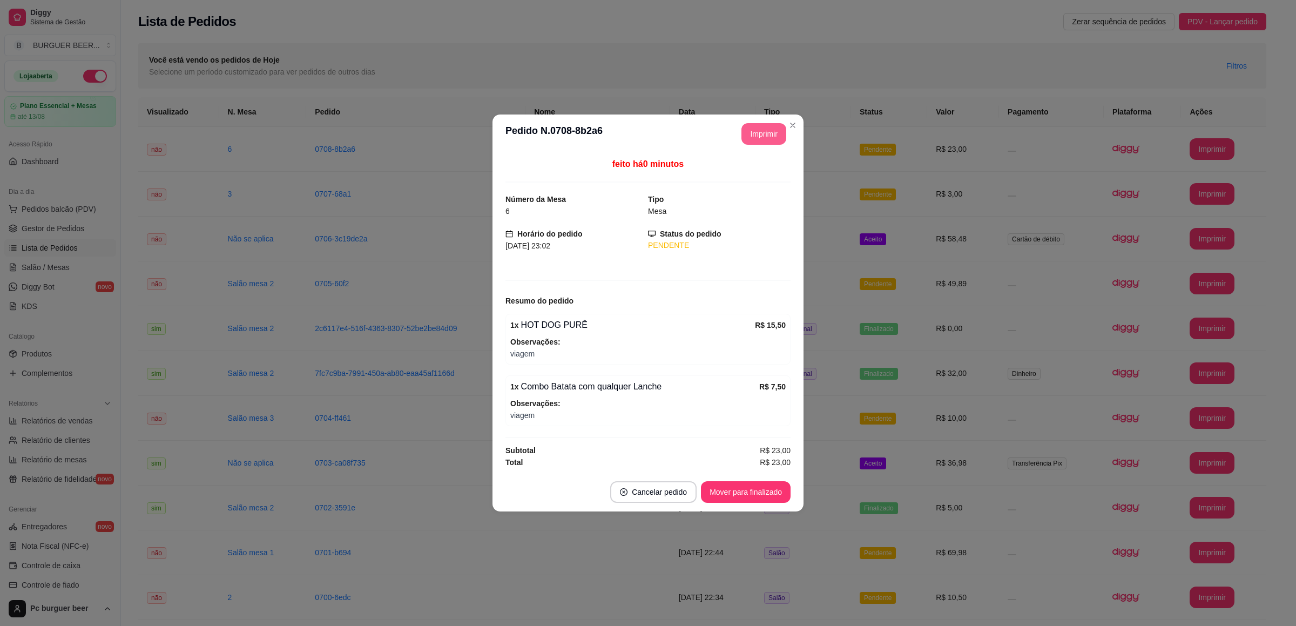
click at [758, 127] on button "Imprimir" at bounding box center [763, 134] width 45 height 22
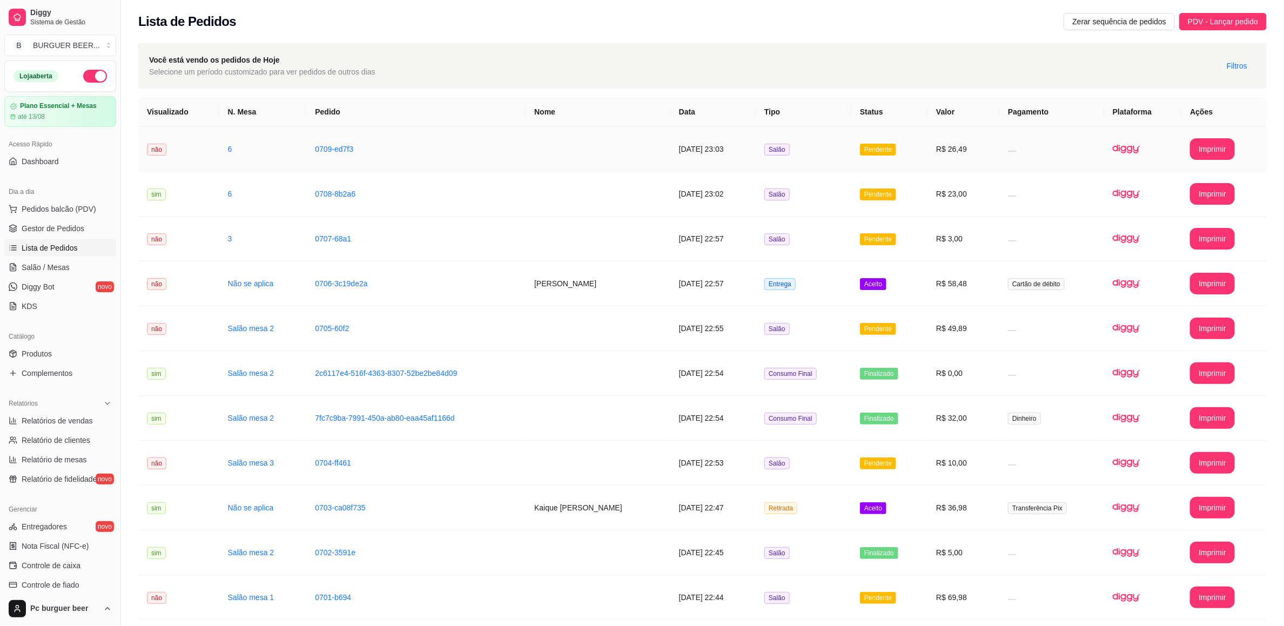
click at [210, 151] on td "não" at bounding box center [178, 149] width 81 height 45
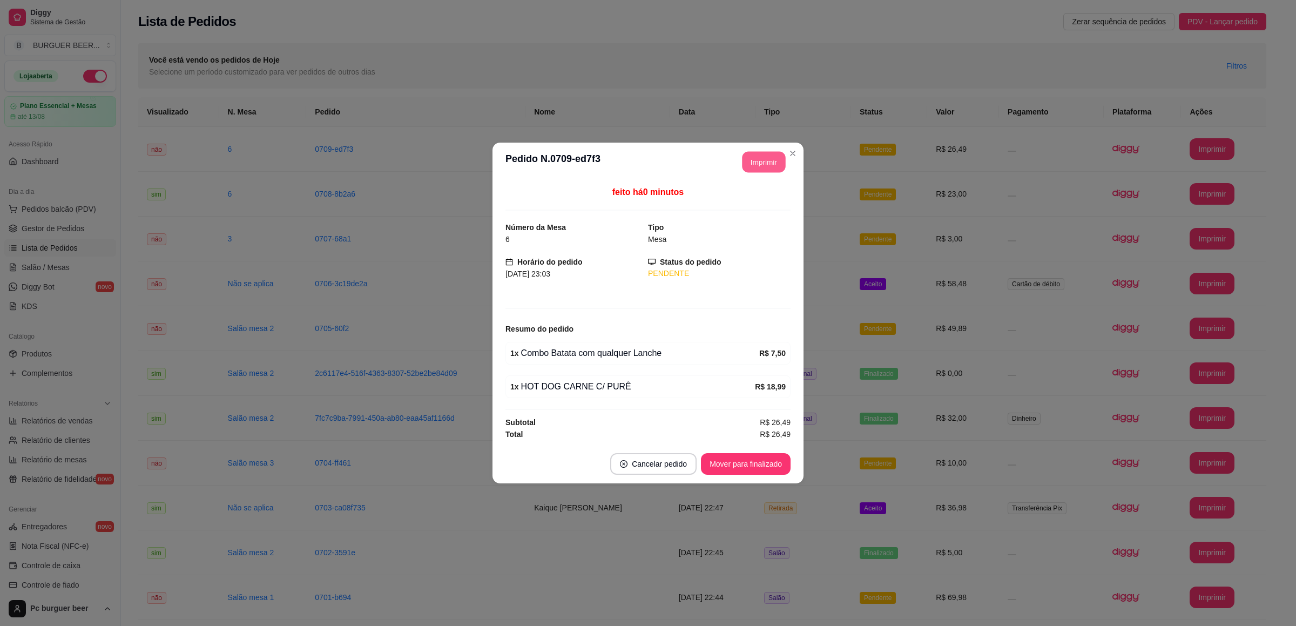
click at [768, 156] on button "Imprimir" at bounding box center [764, 162] width 43 height 21
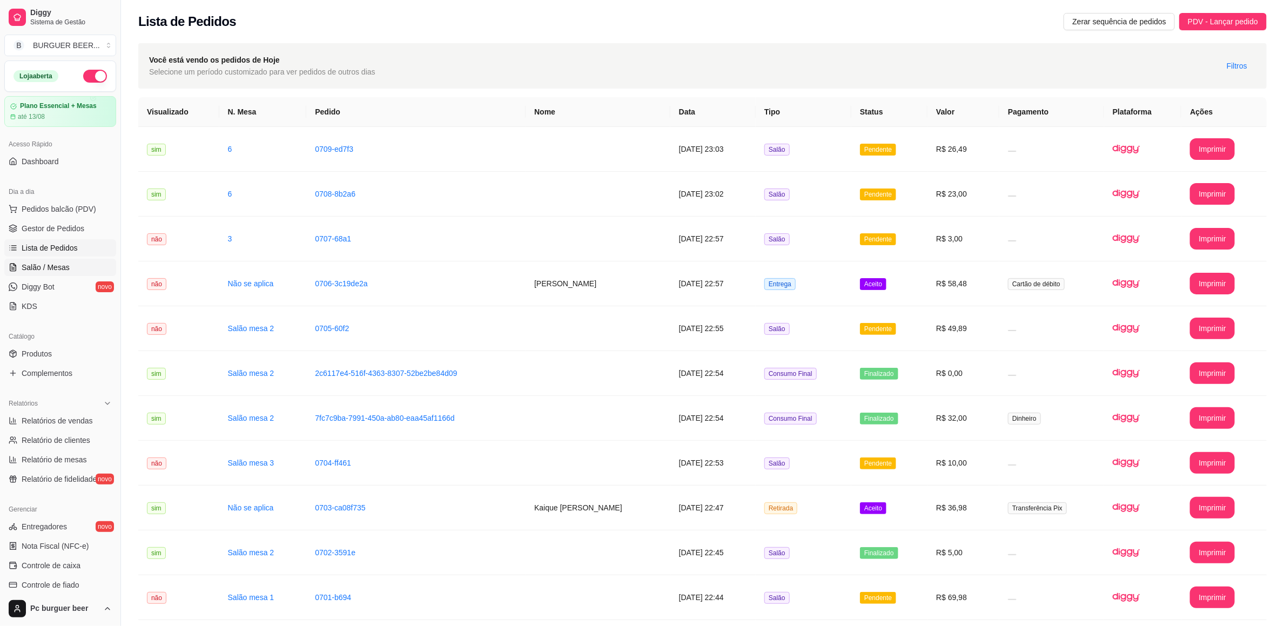
click at [71, 261] on link "Salão / Mesas" at bounding box center [60, 267] width 112 height 17
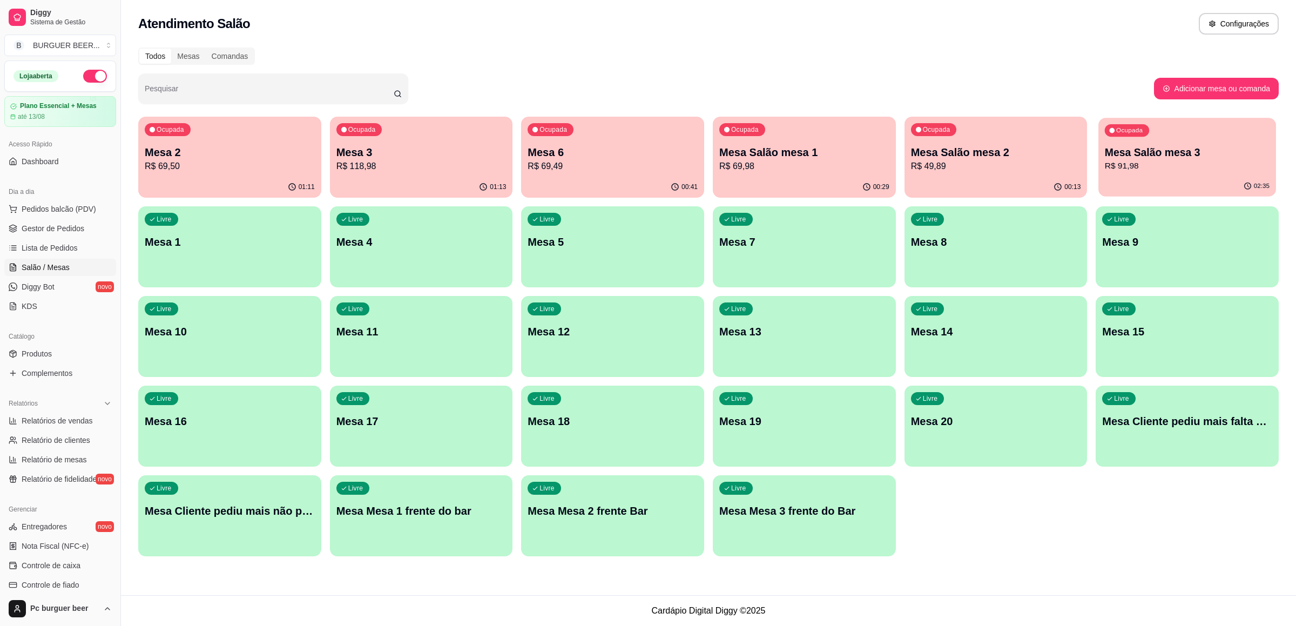
click at [1148, 167] on p "R$ 91,98" at bounding box center [1187, 166] width 165 height 12
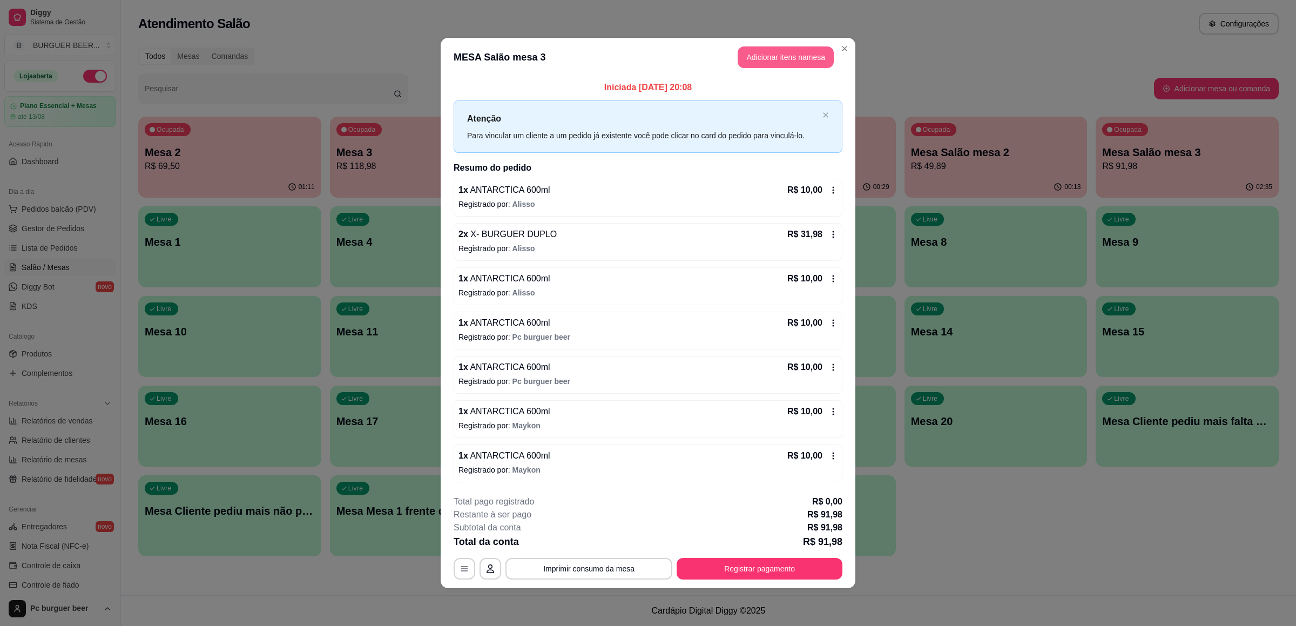
click at [786, 55] on button "Adicionar itens na mesa" at bounding box center [786, 57] width 96 height 22
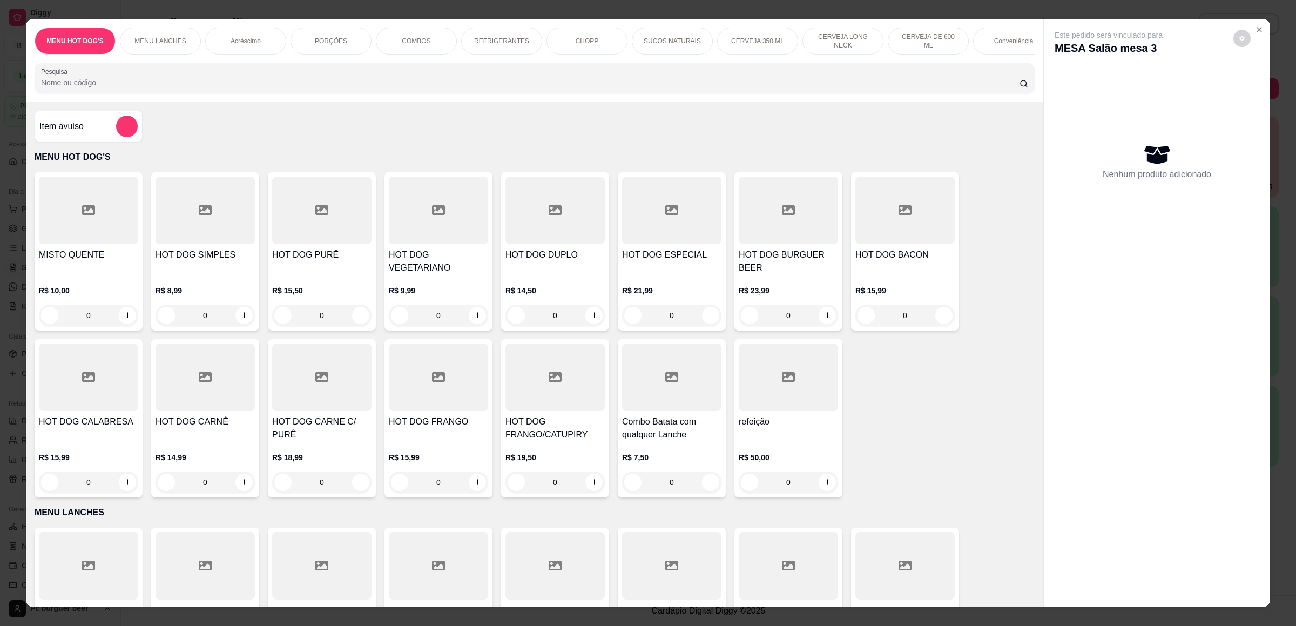
click at [933, 43] on p "CERVEJA DE 600 ML" at bounding box center [928, 40] width 63 height 17
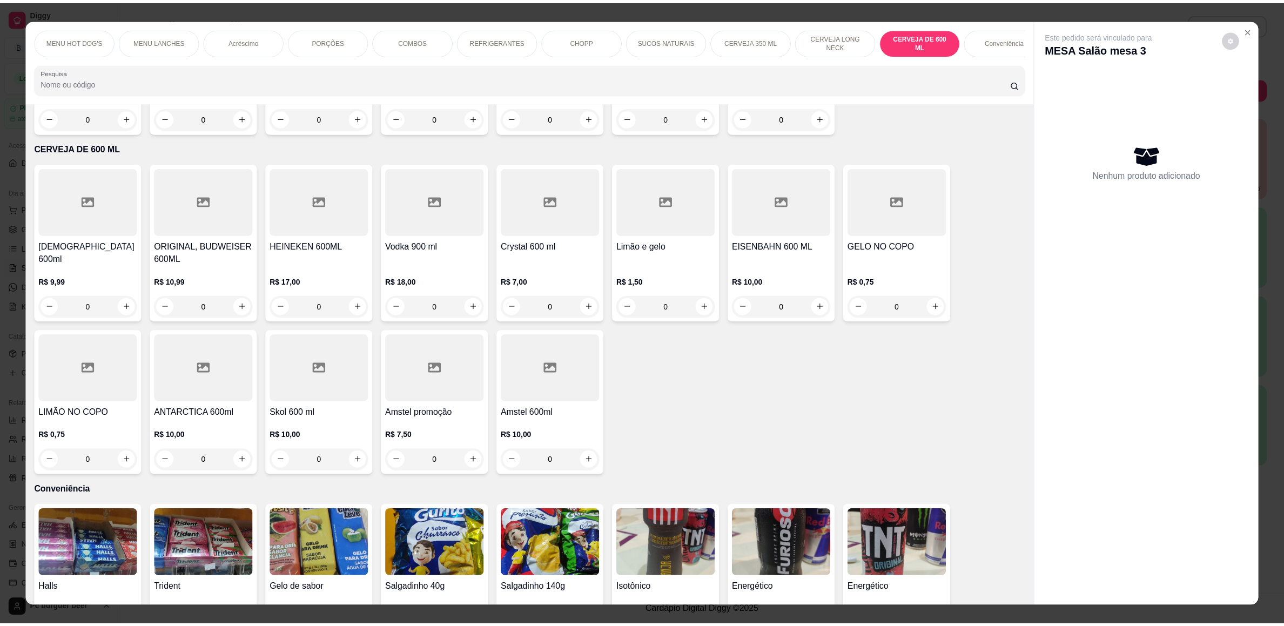
scroll to position [15, 0]
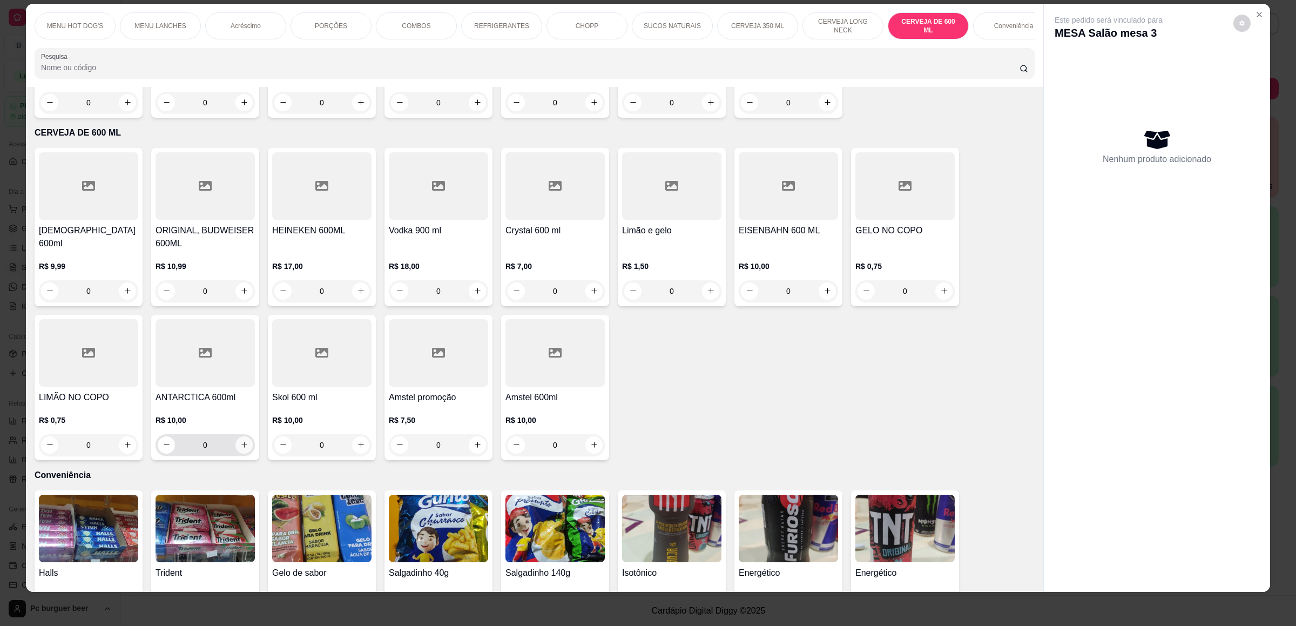
click at [240, 441] on icon "increase-product-quantity" at bounding box center [244, 445] width 8 height 8
type input "1"
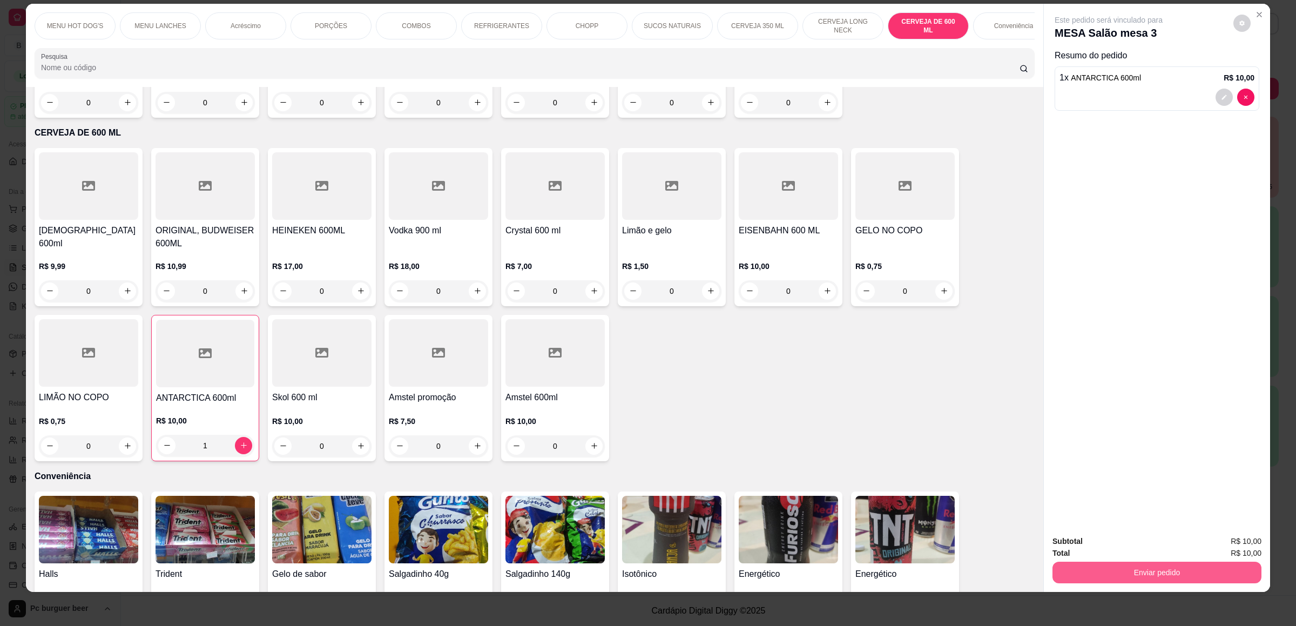
click at [1097, 569] on button "Enviar pedido" at bounding box center [1156, 573] width 209 height 22
click at [1097, 540] on button "Não registrar e enviar pedido" at bounding box center [1119, 546] width 112 height 21
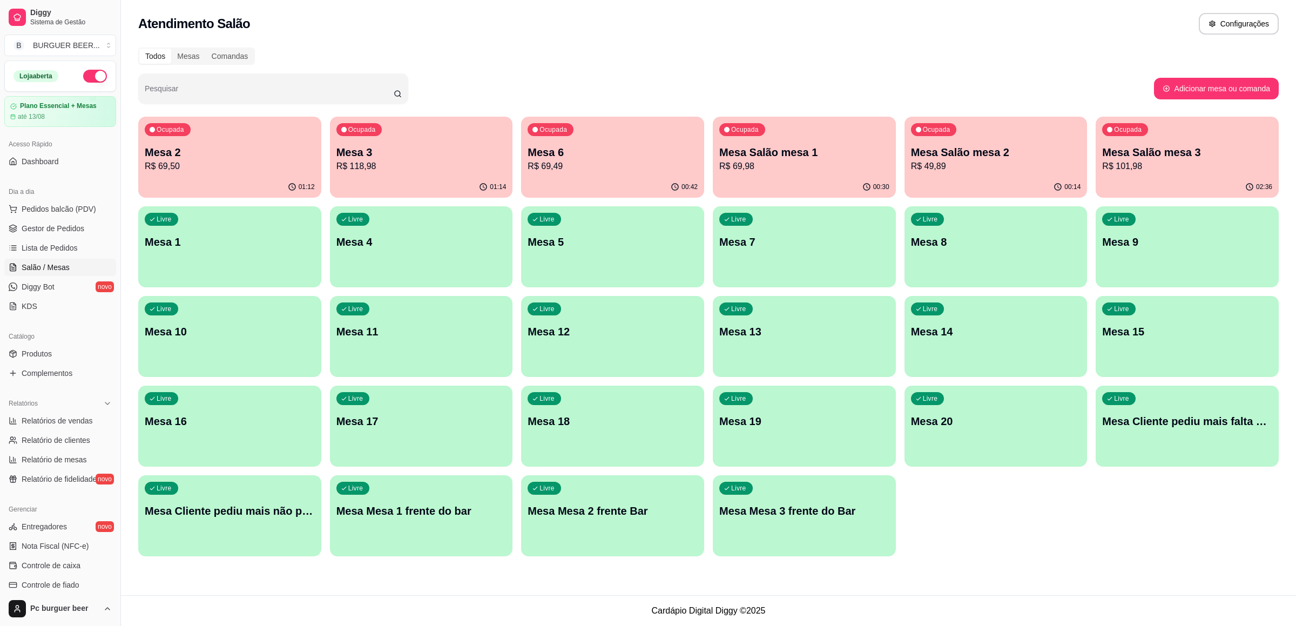
click at [948, 168] on p "R$ 49,89" at bounding box center [996, 166] width 170 height 13
click at [70, 355] on link "Produtos" at bounding box center [60, 353] width 112 height 17
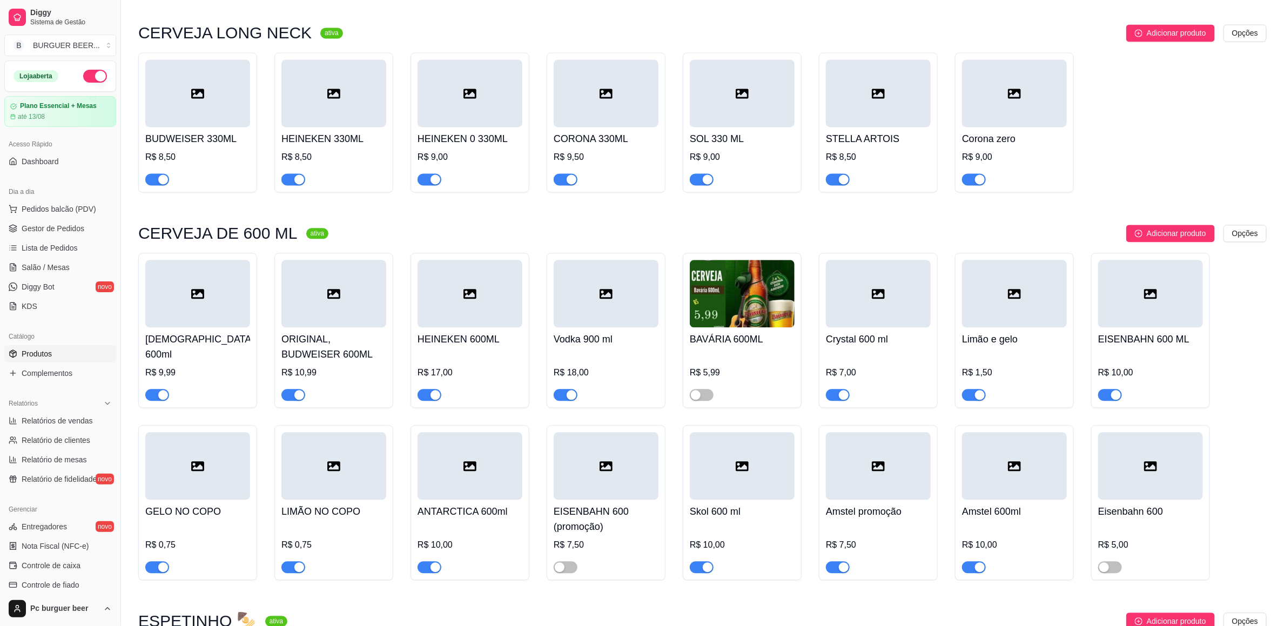
scroll to position [4050, 0]
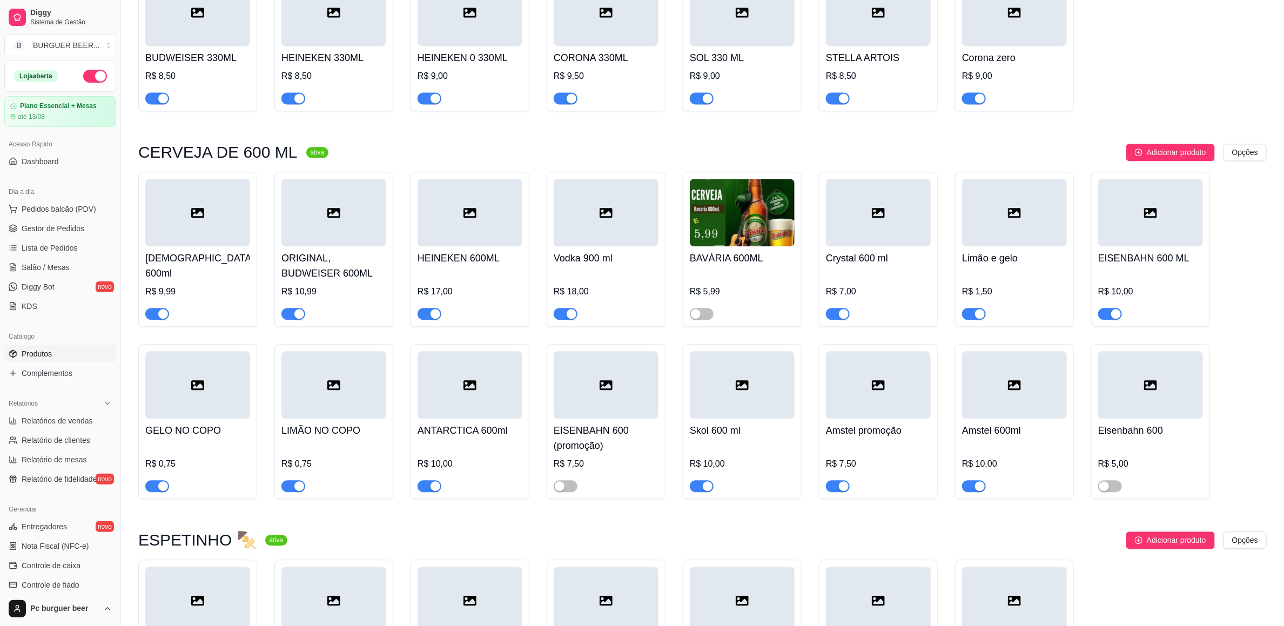
click at [840, 491] on div "button" at bounding box center [844, 486] width 10 height 10
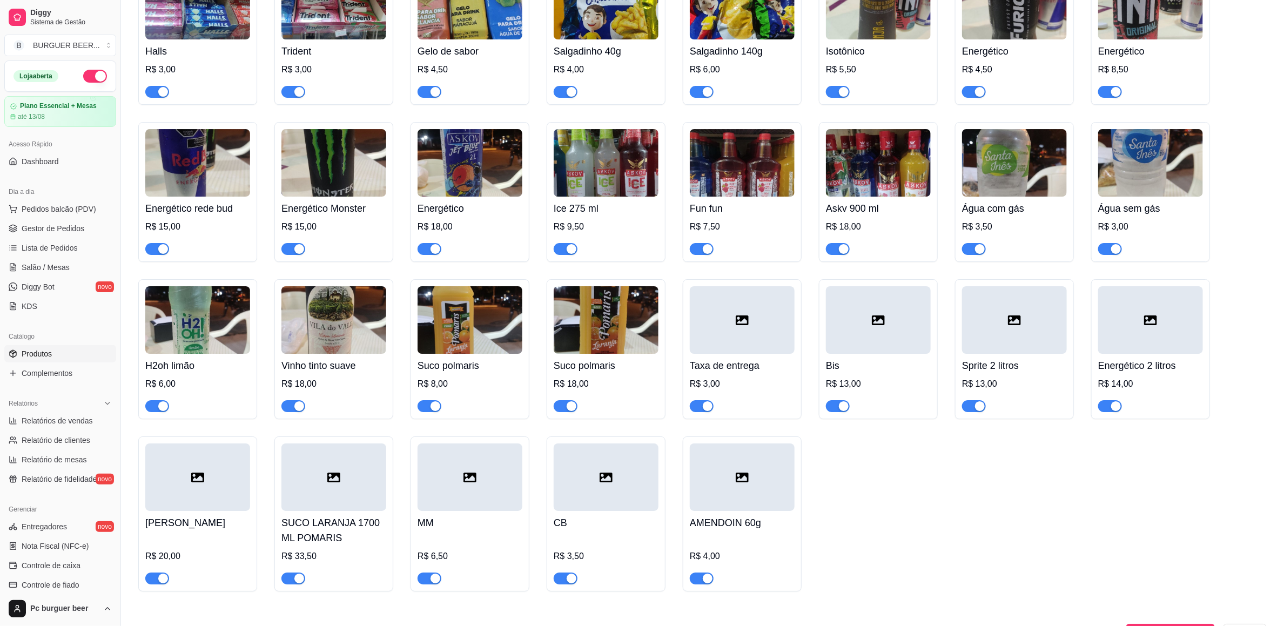
scroll to position [4941, 0]
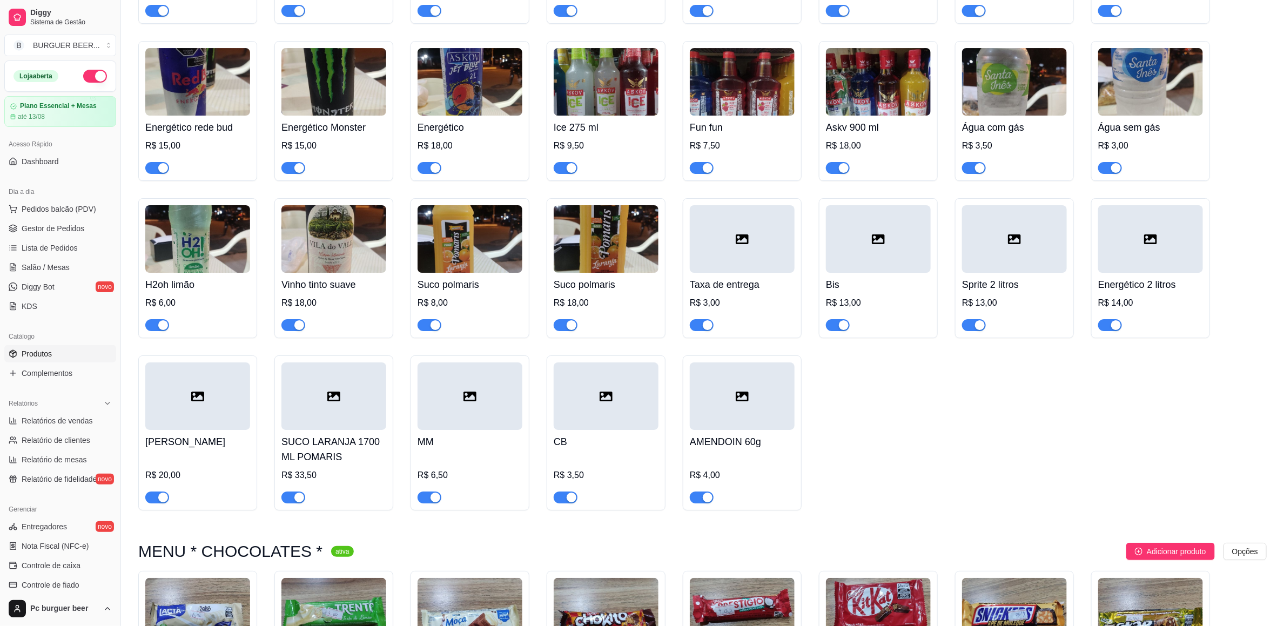
drag, startPoint x: 719, startPoint y: 388, endPoint x: 911, endPoint y: 469, distance: 208.1
click at [933, 467] on div "Halls R$ 3,00 Trident R$ 3,00 Gelo de sabor R$ 4,50 Salgadinho 40g R$ 4,00 Salg…" at bounding box center [702, 197] width 1128 height 626
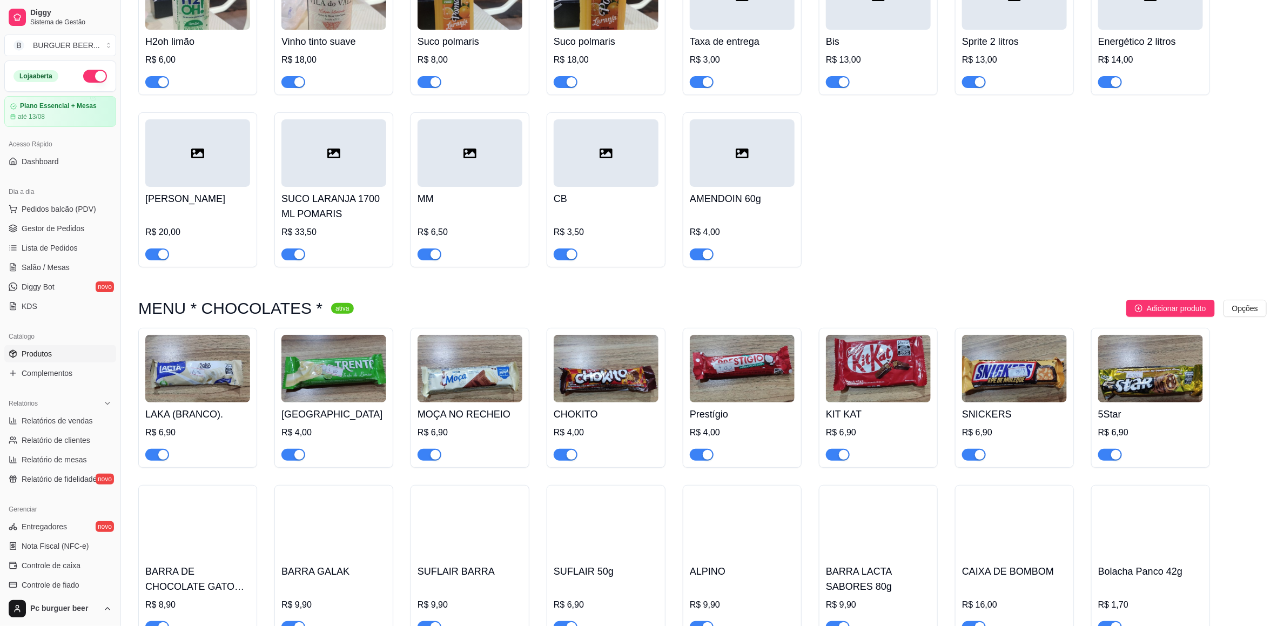
scroll to position [5346, 0]
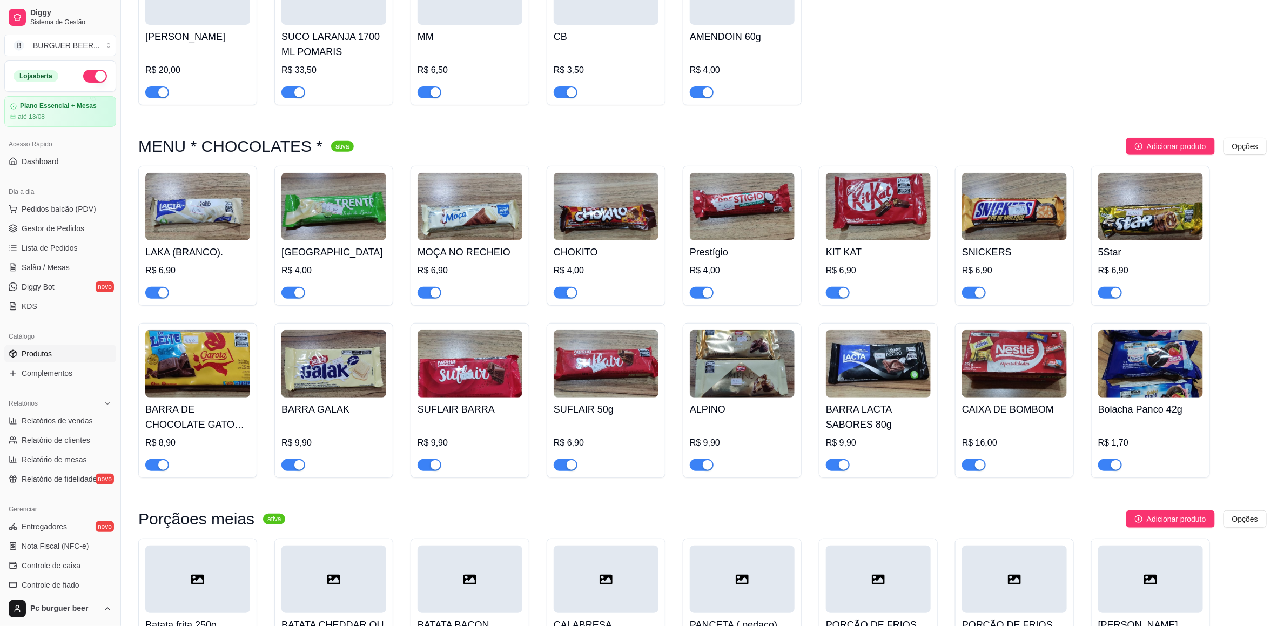
click at [739, 457] on div "R$ 9,90" at bounding box center [742, 446] width 105 height 50
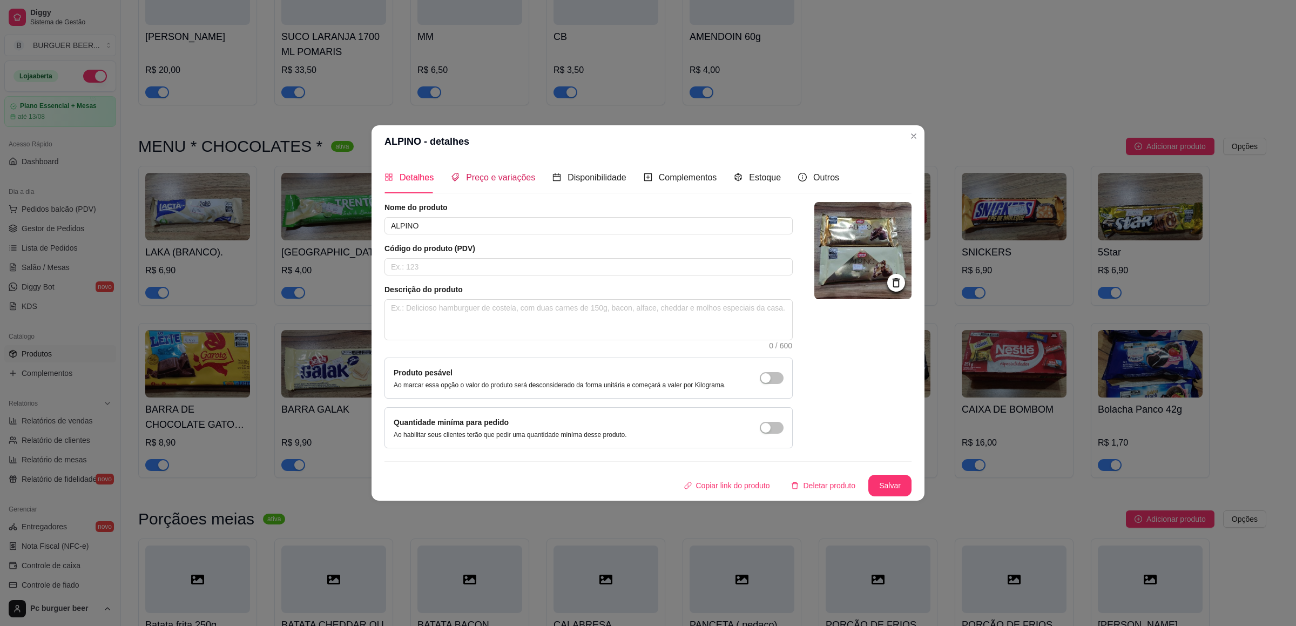
click at [502, 173] on span "Preço e variações" at bounding box center [500, 177] width 69 height 9
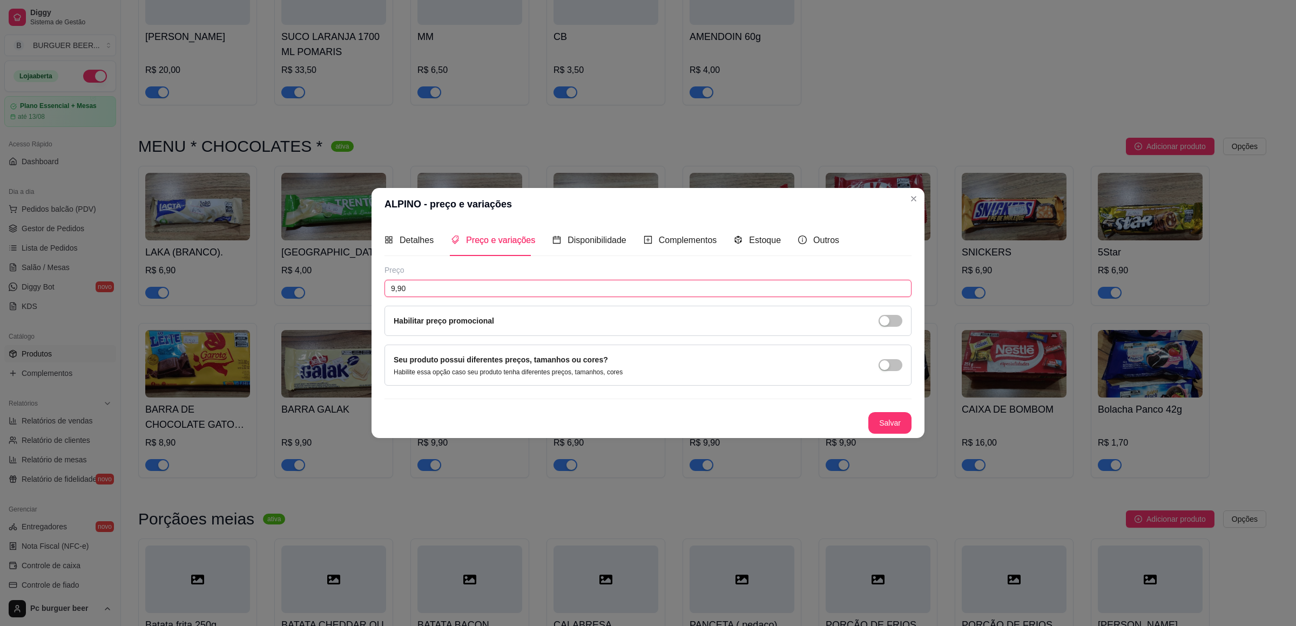
click at [450, 284] on input "9,90" at bounding box center [647, 288] width 527 height 17
type input "11,99"
click at [898, 418] on button "Salvar" at bounding box center [889, 423] width 43 height 22
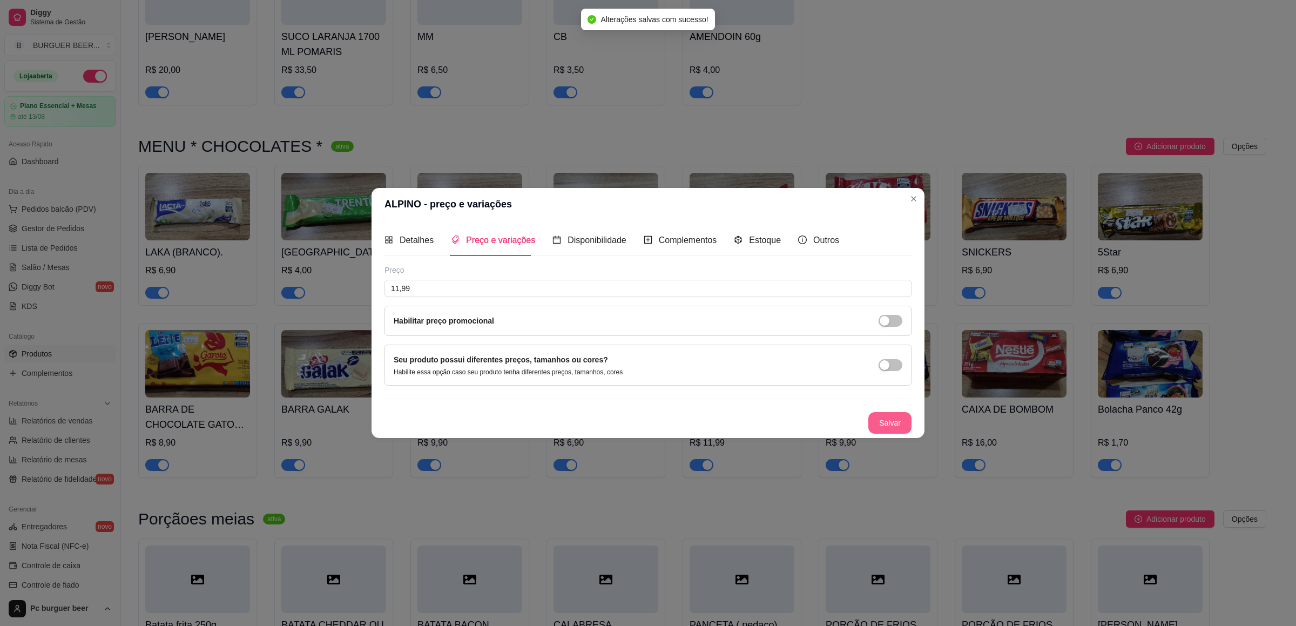
click at [889, 428] on button "Salvar" at bounding box center [889, 423] width 43 height 22
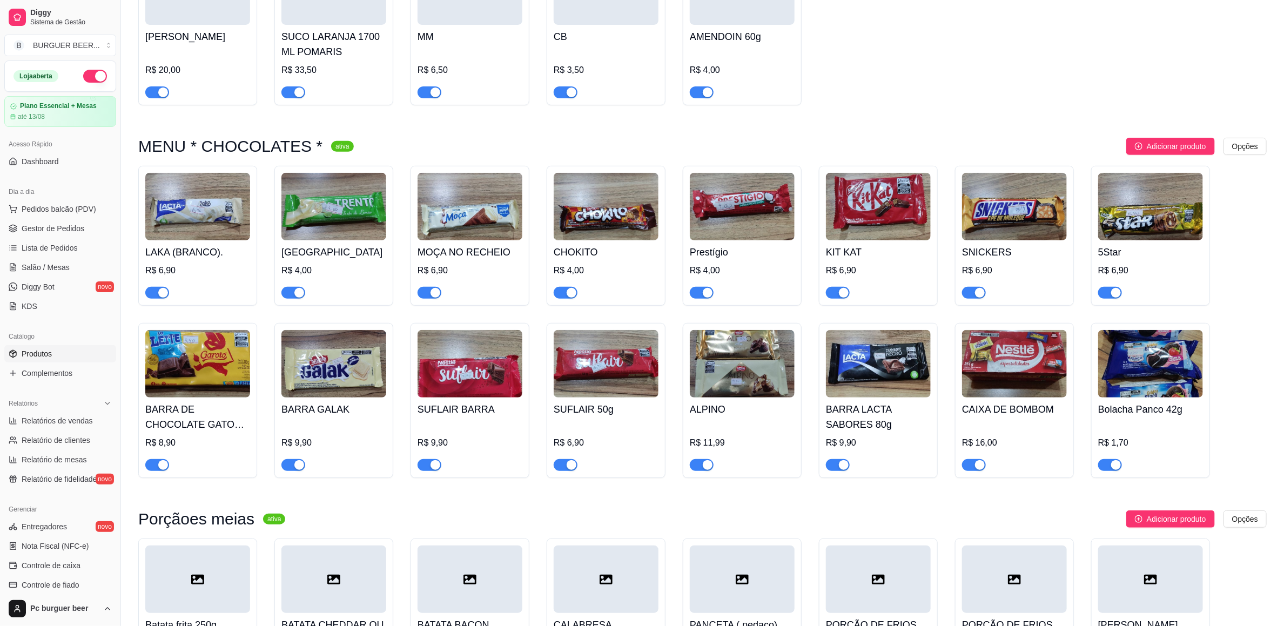
click at [578, 464] on div "R$ 6,90" at bounding box center [606, 446] width 105 height 50
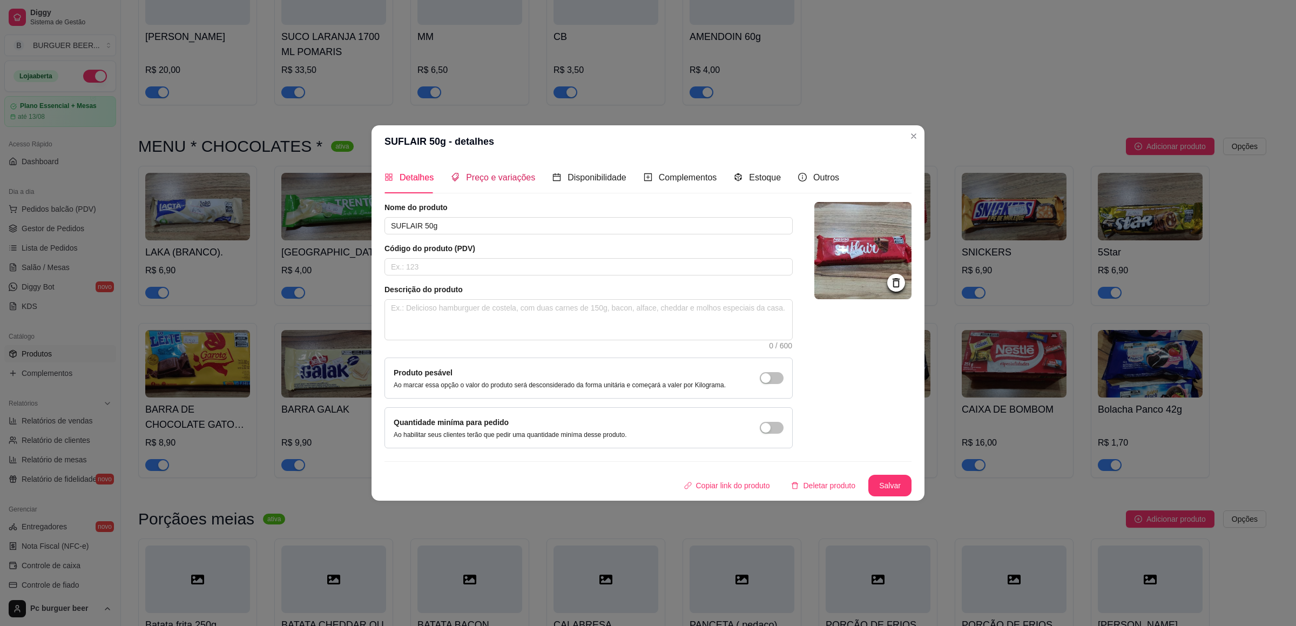
click at [491, 173] on span "Preço e variações" at bounding box center [500, 177] width 69 height 9
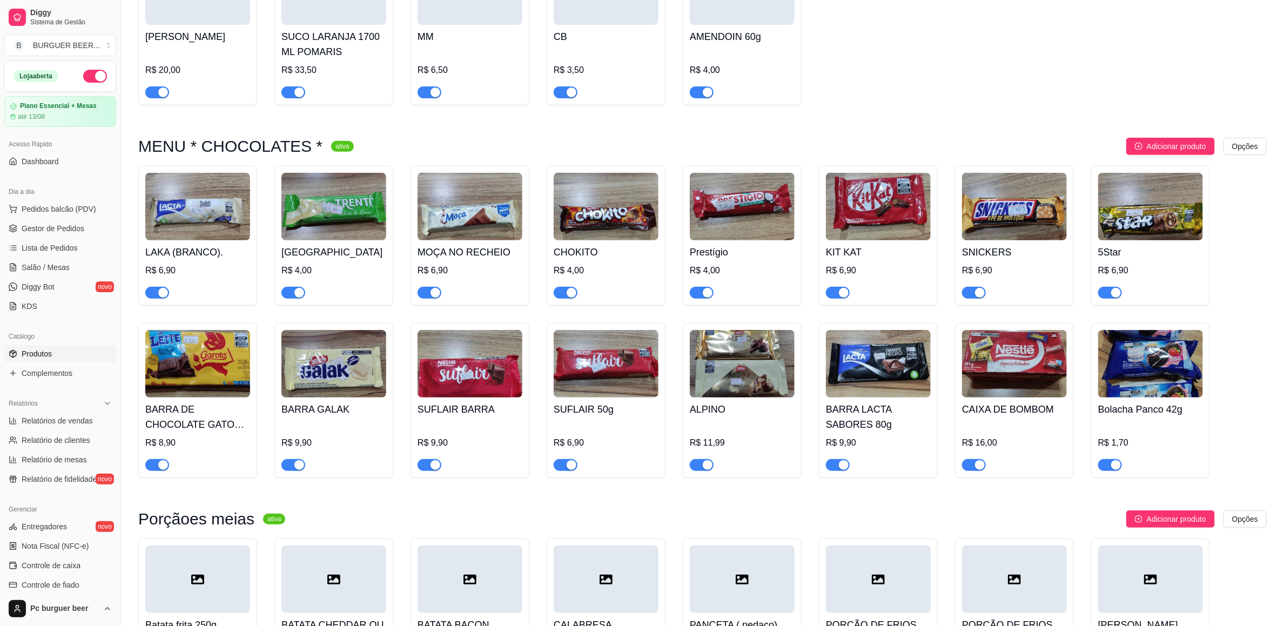
click at [352, 458] on div "R$ 9,90" at bounding box center [333, 446] width 105 height 50
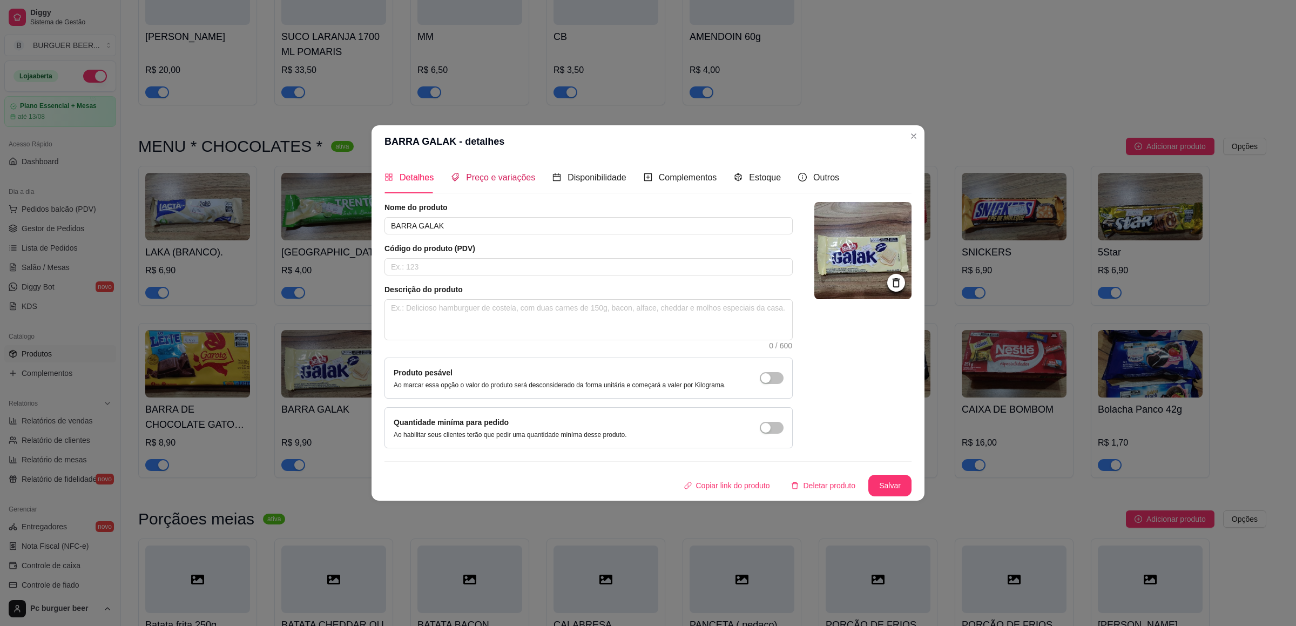
click at [480, 173] on span "Preço e variações" at bounding box center [500, 177] width 69 height 9
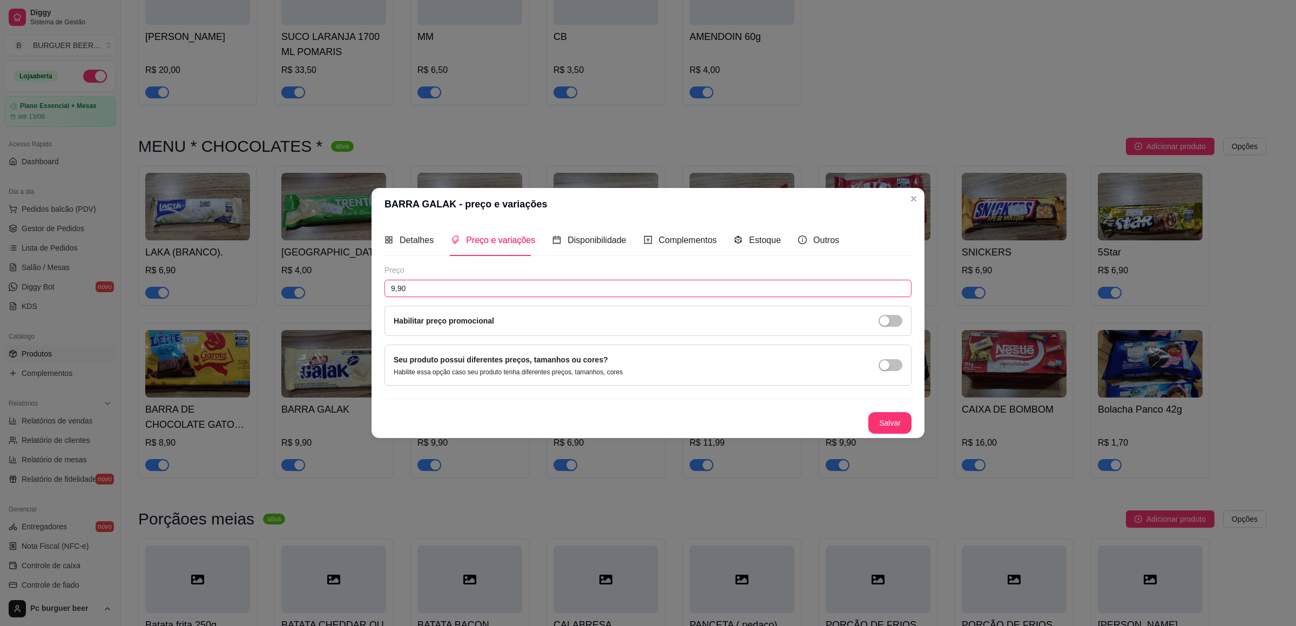
click at [391, 285] on input "9,90" at bounding box center [647, 288] width 527 height 17
click at [397, 285] on input "9,90" at bounding box center [647, 288] width 527 height 17
click at [392, 287] on input "9,90" at bounding box center [647, 288] width 527 height 17
click at [394, 284] on input "9,90" at bounding box center [647, 288] width 527 height 17
type input "10,90"
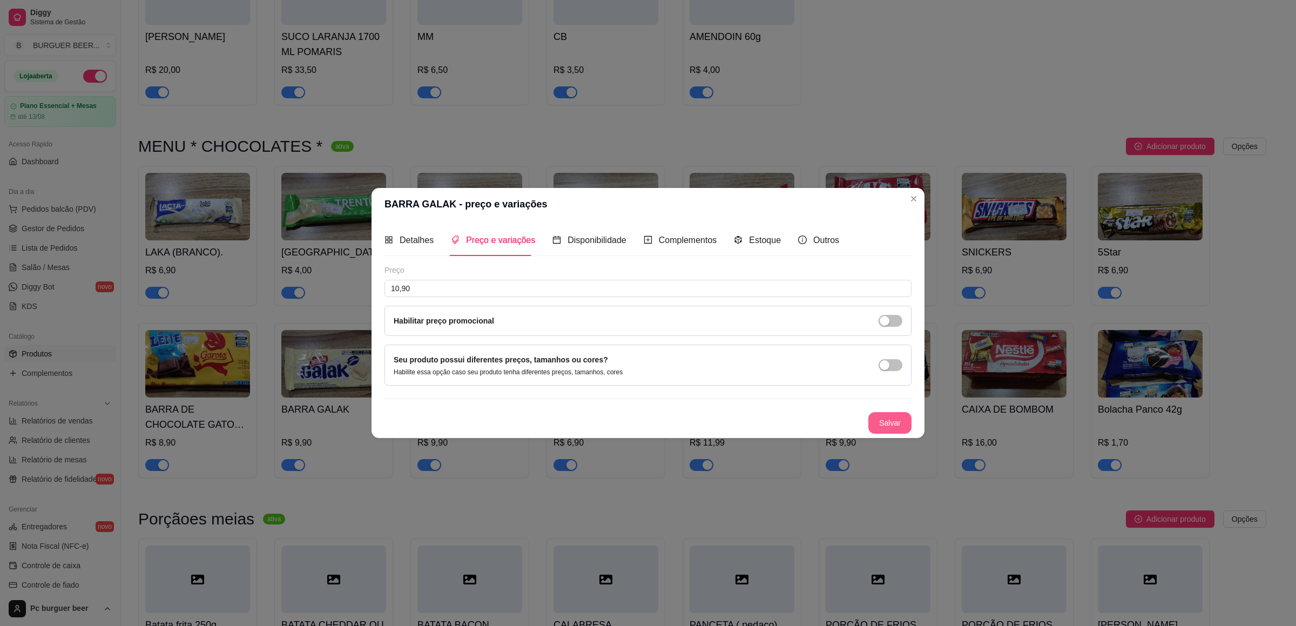
click at [878, 415] on button "Salvar" at bounding box center [889, 423] width 43 height 22
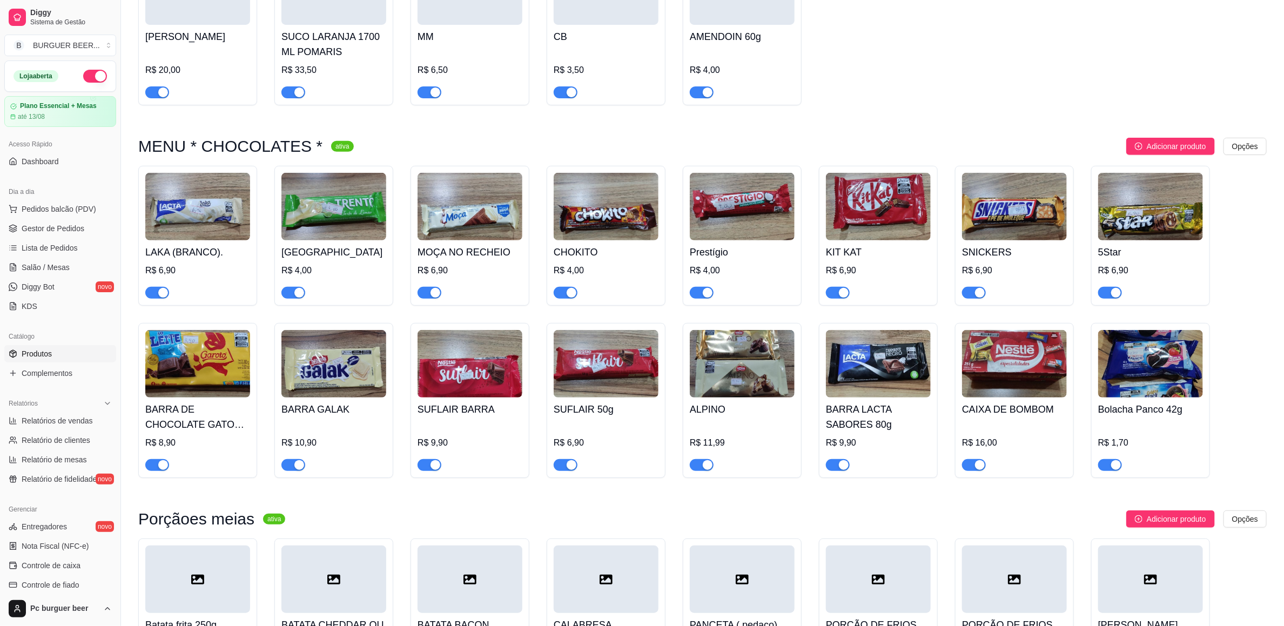
click at [465, 449] on div "R$ 9,90" at bounding box center [469, 442] width 105 height 13
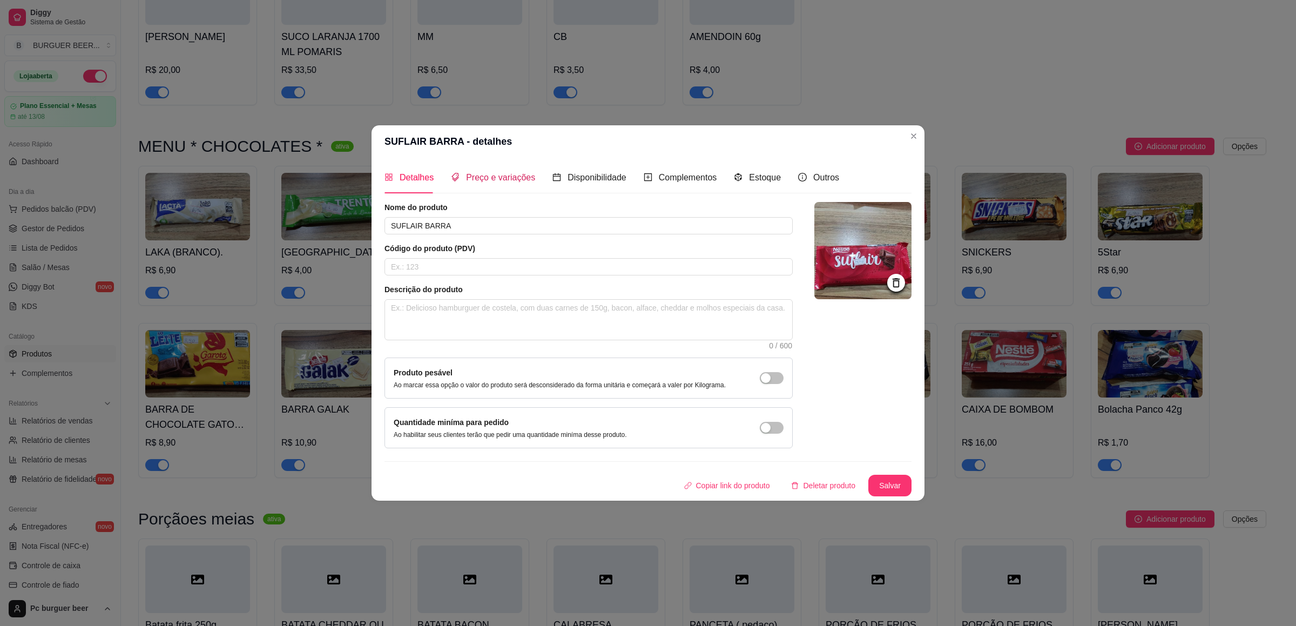
click at [466, 180] on span "Preço e variações" at bounding box center [500, 177] width 69 height 9
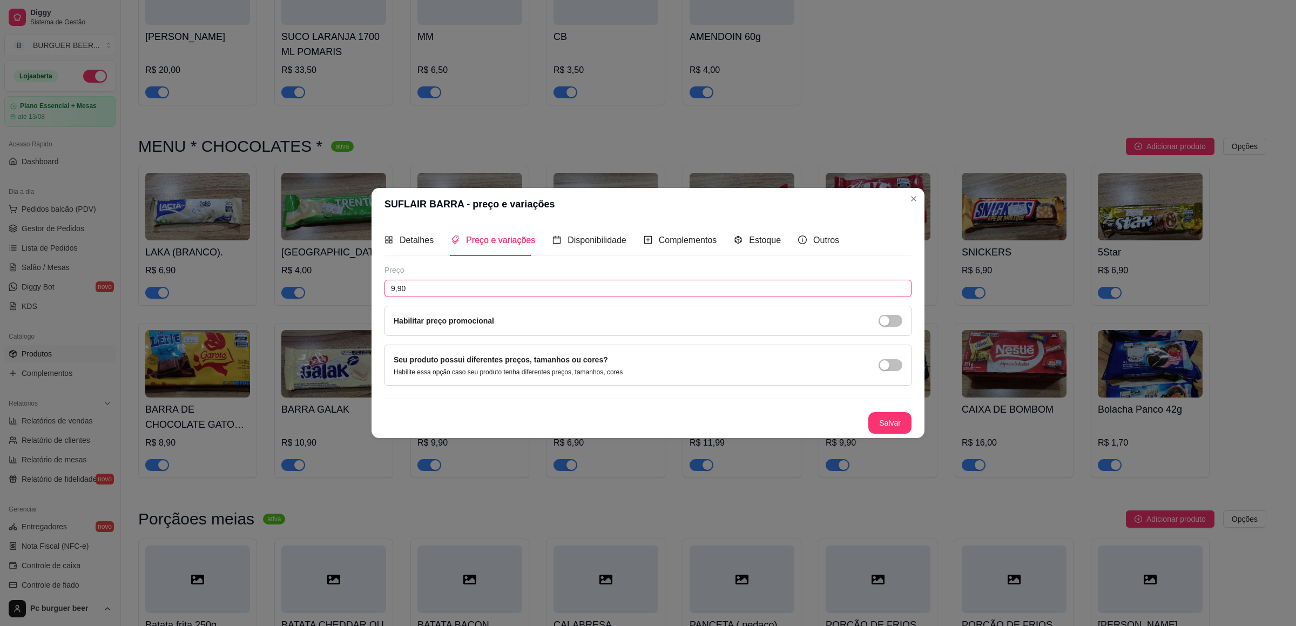
click at [394, 284] on input "9,90" at bounding box center [647, 288] width 527 height 17
type input "11,99"
click at [895, 415] on button "Salvar" at bounding box center [890, 422] width 42 height 21
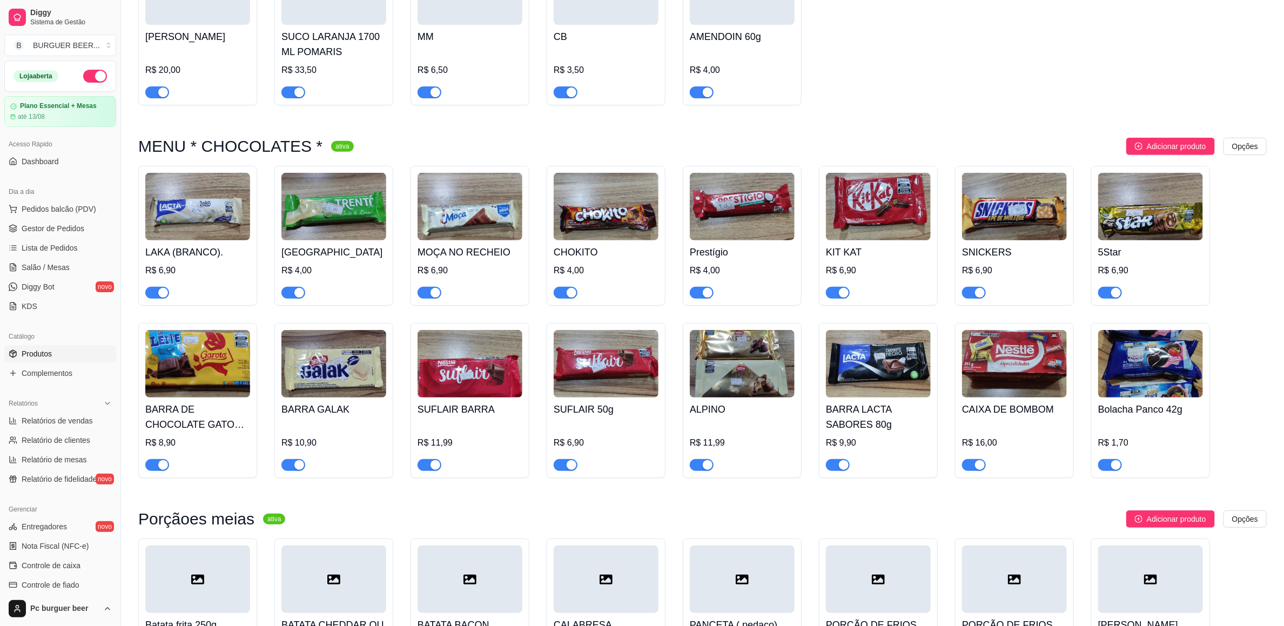
click at [843, 449] on div "R$ 9,90" at bounding box center [878, 442] width 105 height 13
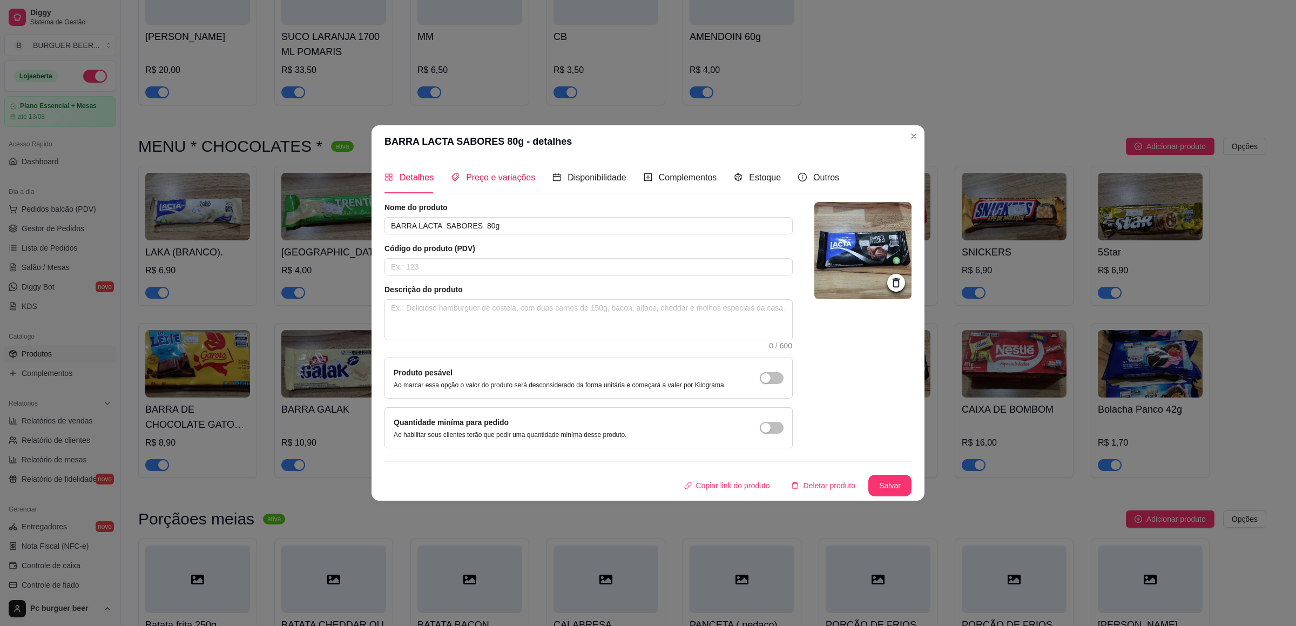
click at [490, 173] on span "Preço e variações" at bounding box center [500, 177] width 69 height 9
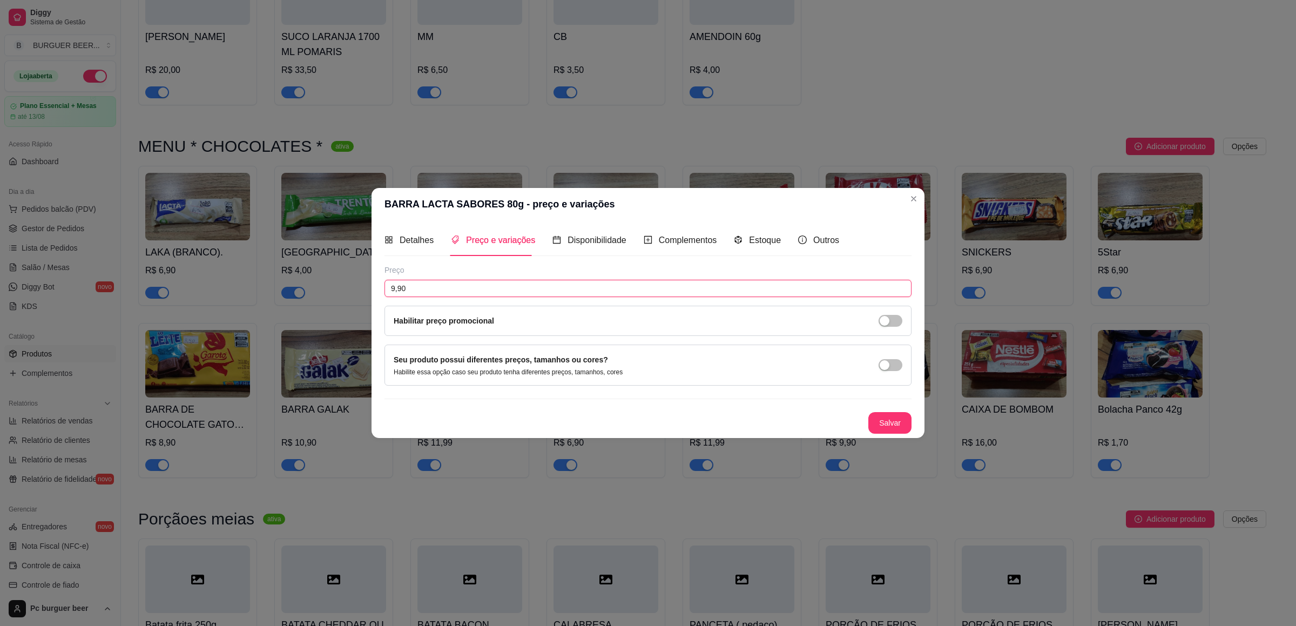
click at [394, 284] on input "9,90" at bounding box center [647, 288] width 527 height 17
type input "10,90"
click at [898, 421] on button "Salvar" at bounding box center [889, 423] width 43 height 22
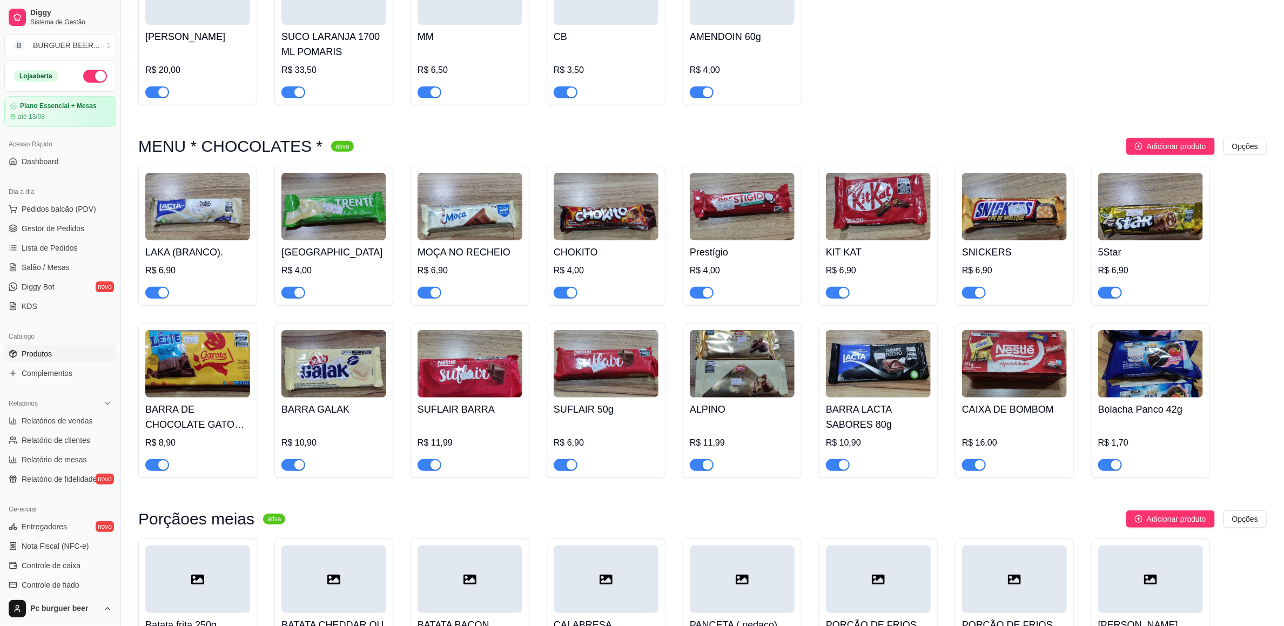
click at [170, 467] on div "BARRA DE CHOCOLATE GATO QUALQUER SABOR R$ 8,90" at bounding box center [197, 433] width 105 height 73
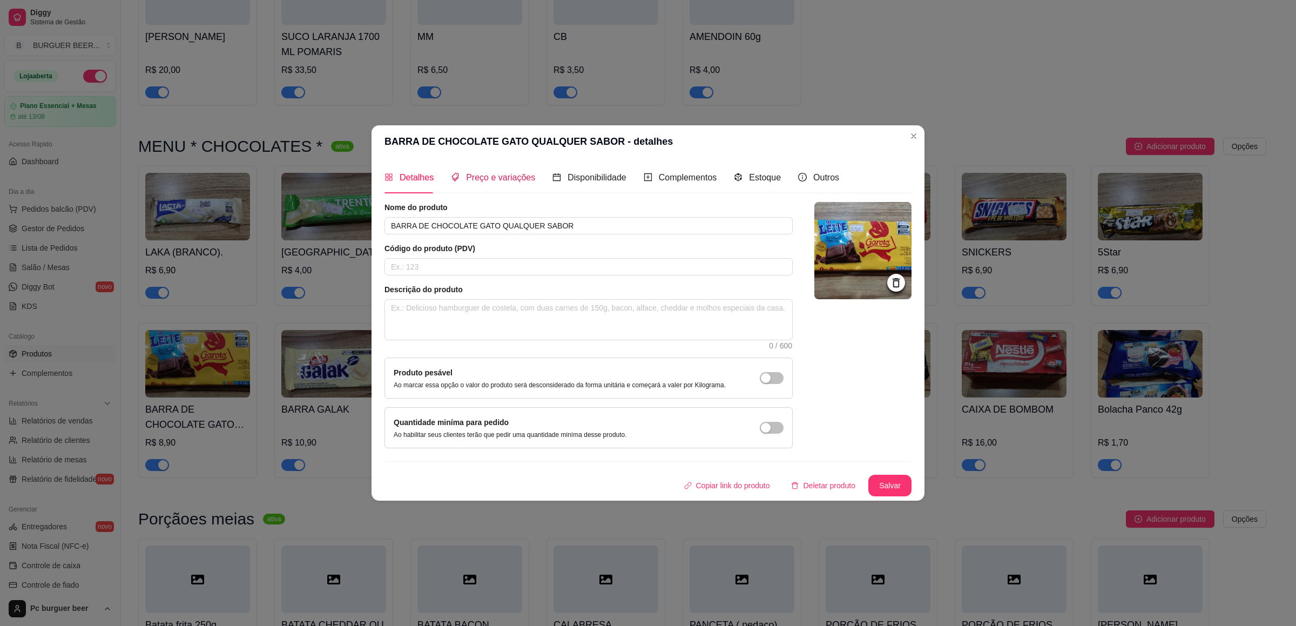
click at [492, 173] on span "Preço e variações" at bounding box center [500, 177] width 69 height 9
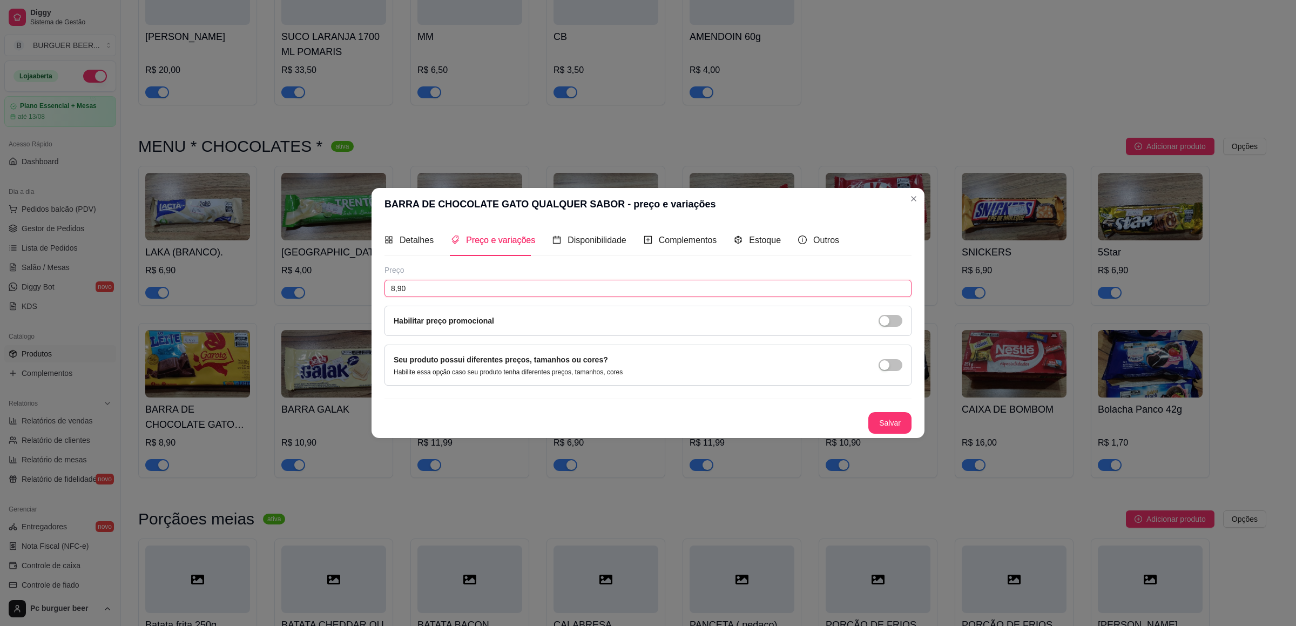
click at [394, 282] on input "8,90" at bounding box center [647, 288] width 527 height 17
type input "9,90"
click at [892, 422] on button "Salvar" at bounding box center [889, 423] width 43 height 22
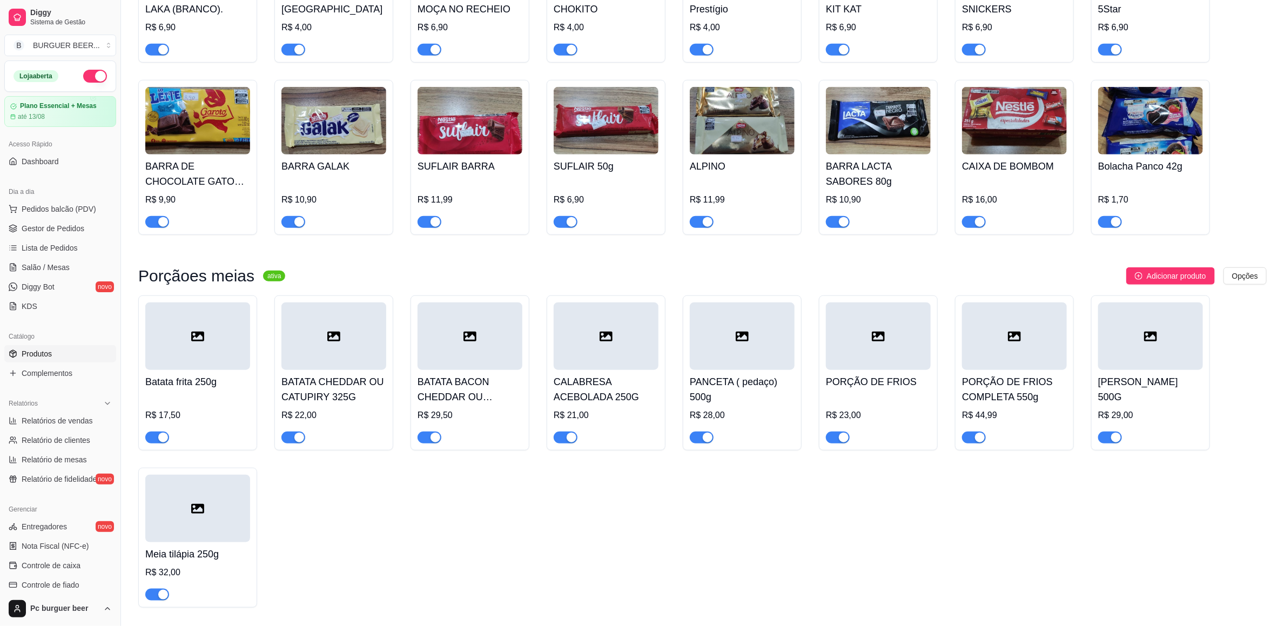
scroll to position [5427, 0]
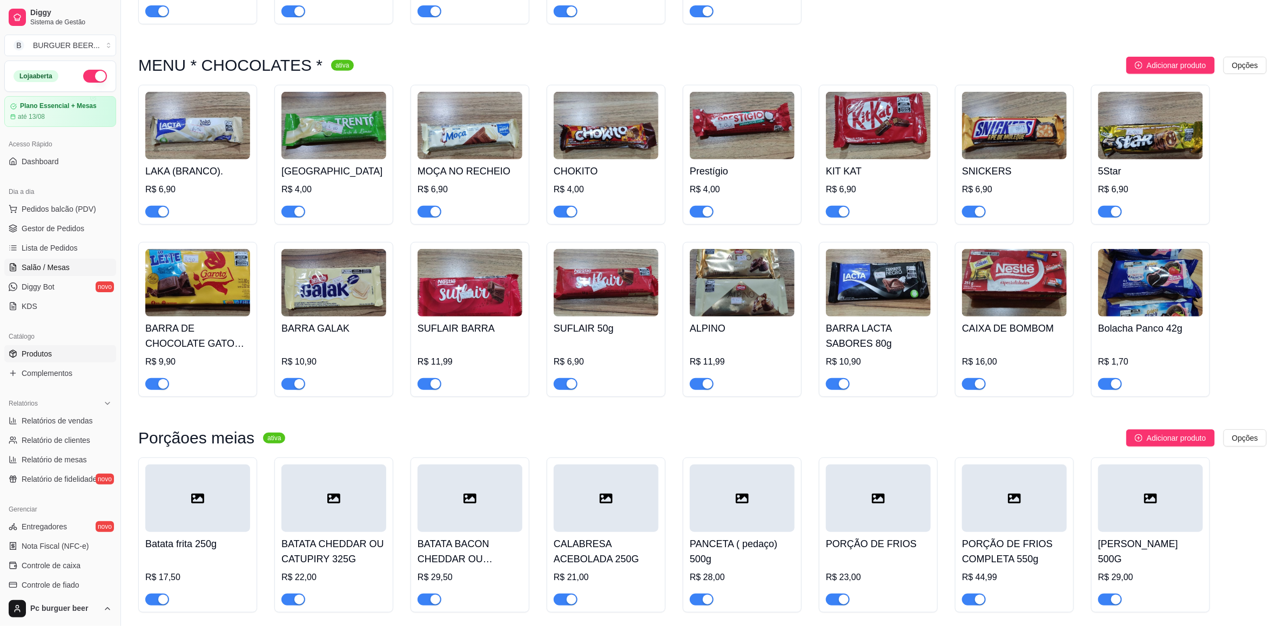
click at [67, 259] on link "Salão / Mesas" at bounding box center [60, 267] width 112 height 17
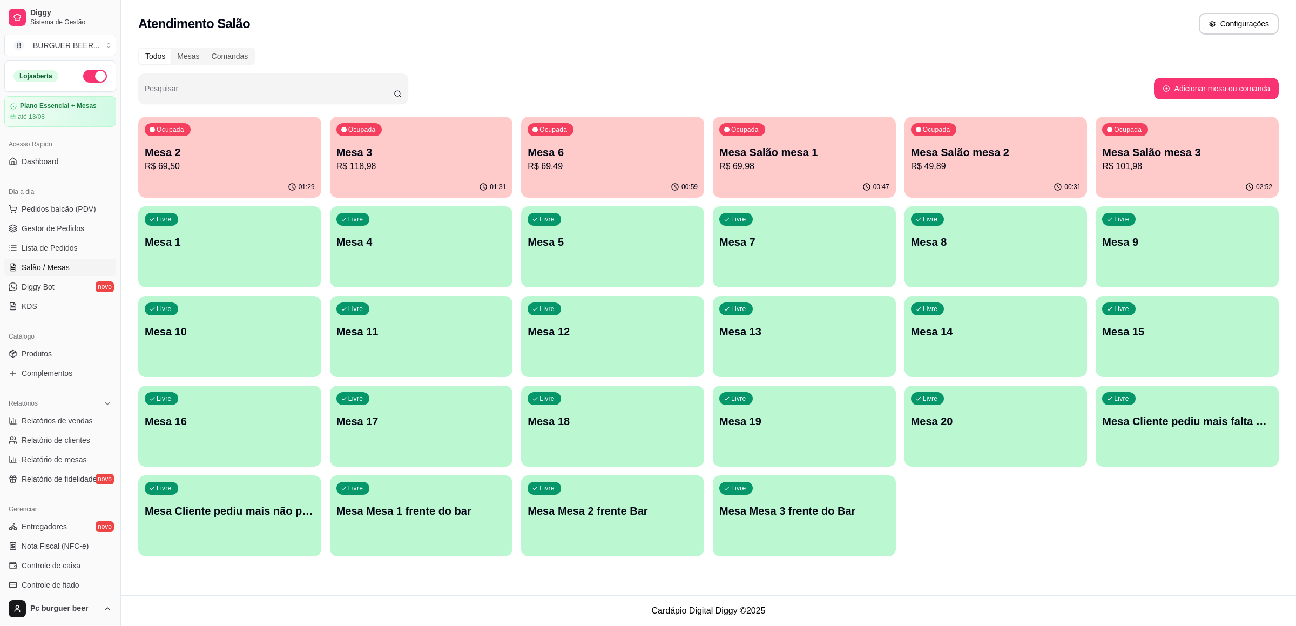
click at [190, 157] on p "Mesa 2" at bounding box center [230, 152] width 170 height 15
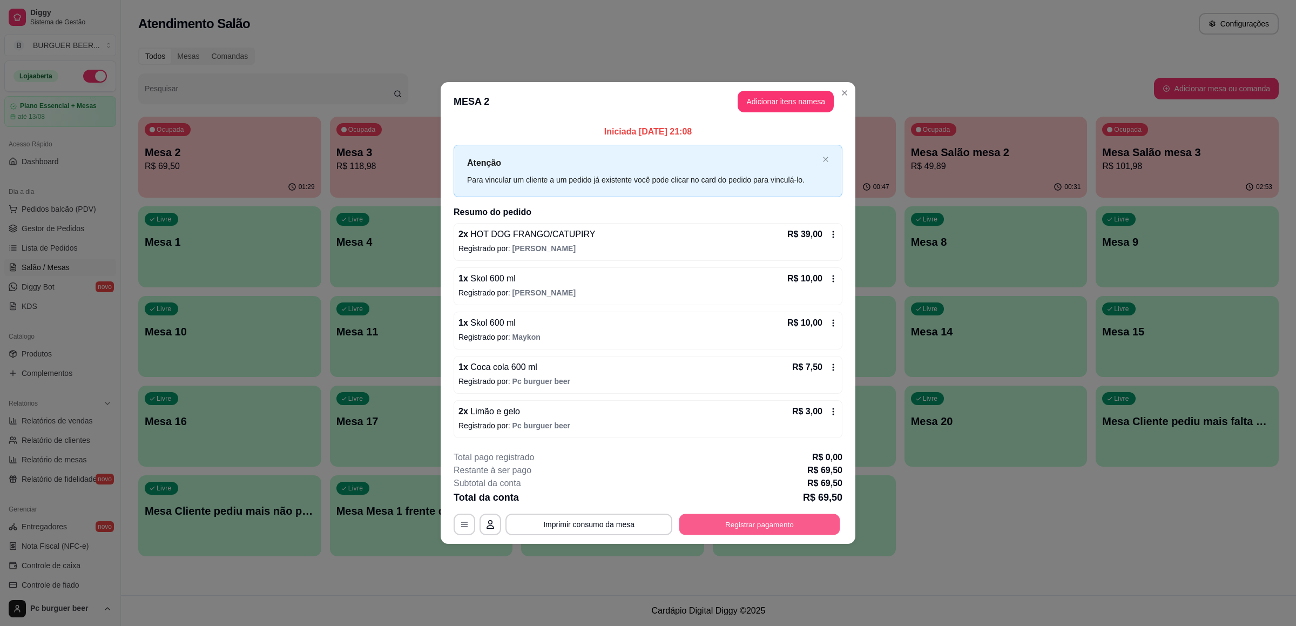
click at [781, 527] on button "Registrar pagamento" at bounding box center [759, 524] width 161 height 21
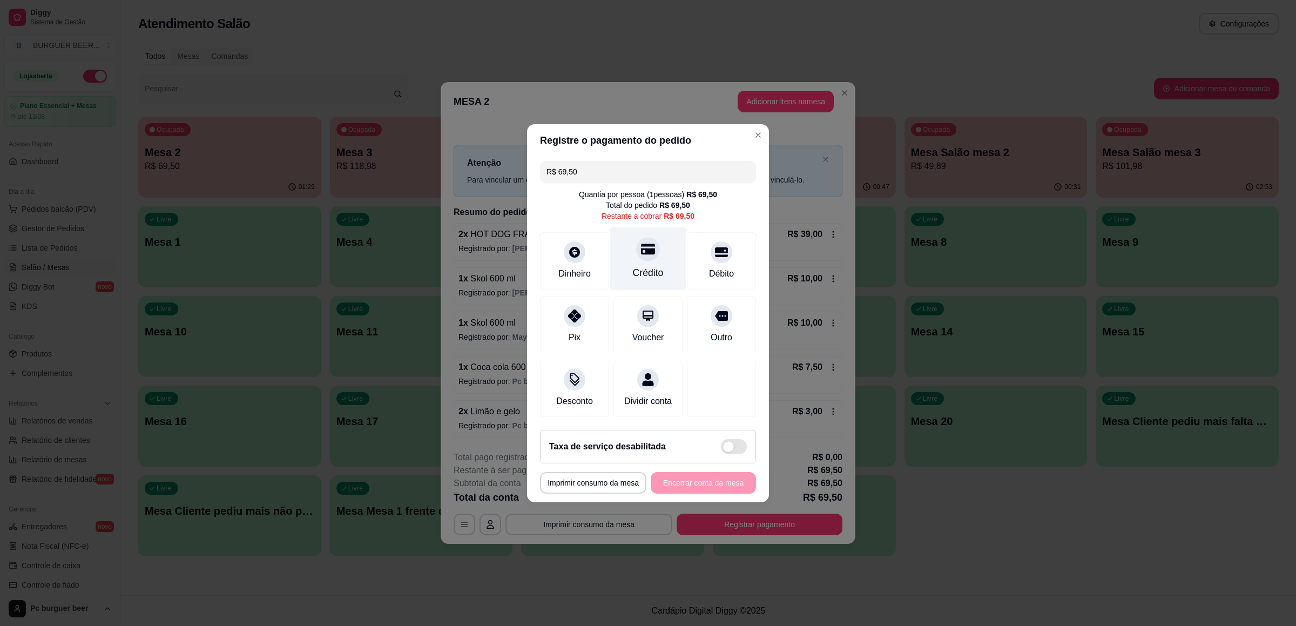
click at [629, 245] on div "Crédito" at bounding box center [648, 258] width 76 height 63
type input "R$ 0,00"
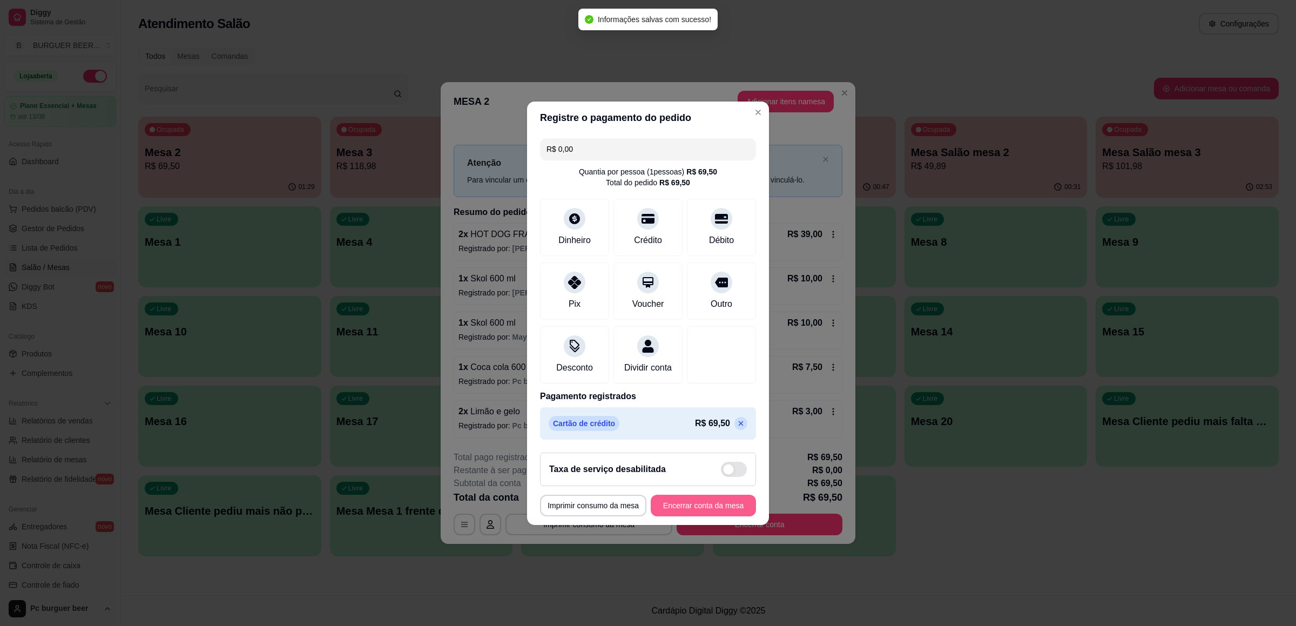
click at [712, 512] on button "Encerrar conta da mesa" at bounding box center [703, 506] width 105 height 22
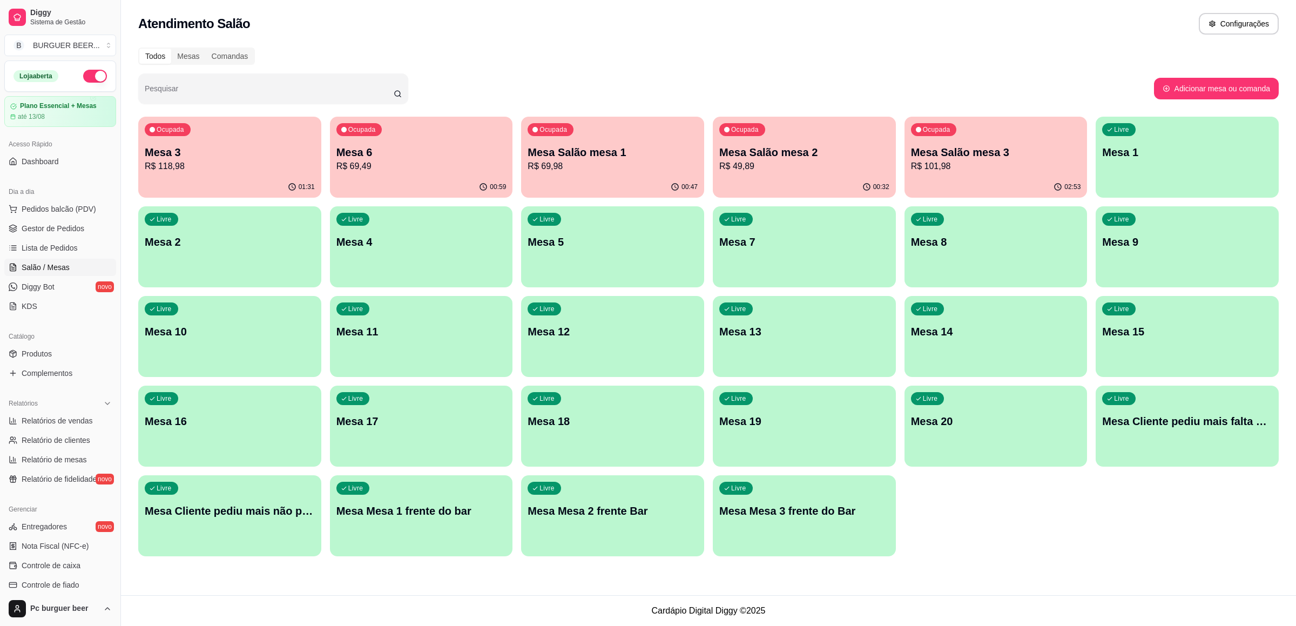
click at [633, 161] on p "R$ 69,98" at bounding box center [613, 166] width 170 height 13
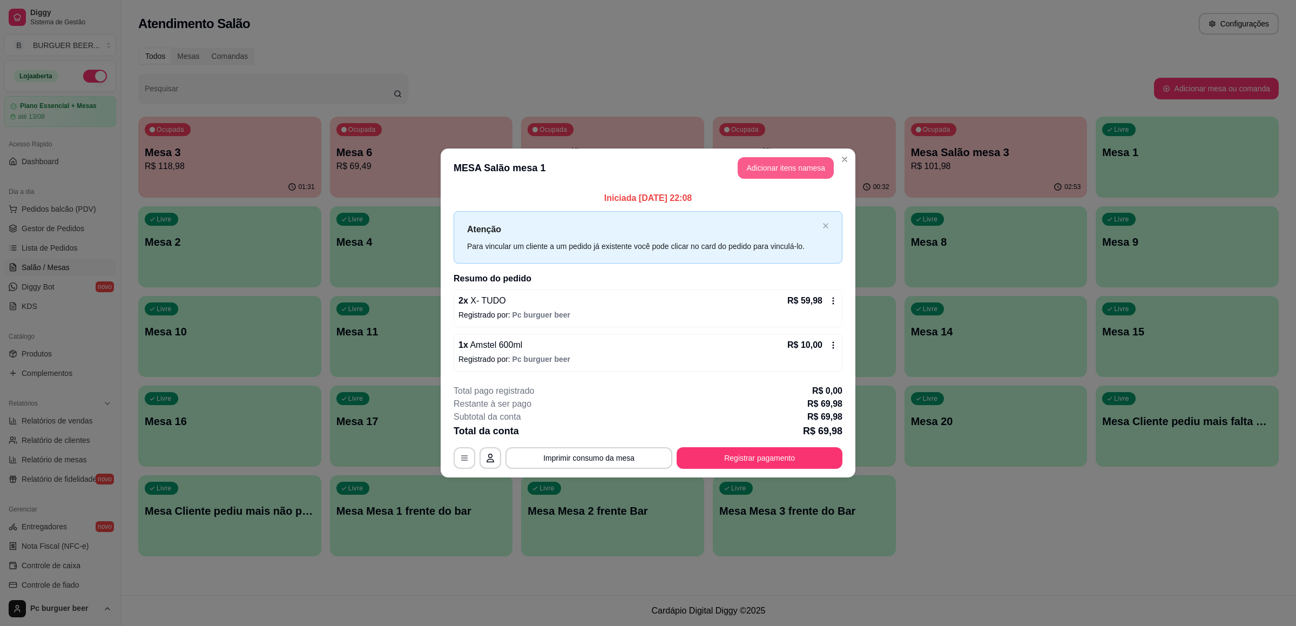
click at [765, 164] on button "Adicionar itens na mesa" at bounding box center [786, 168] width 96 height 22
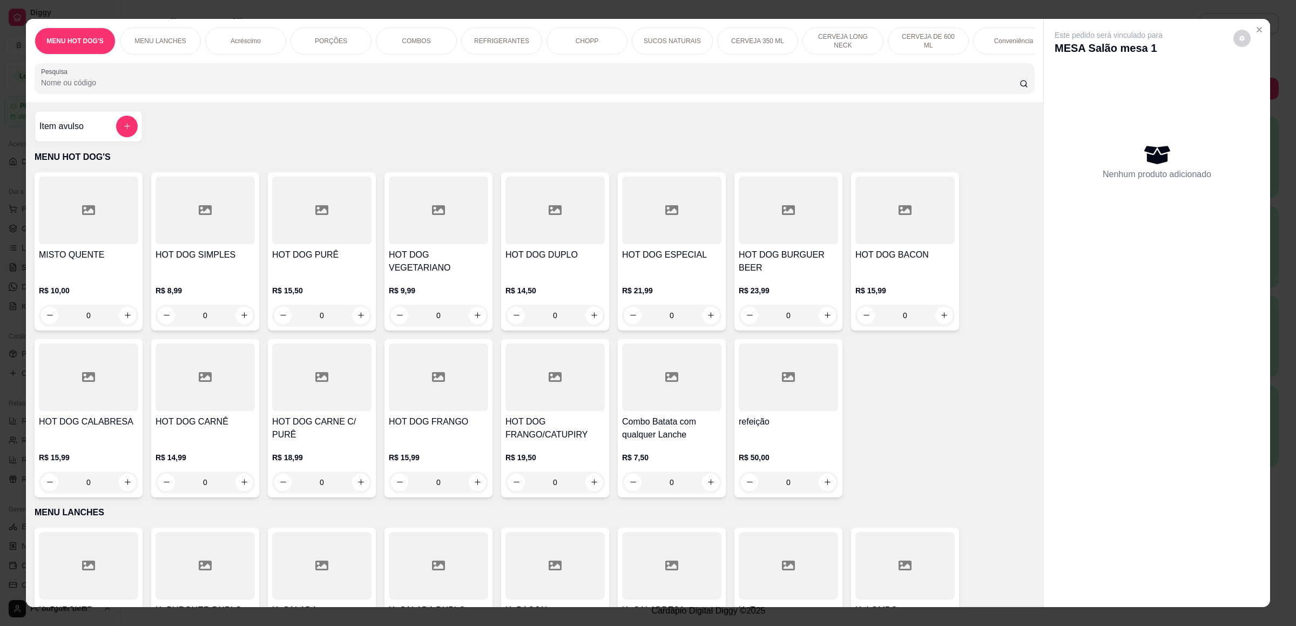
click at [504, 39] on p "REFRIGERANTES" at bounding box center [501, 41] width 55 height 9
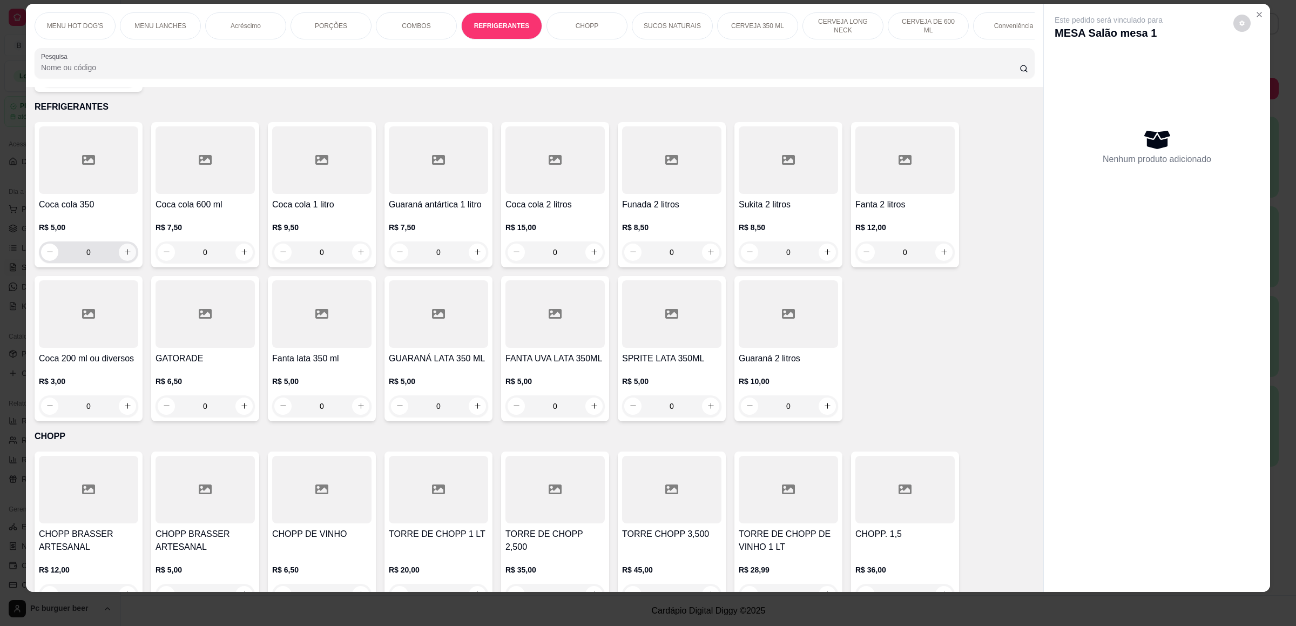
click at [124, 248] on icon "increase-product-quantity" at bounding box center [128, 252] width 8 height 8
type input "1"
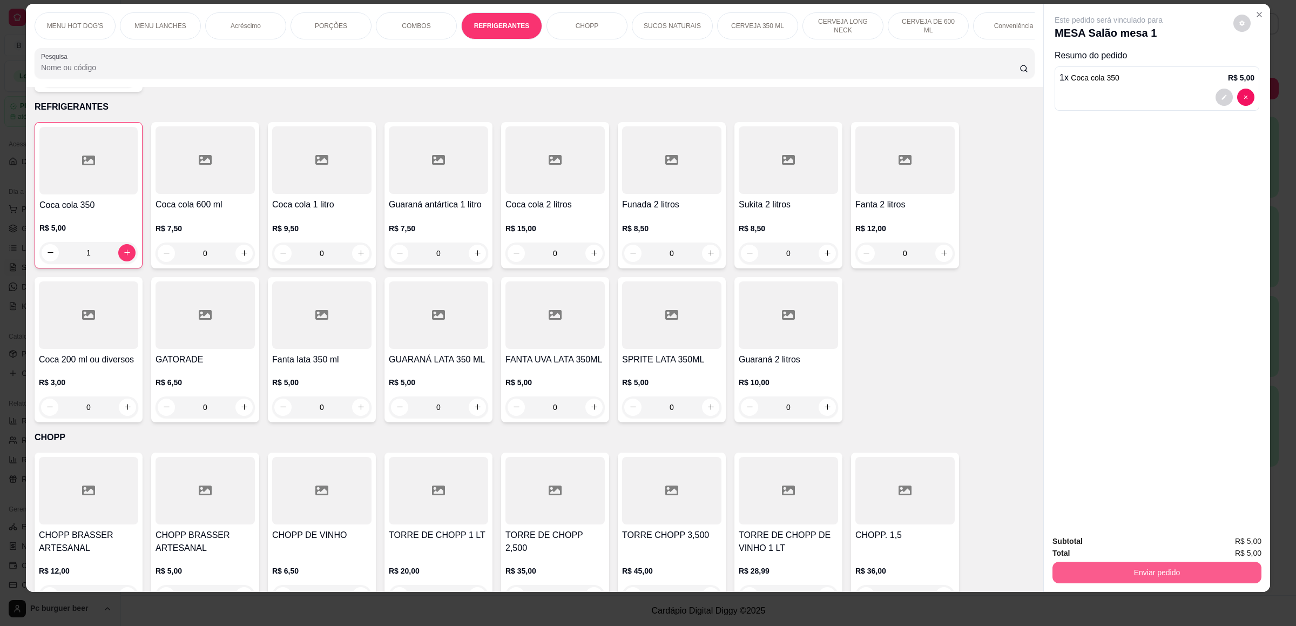
click at [1064, 565] on button "Enviar pedido" at bounding box center [1156, 573] width 209 height 22
click at [1092, 548] on button "Não registrar e enviar pedido" at bounding box center [1119, 546] width 112 height 21
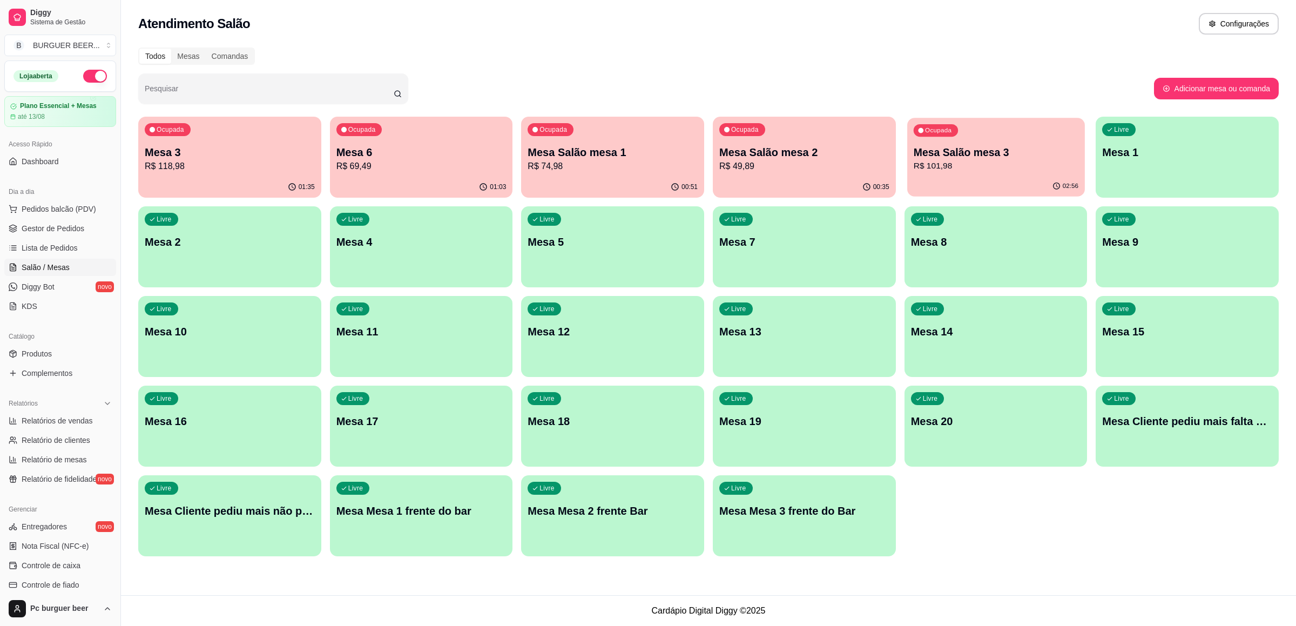
click at [970, 151] on p "Mesa Salão mesa 3" at bounding box center [995, 152] width 165 height 15
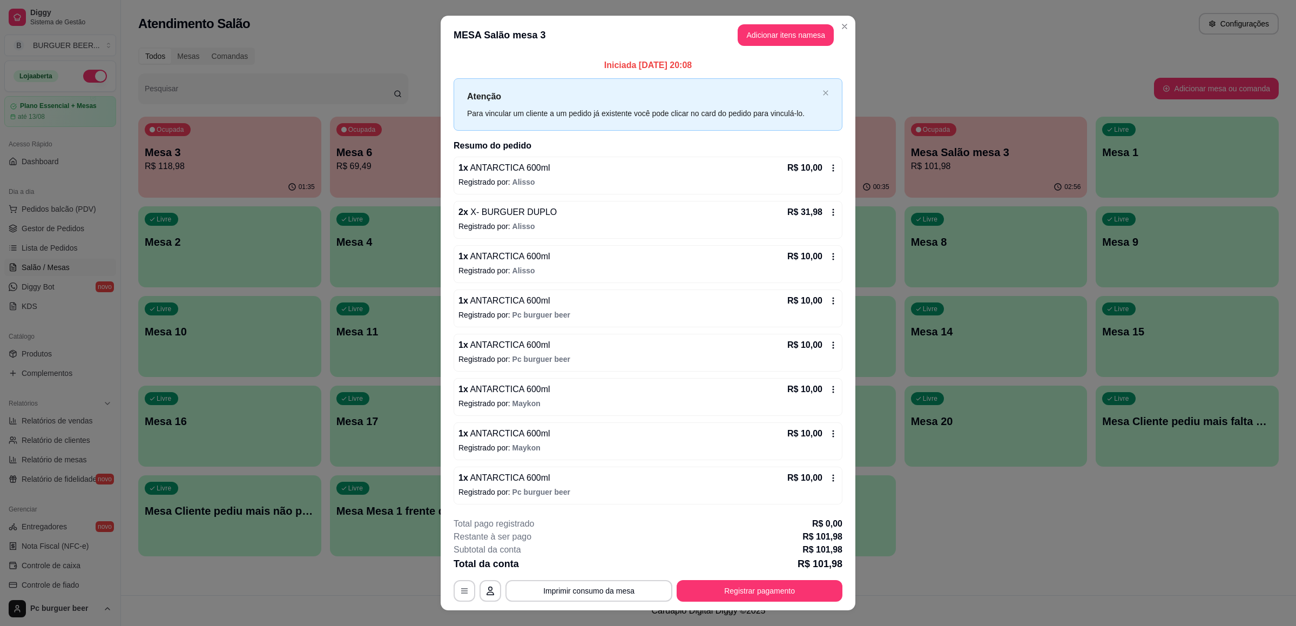
scroll to position [21, 0]
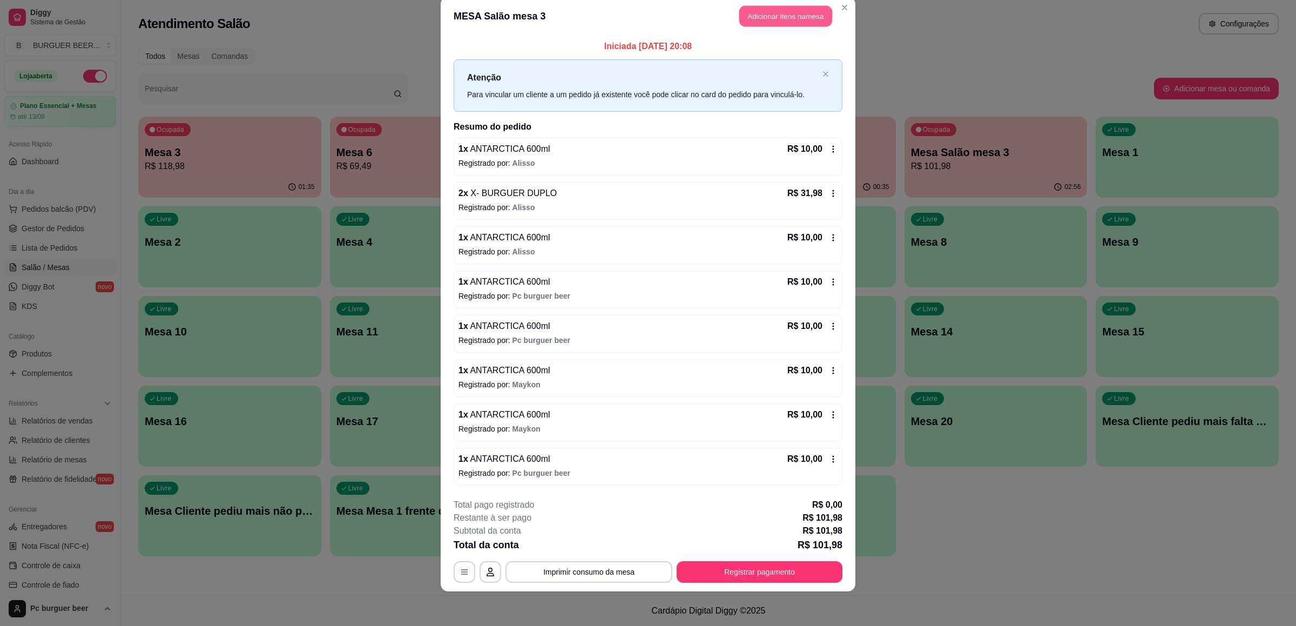
click at [755, 13] on button "Adicionar itens na mesa" at bounding box center [785, 16] width 93 height 21
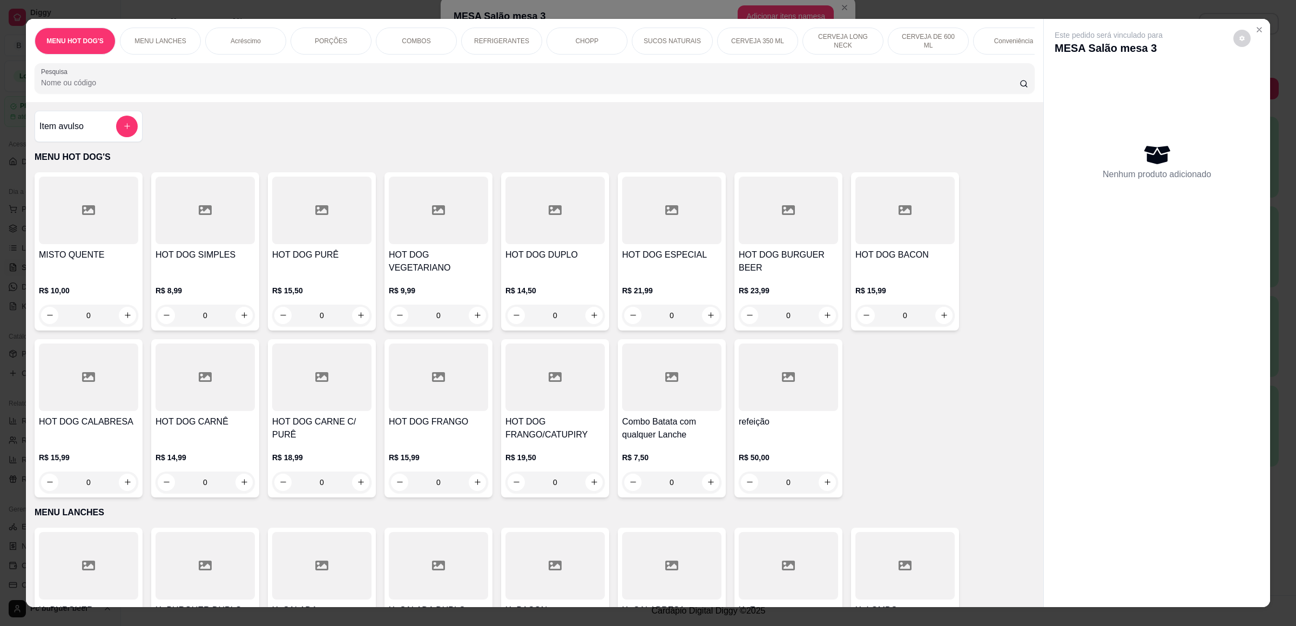
click at [901, 38] on p "CERVEJA DE 600 ML" at bounding box center [928, 40] width 63 height 17
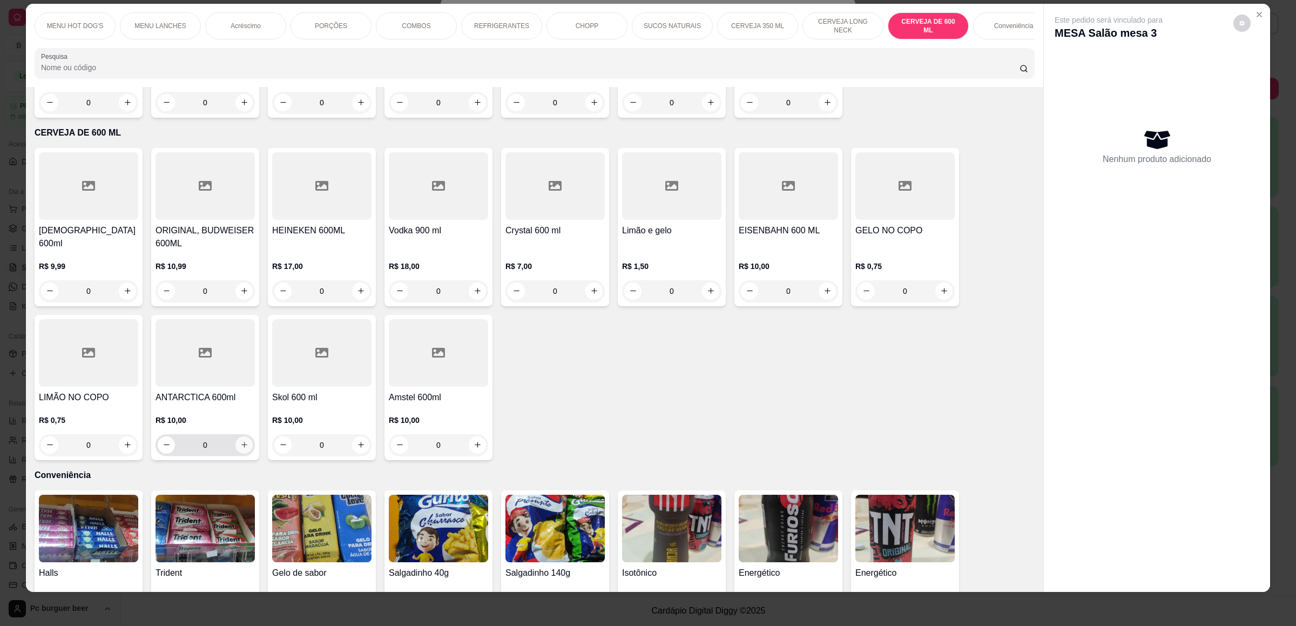
click at [240, 441] on icon "increase-product-quantity" at bounding box center [244, 445] width 8 height 8
type input "1"
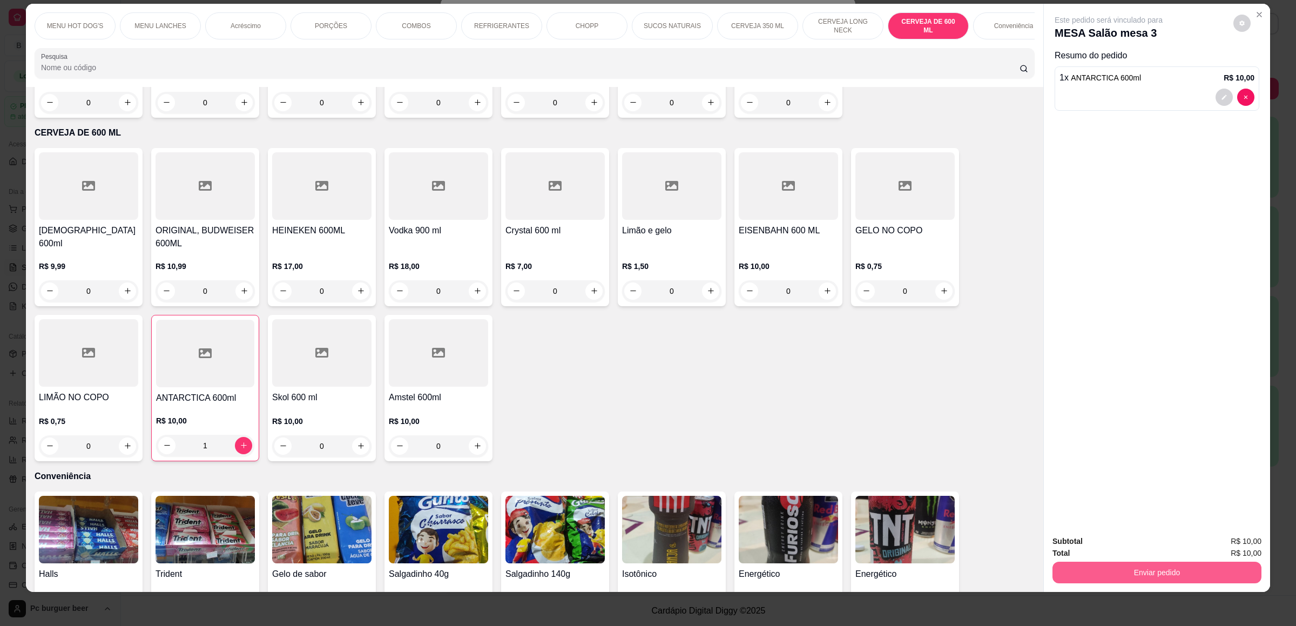
click at [1084, 574] on button "Enviar pedido" at bounding box center [1156, 573] width 209 height 22
click at [1094, 546] on button "Não registrar e enviar pedido" at bounding box center [1119, 546] width 109 height 20
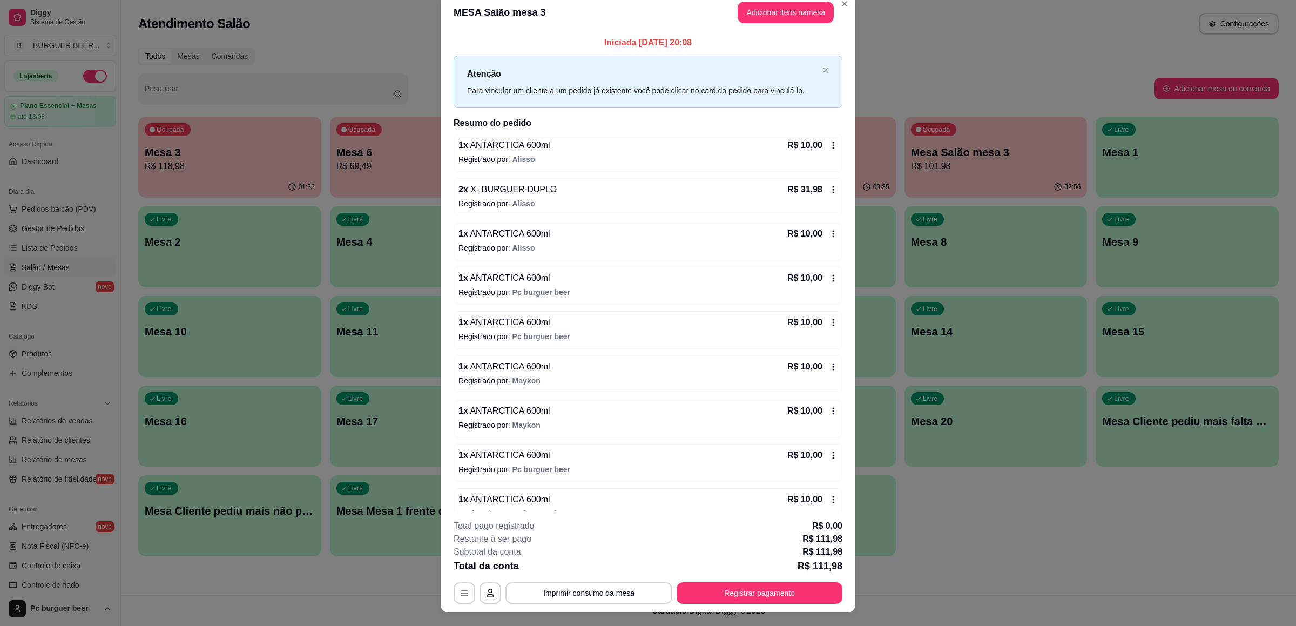
scroll to position [24, 0]
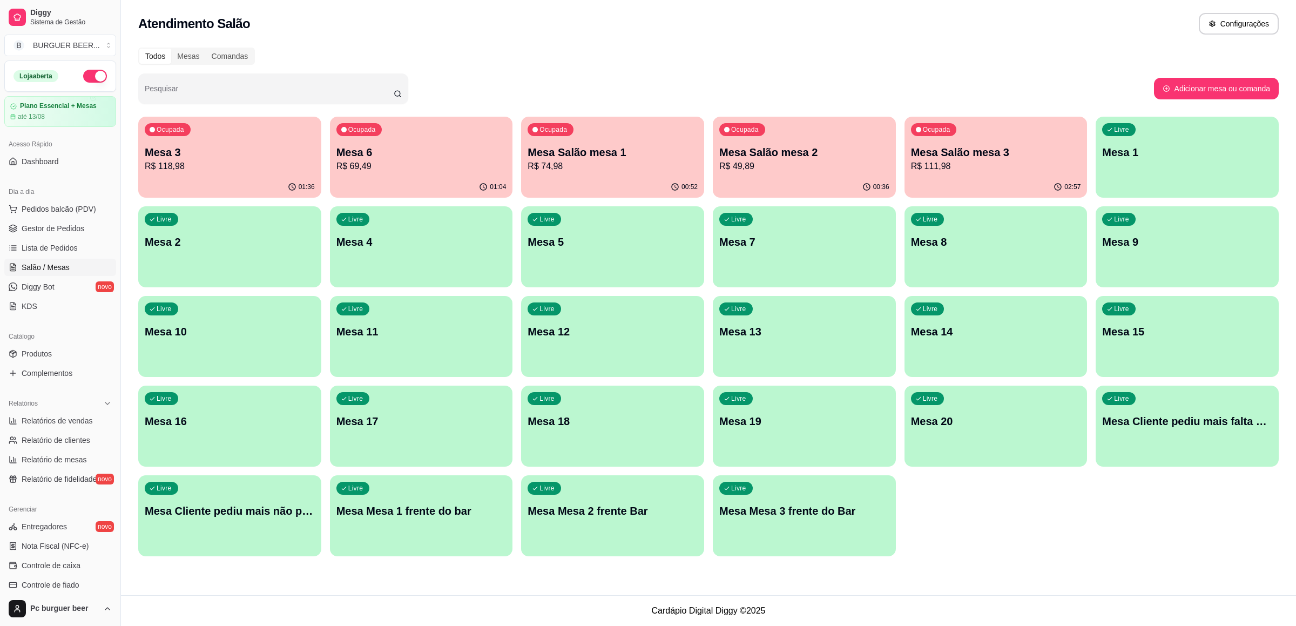
click at [760, 168] on p "R$ 49,89" at bounding box center [804, 166] width 170 height 13
click at [626, 160] on p "R$ 74,98" at bounding box center [612, 166] width 165 height 12
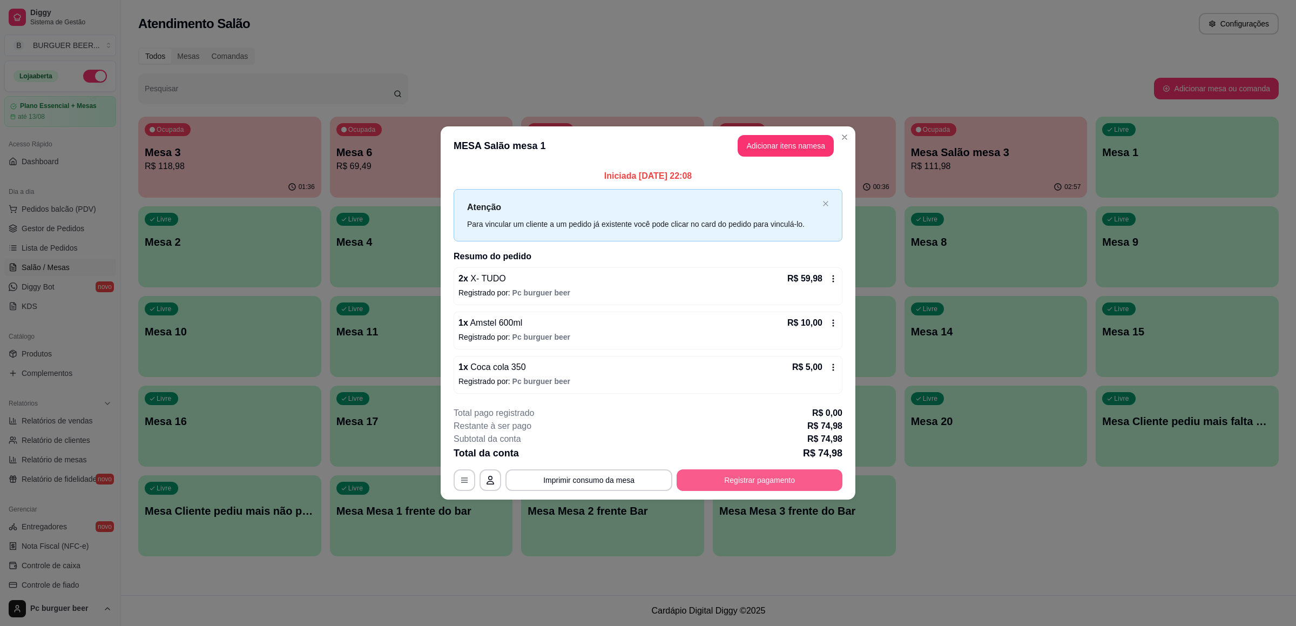
click at [760, 474] on button "Registrar pagamento" at bounding box center [760, 480] width 166 height 22
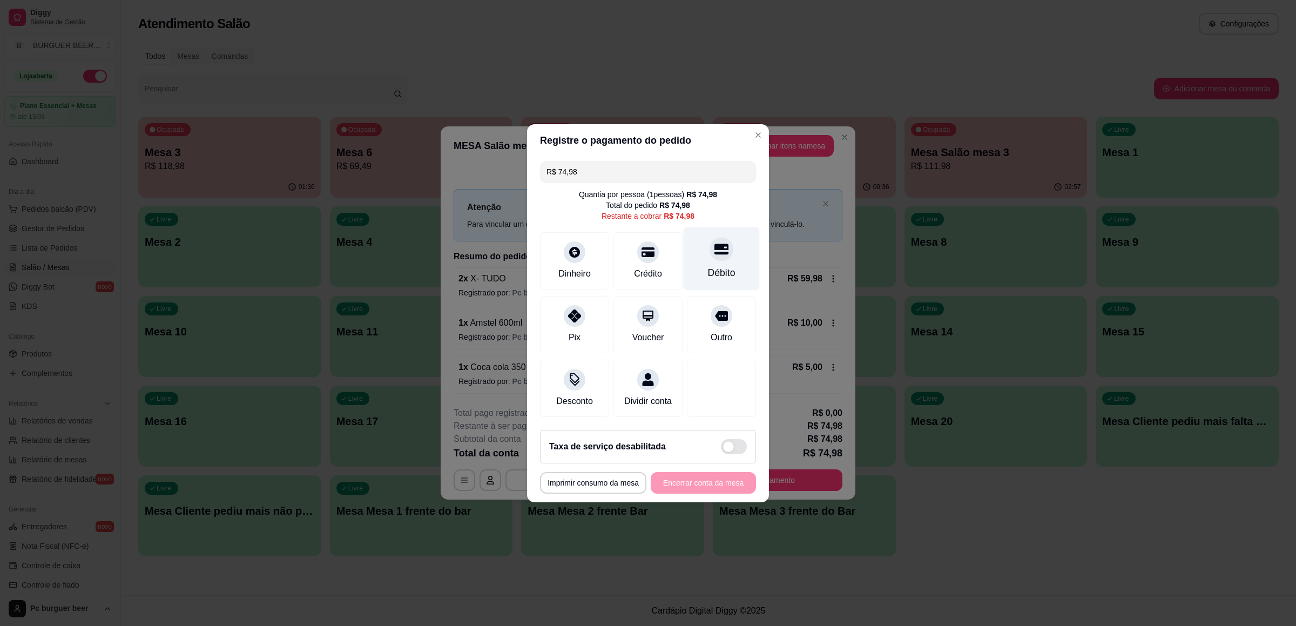
click at [719, 253] on div "Débito" at bounding box center [722, 258] width 76 height 63
type input "R$ 0,00"
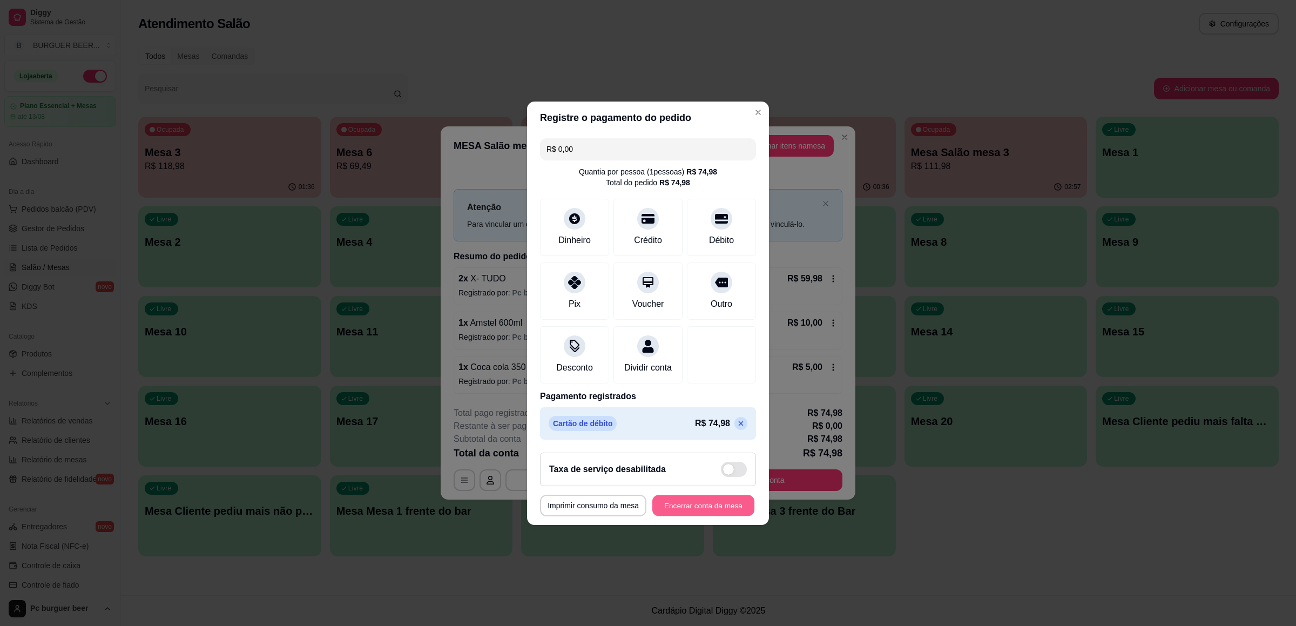
click at [683, 509] on button "Encerrar conta da mesa" at bounding box center [703, 505] width 102 height 21
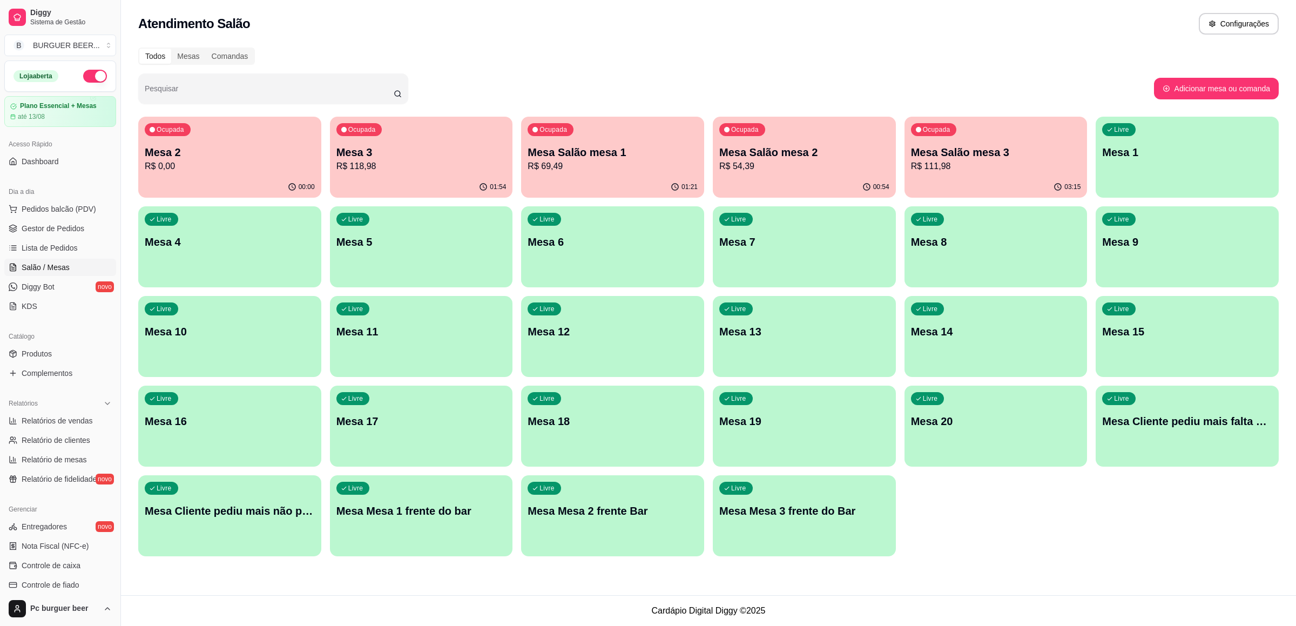
click at [268, 178] on div "00:00" at bounding box center [229, 187] width 183 height 21
click at [182, 164] on p "R$ 0,00" at bounding box center [230, 166] width 170 height 13
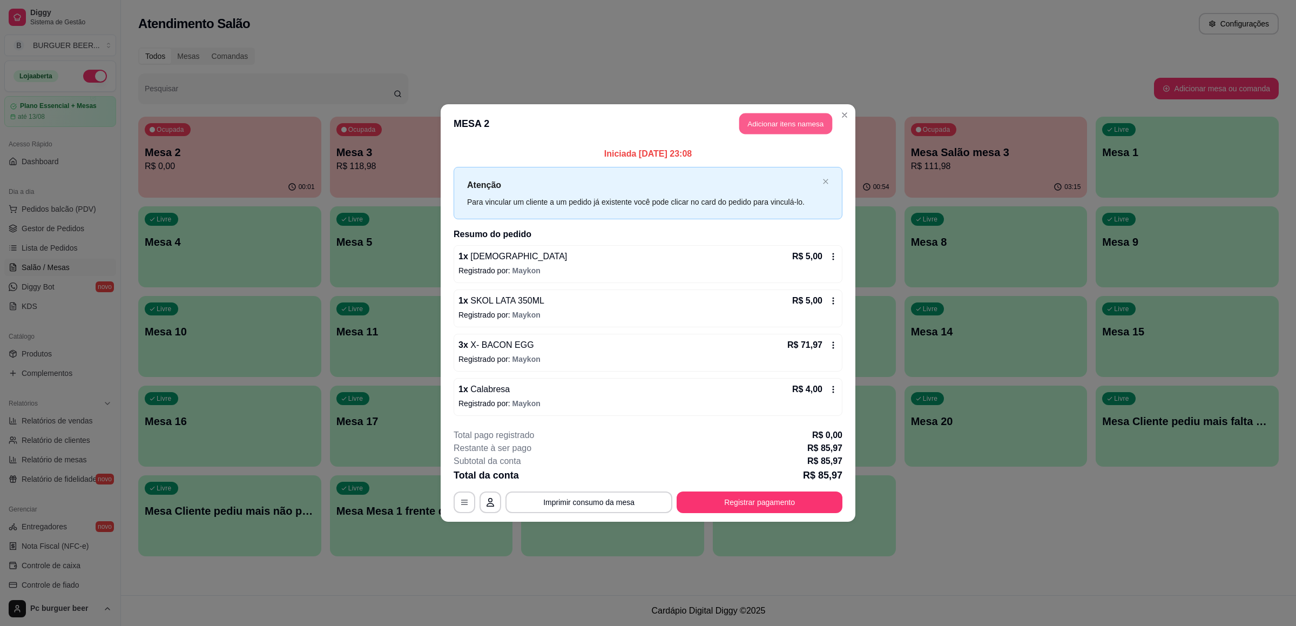
click at [762, 122] on button "Adicionar itens na mesa" at bounding box center [785, 123] width 93 height 21
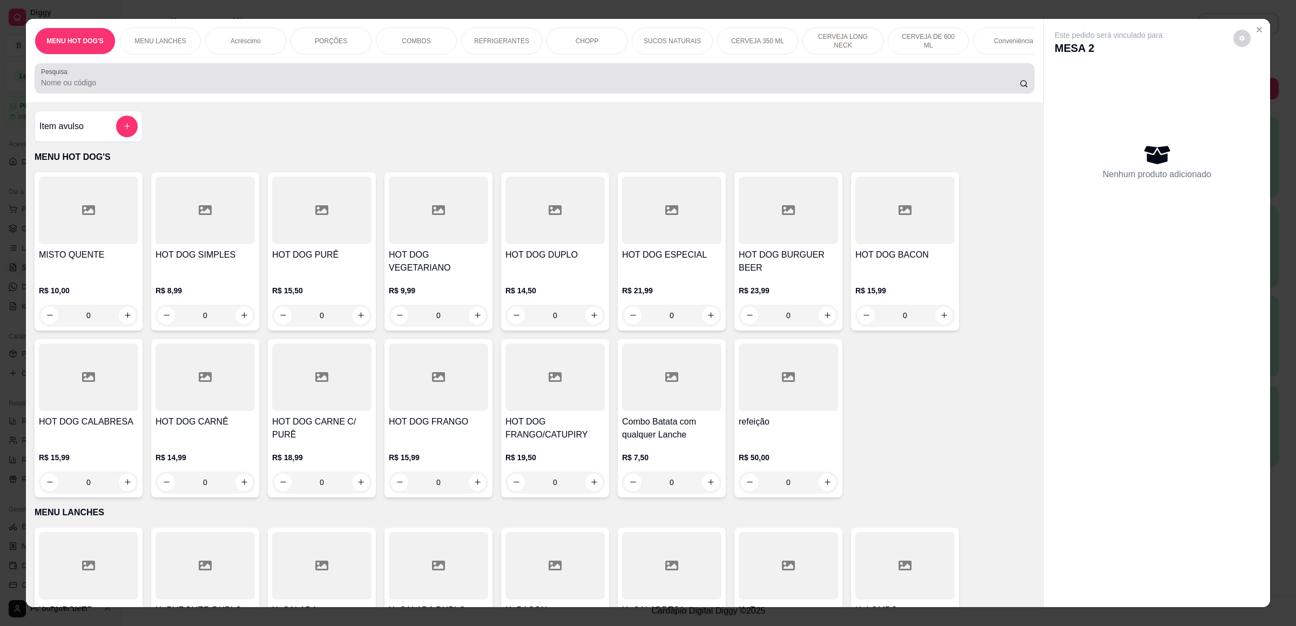
click at [461, 88] on input "Pesquisa" at bounding box center [530, 82] width 979 height 11
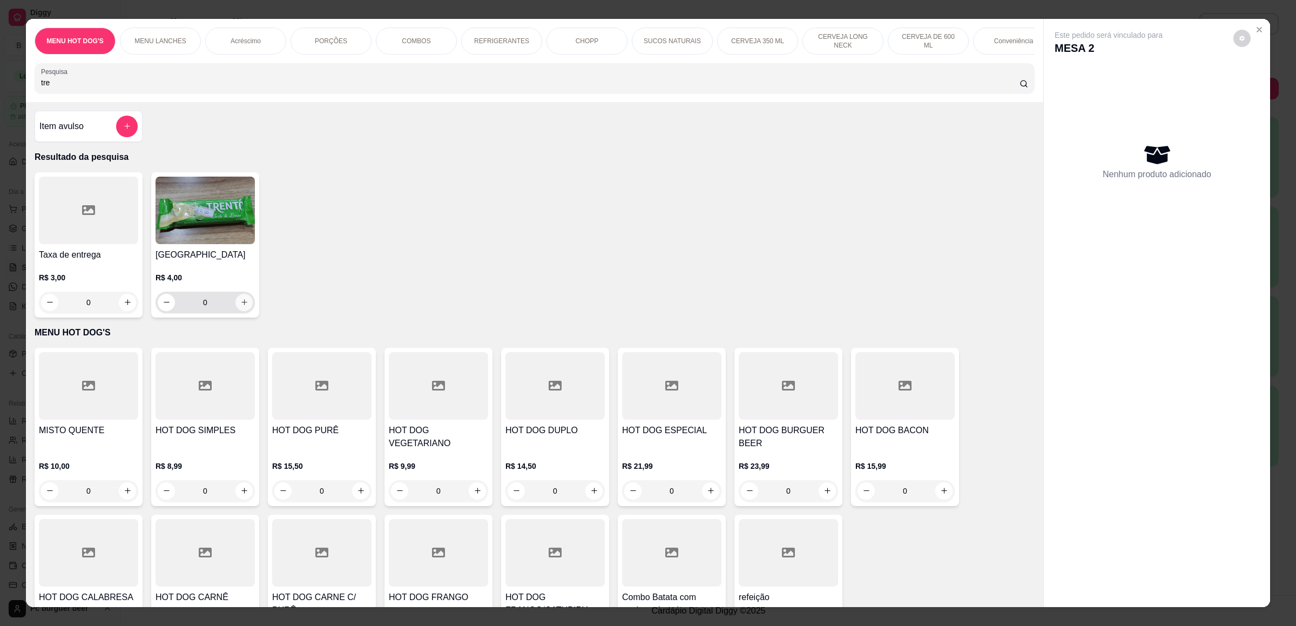
type input "tre"
click at [240, 306] on icon "increase-product-quantity" at bounding box center [244, 302] width 8 height 8
type input "1"
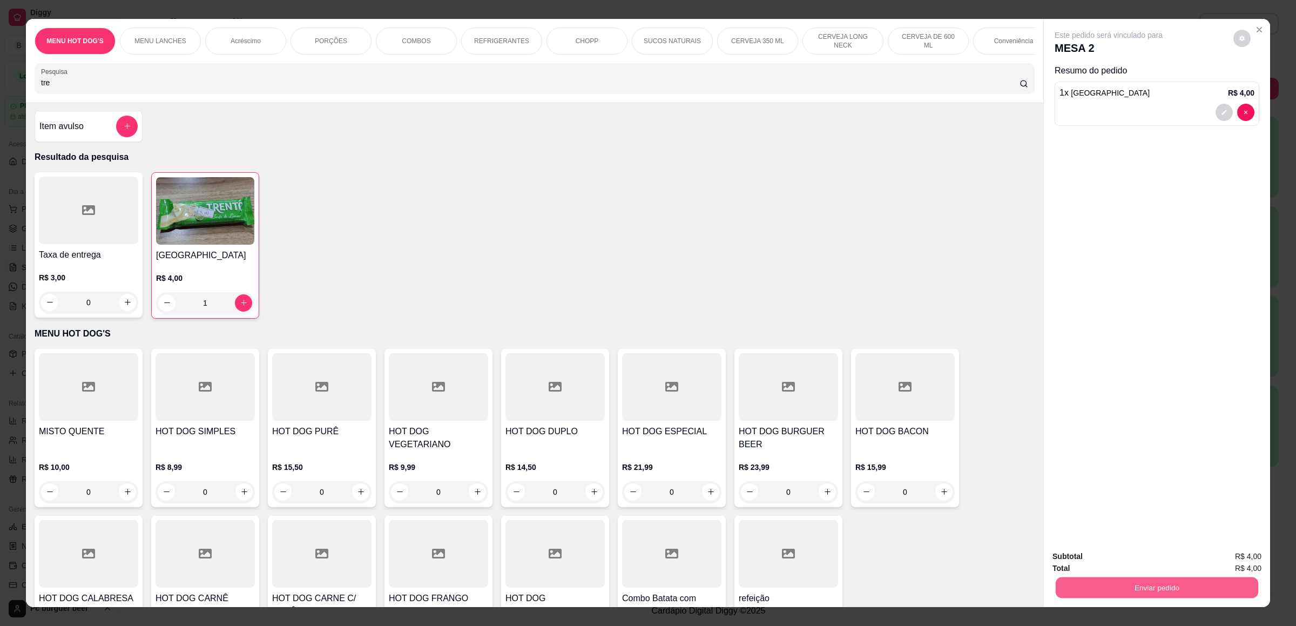
click at [1091, 585] on button "Enviar pedido" at bounding box center [1157, 587] width 203 height 21
click at [1105, 562] on button "Não registrar e enviar pedido" at bounding box center [1119, 561] width 112 height 21
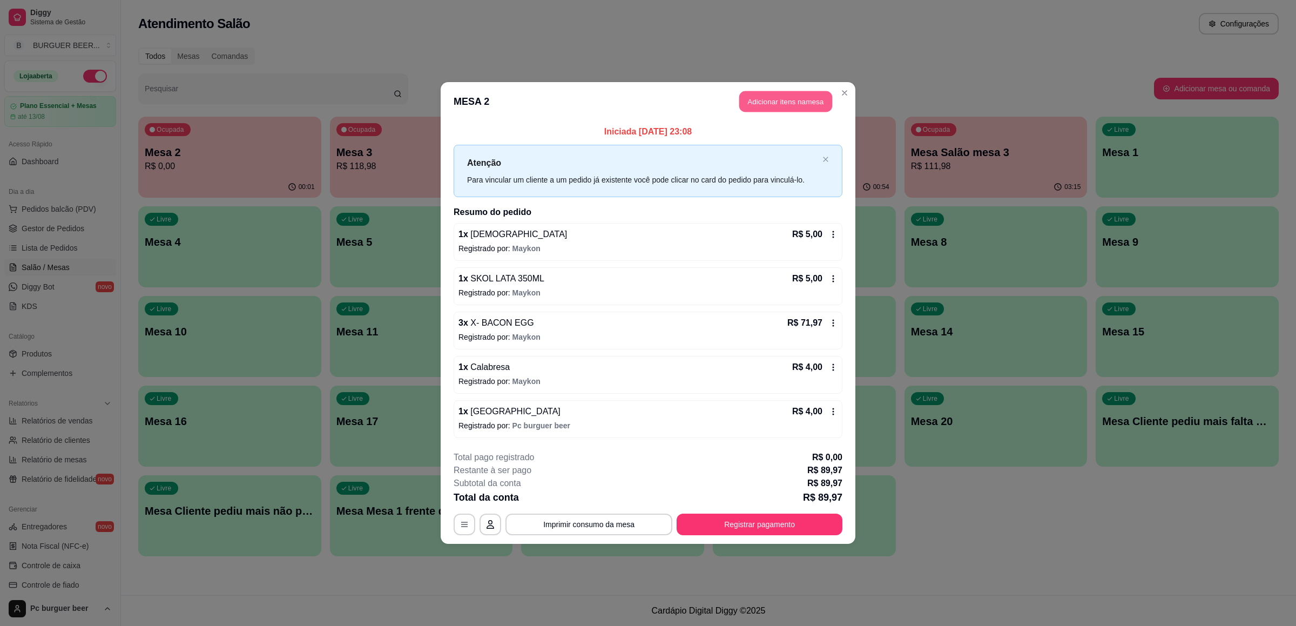
click at [777, 99] on button "Adicionar itens na mesa" at bounding box center [785, 101] width 93 height 21
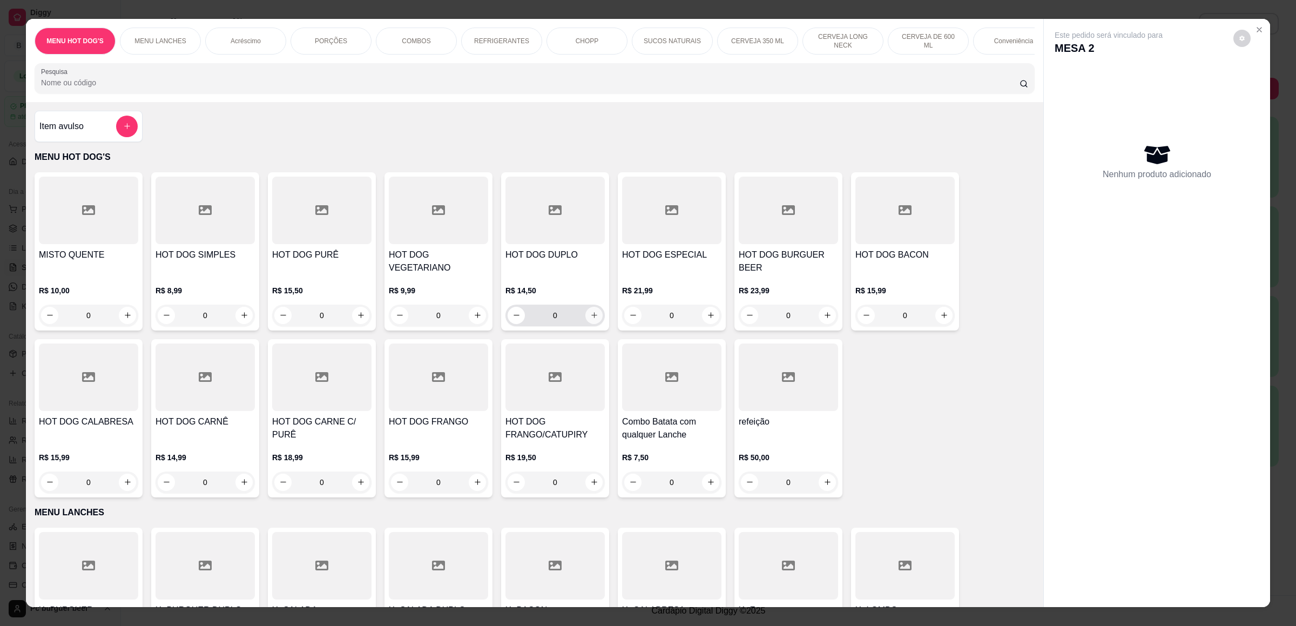
click at [585, 316] on button "increase-product-quantity" at bounding box center [593, 315] width 17 height 17
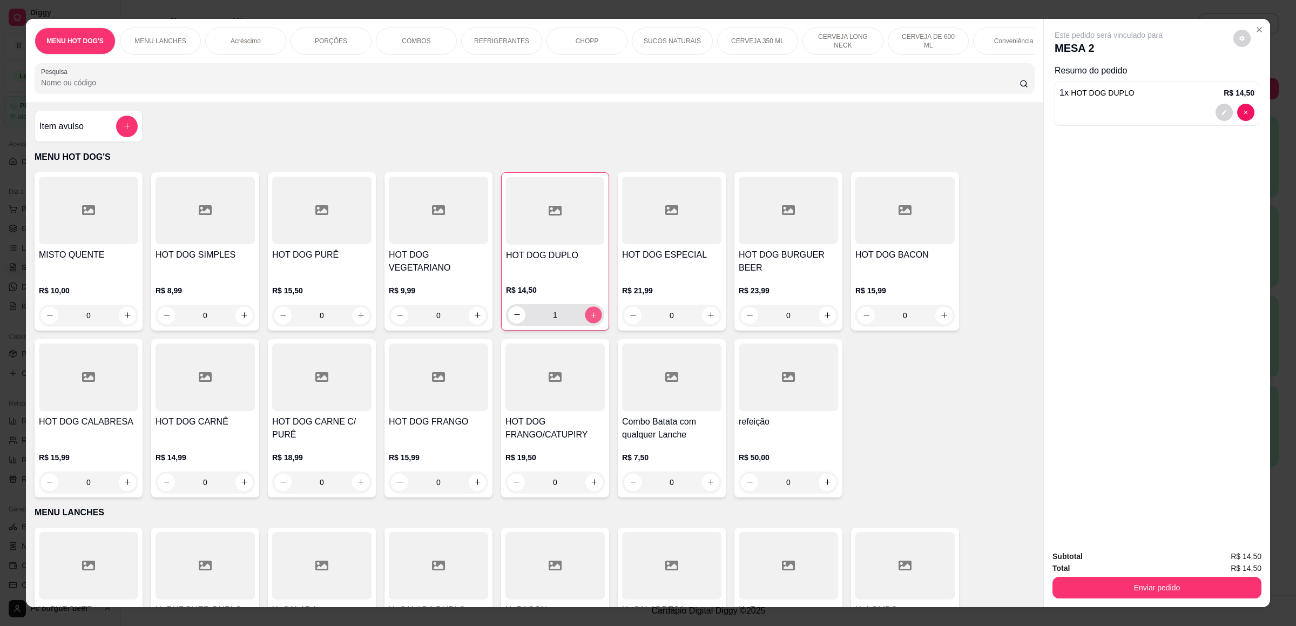
click at [590, 316] on icon "increase-product-quantity" at bounding box center [594, 315] width 8 height 8
type input "2"
click at [1104, 588] on button "Enviar pedido" at bounding box center [1156, 588] width 209 height 22
click at [1107, 561] on button "Não registrar e enviar pedido" at bounding box center [1119, 561] width 112 height 21
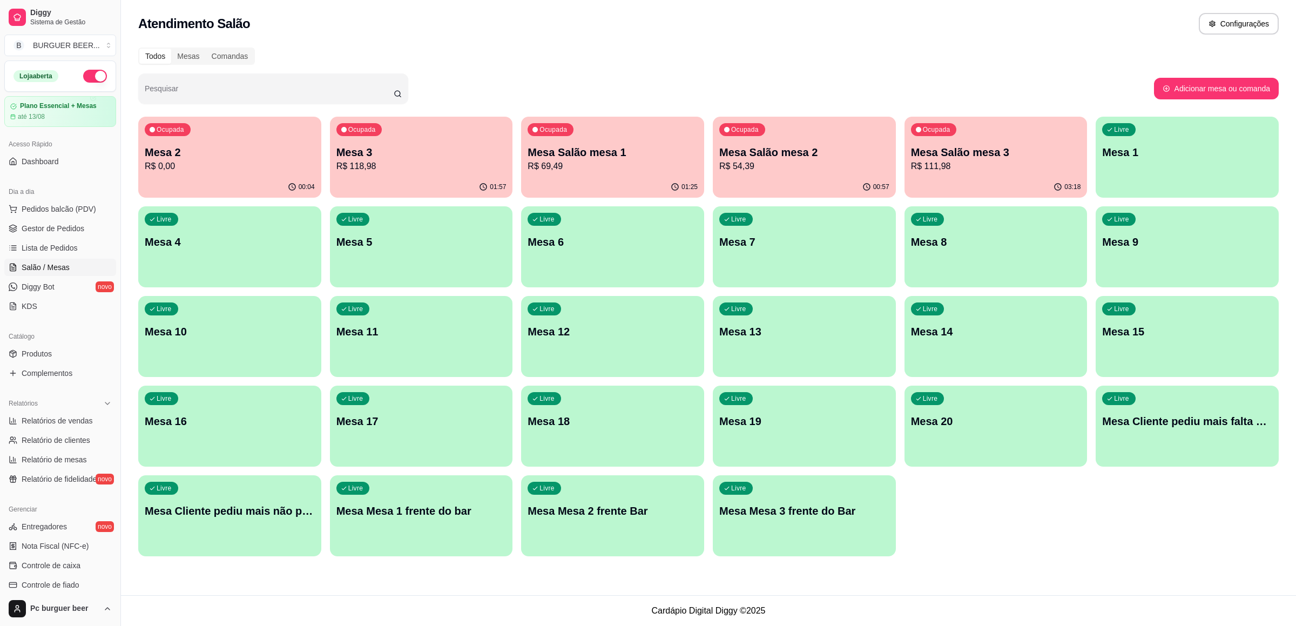
click at [802, 154] on p "Mesa Salão mesa 2" at bounding box center [804, 152] width 170 height 15
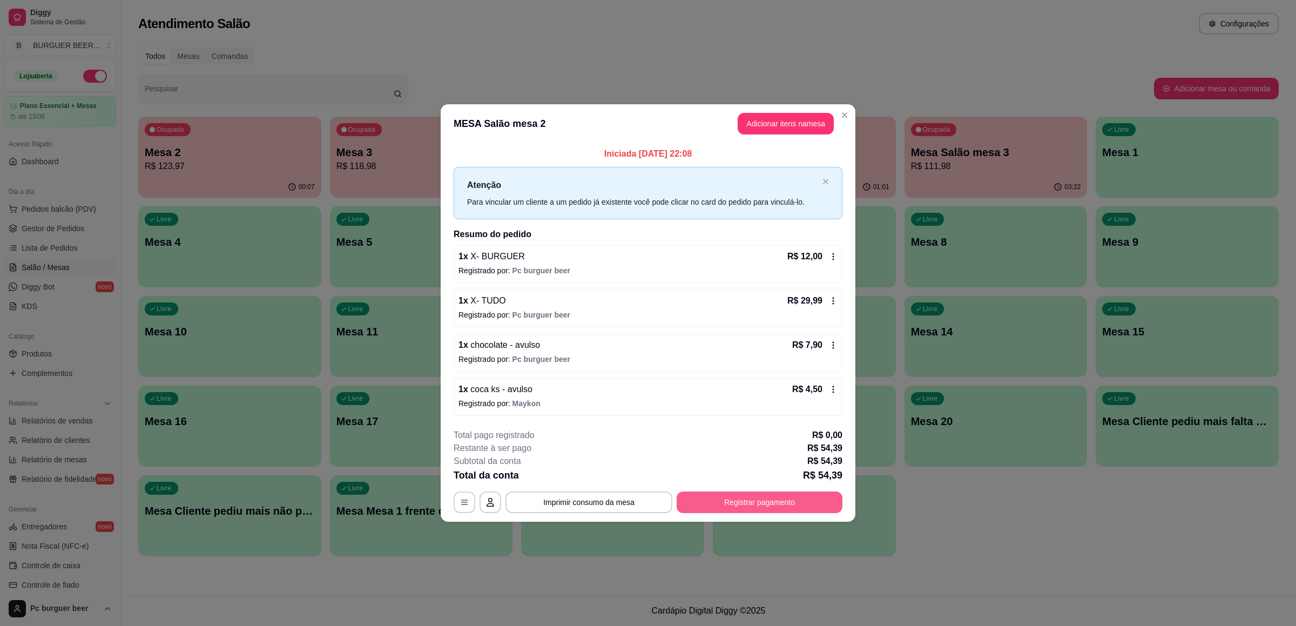
click at [744, 504] on button "Registrar pagamento" at bounding box center [760, 502] width 166 height 22
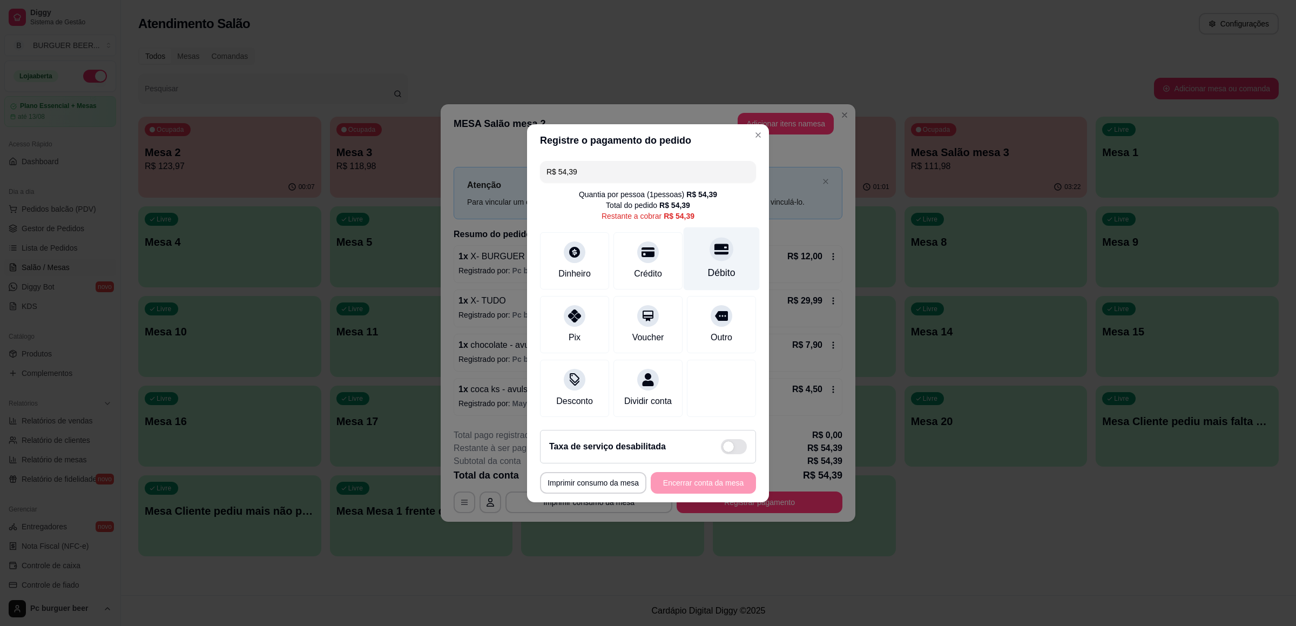
click at [702, 257] on div "Débito" at bounding box center [722, 258] width 76 height 63
type input "R$ 0,00"
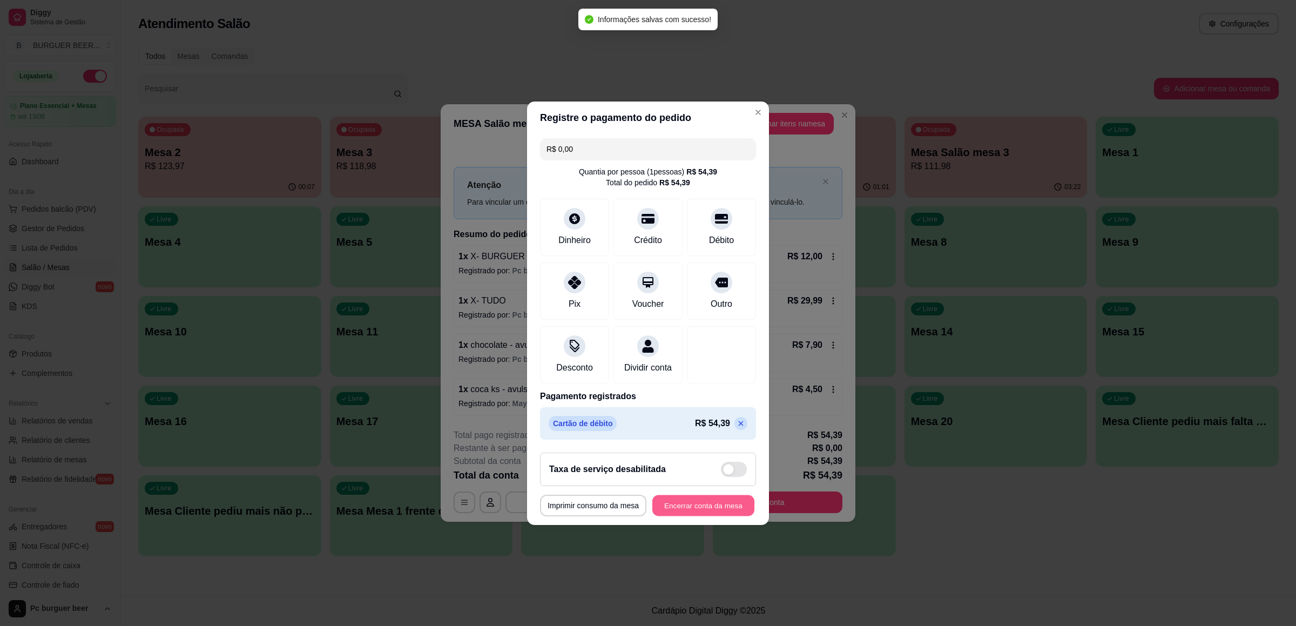
click at [705, 509] on button "Encerrar conta da mesa" at bounding box center [703, 505] width 102 height 21
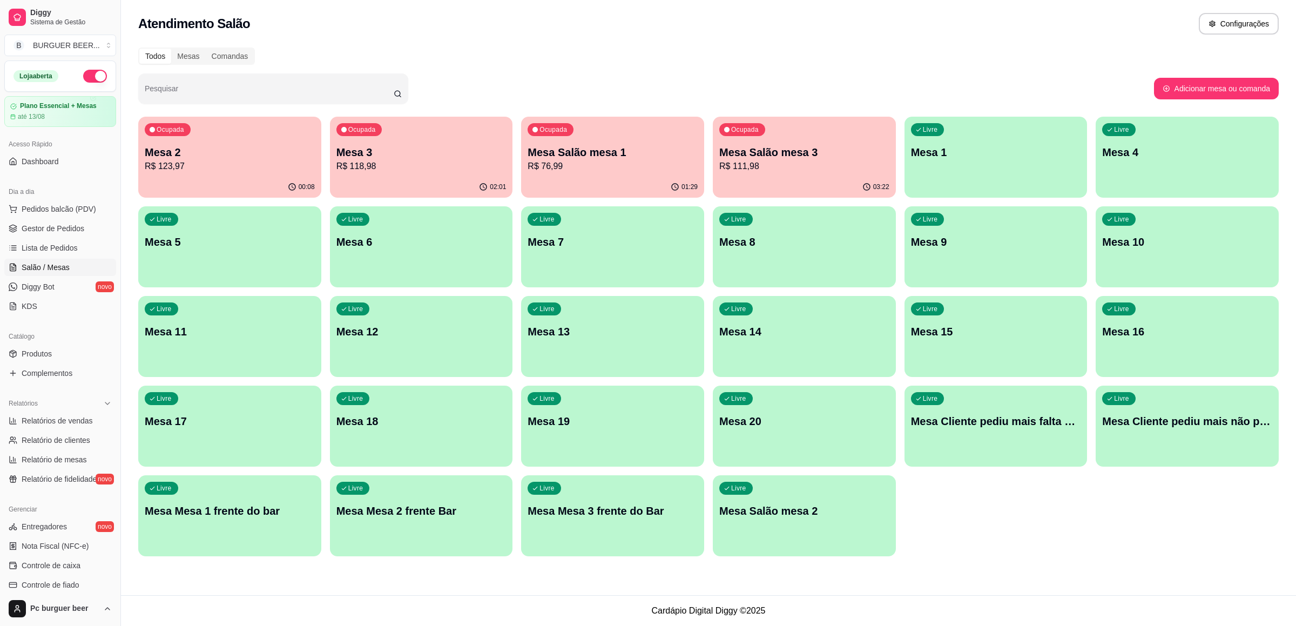
click at [224, 161] on p "R$ 123,97" at bounding box center [230, 166] width 170 height 13
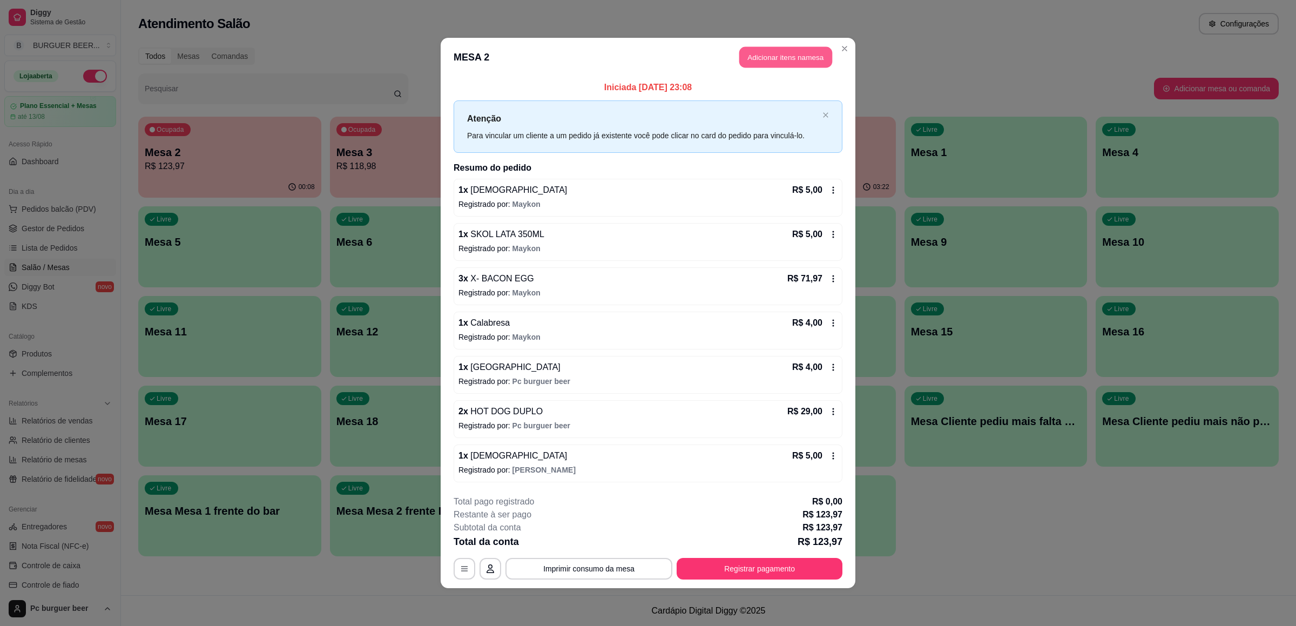
click at [788, 51] on button "Adicionar itens na mesa" at bounding box center [785, 57] width 93 height 21
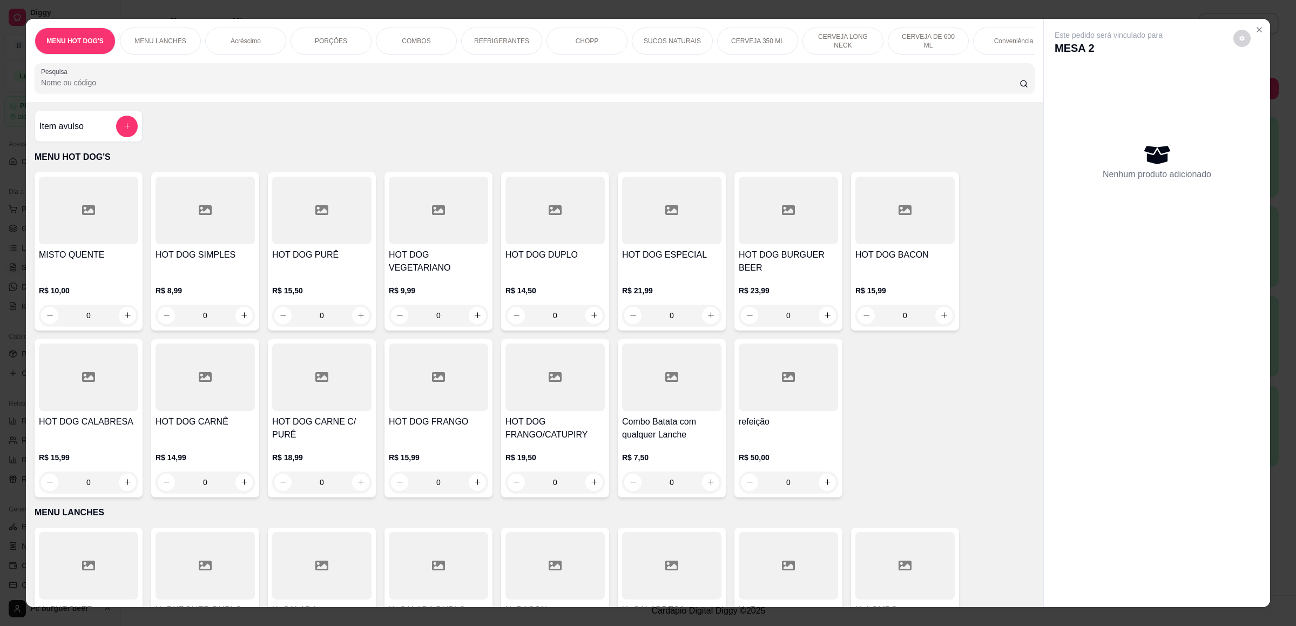
click at [417, 38] on p "COMBOS" at bounding box center [416, 41] width 29 height 9
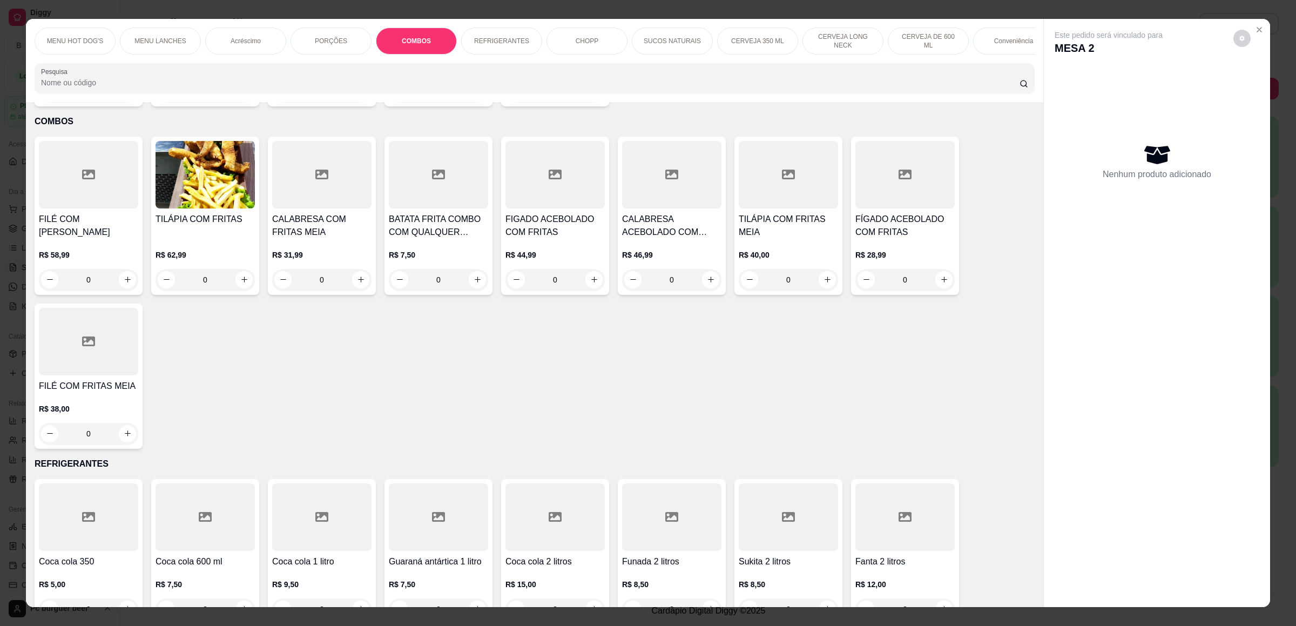
scroll to position [15, 0]
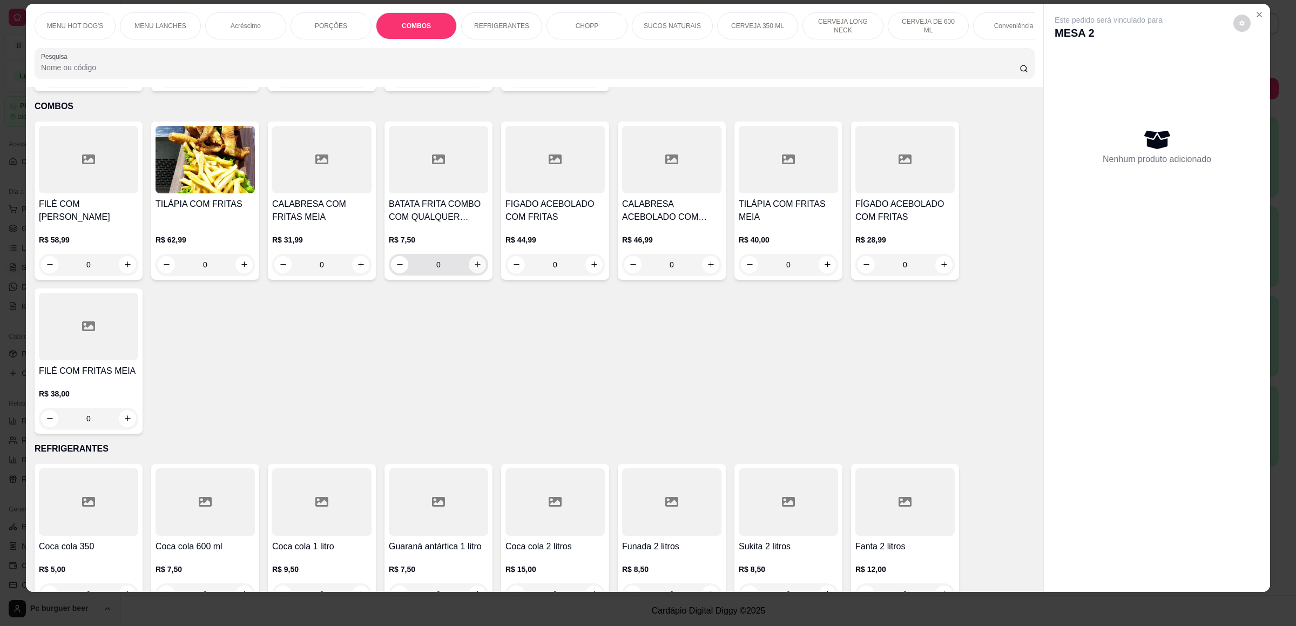
click at [474, 264] on icon "increase-product-quantity" at bounding box center [478, 264] width 8 height 8
type input "1"
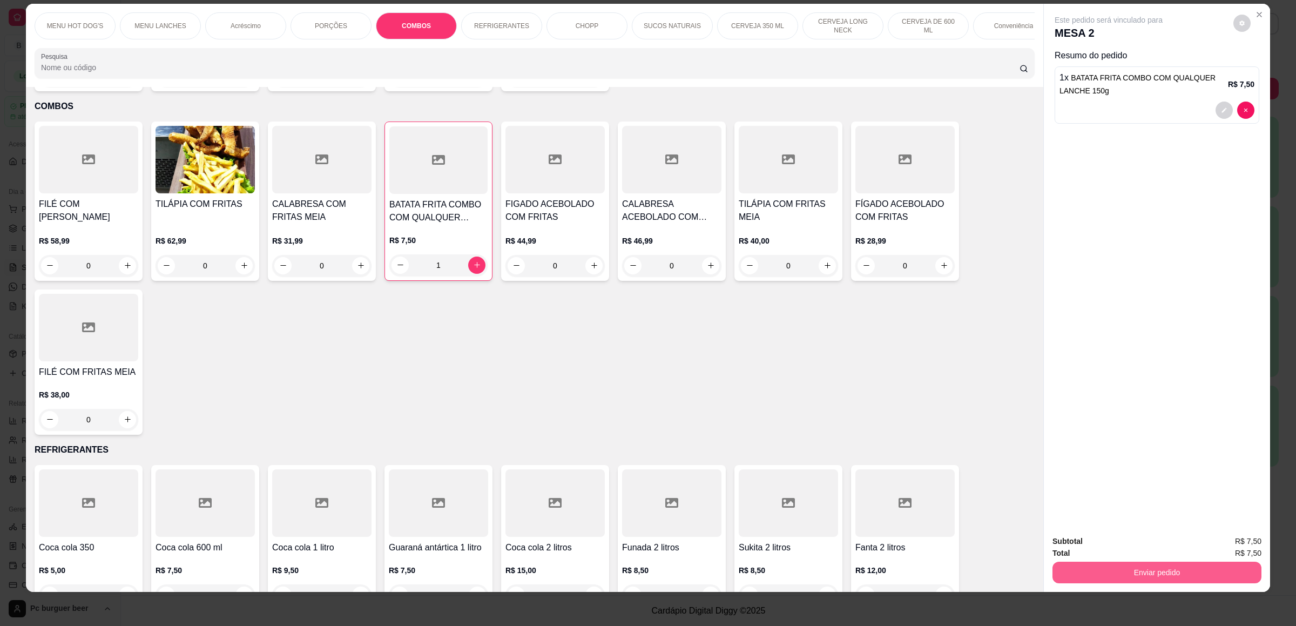
click at [1150, 569] on button "Enviar pedido" at bounding box center [1156, 573] width 209 height 22
click at [1146, 543] on button "Não registrar e enviar pedido" at bounding box center [1119, 546] width 112 height 21
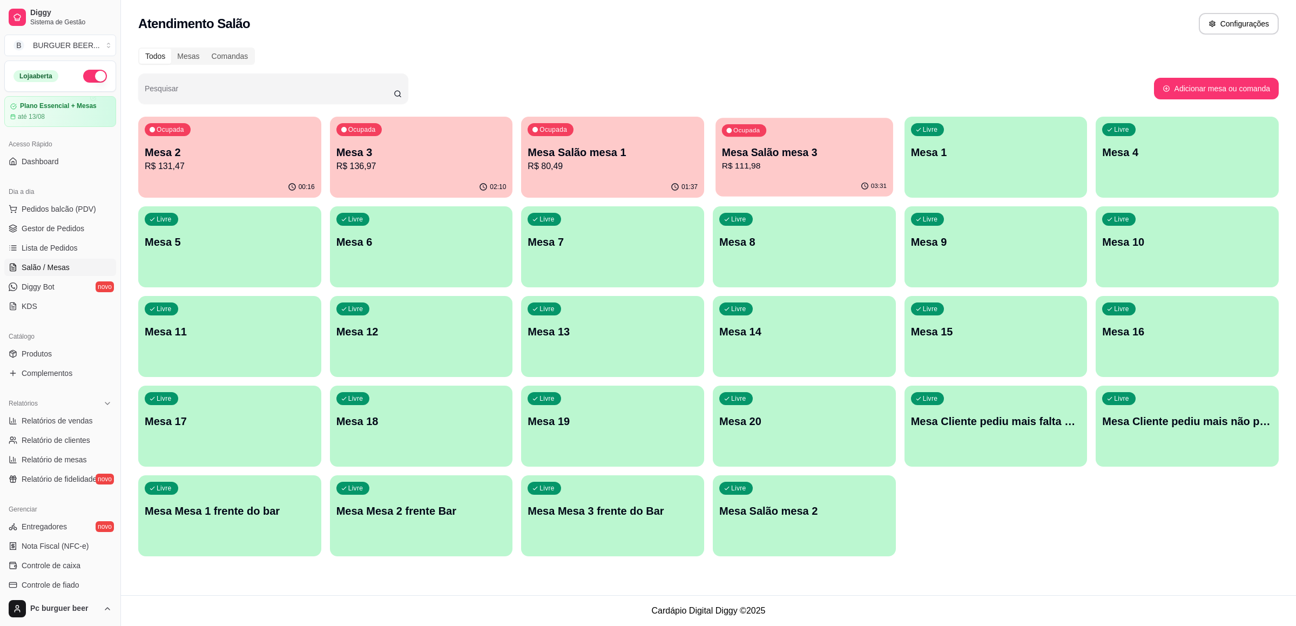
click at [825, 176] on div "Ocupada Mesa Salão mesa 3 R$ 111,98" at bounding box center [805, 147] width 178 height 58
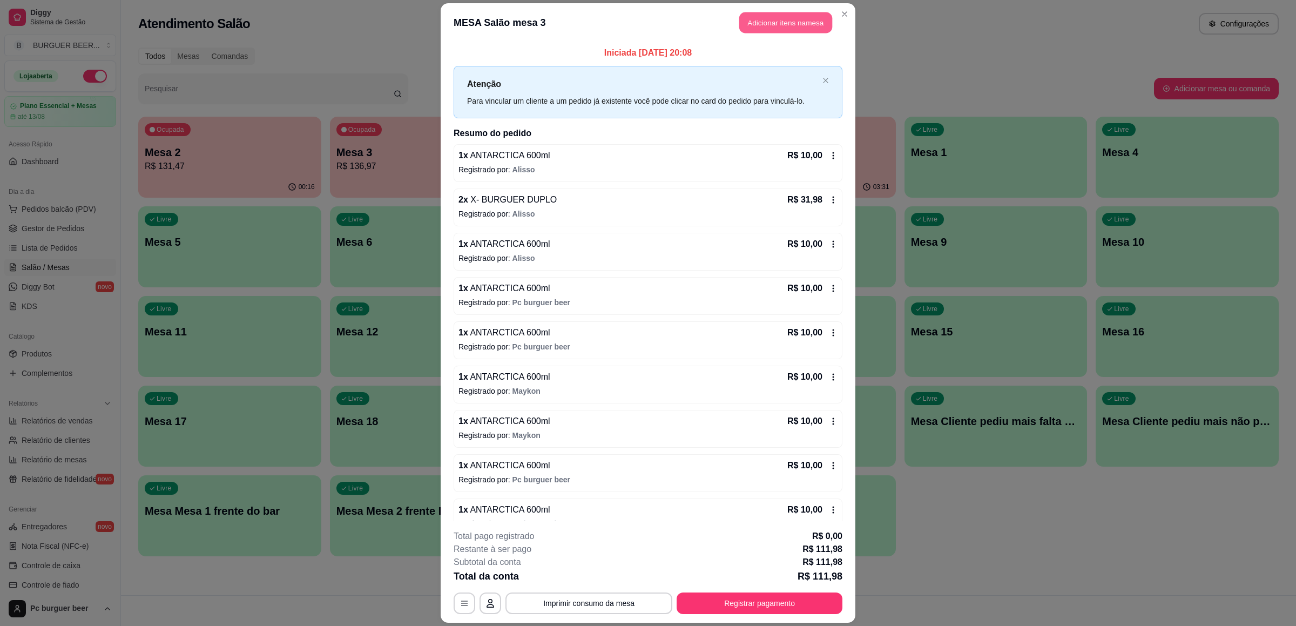
click at [765, 16] on button "Adicionar itens na mesa" at bounding box center [785, 22] width 93 height 21
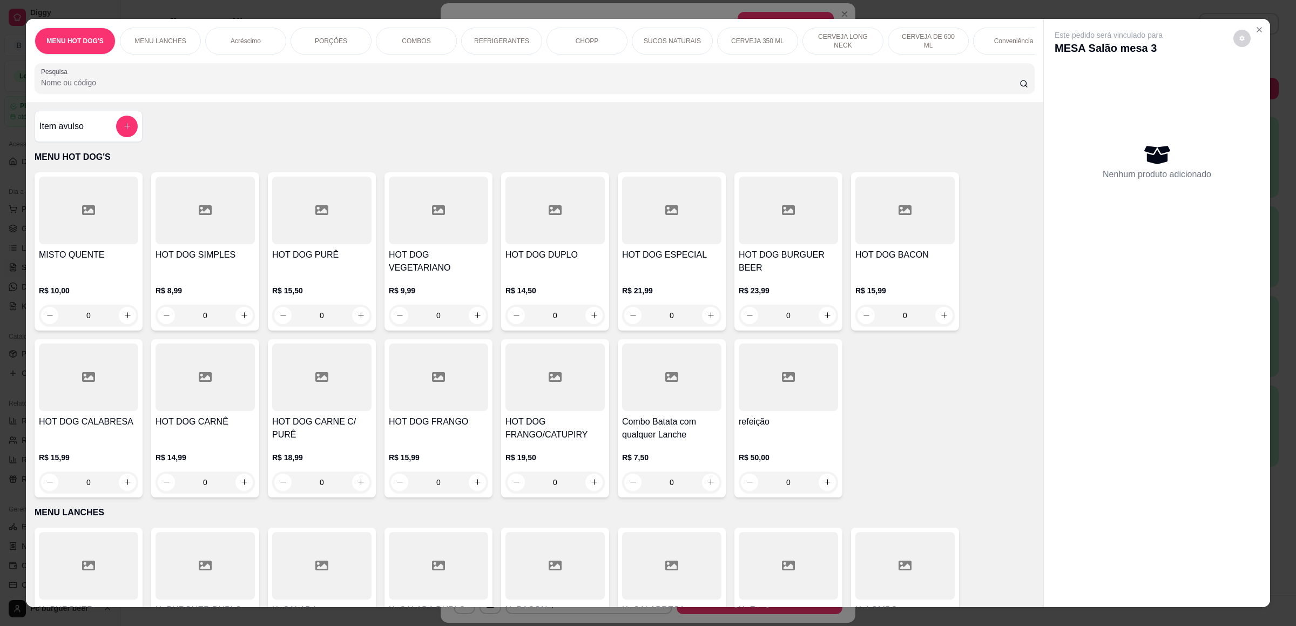
click at [917, 44] on p "CERVEJA DE 600 ML" at bounding box center [928, 40] width 63 height 17
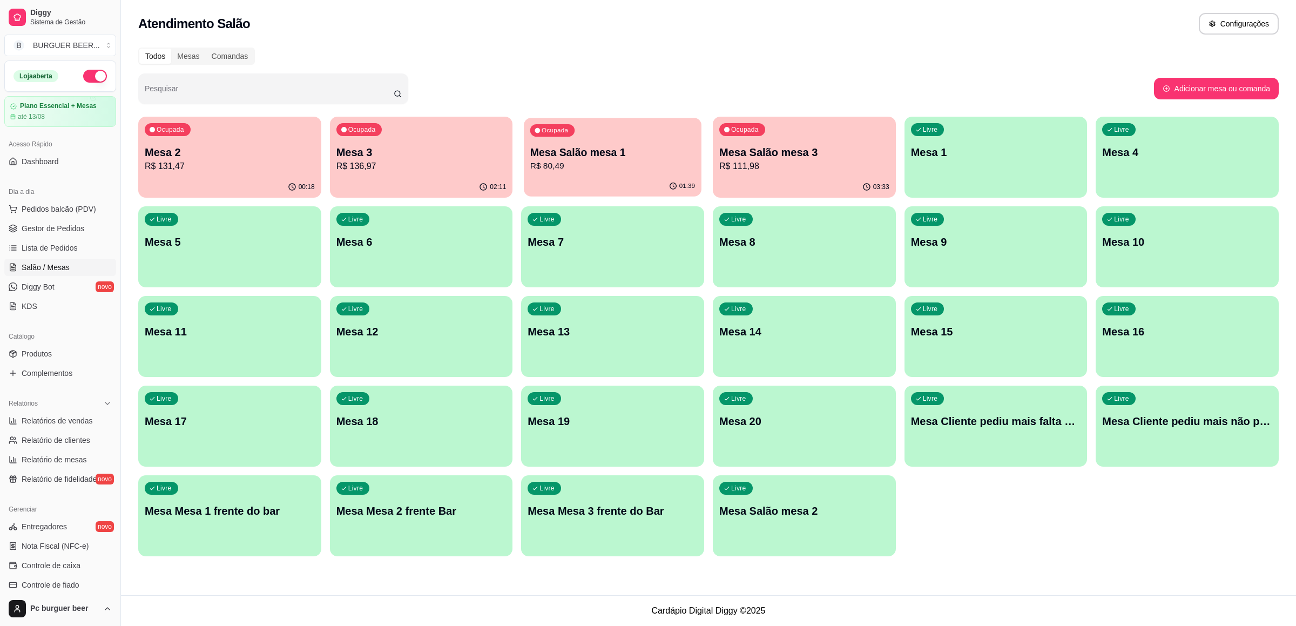
click at [616, 162] on p "R$ 80,49" at bounding box center [612, 166] width 165 height 12
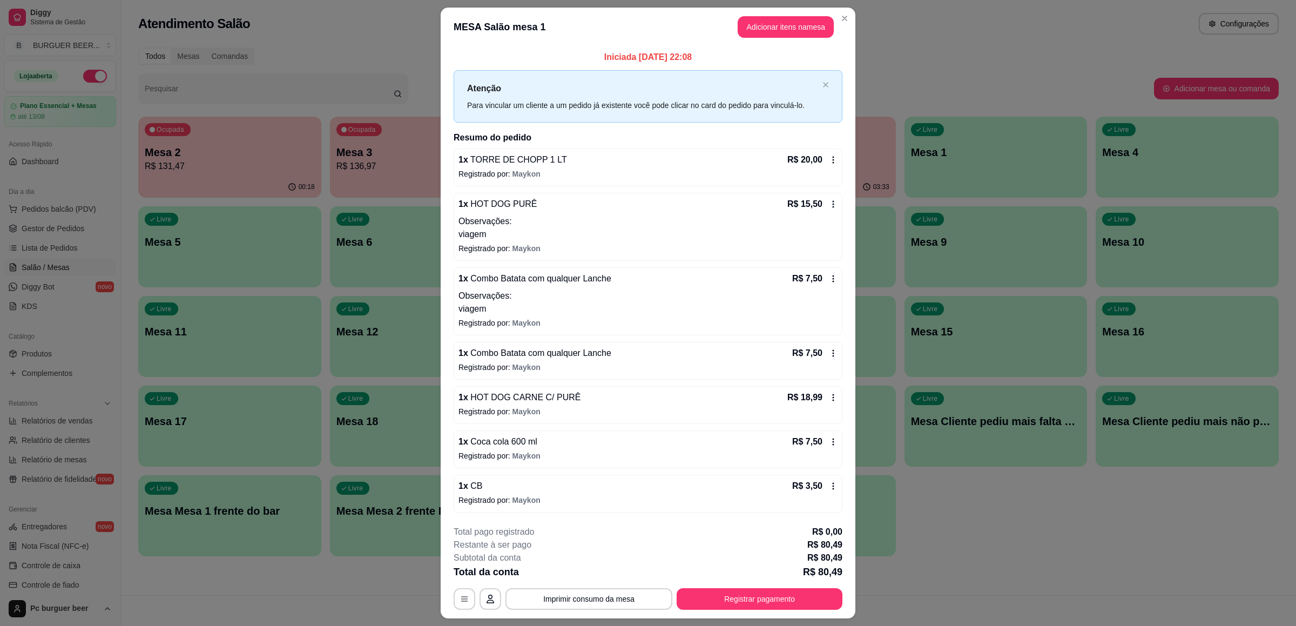
scroll to position [29, 0]
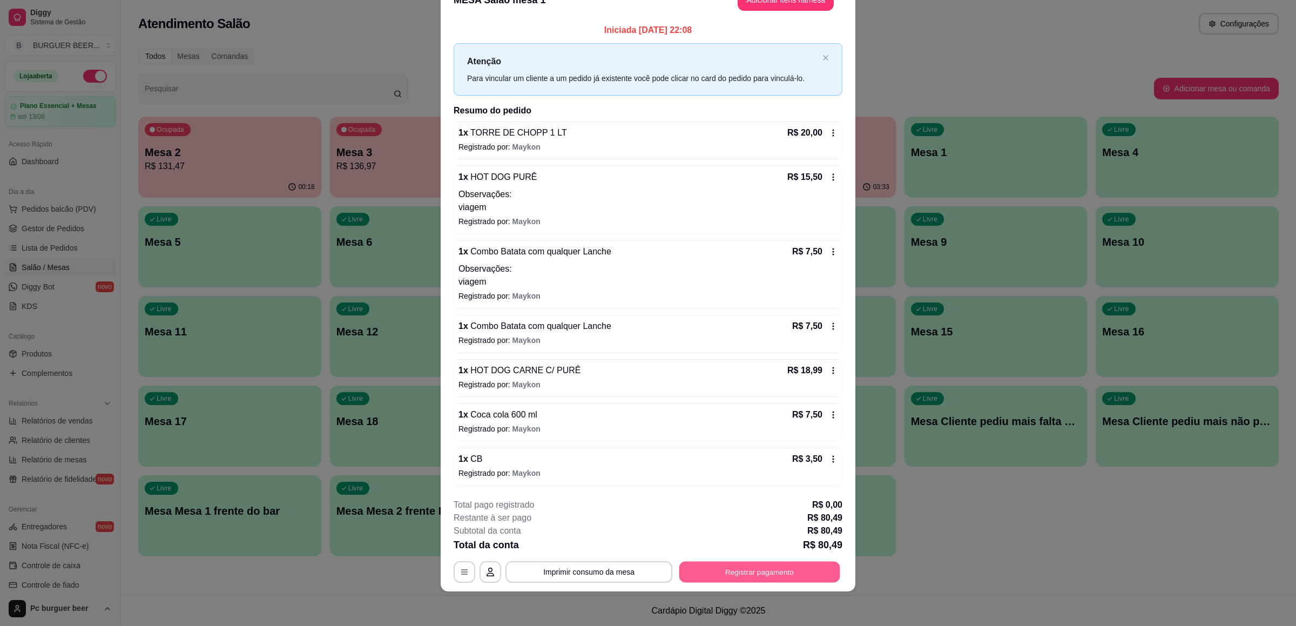
click at [748, 575] on button "Registrar pagamento" at bounding box center [759, 572] width 161 height 21
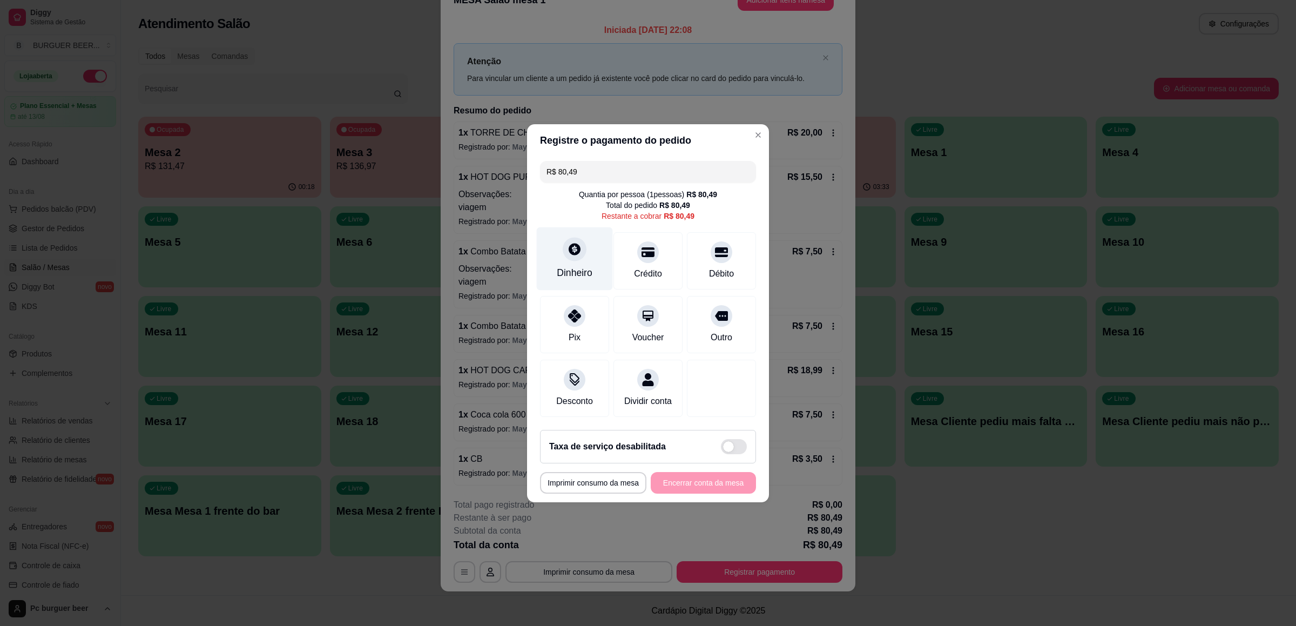
click at [592, 253] on div "Dinheiro" at bounding box center [575, 258] width 76 height 63
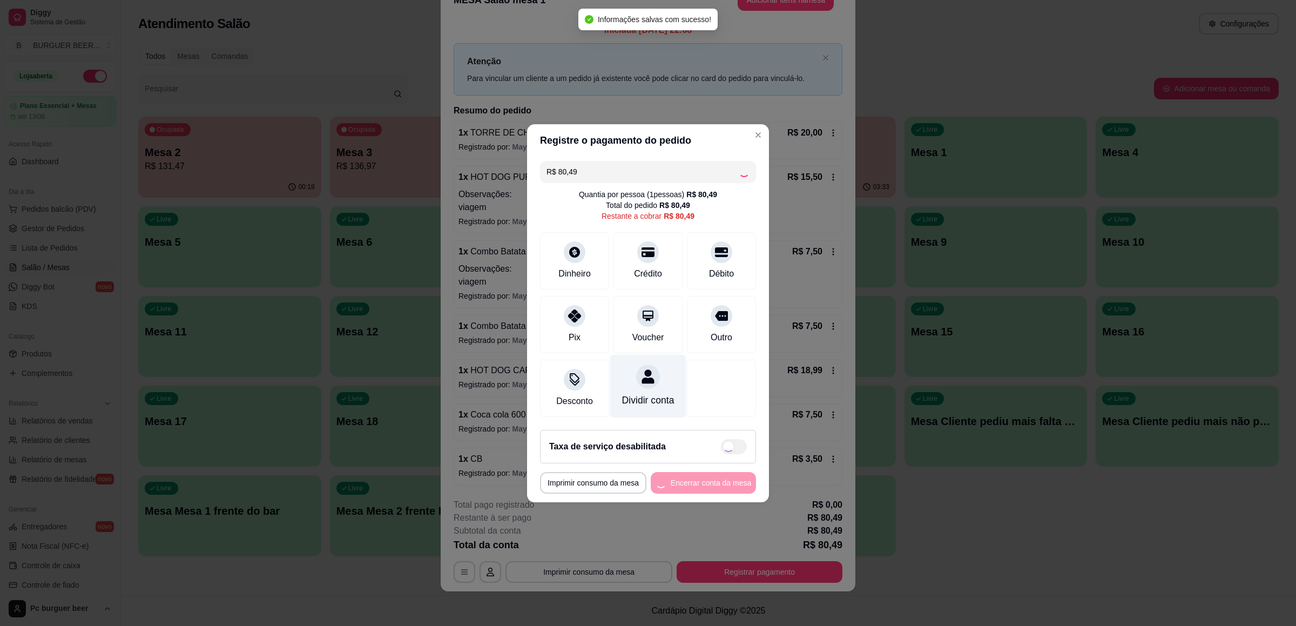
type input "R$ 0,00"
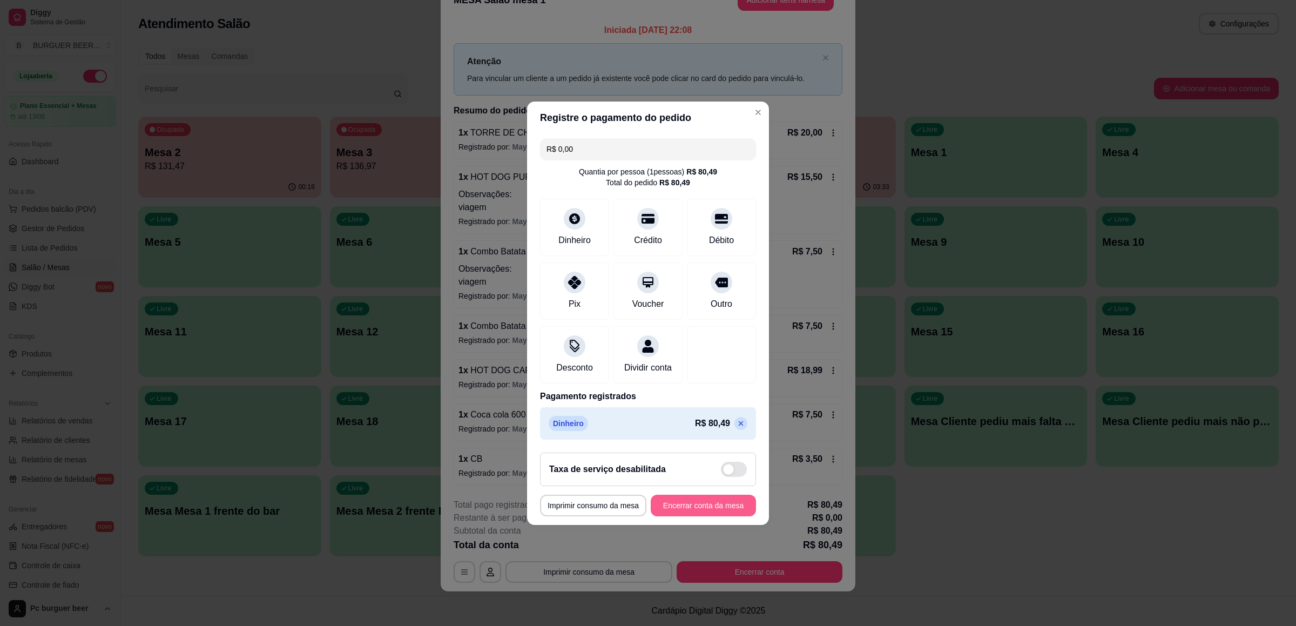
click at [713, 509] on button "Encerrar conta da mesa" at bounding box center [703, 506] width 105 height 22
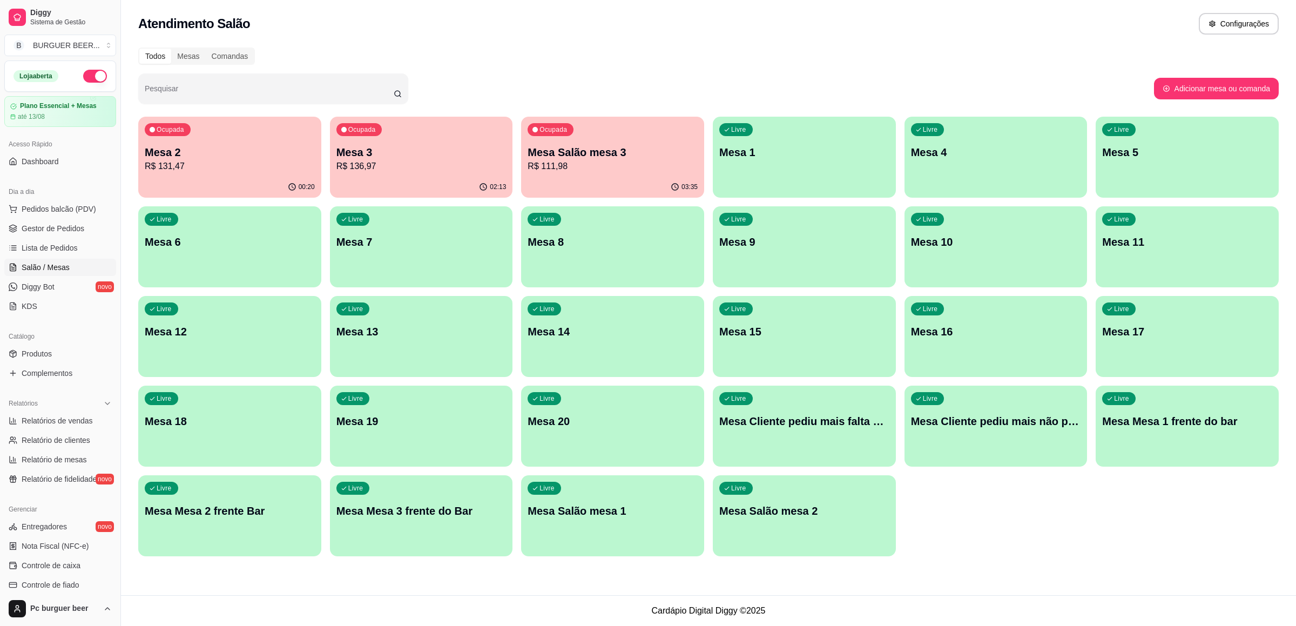
click at [1008, 253] on div "Livre Mesa 10" at bounding box center [996, 240] width 183 height 68
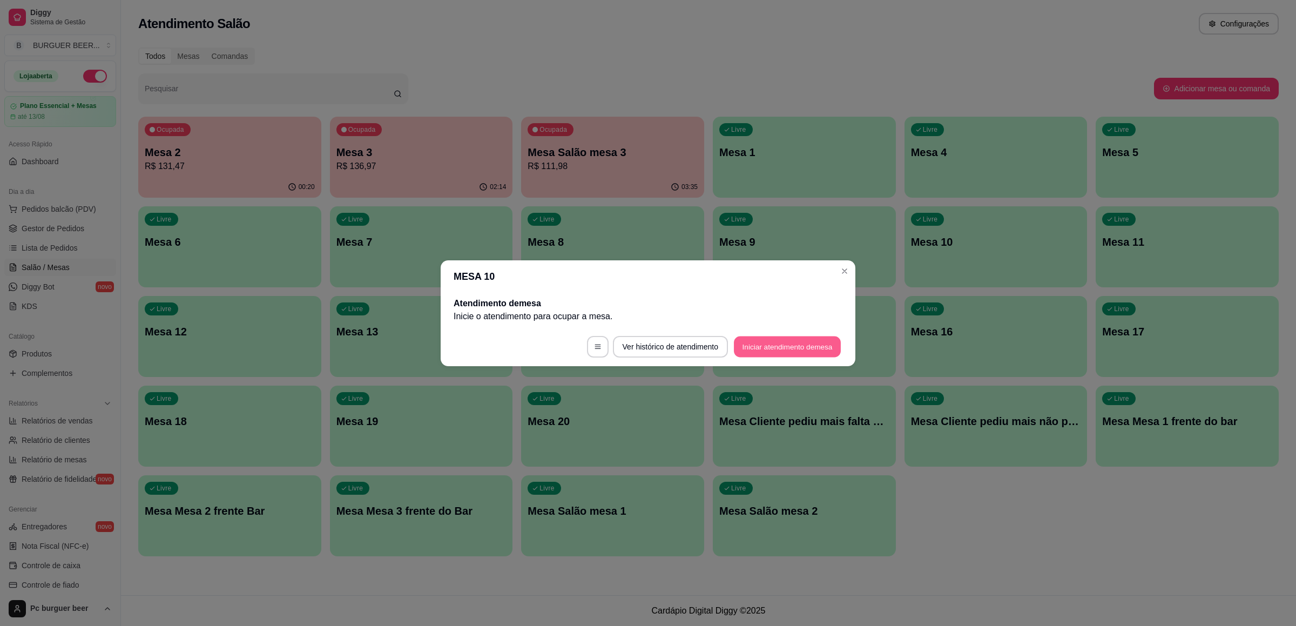
click at [795, 339] on button "Iniciar atendimento de mesa" at bounding box center [787, 346] width 107 height 21
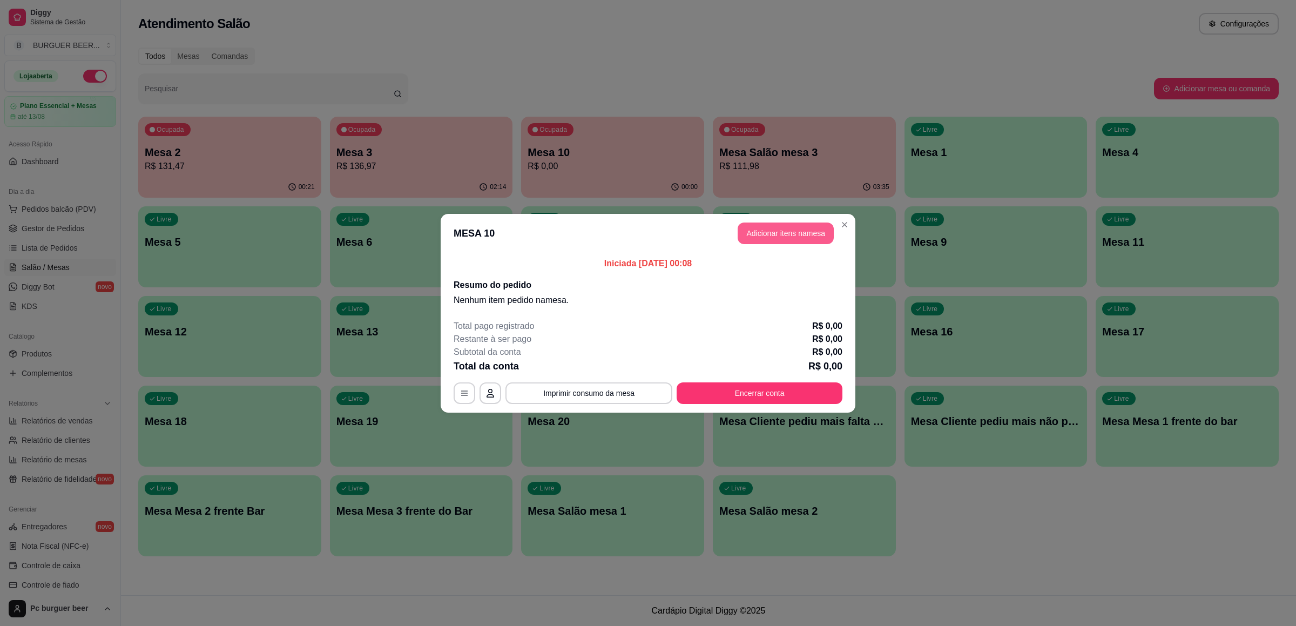
click at [772, 232] on button "Adicionar itens na mesa" at bounding box center [786, 233] width 96 height 22
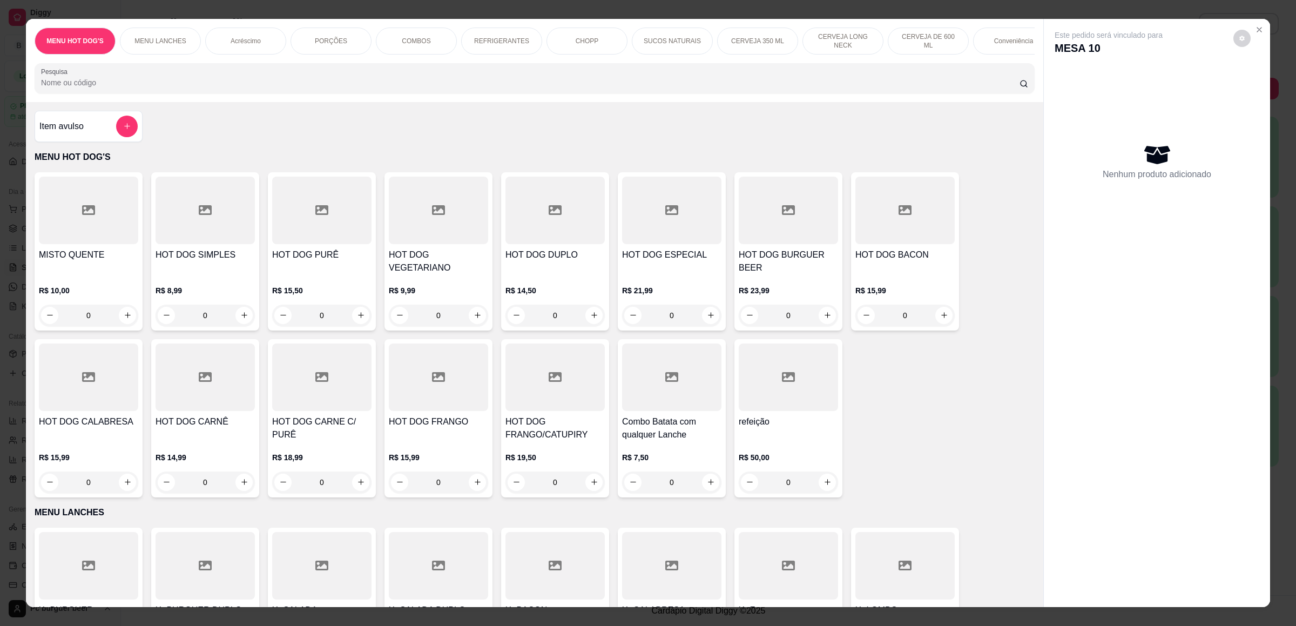
scroll to position [405, 0]
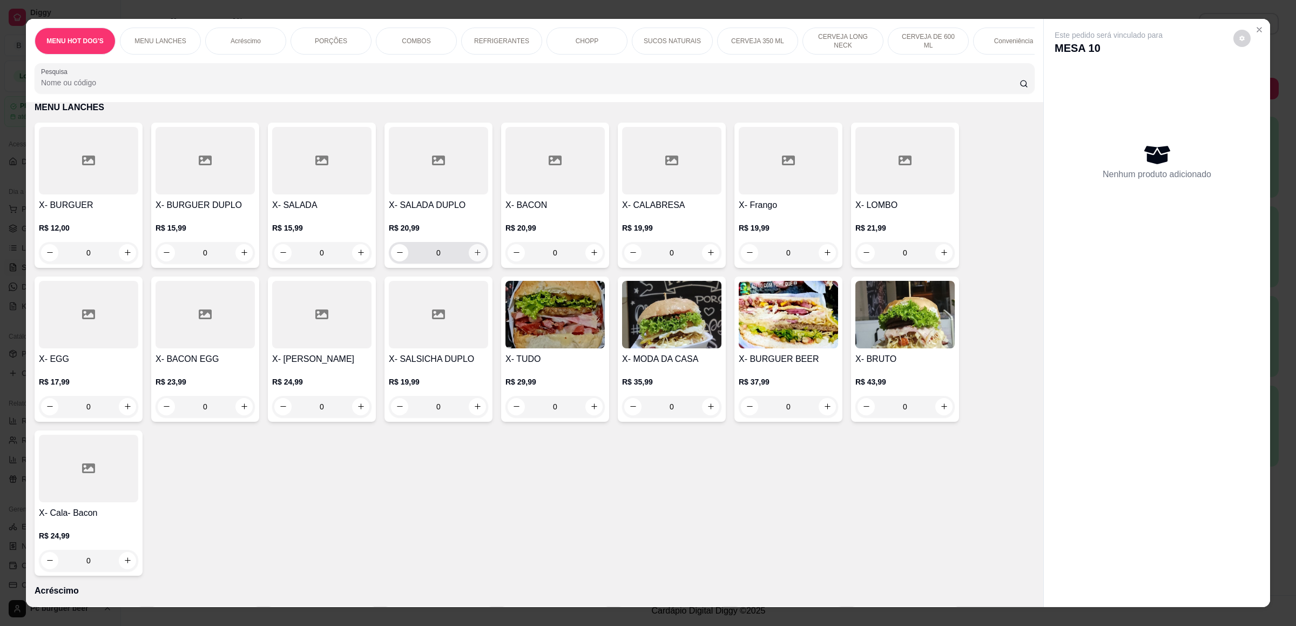
click at [474, 253] on icon "increase-product-quantity" at bounding box center [478, 252] width 8 height 8
type input "1"
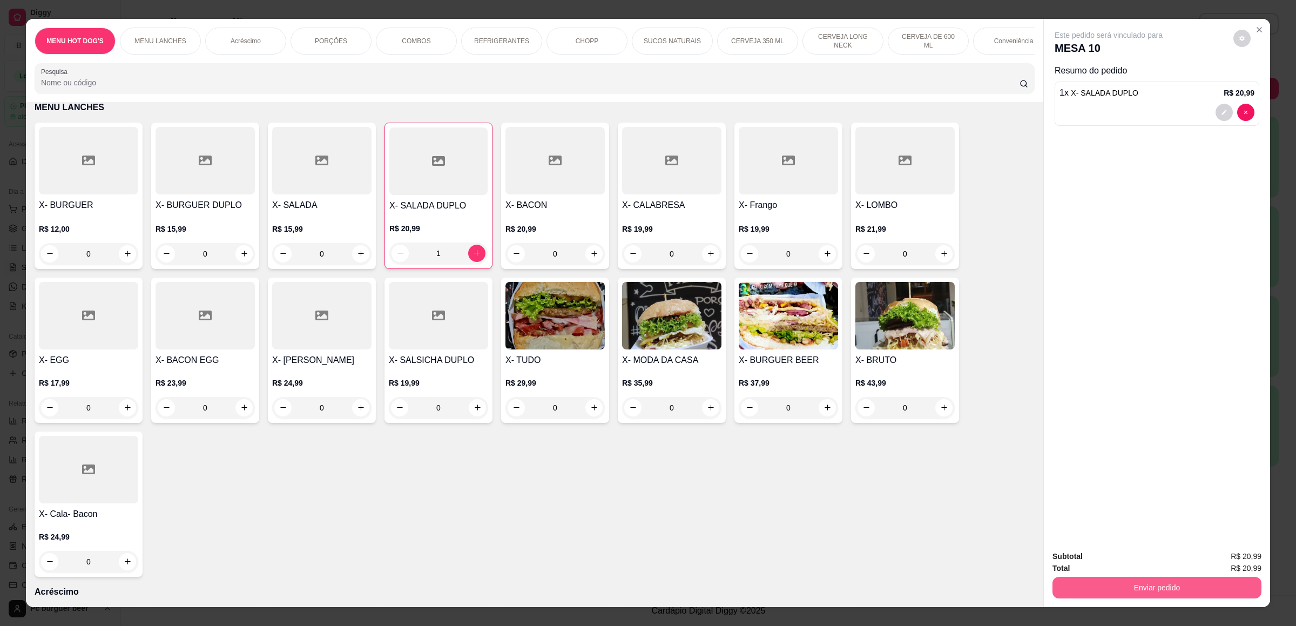
click at [1079, 583] on button "Enviar pedido" at bounding box center [1156, 588] width 209 height 22
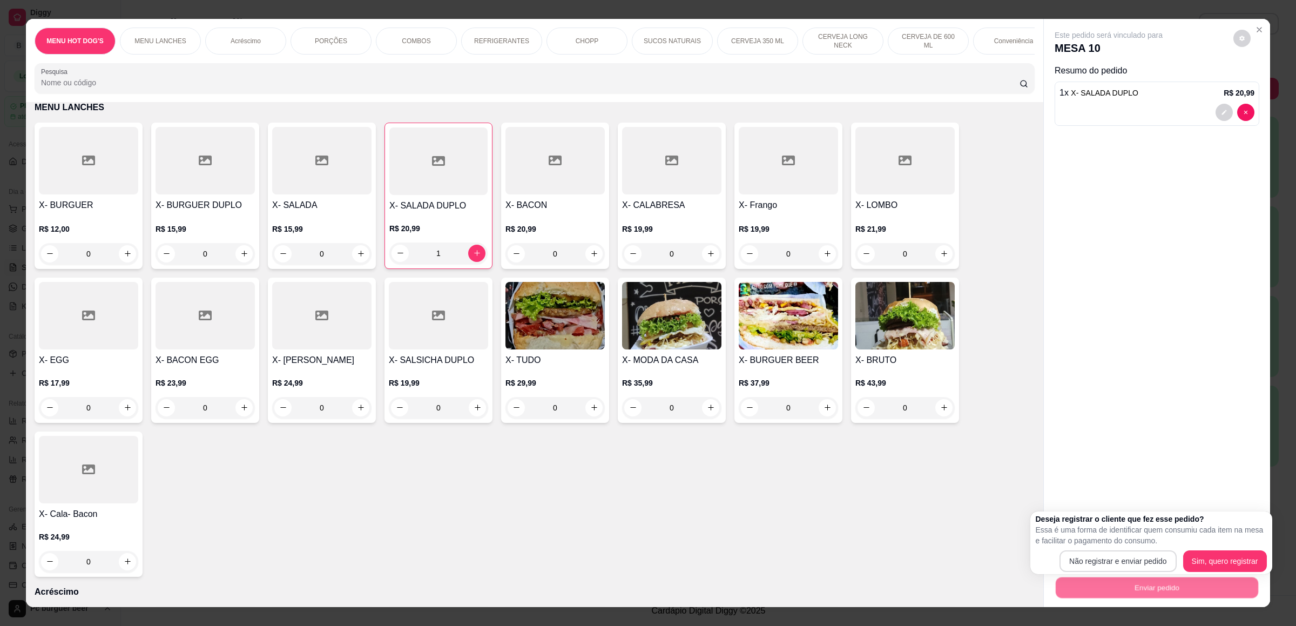
click at [1083, 546] on div "Deseja registrar o cliente que fez esse pedido? Essa é uma forma de identificar…" at bounding box center [1151, 543] width 231 height 58
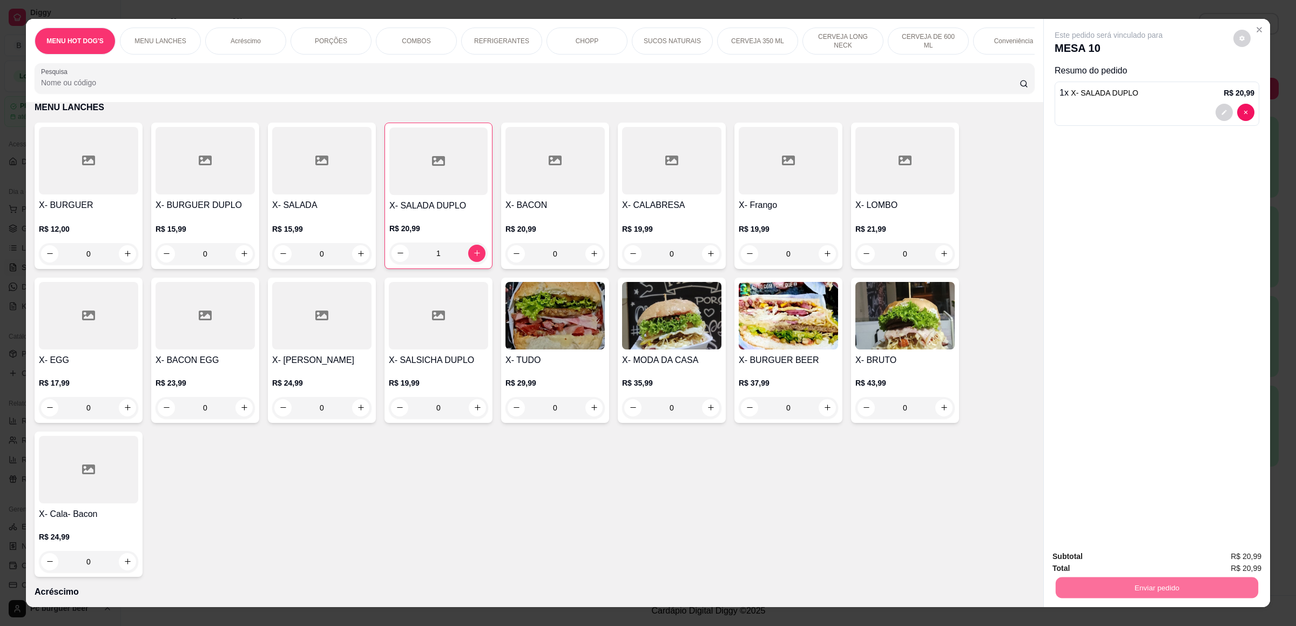
click at [1088, 563] on button "Não registrar e enviar pedido" at bounding box center [1119, 561] width 112 height 21
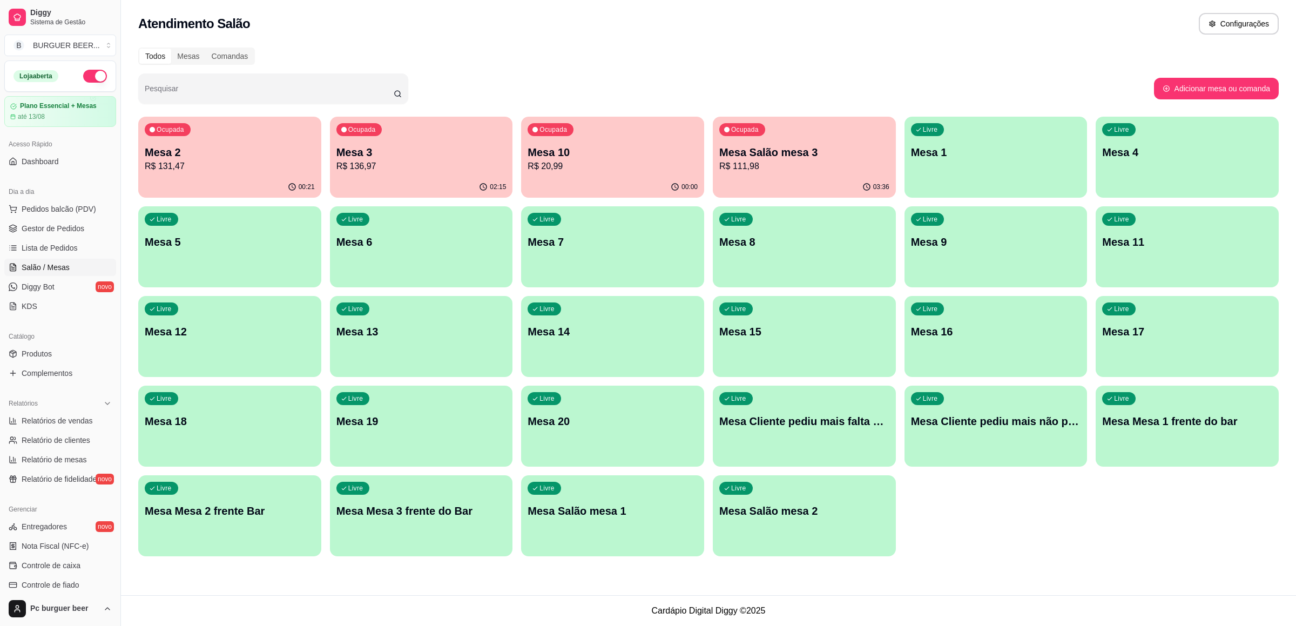
click at [83, 73] on button "button" at bounding box center [95, 76] width 24 height 13
click at [273, 172] on div "Ocupada Mesa 2 R$ 131,47" at bounding box center [229, 147] width 183 height 60
click at [449, 151] on p "Mesa 3" at bounding box center [421, 152] width 165 height 15
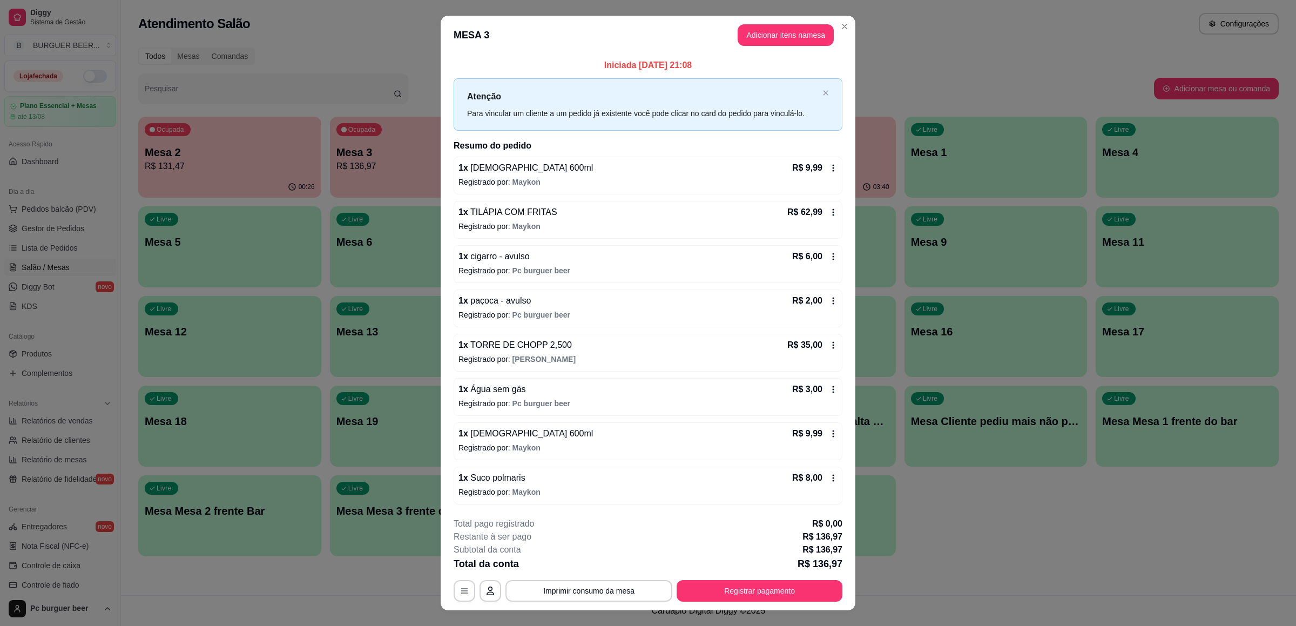
scroll to position [21, 0]
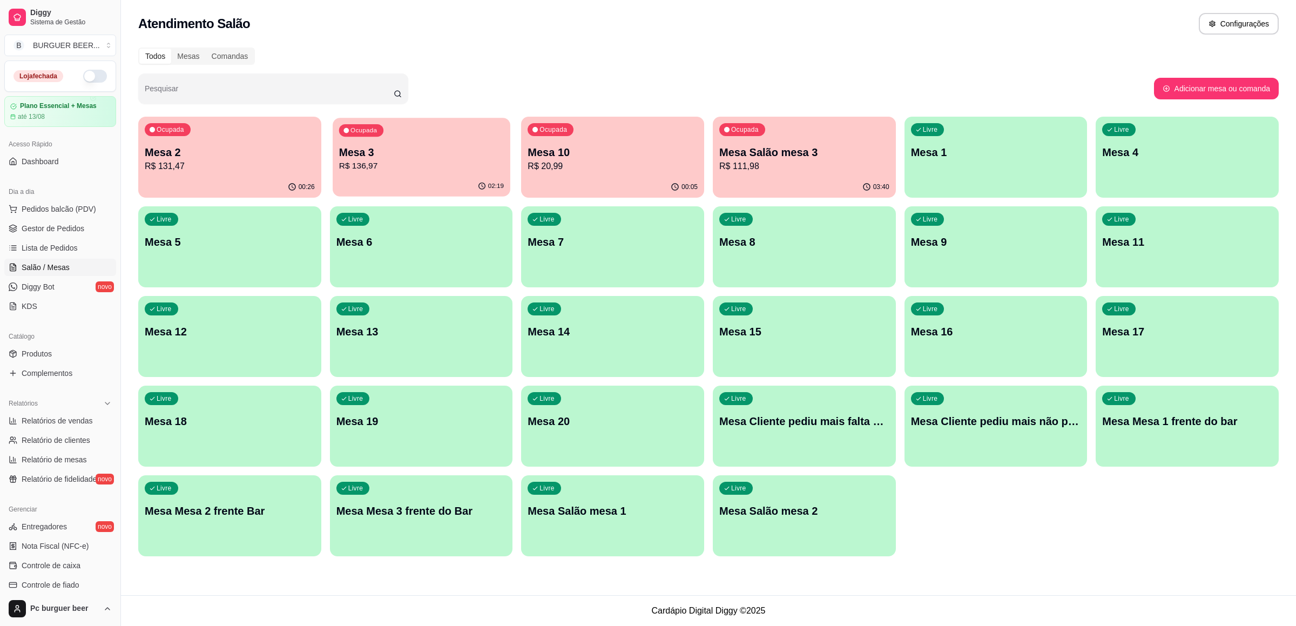
click at [429, 140] on div "Ocupada Mesa 3 R$ 136,97" at bounding box center [422, 147] width 178 height 58
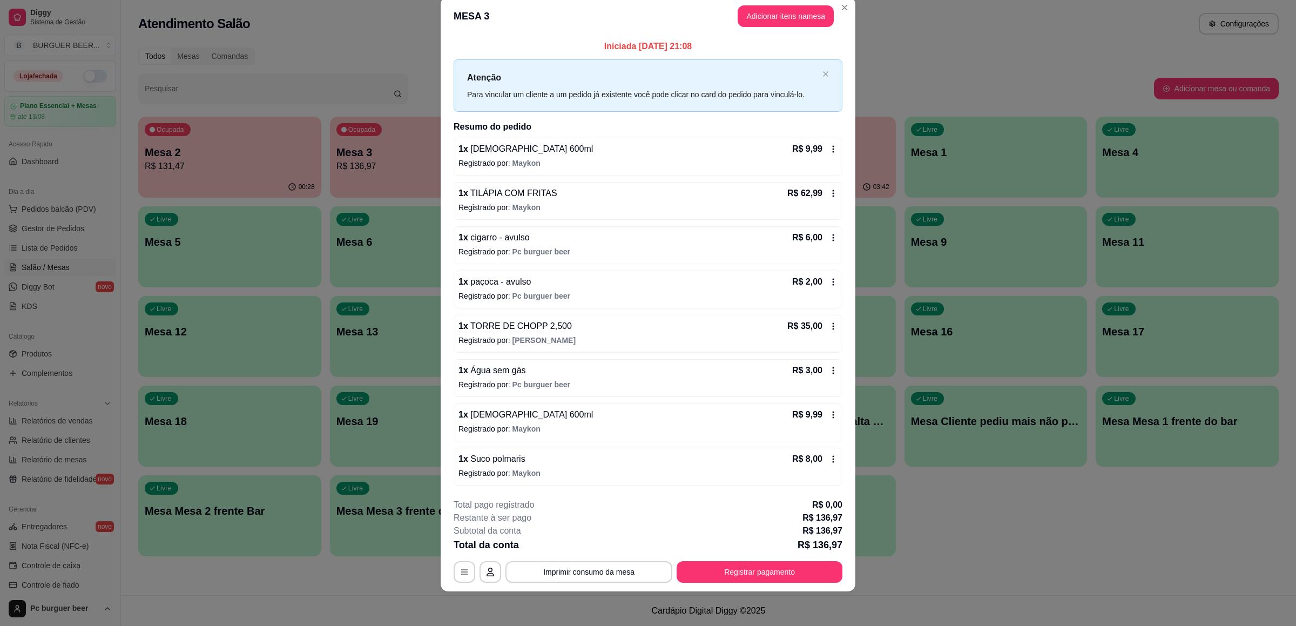
scroll to position [0, 0]
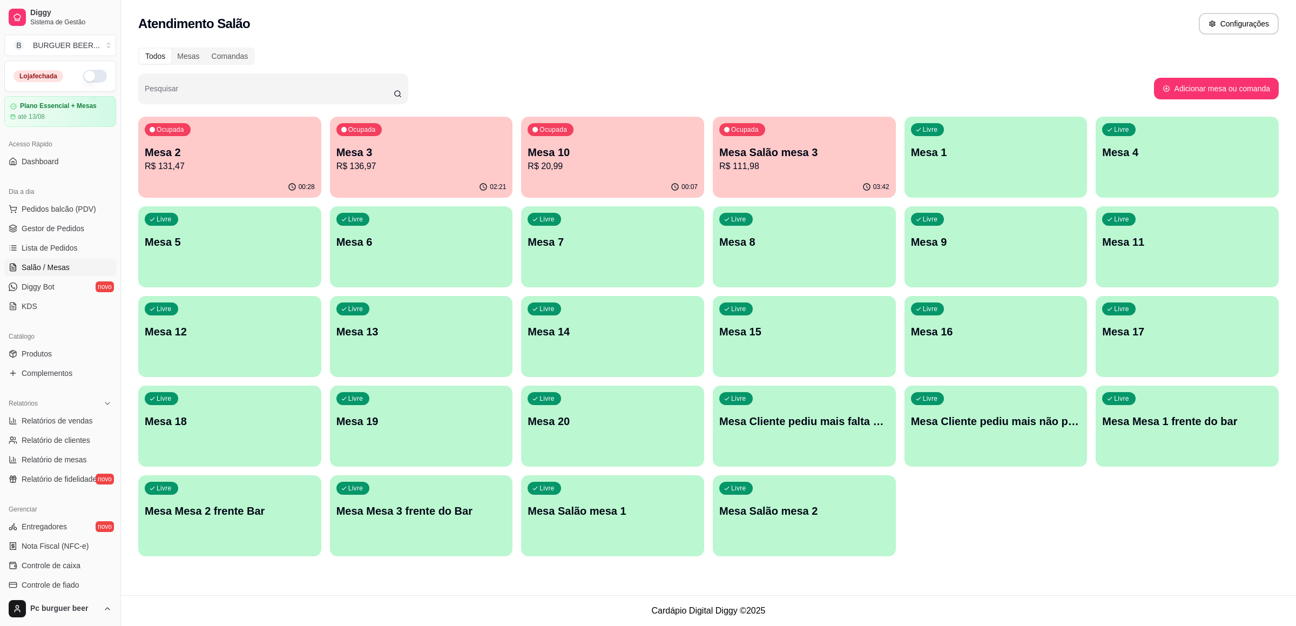
click at [264, 160] on p "R$ 131,47" at bounding box center [230, 166] width 170 height 13
click at [246, 166] on p "R$ 131,47" at bounding box center [230, 166] width 170 height 13
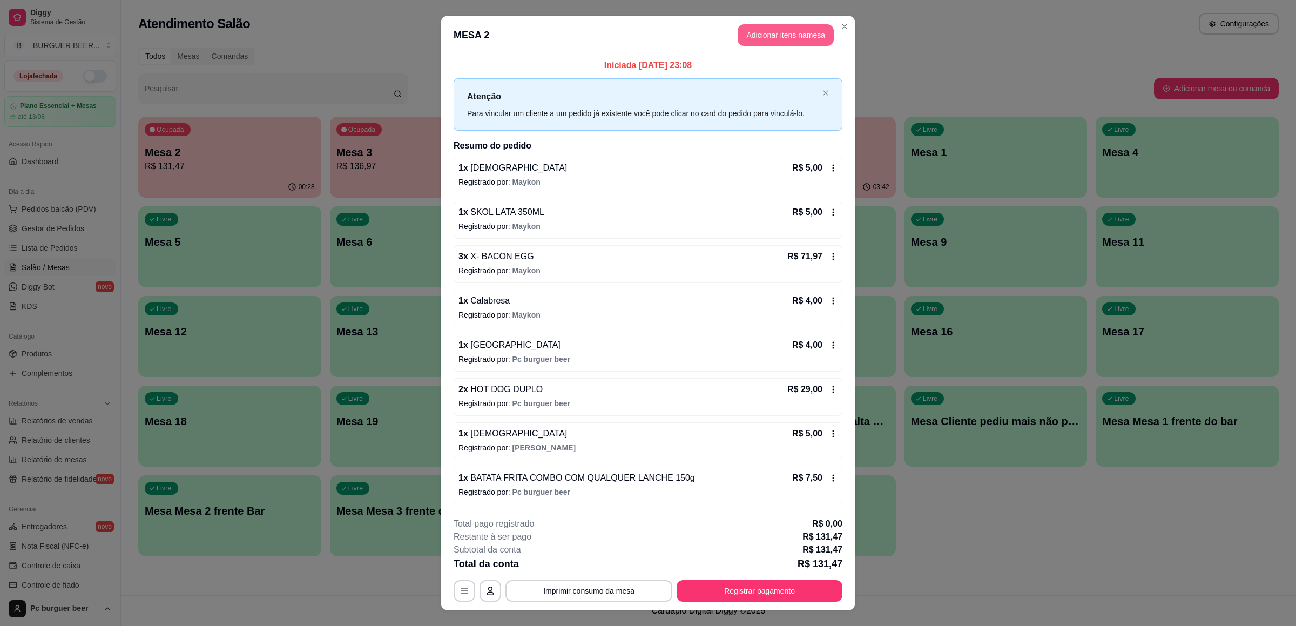
click at [754, 32] on button "Adicionar itens na mesa" at bounding box center [786, 35] width 96 height 22
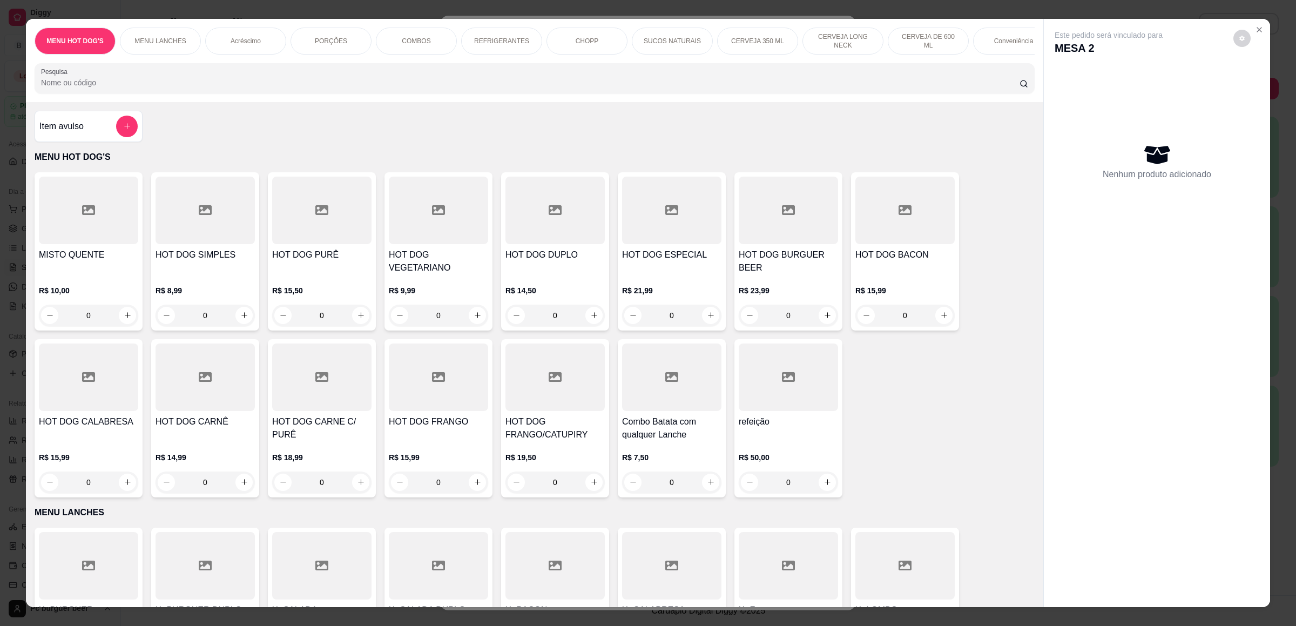
click at [765, 33] on div "CERVEJA 350 ML" at bounding box center [757, 41] width 81 height 27
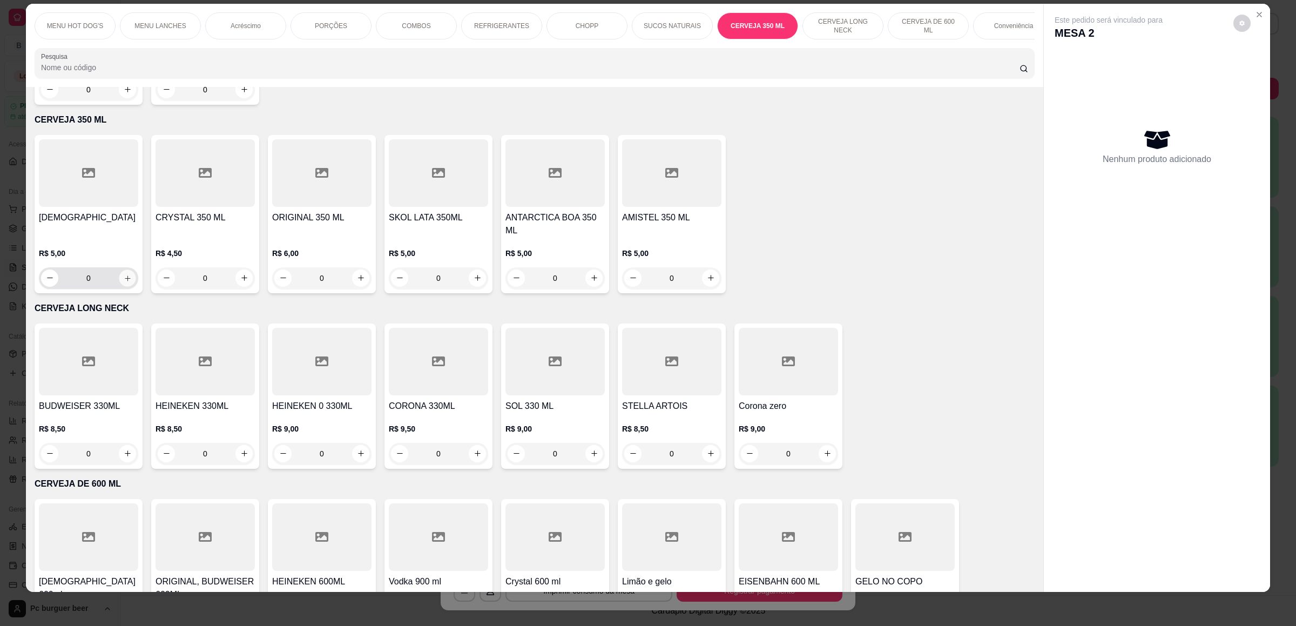
click at [124, 274] on icon "increase-product-quantity" at bounding box center [128, 278] width 8 height 8
type input "1"
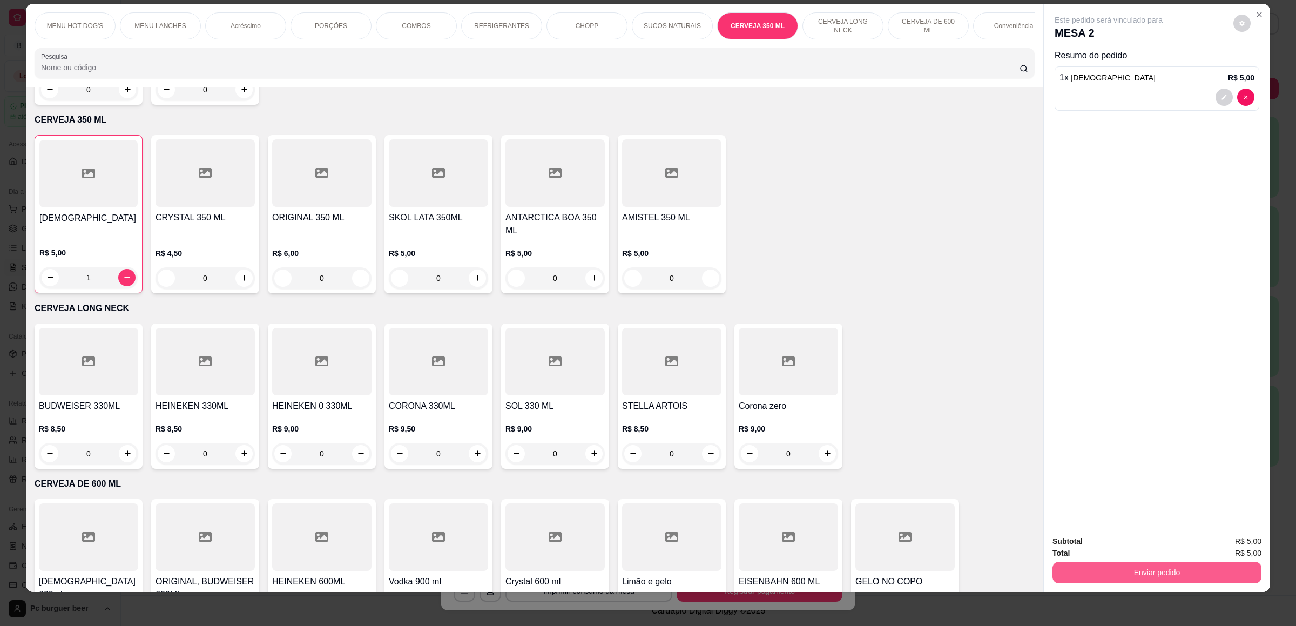
click at [1084, 572] on button "Enviar pedido" at bounding box center [1156, 573] width 209 height 22
click at [1076, 542] on button "Não registrar e enviar pedido" at bounding box center [1119, 546] width 109 height 20
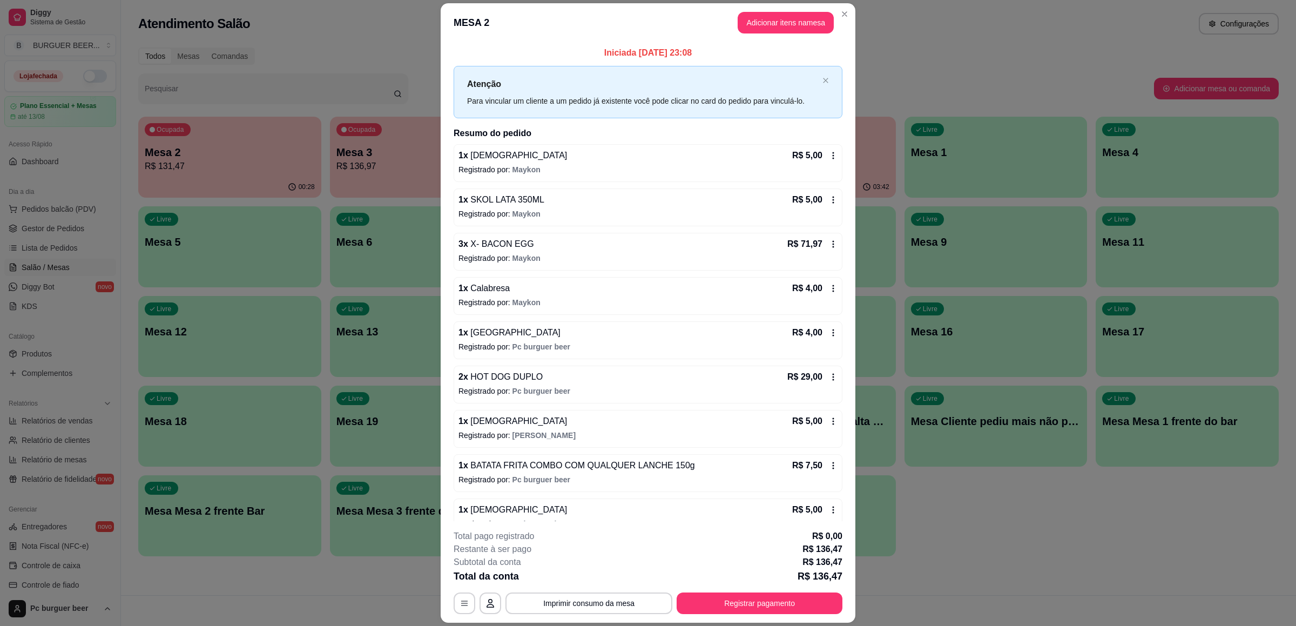
scroll to position [24, 0]
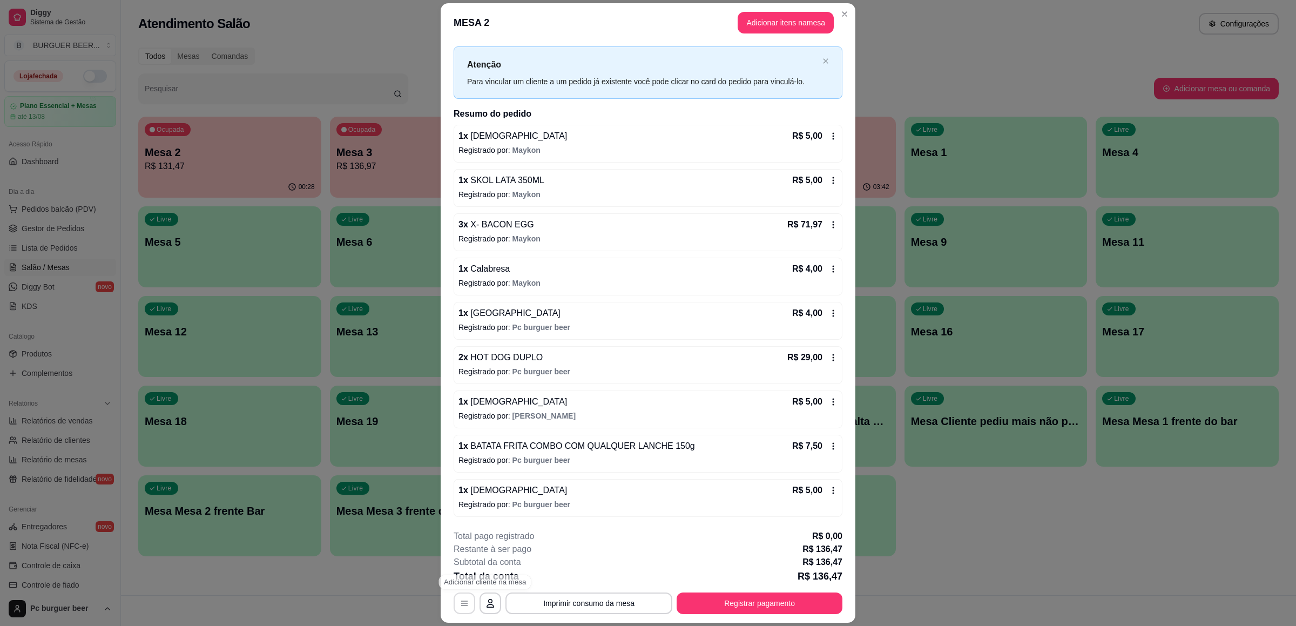
click at [460, 600] on icon "button" at bounding box center [464, 603] width 9 height 9
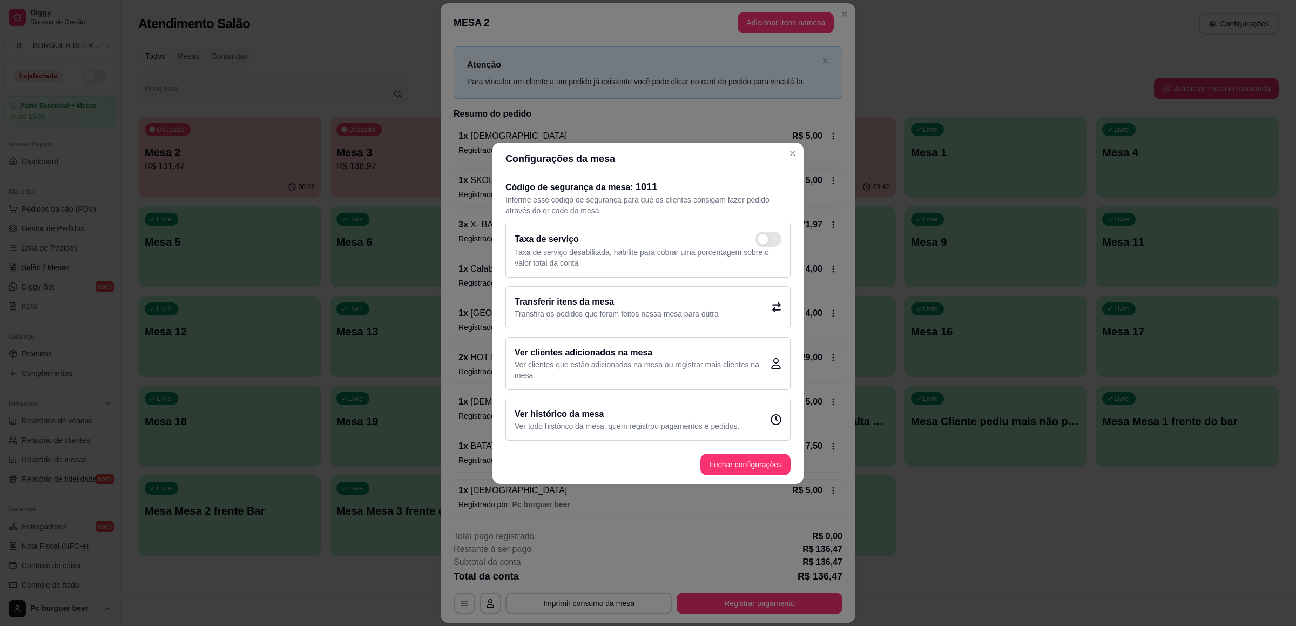
click at [727, 308] on div "Transferir itens da mesa Transfira os pedidos que foram feitos nessa mesa para …" at bounding box center [647, 307] width 285 height 42
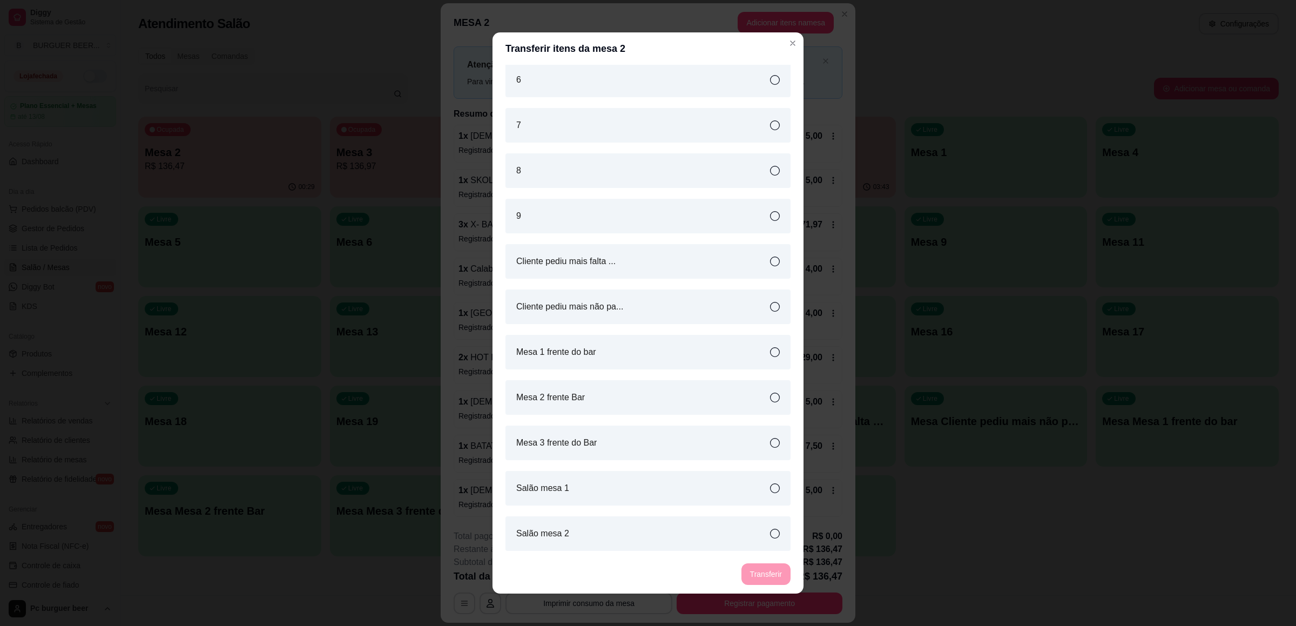
scroll to position [2, 0]
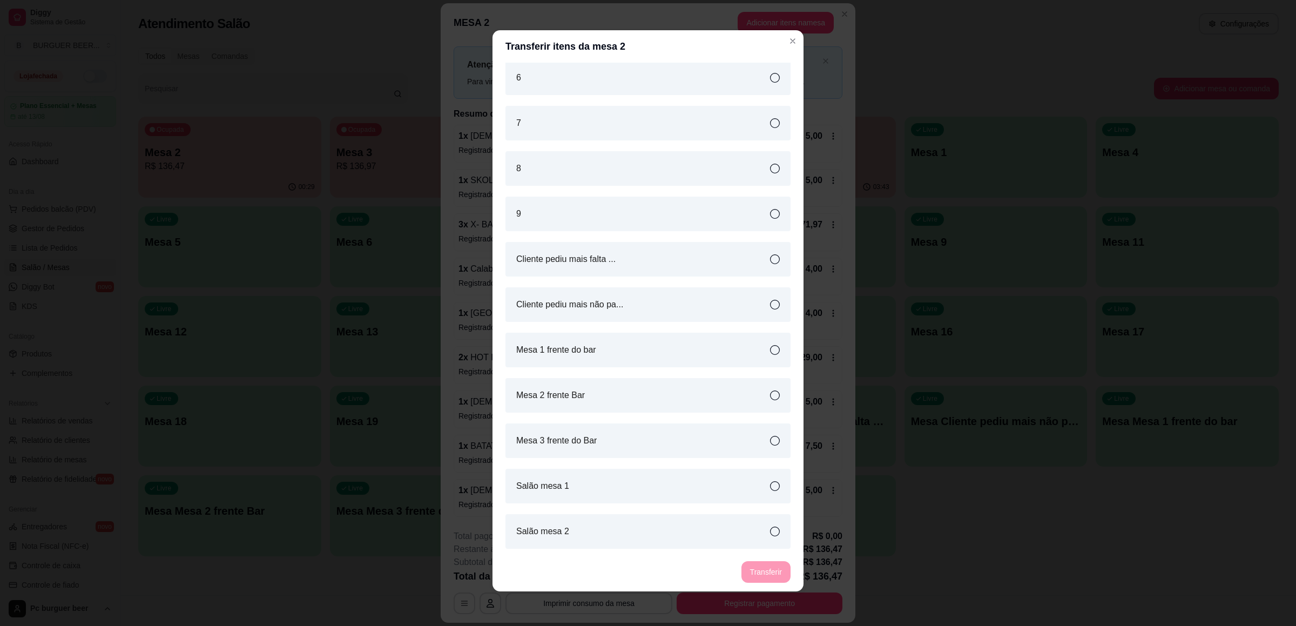
click at [596, 532] on div "Salão mesa 2" at bounding box center [647, 531] width 285 height 35
click at [766, 572] on button "Transferir" at bounding box center [765, 572] width 49 height 22
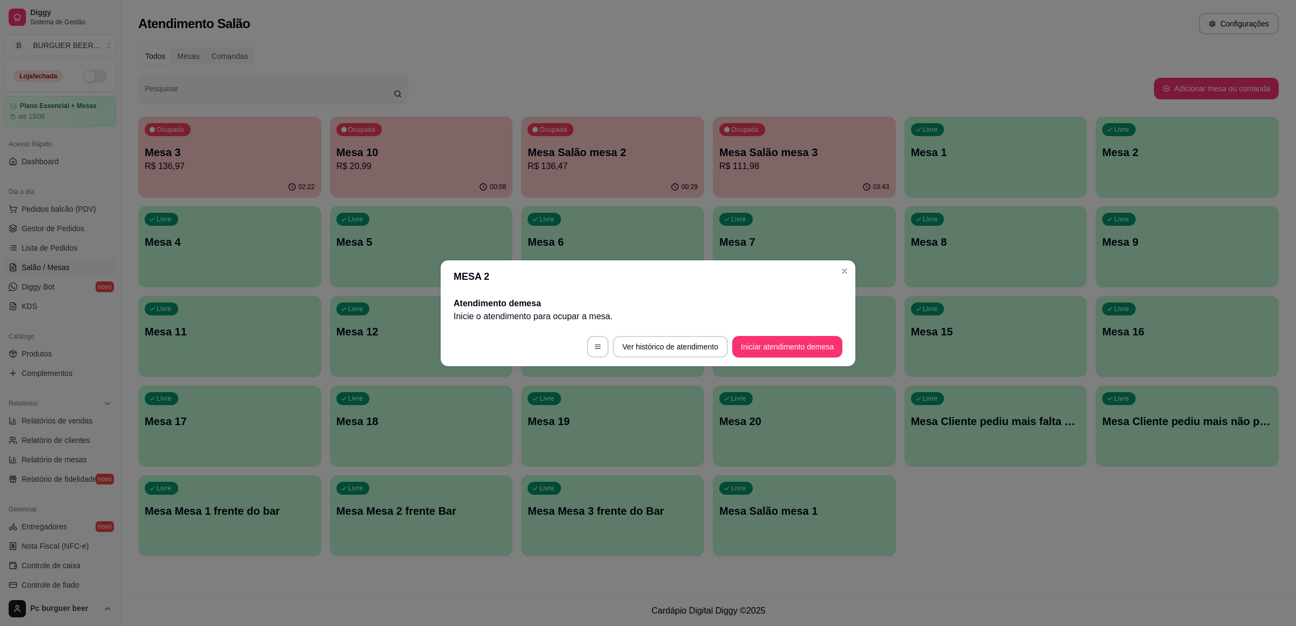
scroll to position [0, 0]
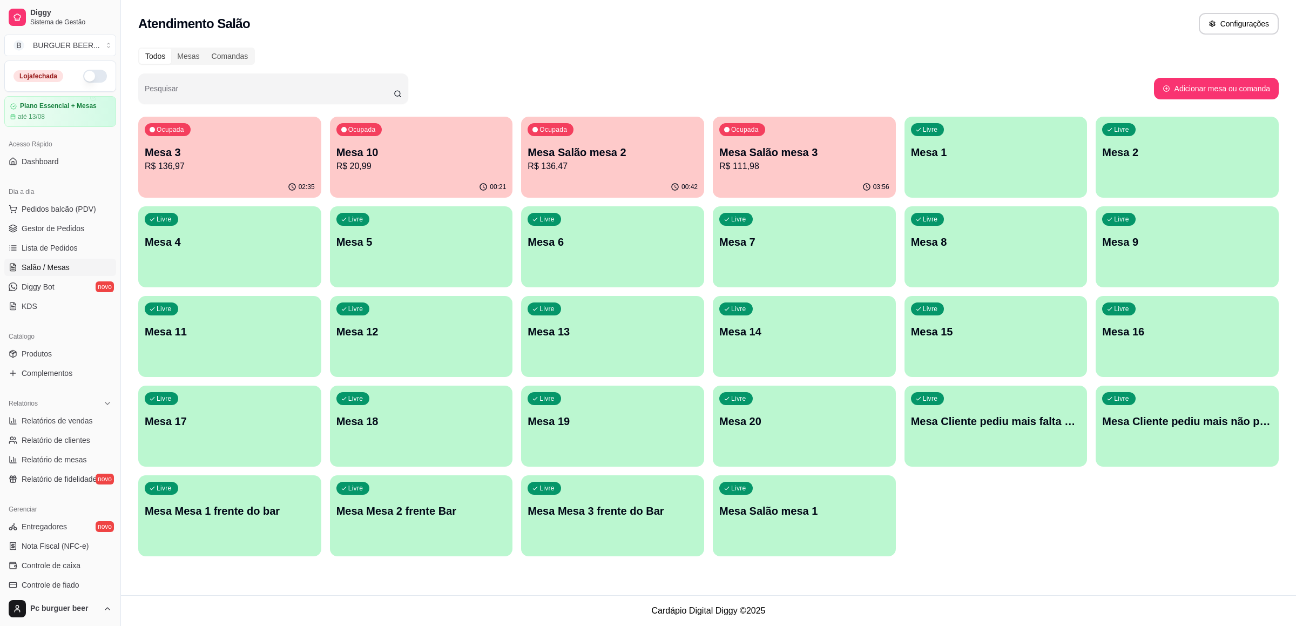
click at [212, 160] on p "R$ 136,97" at bounding box center [230, 166] width 170 height 13
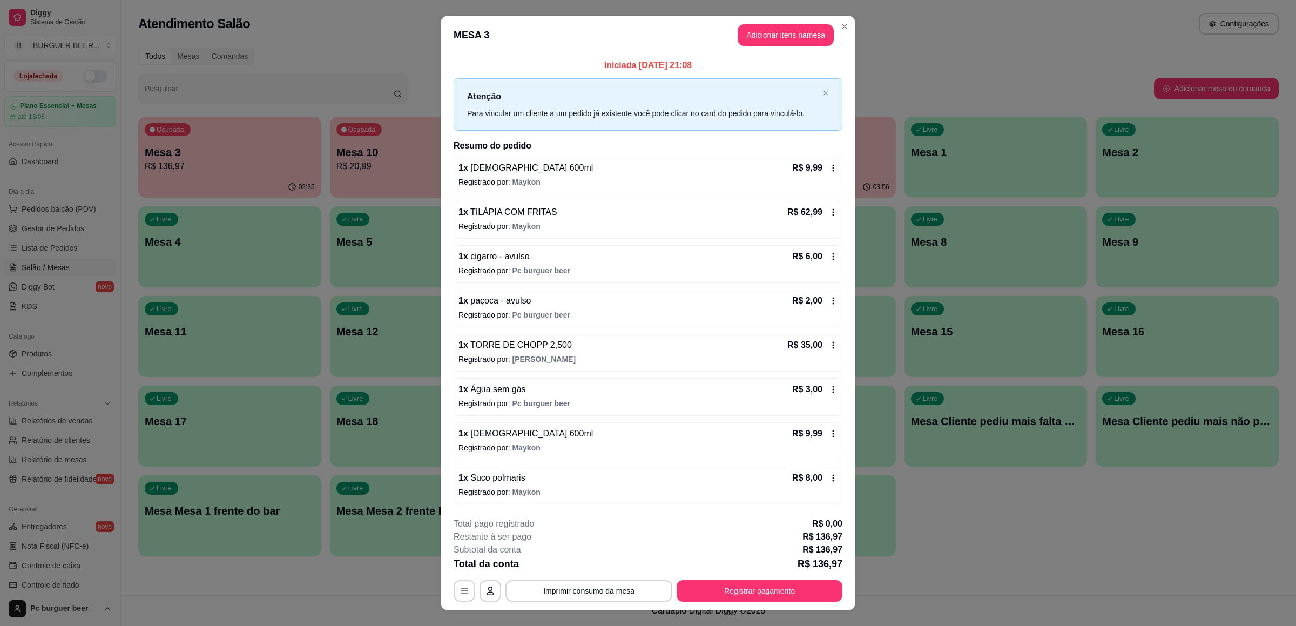
scroll to position [21, 0]
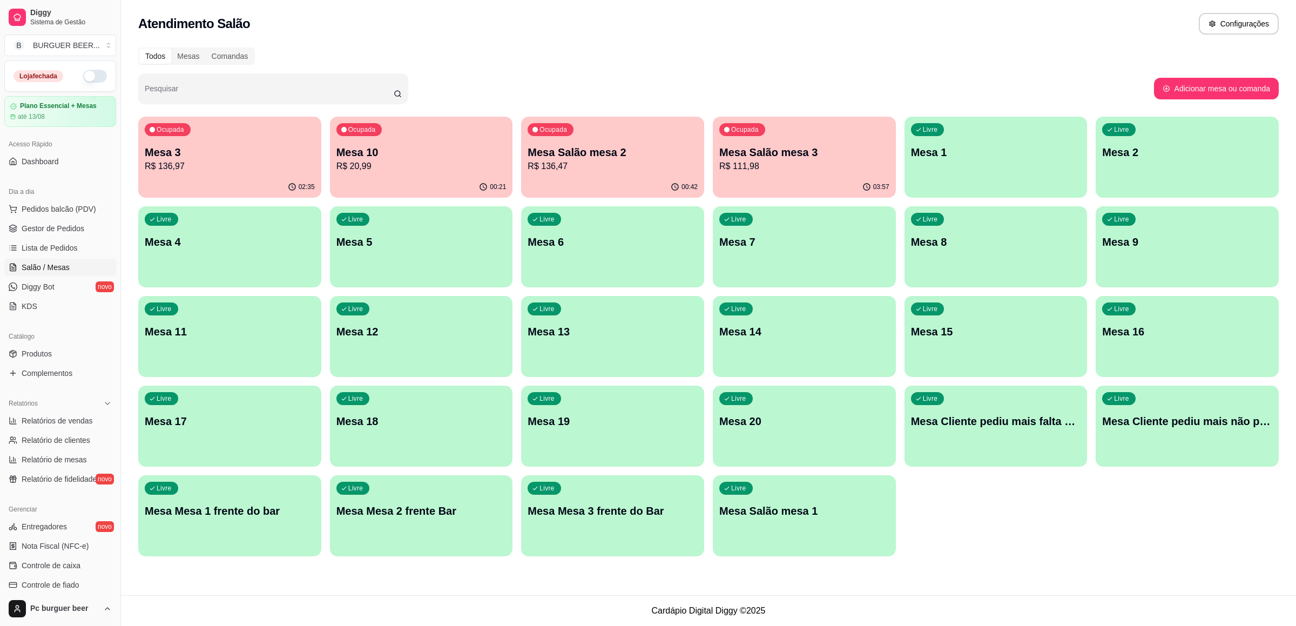
click at [958, 608] on footer "Cardápio Digital Diggy © 2025" at bounding box center [708, 610] width 1175 height 31
click at [235, 182] on div "02:35" at bounding box center [229, 187] width 183 height 21
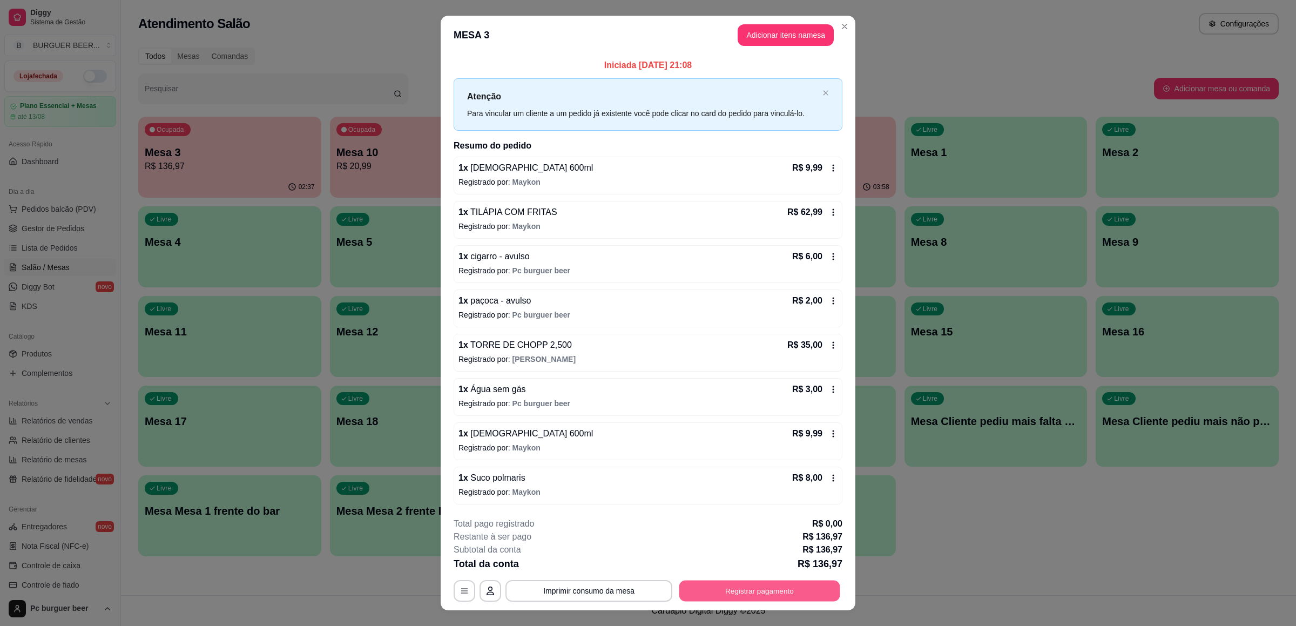
click at [784, 589] on button "Registrar pagamento" at bounding box center [759, 591] width 161 height 21
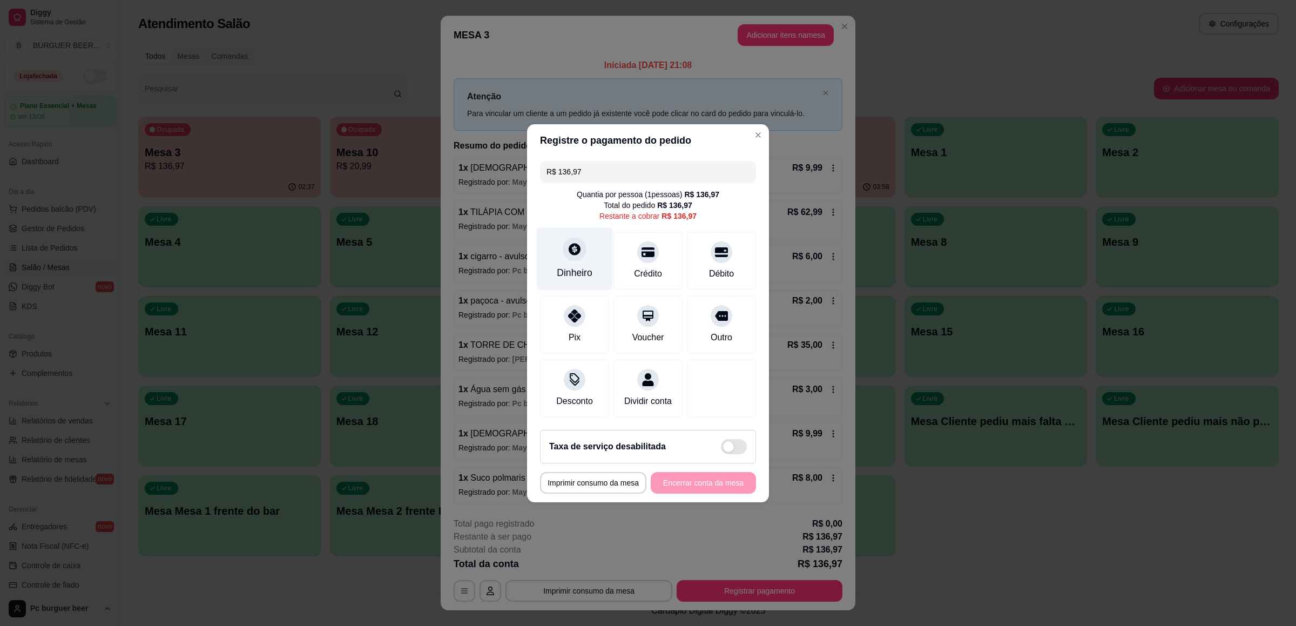
click at [588, 257] on div "Dinheiro" at bounding box center [575, 258] width 76 height 63
type input "R$ 0,00"
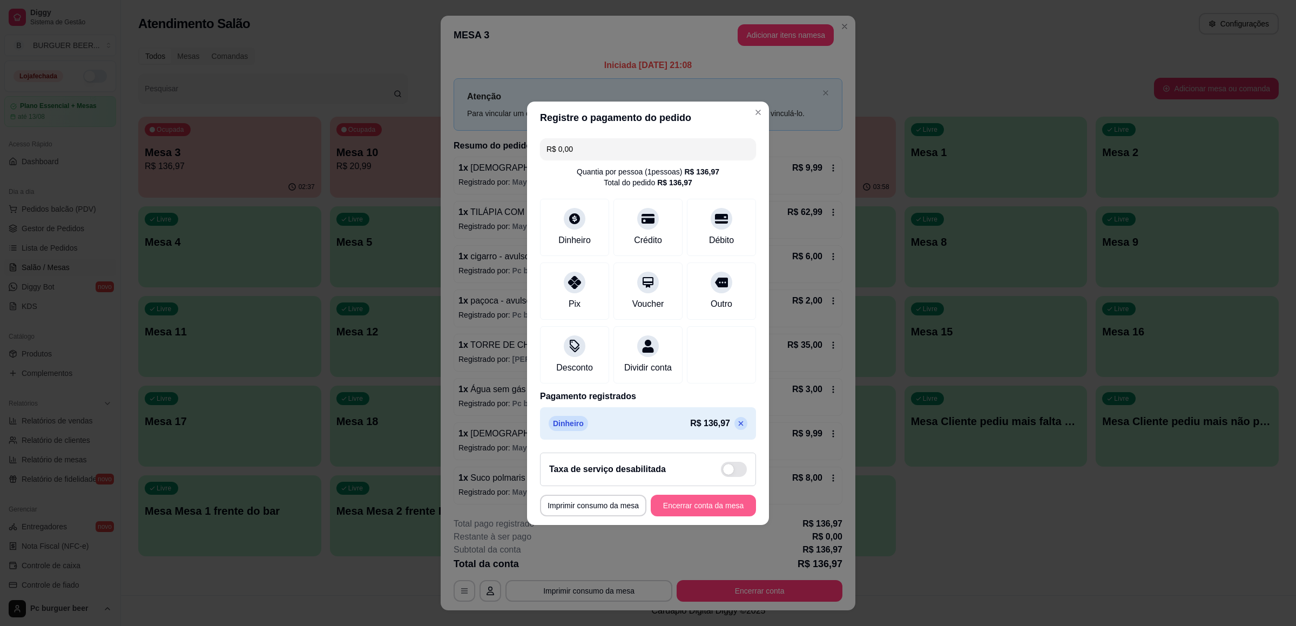
click at [725, 516] on button "Encerrar conta da mesa" at bounding box center [703, 506] width 105 height 22
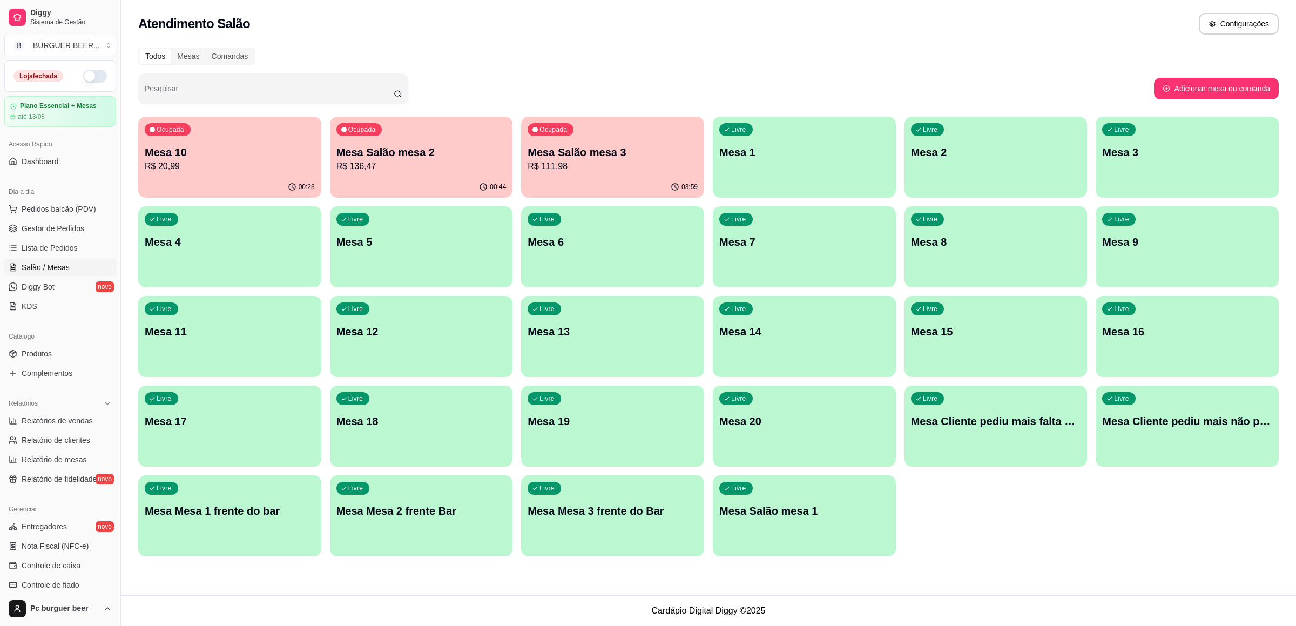
click at [399, 163] on p "R$ 136,47" at bounding box center [421, 166] width 170 height 13
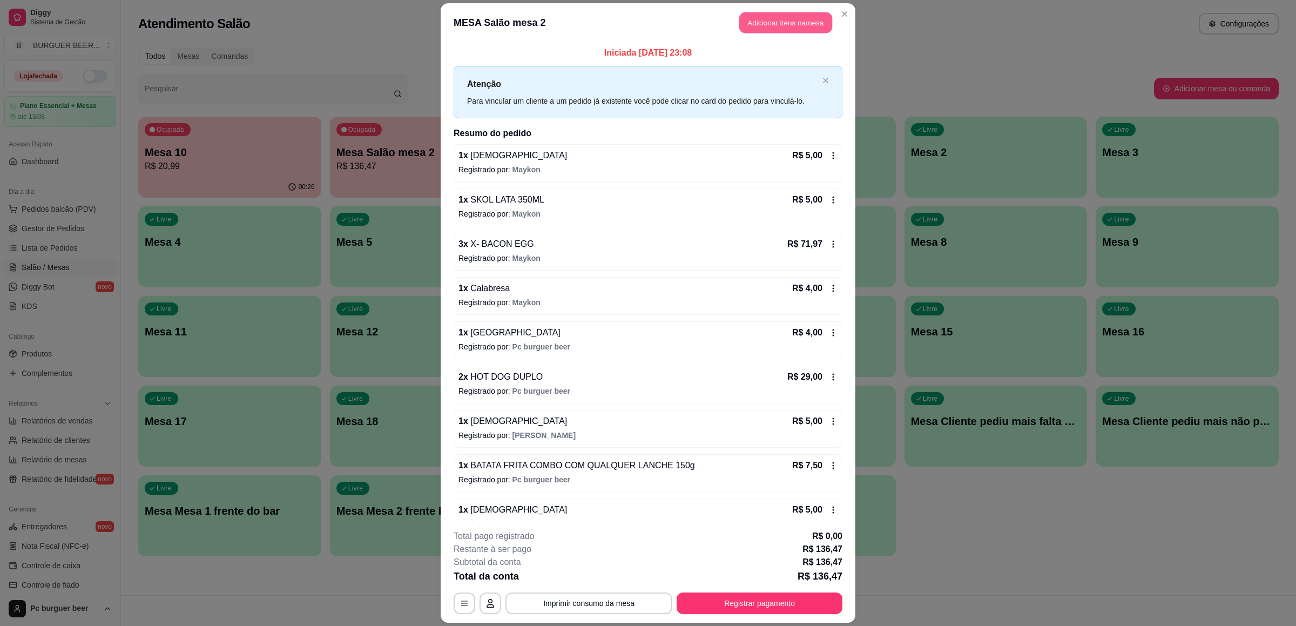
click at [768, 23] on button "Adicionar itens na mesa" at bounding box center [785, 22] width 93 height 21
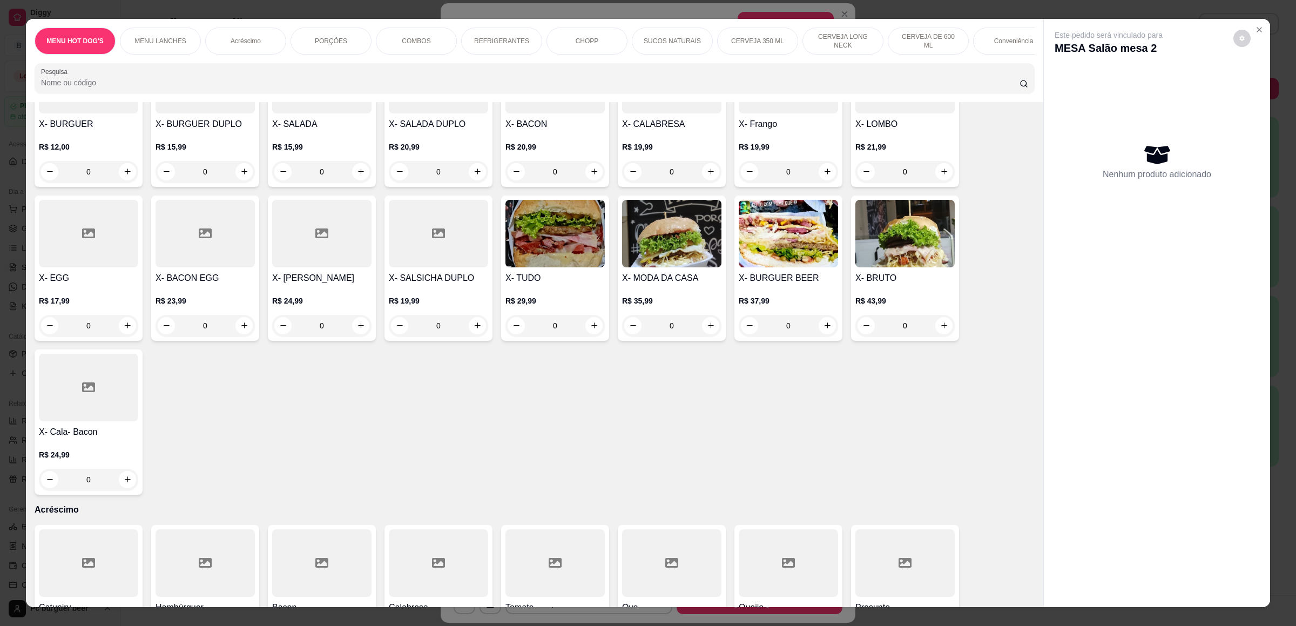
scroll to position [891, 0]
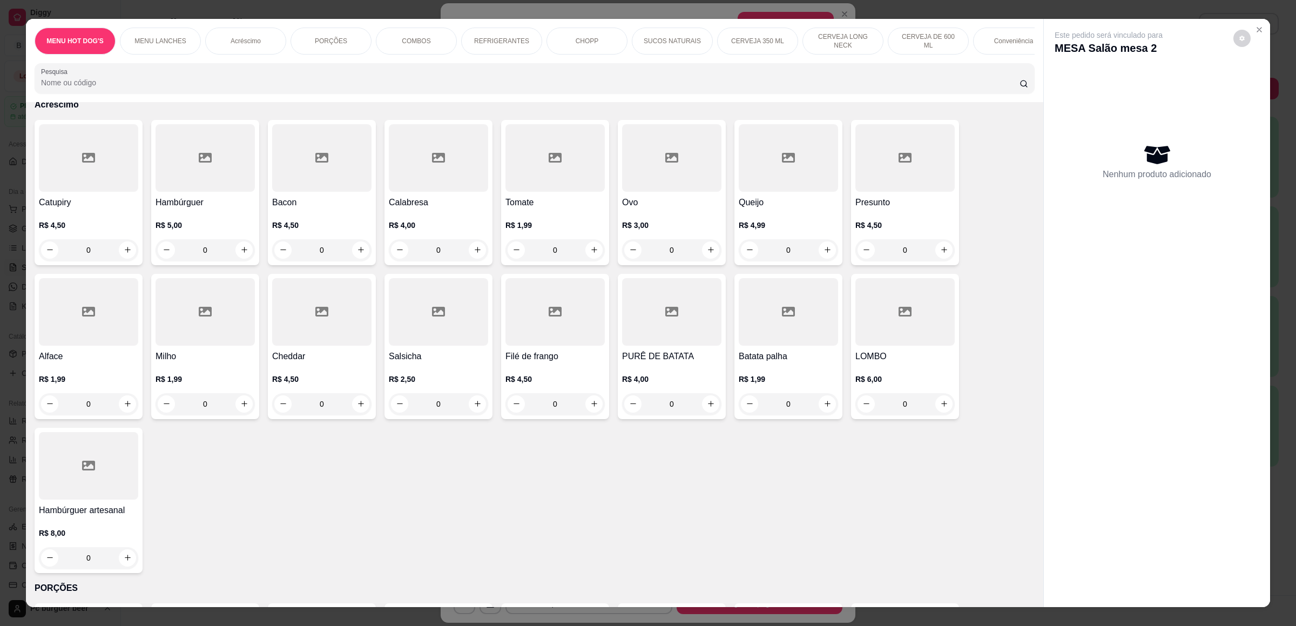
click at [740, 39] on p "CERVEJA 350 ML" at bounding box center [757, 41] width 53 height 9
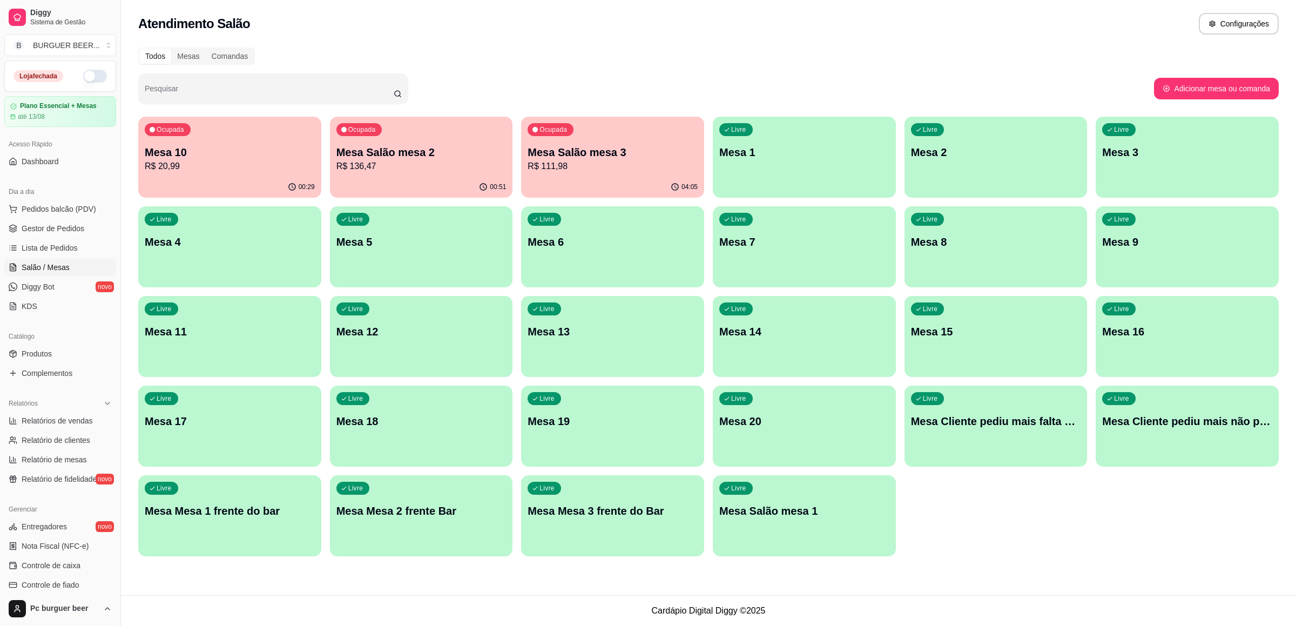
click at [435, 164] on p "R$ 136,47" at bounding box center [421, 166] width 170 height 13
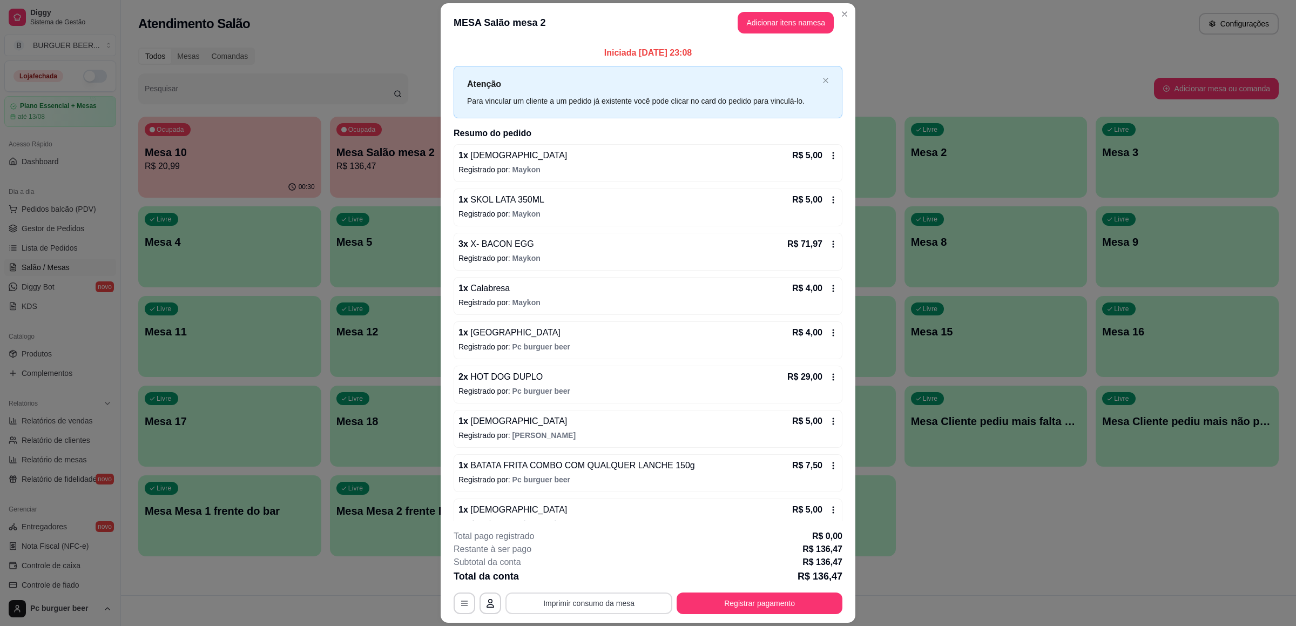
click at [609, 600] on button "Imprimir consumo da mesa" at bounding box center [588, 603] width 167 height 22
click at [829, 153] on icon at bounding box center [833, 155] width 9 height 9
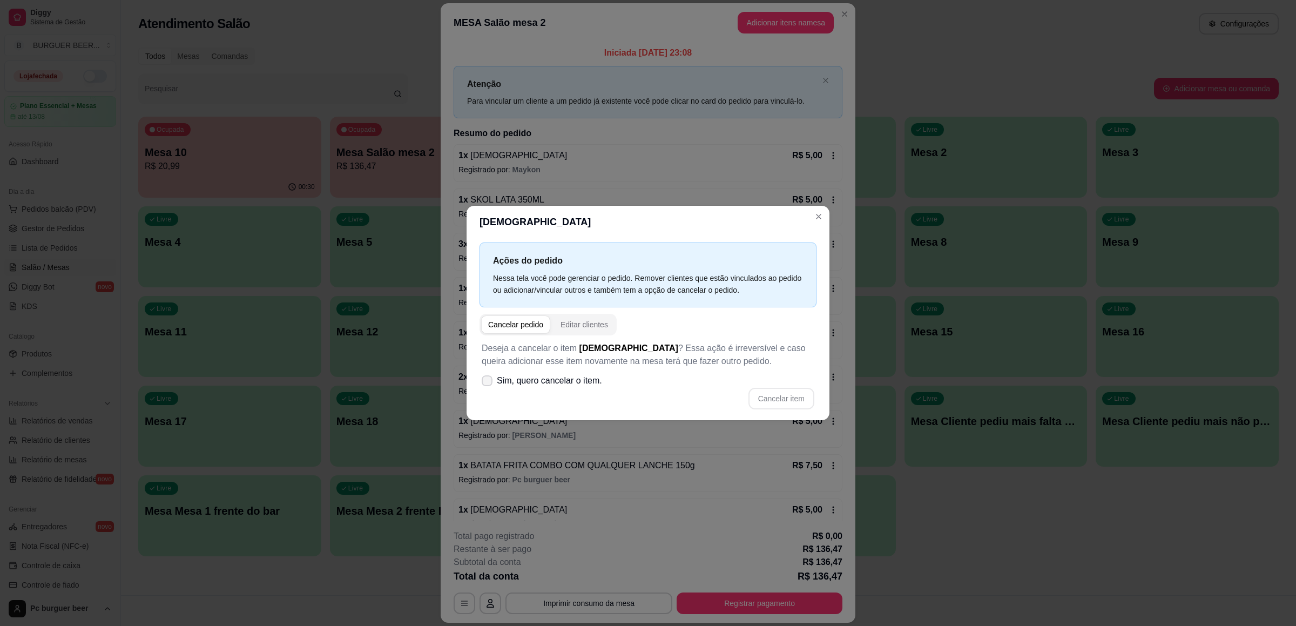
click at [506, 374] on label "Sim, quero cancelar o item." at bounding box center [541, 381] width 129 height 22
click at [488, 382] on input "Sim, quero cancelar o item." at bounding box center [484, 385] width 7 height 7
checkbox input "true"
click at [770, 394] on button "Cancelar item" at bounding box center [781, 399] width 66 height 22
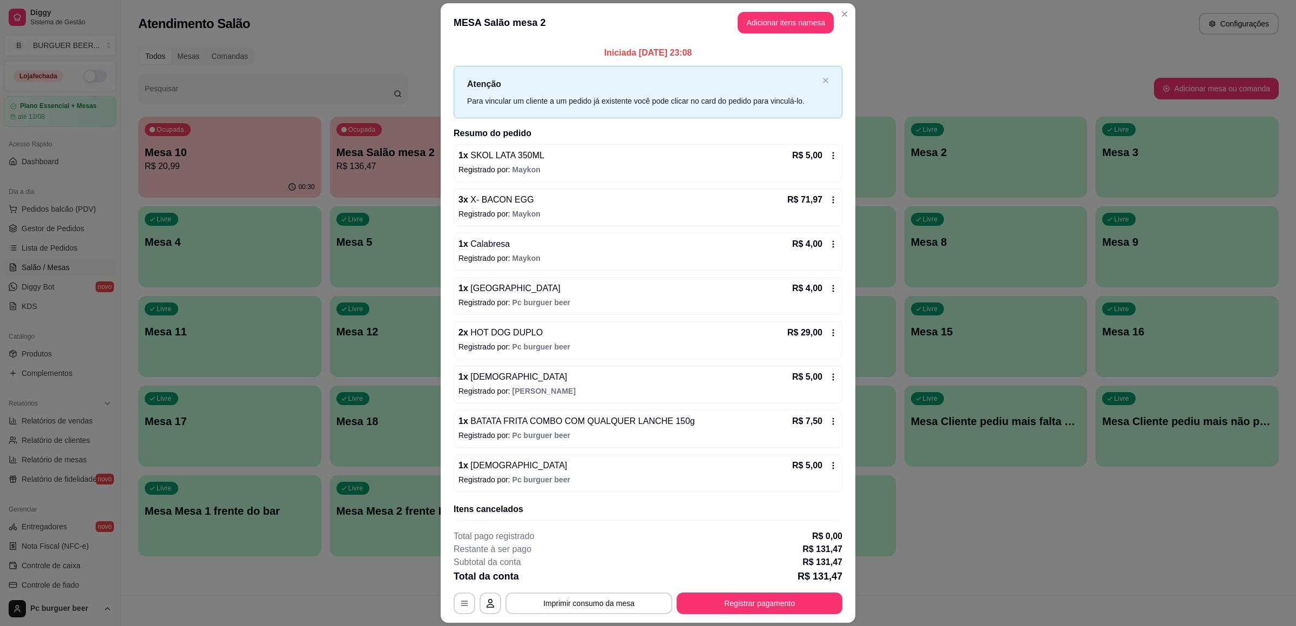
click at [829, 151] on icon at bounding box center [833, 155] width 9 height 9
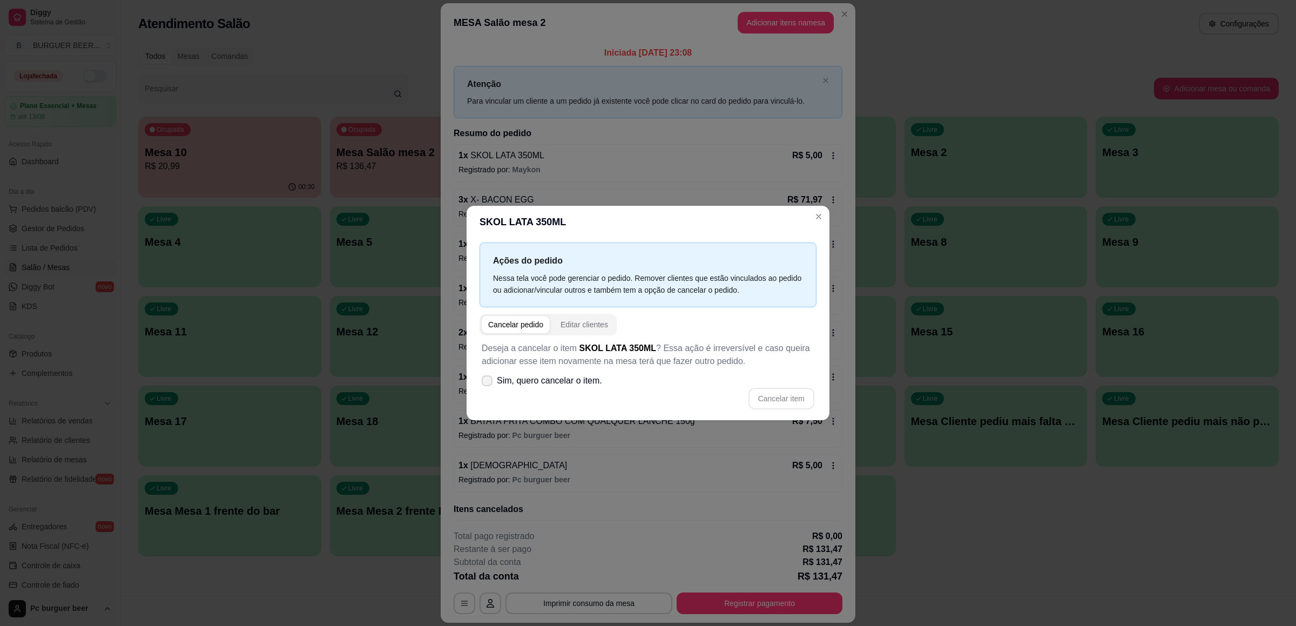
click at [514, 373] on label "Sim, quero cancelar o item." at bounding box center [541, 381] width 129 height 22
click at [488, 382] on input "Sim, quero cancelar o item." at bounding box center [484, 385] width 7 height 7
checkbox input "true"
click at [768, 397] on button "Cancelar item" at bounding box center [781, 399] width 66 height 22
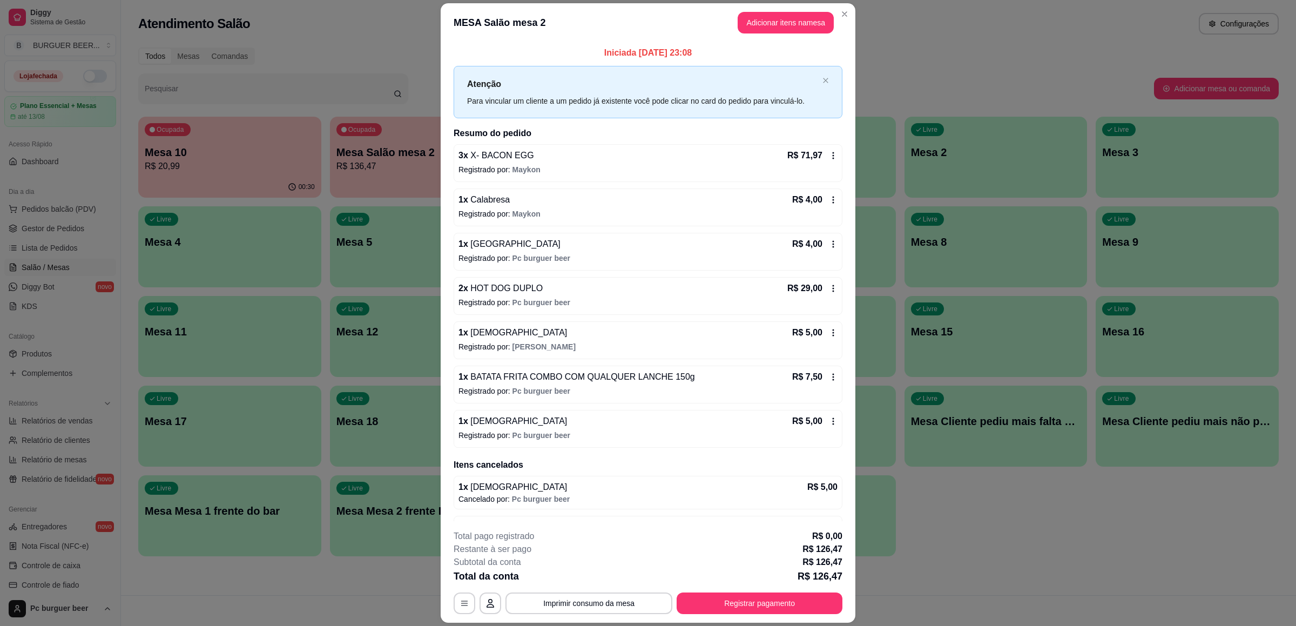
click at [829, 286] on icon at bounding box center [833, 288] width 9 height 9
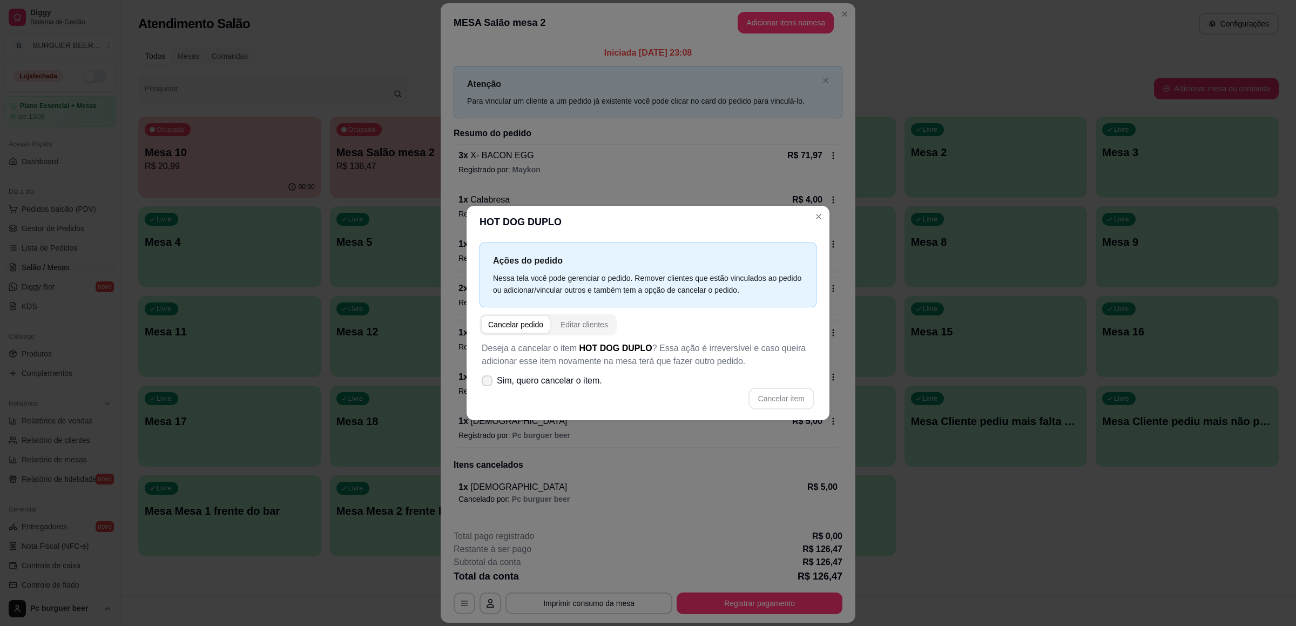
click at [511, 378] on span "Sim, quero cancelar o item." at bounding box center [549, 380] width 105 height 13
click at [488, 382] on input "Sim, quero cancelar o item." at bounding box center [484, 385] width 7 height 7
checkbox input "true"
click at [778, 399] on button "Cancelar item" at bounding box center [781, 399] width 66 height 22
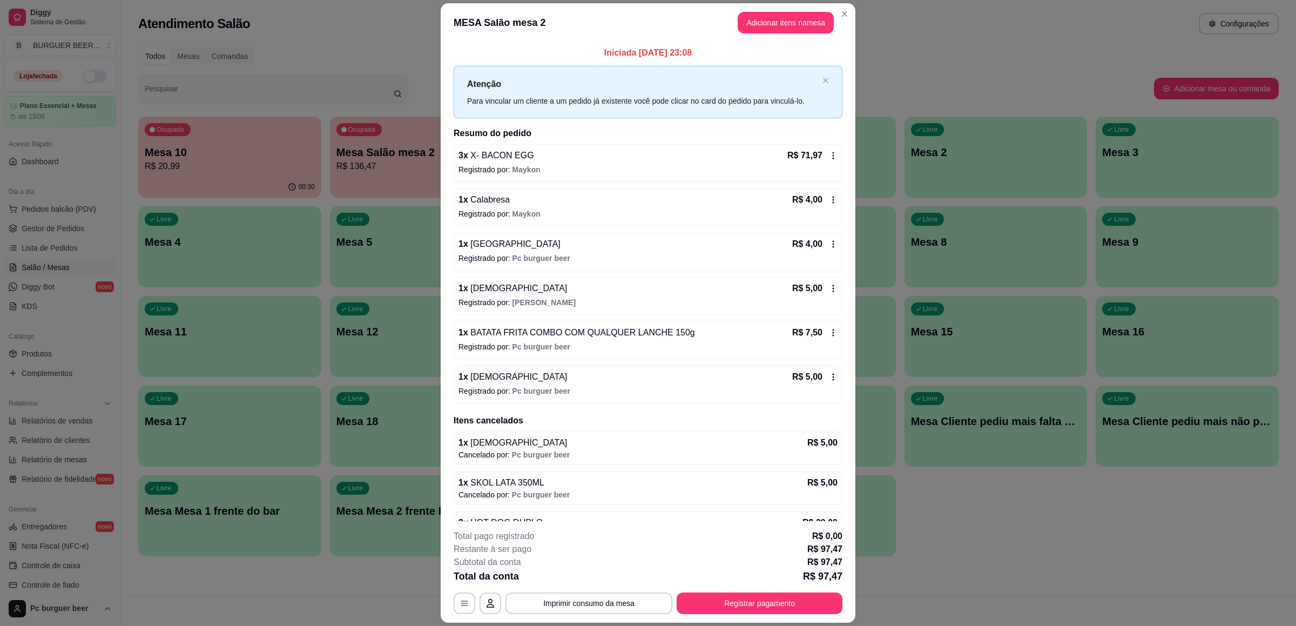
click at [829, 334] on icon at bounding box center [833, 332] width 9 height 9
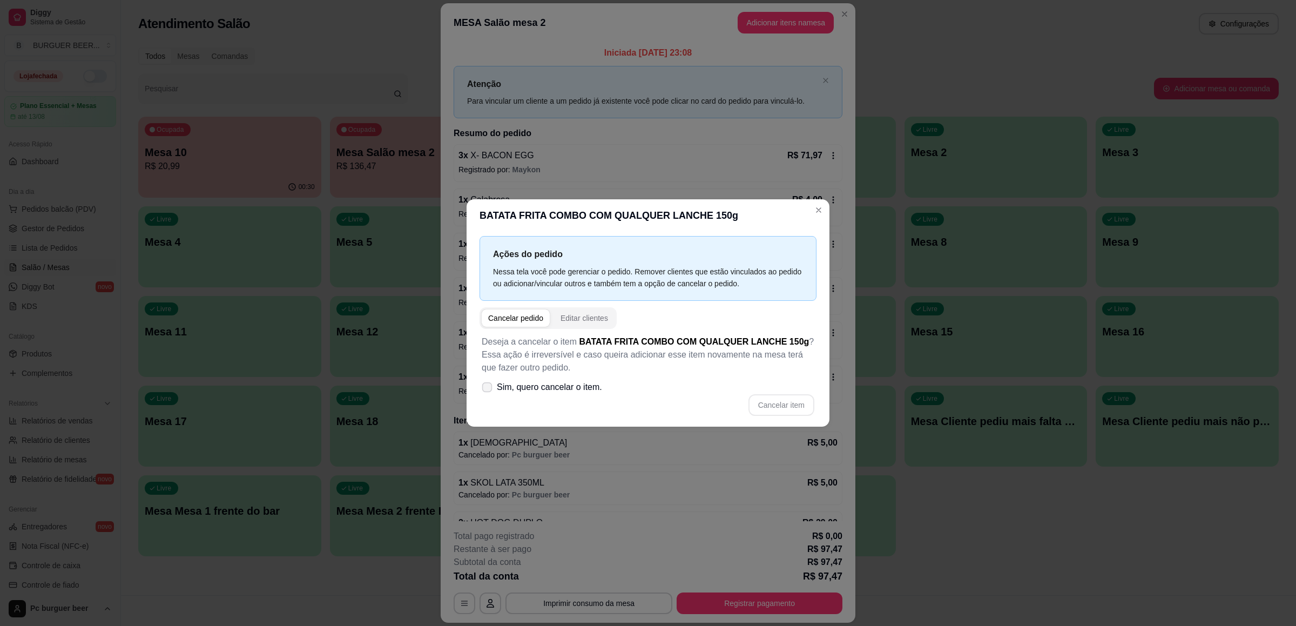
click at [507, 384] on span "Sim, quero cancelar o item." at bounding box center [549, 387] width 105 height 13
click at [488, 389] on input "Sim, quero cancelar o item." at bounding box center [484, 392] width 7 height 7
checkbox input "true"
click at [784, 399] on button "Cancelar item" at bounding box center [781, 405] width 66 height 22
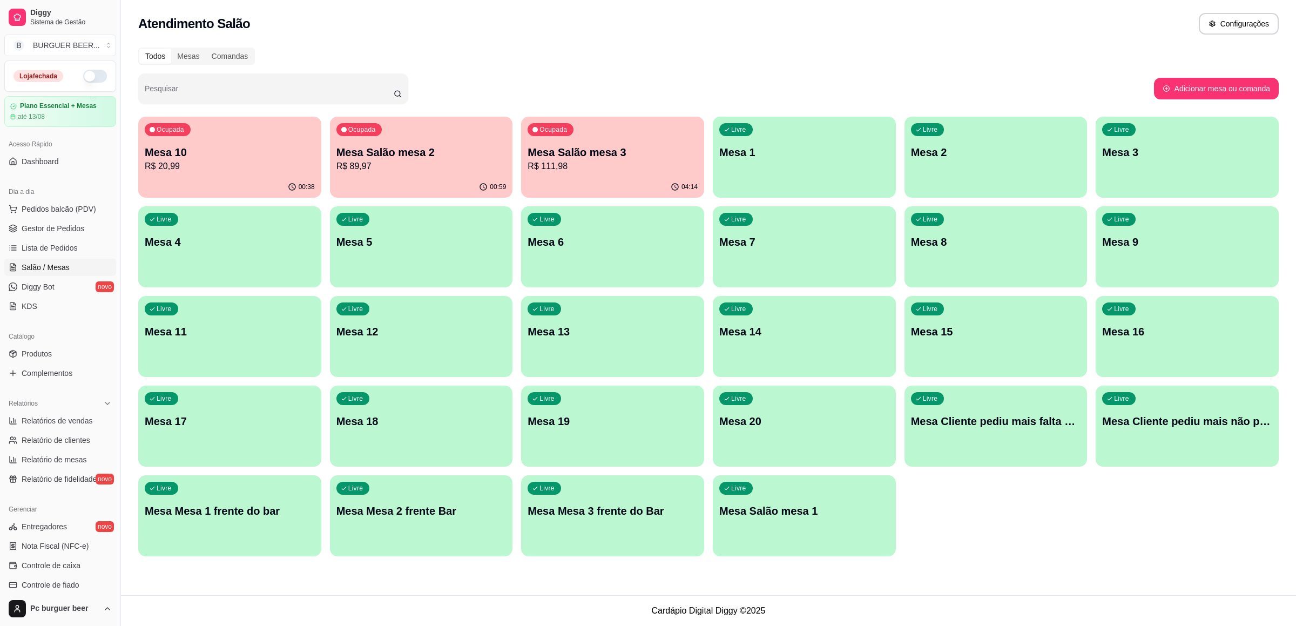
click at [598, 156] on p "Mesa Salão mesa 3" at bounding box center [613, 152] width 170 height 15
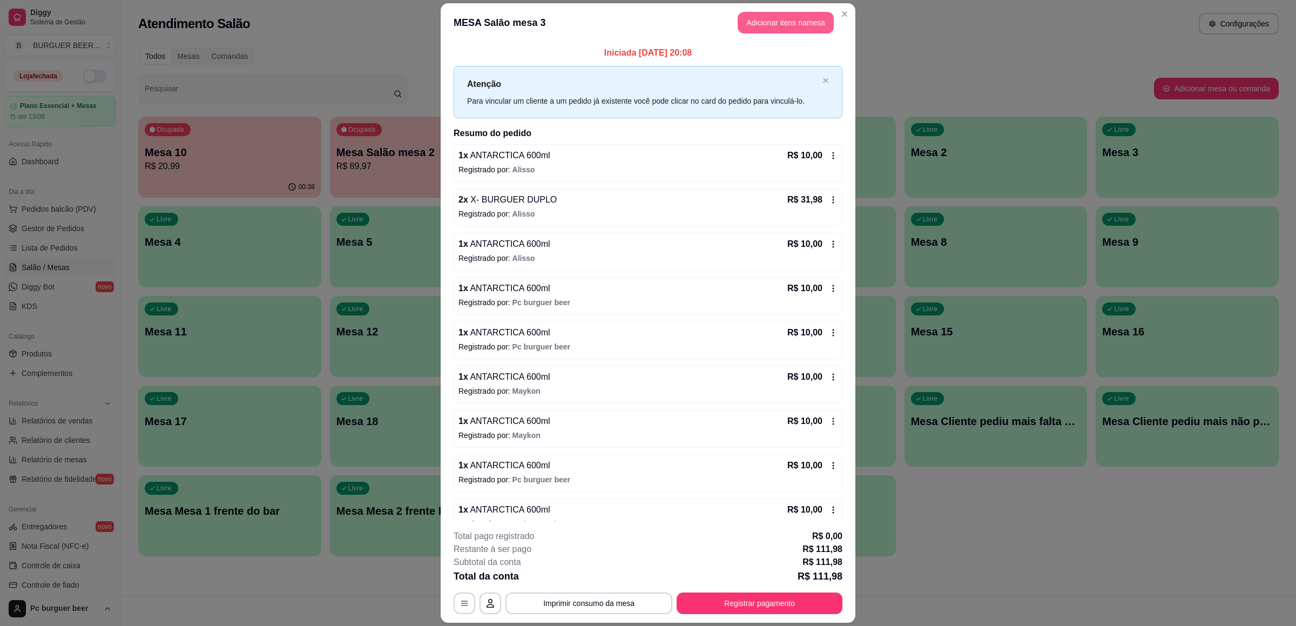
click at [770, 18] on button "Adicionar itens na mesa" at bounding box center [786, 23] width 96 height 22
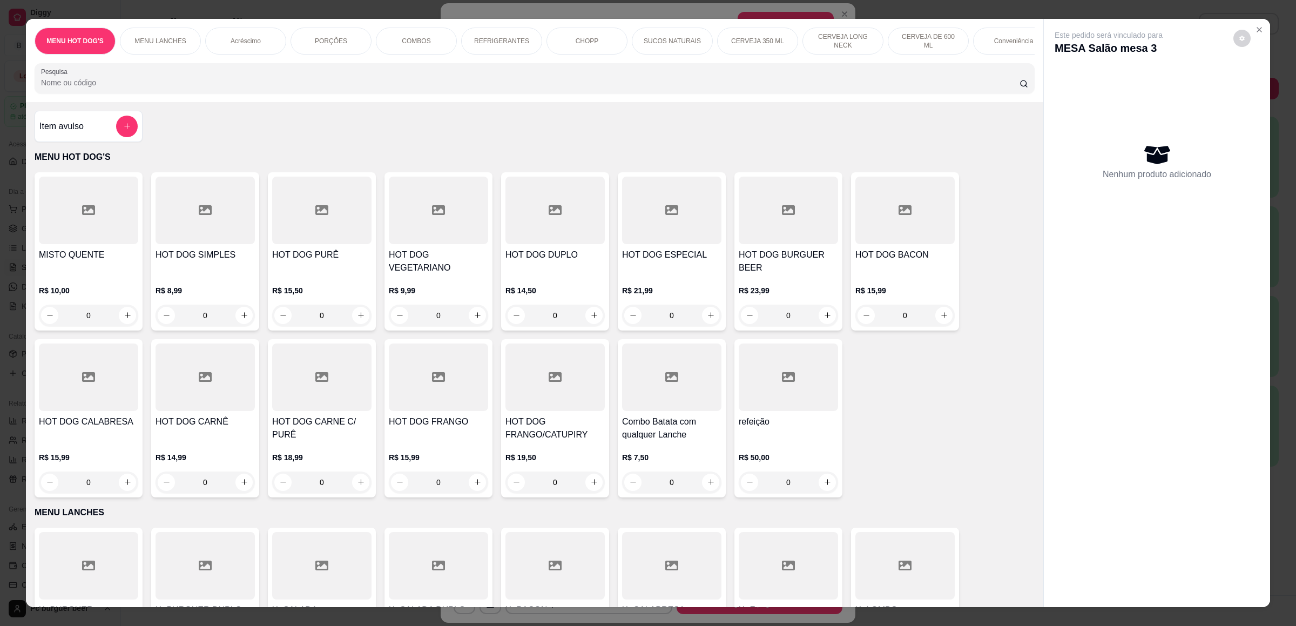
click at [934, 39] on p "CERVEJA DE 600 ML" at bounding box center [928, 40] width 63 height 17
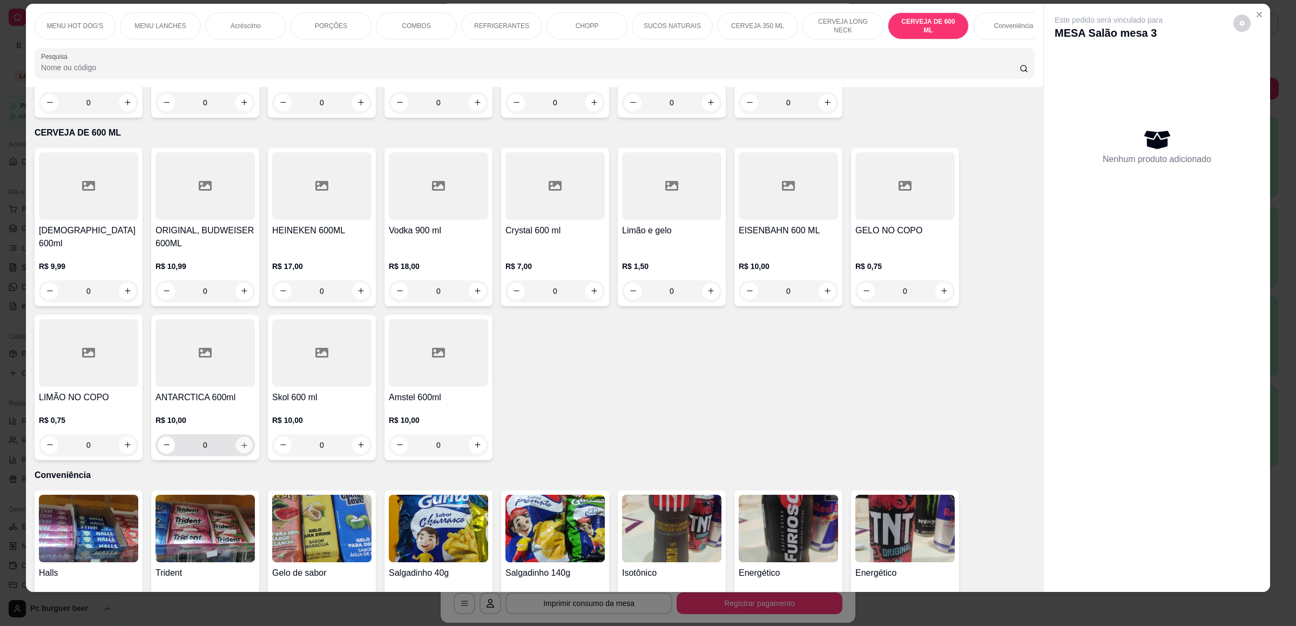
click at [240, 441] on icon "increase-product-quantity" at bounding box center [244, 445] width 8 height 8
type input "1"
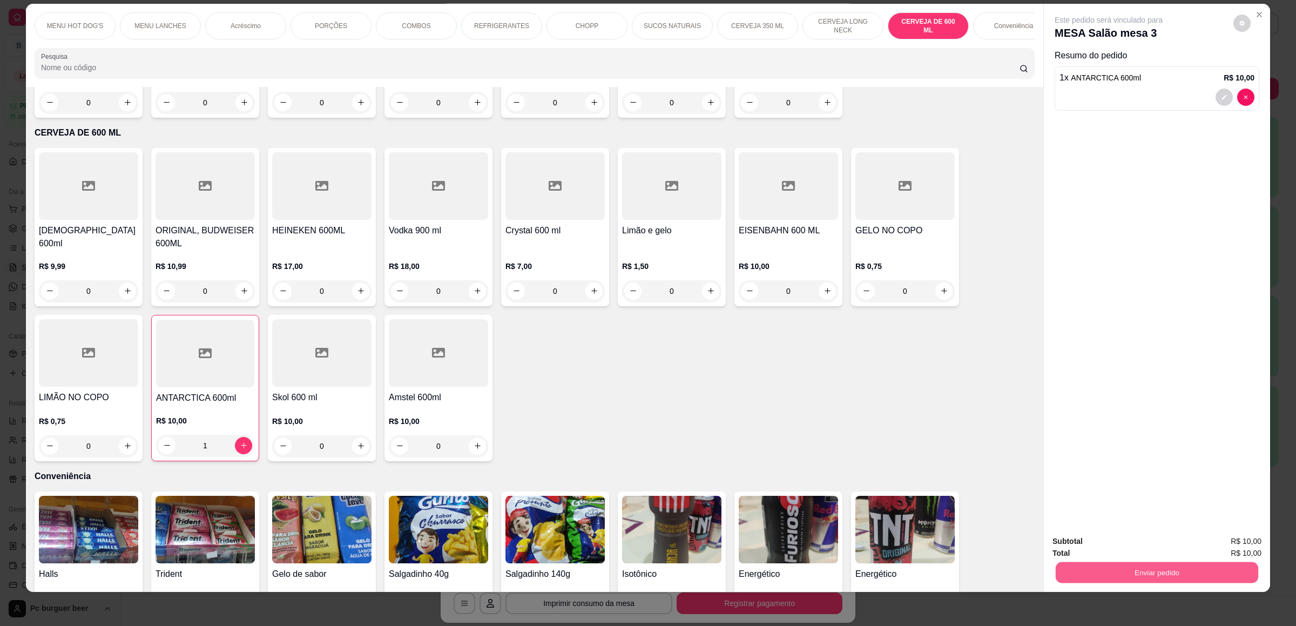
click at [1092, 569] on button "Enviar pedido" at bounding box center [1157, 572] width 203 height 21
click at [1105, 543] on button "Não registrar e enviar pedido" at bounding box center [1119, 546] width 112 height 21
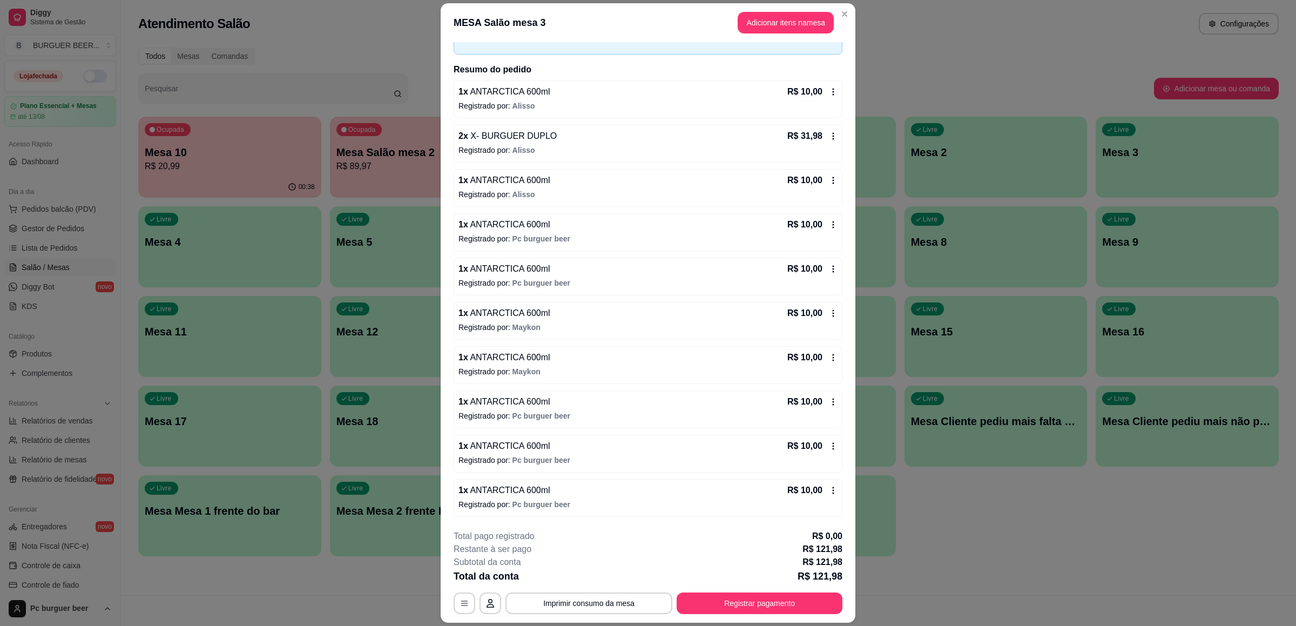
scroll to position [31, 0]
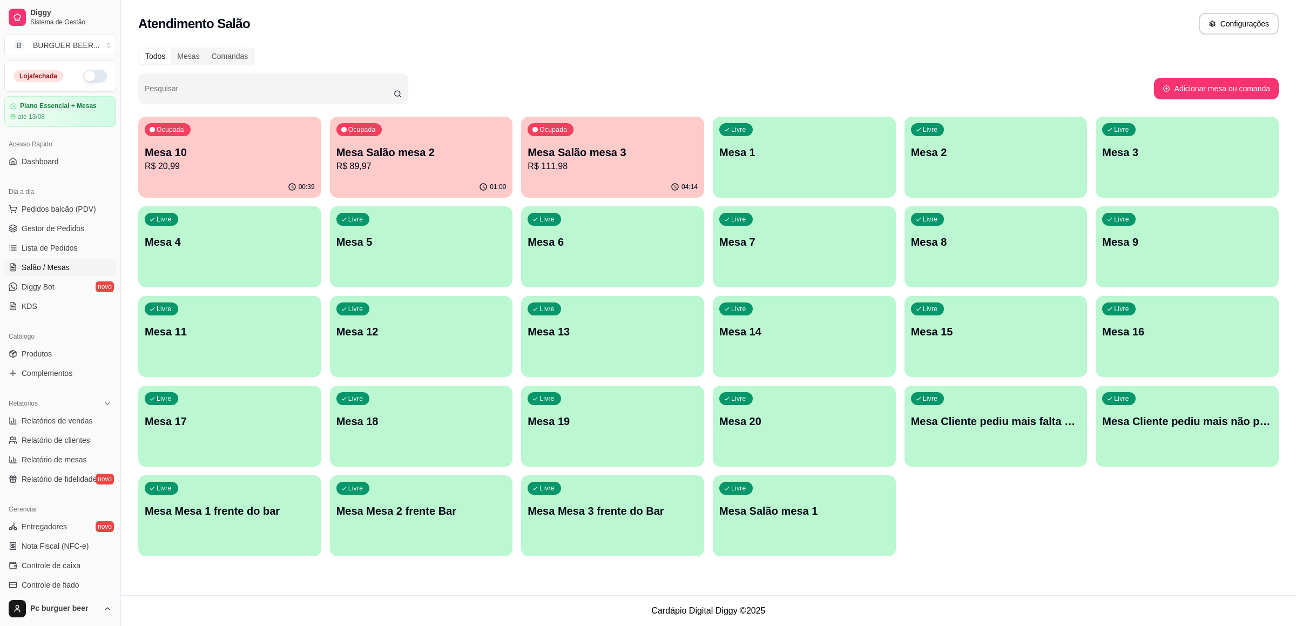
click at [395, 173] on div "Ocupada Mesa Salão mesa 2 R$ 89,97" at bounding box center [421, 147] width 183 height 60
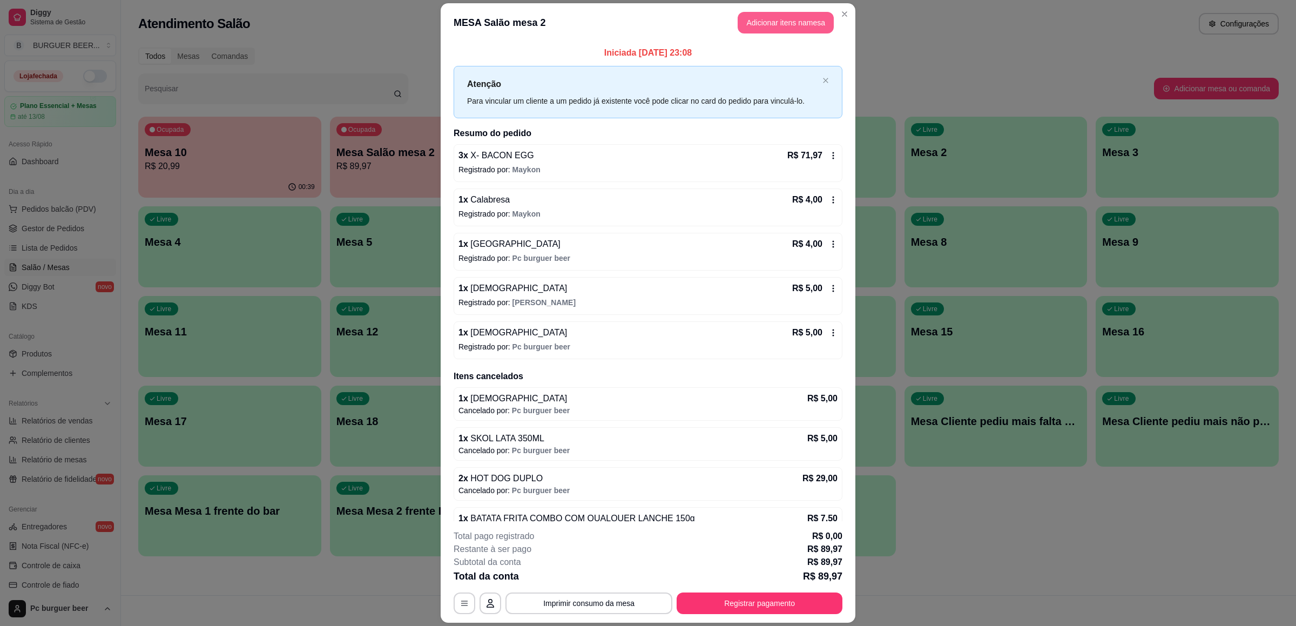
click at [763, 16] on button "Adicionar itens na mesa" at bounding box center [786, 23] width 96 height 22
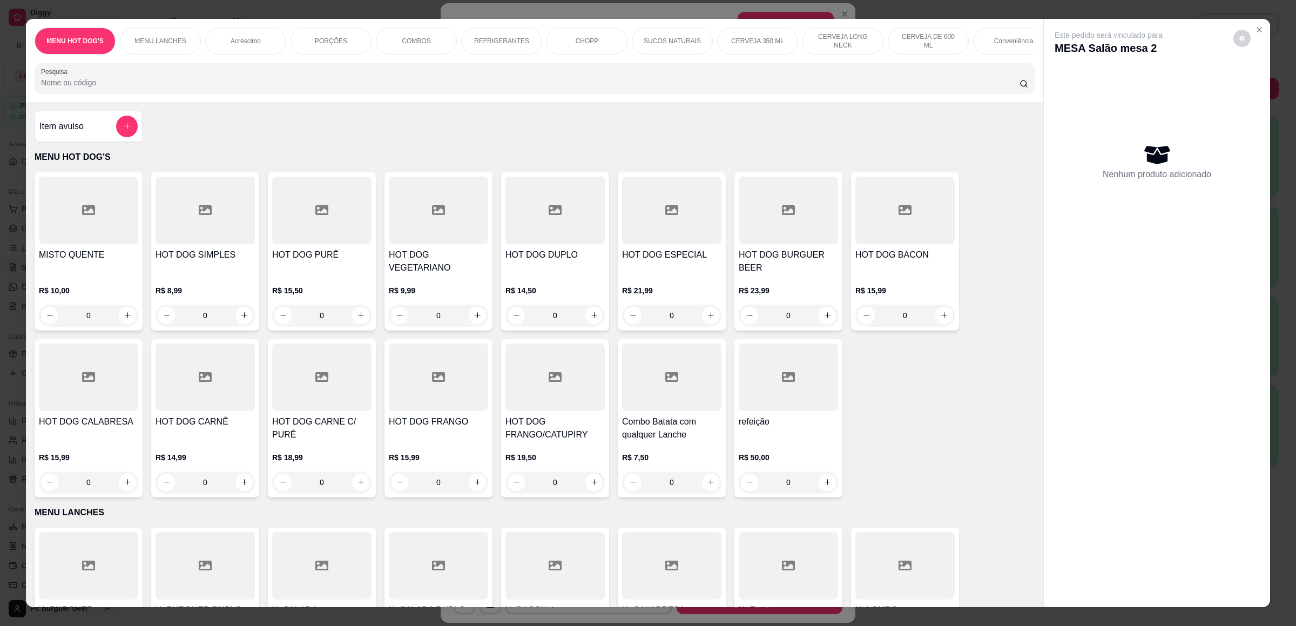
drag, startPoint x: 488, startPoint y: 37, endPoint x: 476, endPoint y: 57, distance: 23.2
click at [490, 37] on p "REFRIGERANTES" at bounding box center [501, 41] width 55 height 9
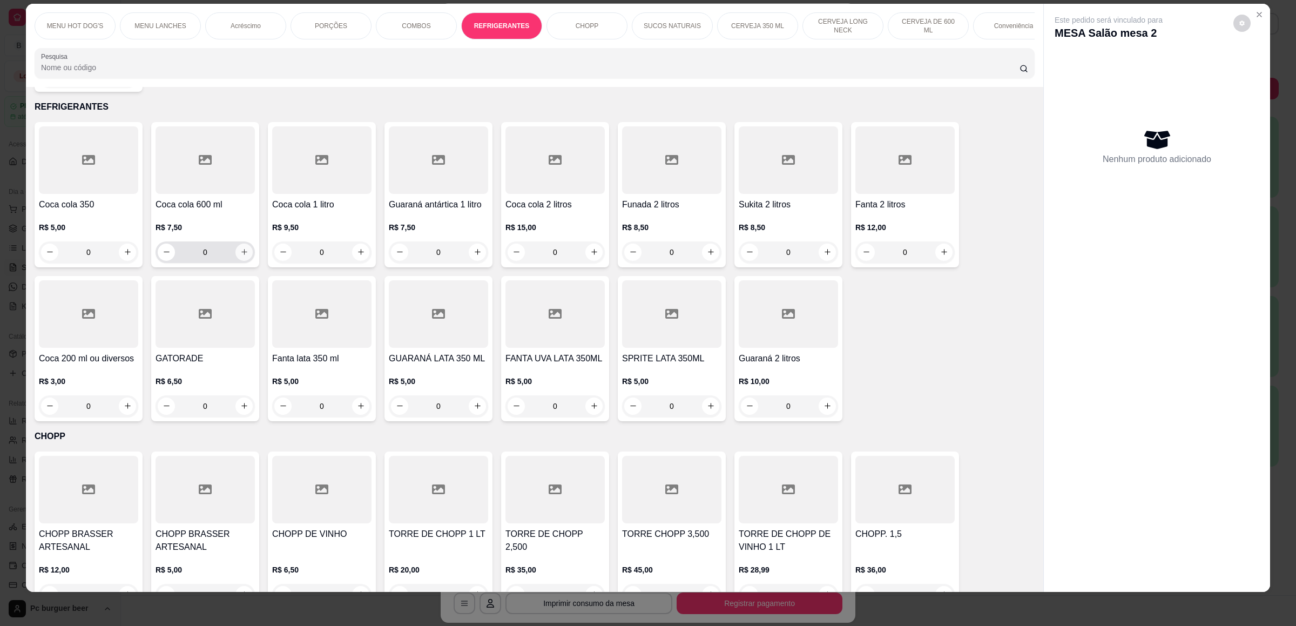
click at [240, 252] on icon "increase-product-quantity" at bounding box center [244, 252] width 8 height 8
type input "1"
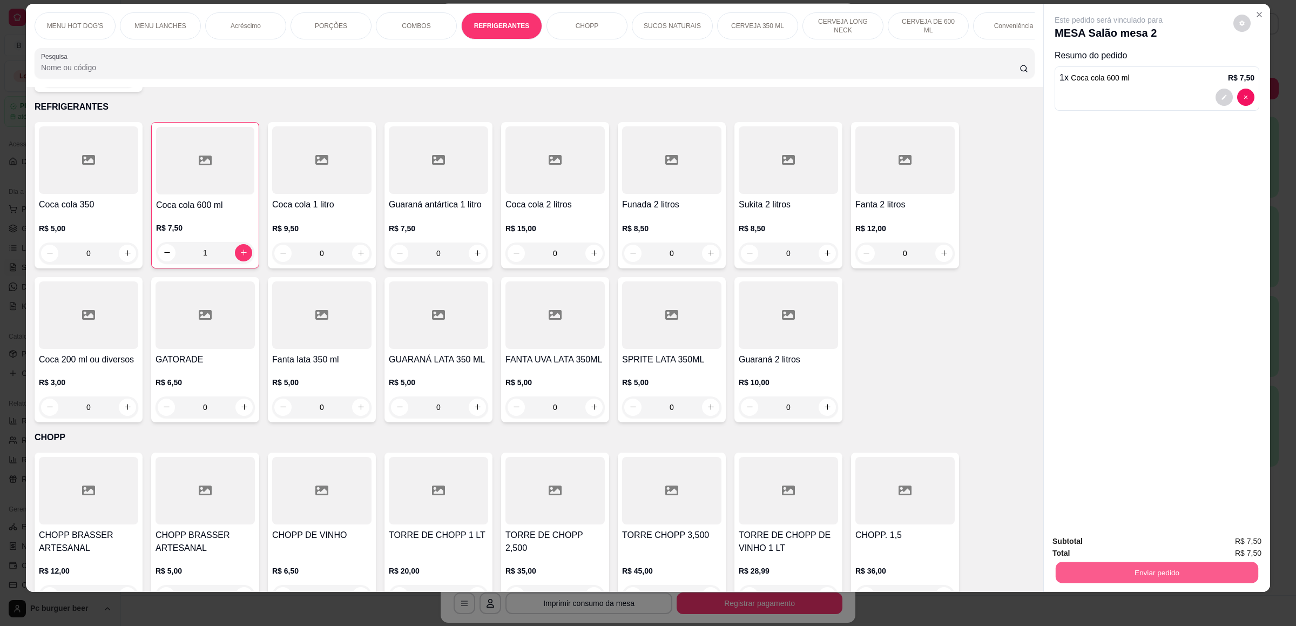
click at [1106, 566] on button "Enviar pedido" at bounding box center [1157, 572] width 203 height 21
click at [1101, 551] on button "Não registrar e enviar pedido" at bounding box center [1119, 546] width 112 height 21
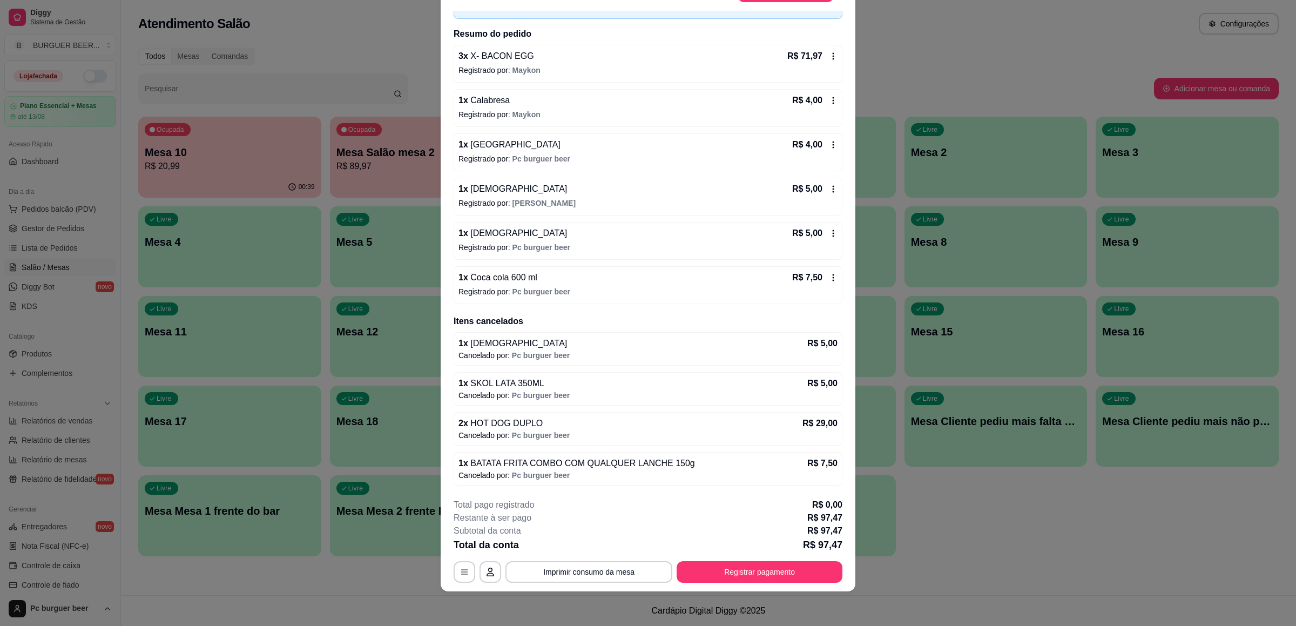
scroll to position [0, 0]
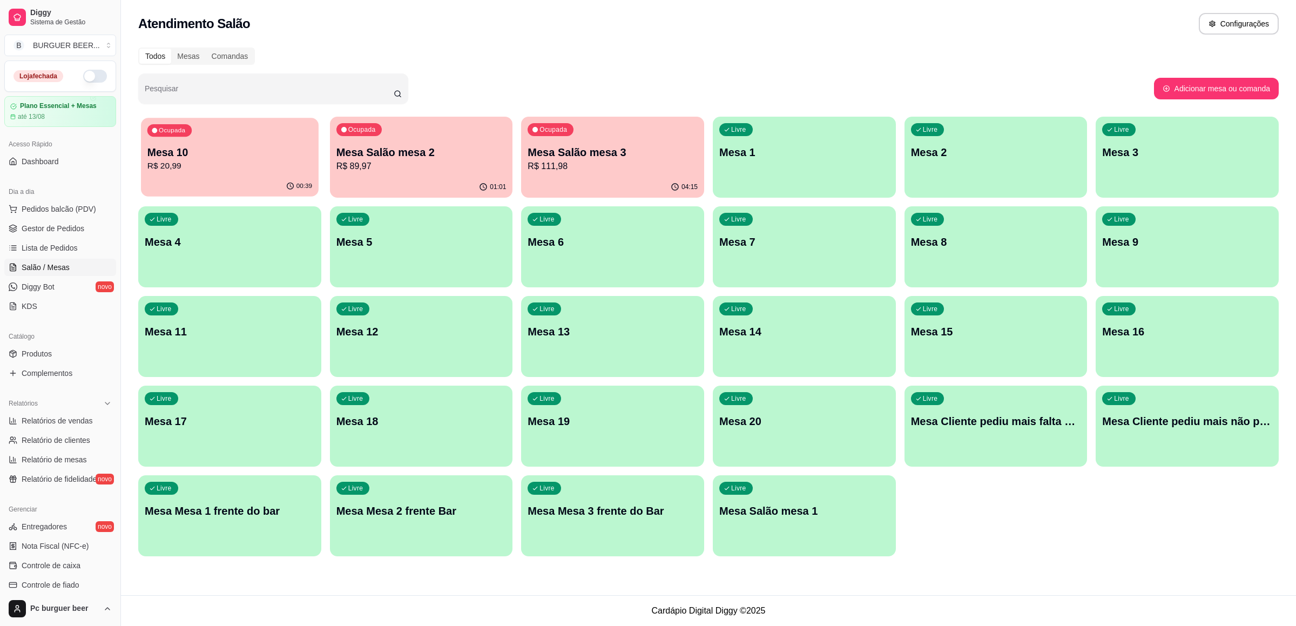
click at [235, 180] on div "00:39" at bounding box center [229, 186] width 177 height 21
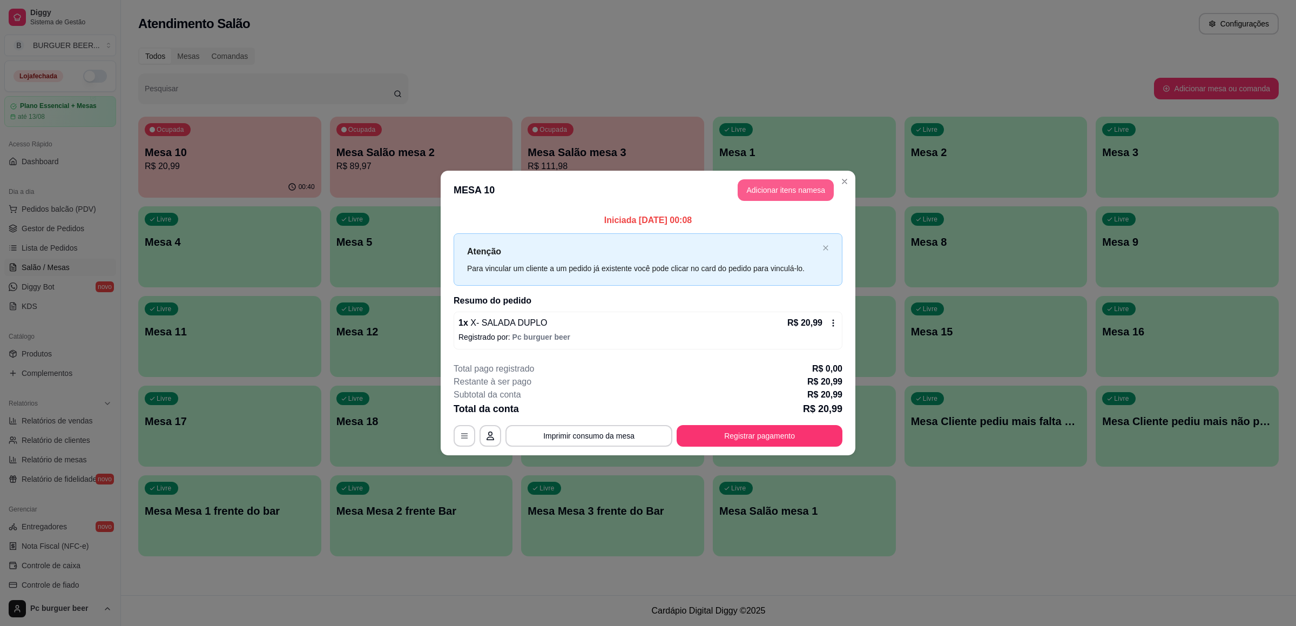
click at [765, 186] on button "Adicionar itens na mesa" at bounding box center [786, 190] width 96 height 22
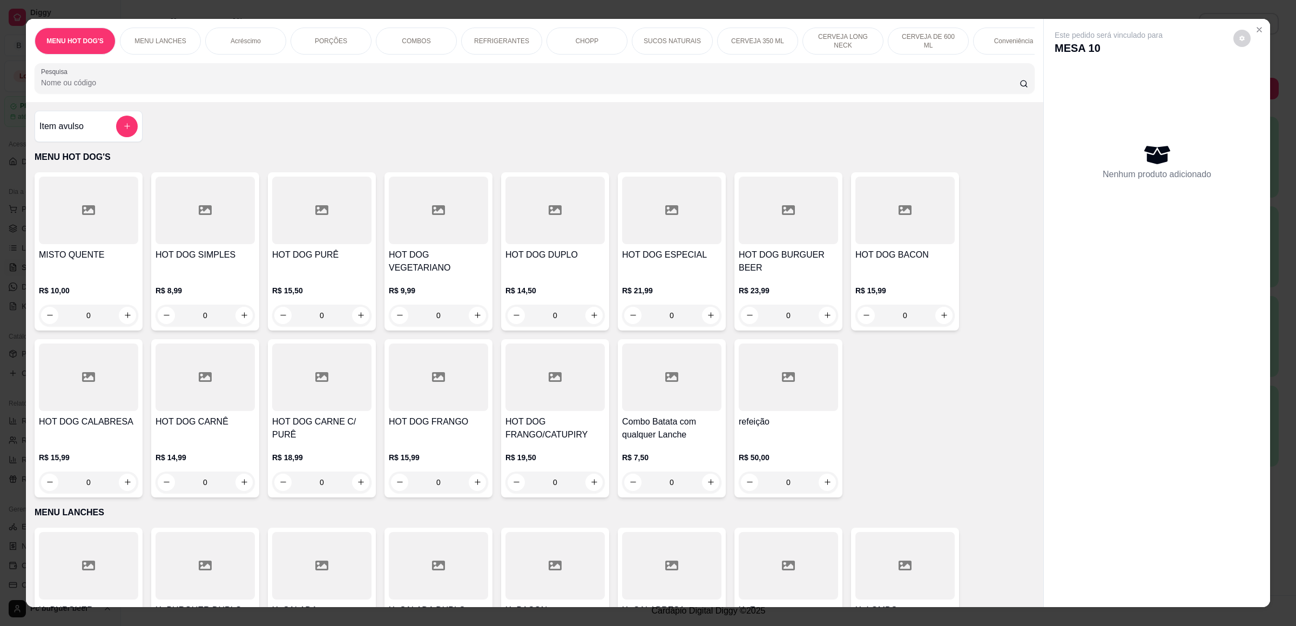
click at [747, 37] on p "CERVEJA 350 ML" at bounding box center [757, 41] width 53 height 9
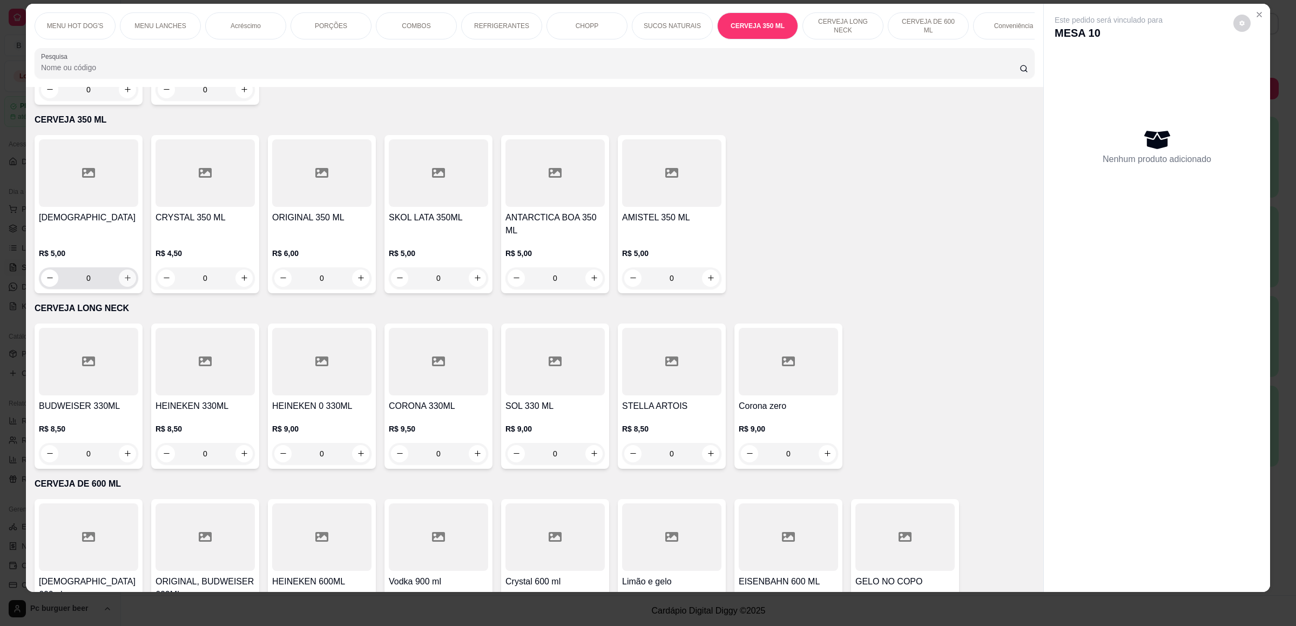
click at [124, 274] on icon "increase-product-quantity" at bounding box center [128, 278] width 8 height 8
type input "1"
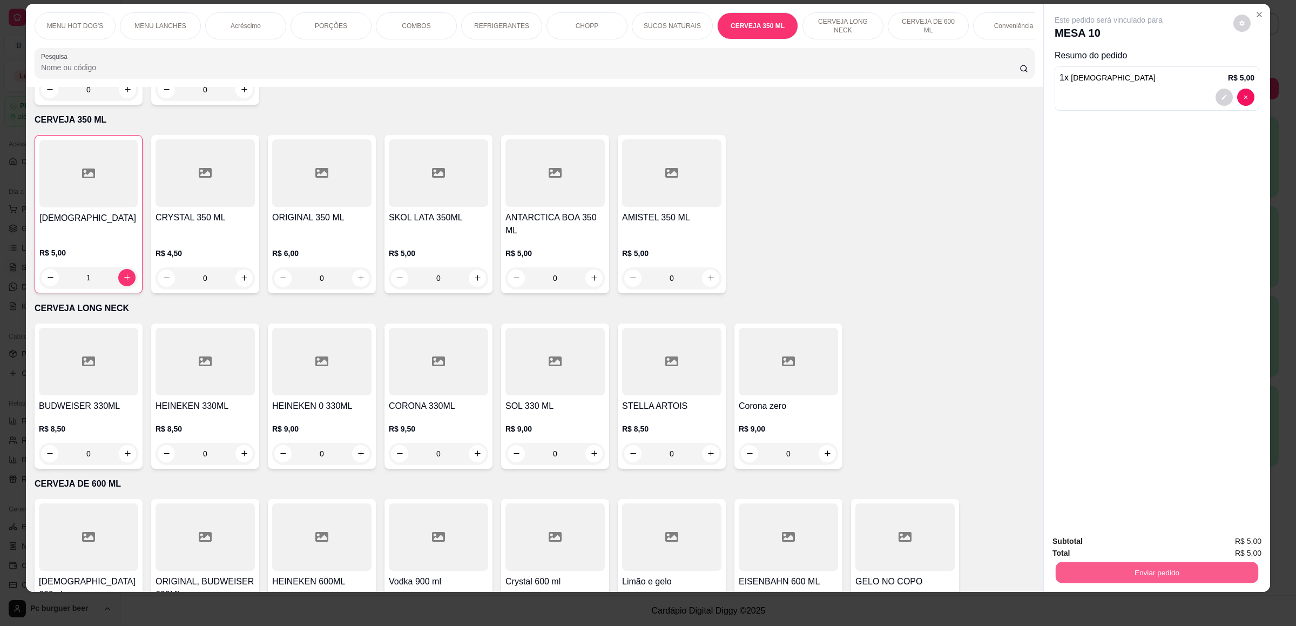
click at [1070, 561] on div "Enviar pedido" at bounding box center [1156, 571] width 209 height 24
click at [1076, 565] on button "Enviar pedido" at bounding box center [1156, 573] width 209 height 22
click at [1084, 537] on button "Não registrar e enviar pedido" at bounding box center [1119, 546] width 112 height 21
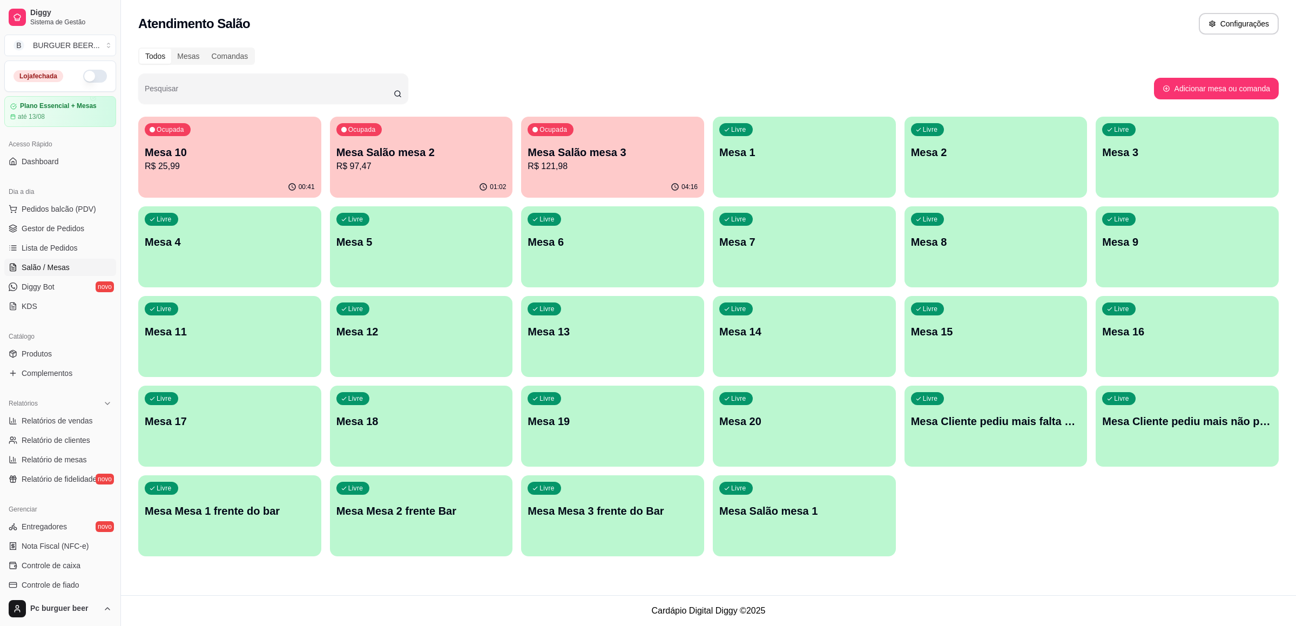
click at [399, 154] on p "Mesa Salão mesa 2" at bounding box center [421, 152] width 170 height 15
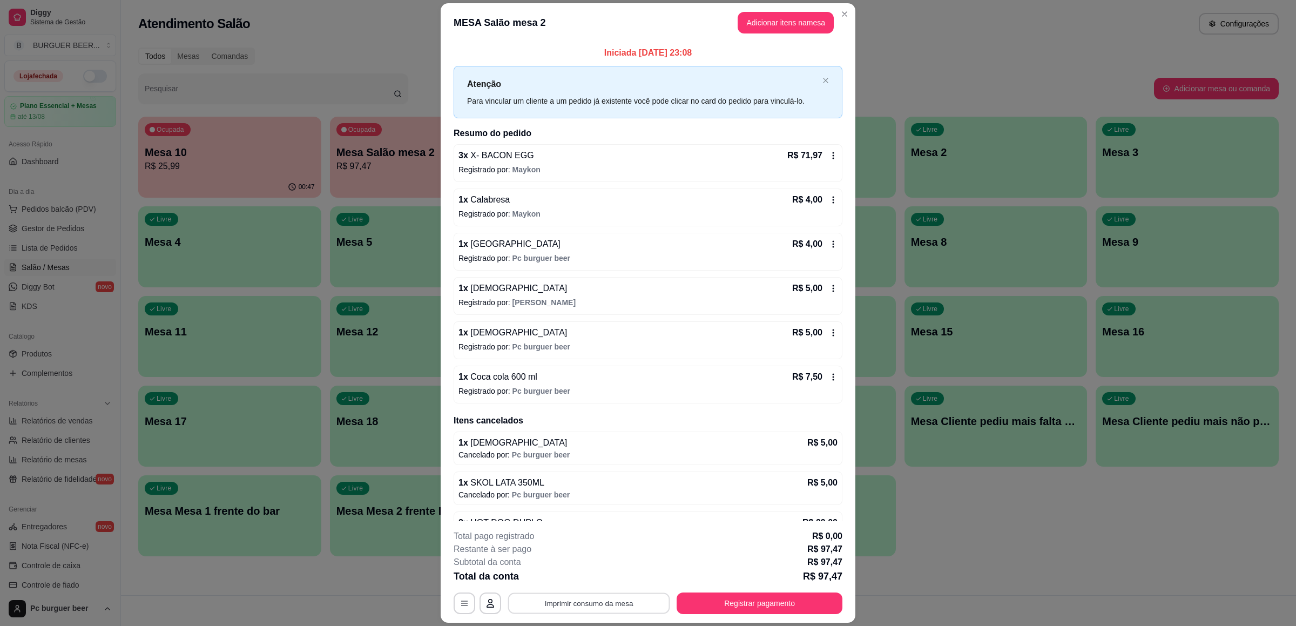
click at [548, 596] on button "Imprimir consumo da mesa" at bounding box center [589, 603] width 162 height 21
click at [735, 593] on button "Registrar pagamento" at bounding box center [760, 603] width 166 height 22
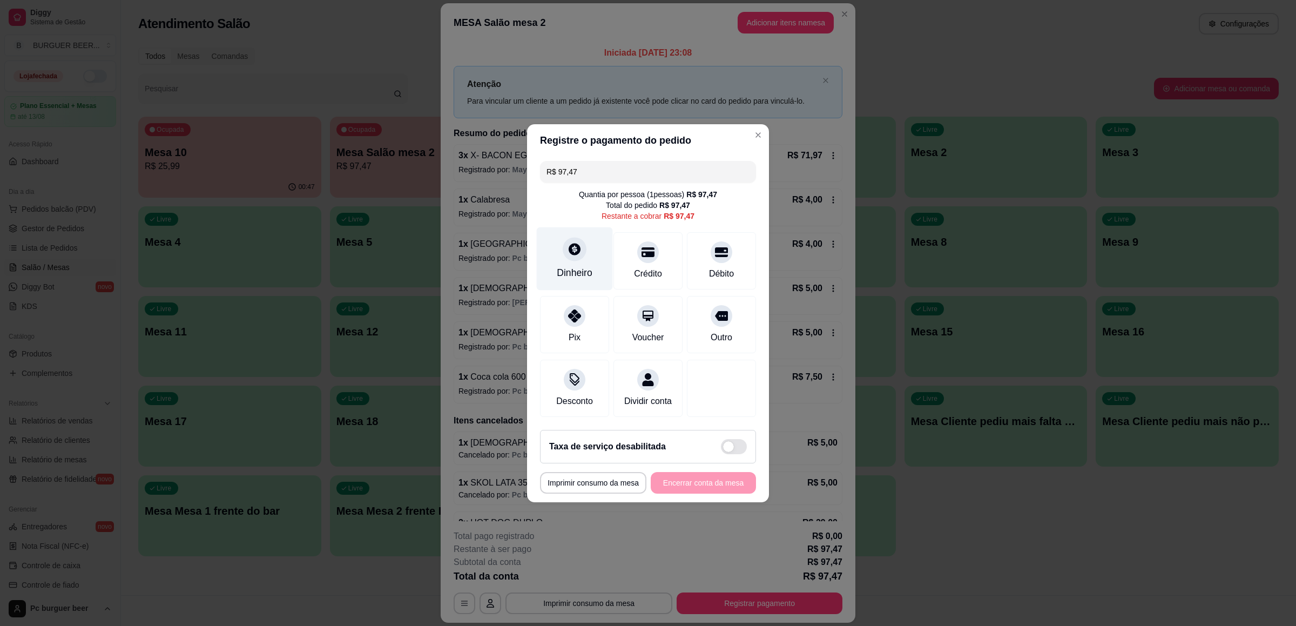
click at [578, 248] on icon at bounding box center [575, 249] width 14 height 14
type input "R$ 0,00"
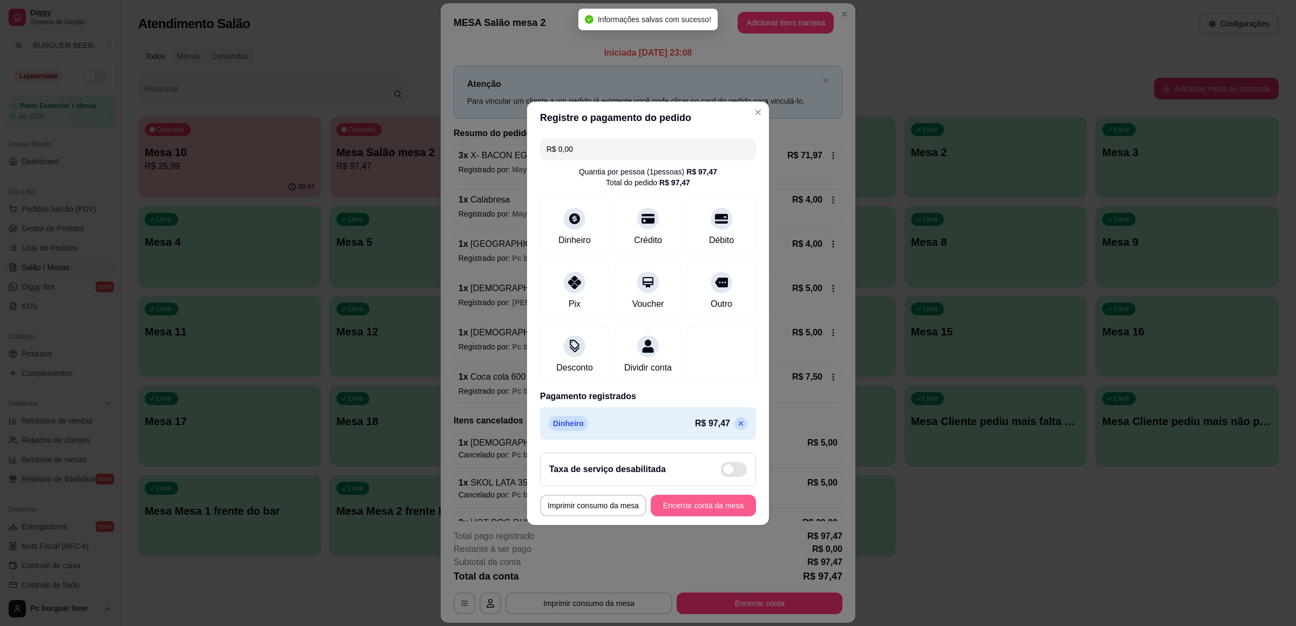
click at [694, 509] on button "Encerrar conta da mesa" at bounding box center [703, 506] width 105 height 22
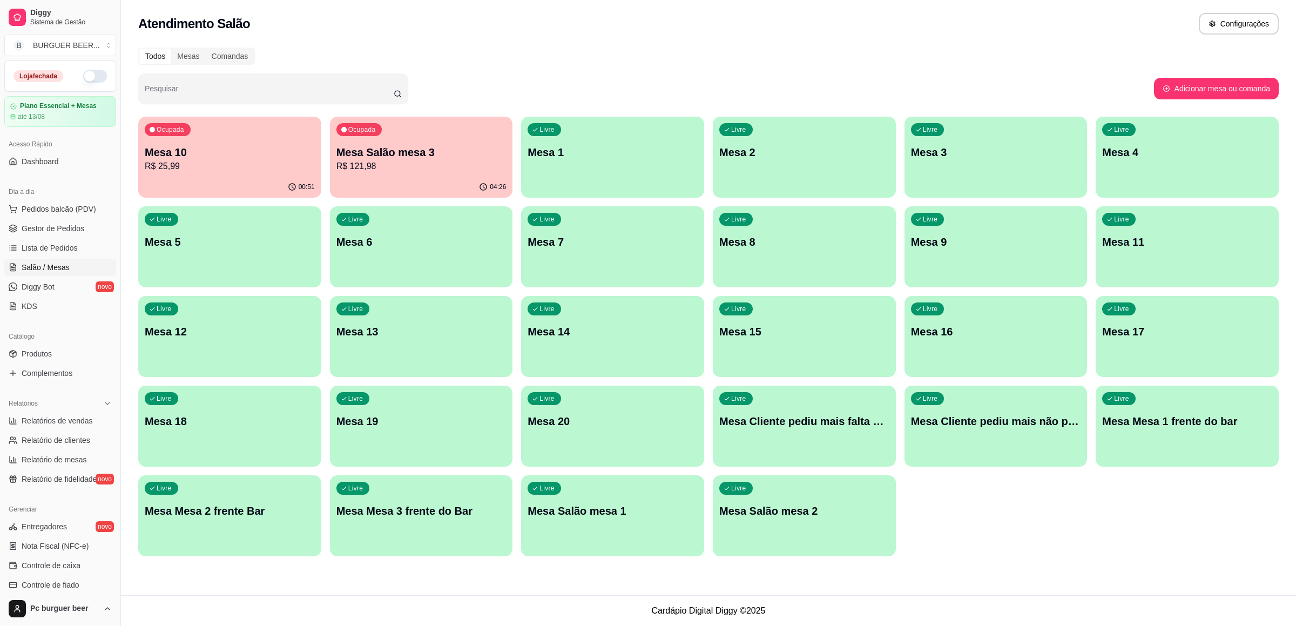
click at [423, 36] on div "Atendimento Salão Configurações" at bounding box center [708, 20] width 1175 height 41
click at [423, 154] on p "Mesa Salão mesa 3" at bounding box center [421, 152] width 170 height 15
click at [248, 171] on p "R$ 25,99" at bounding box center [230, 166] width 170 height 13
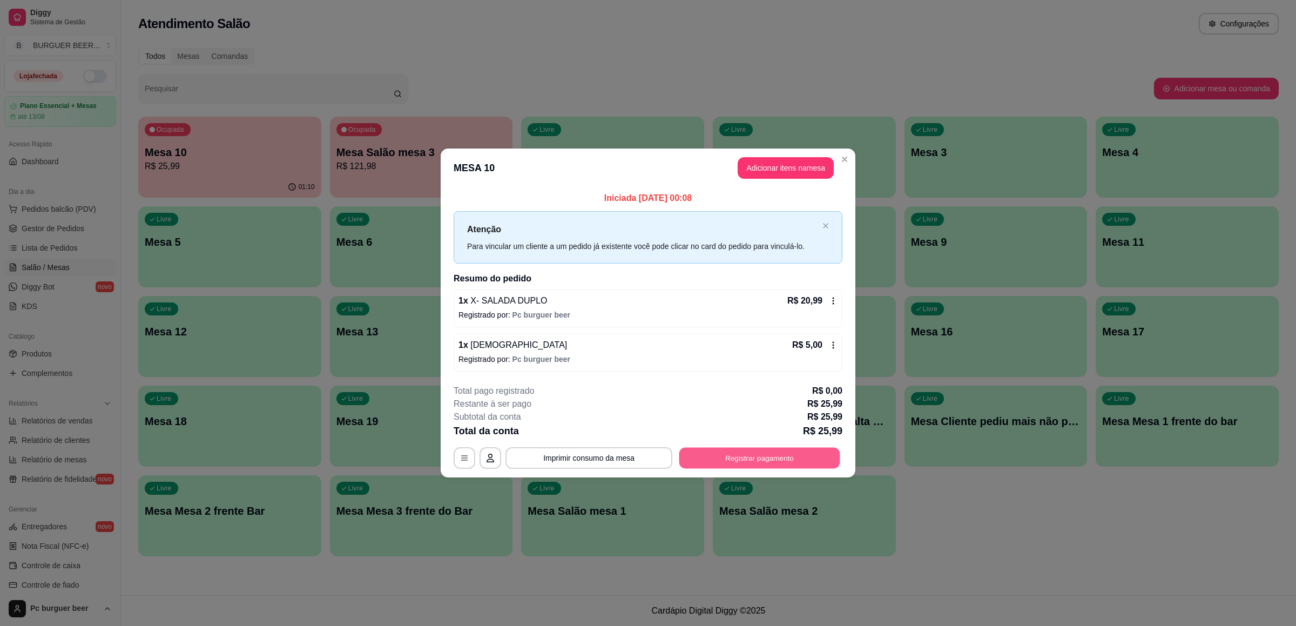
click at [766, 452] on button "Registrar pagamento" at bounding box center [759, 458] width 161 height 21
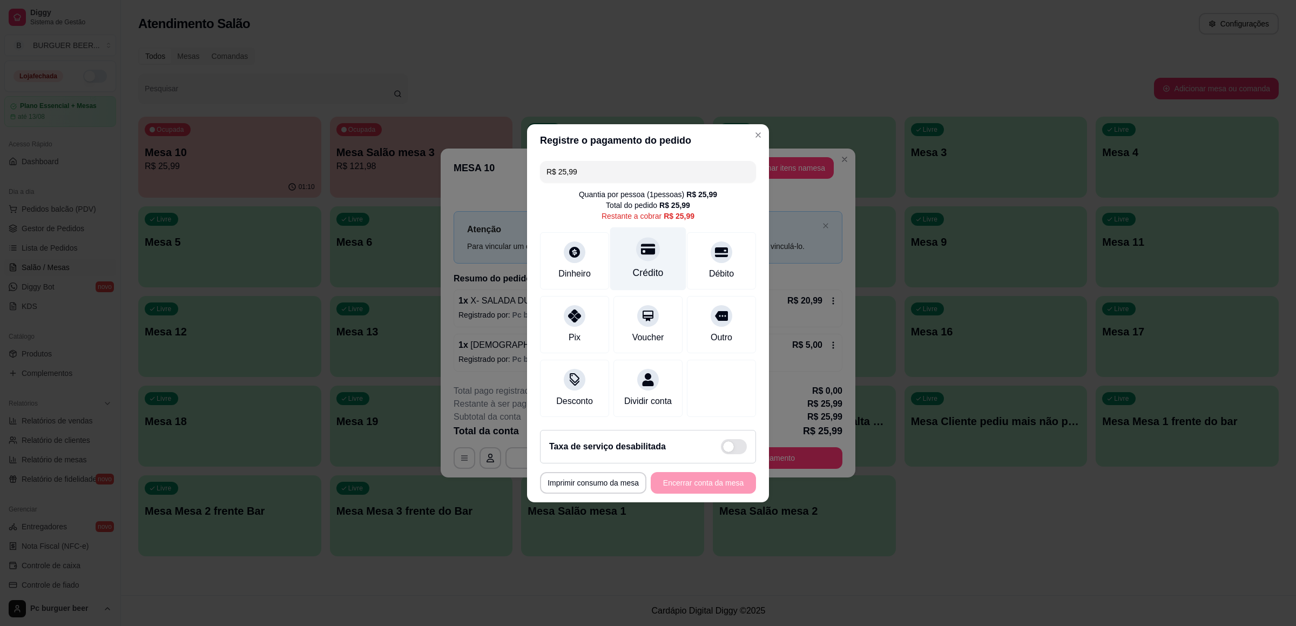
click at [643, 254] on div "Crédito" at bounding box center [648, 258] width 76 height 63
type input "R$ 0,00"
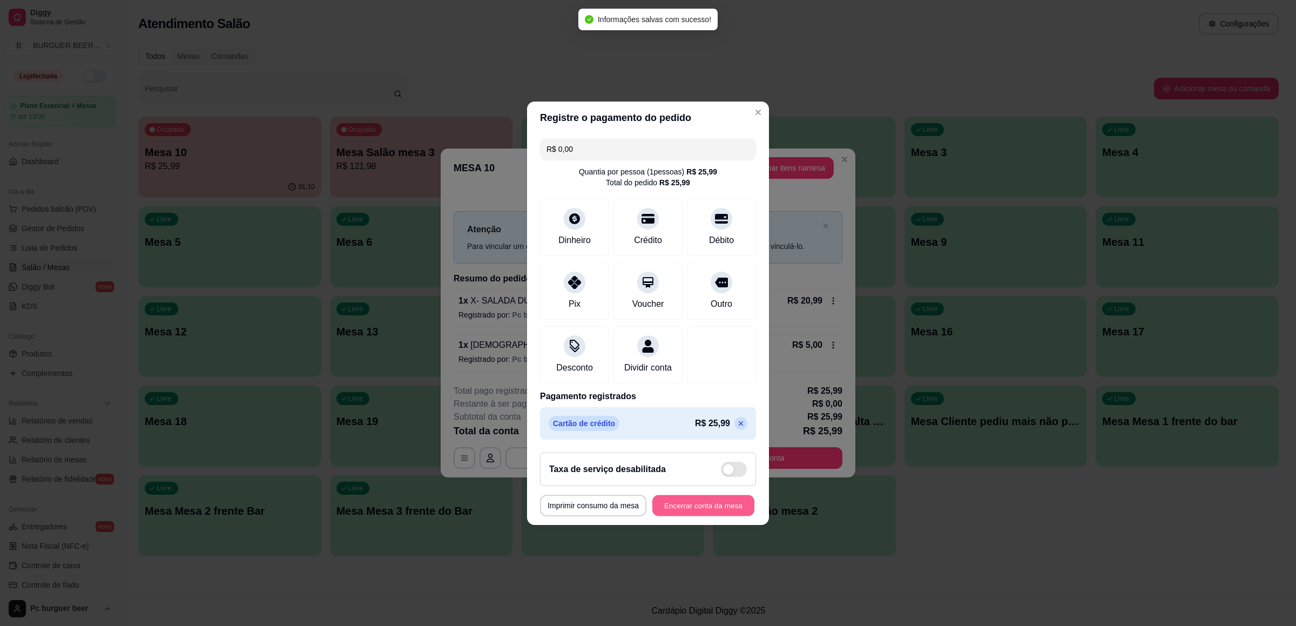
click at [668, 509] on button "Encerrar conta da mesa" at bounding box center [703, 505] width 102 height 21
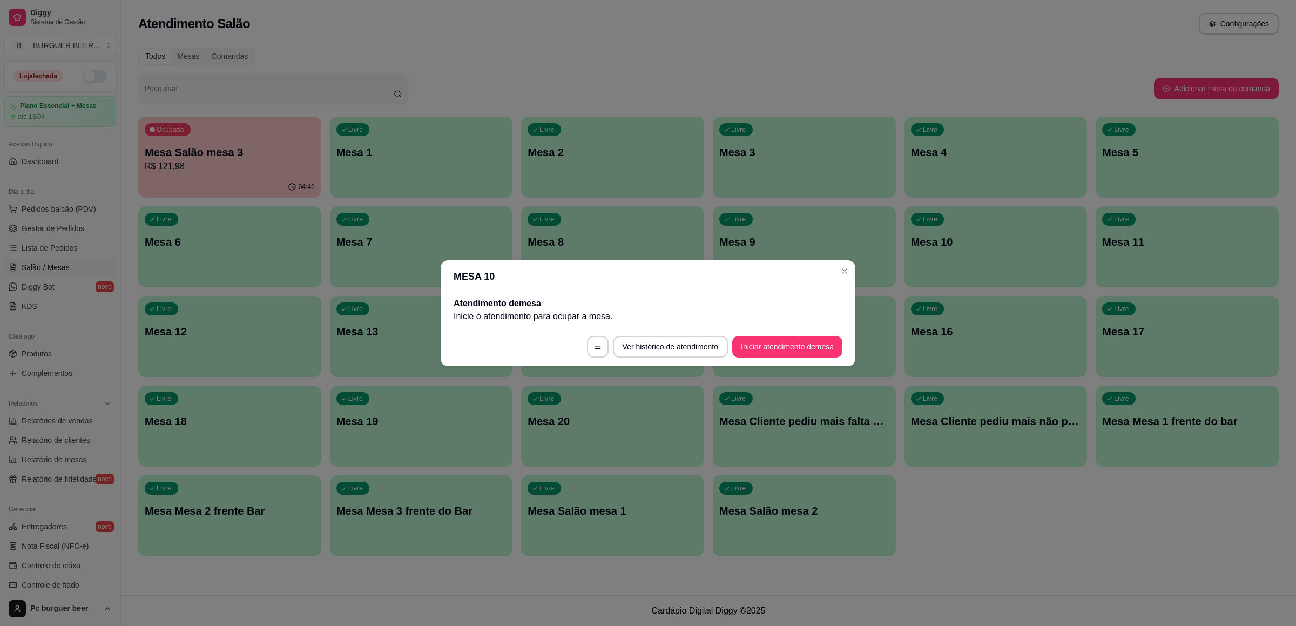
click at [626, 297] on h2 "Atendimento de mesa" at bounding box center [648, 303] width 389 height 13
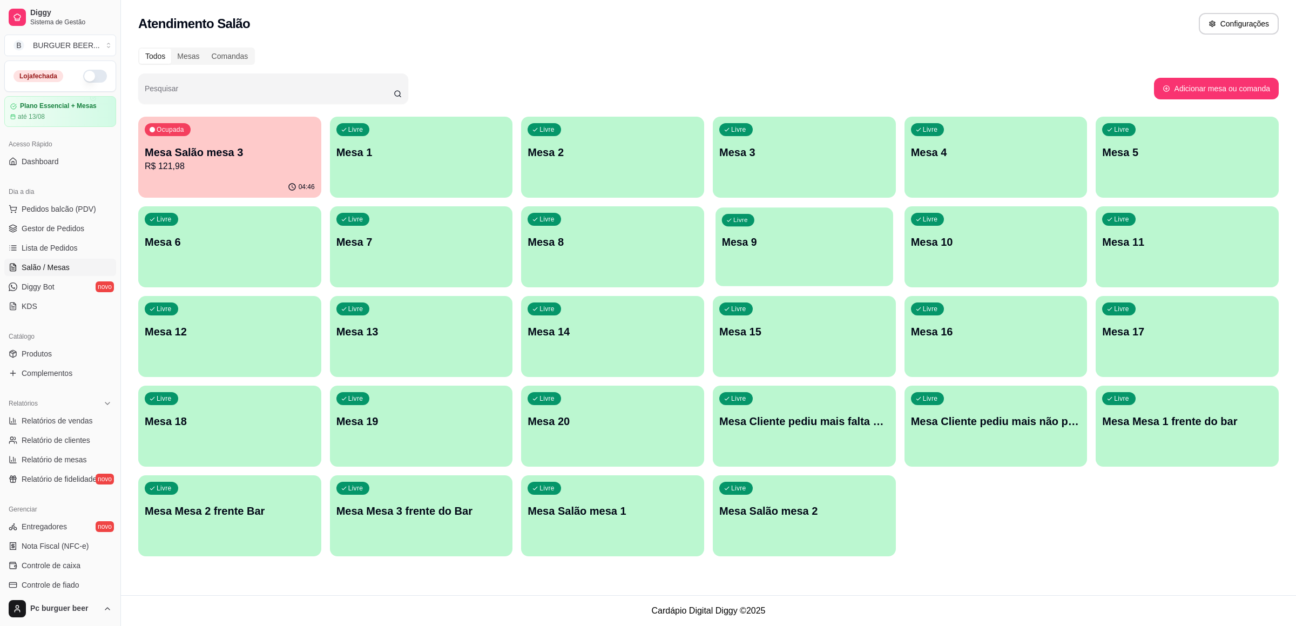
click at [742, 246] on p "Mesa 9" at bounding box center [804, 242] width 165 height 15
click at [287, 150] on p "Mesa Salão mesa 3" at bounding box center [230, 152] width 170 height 15
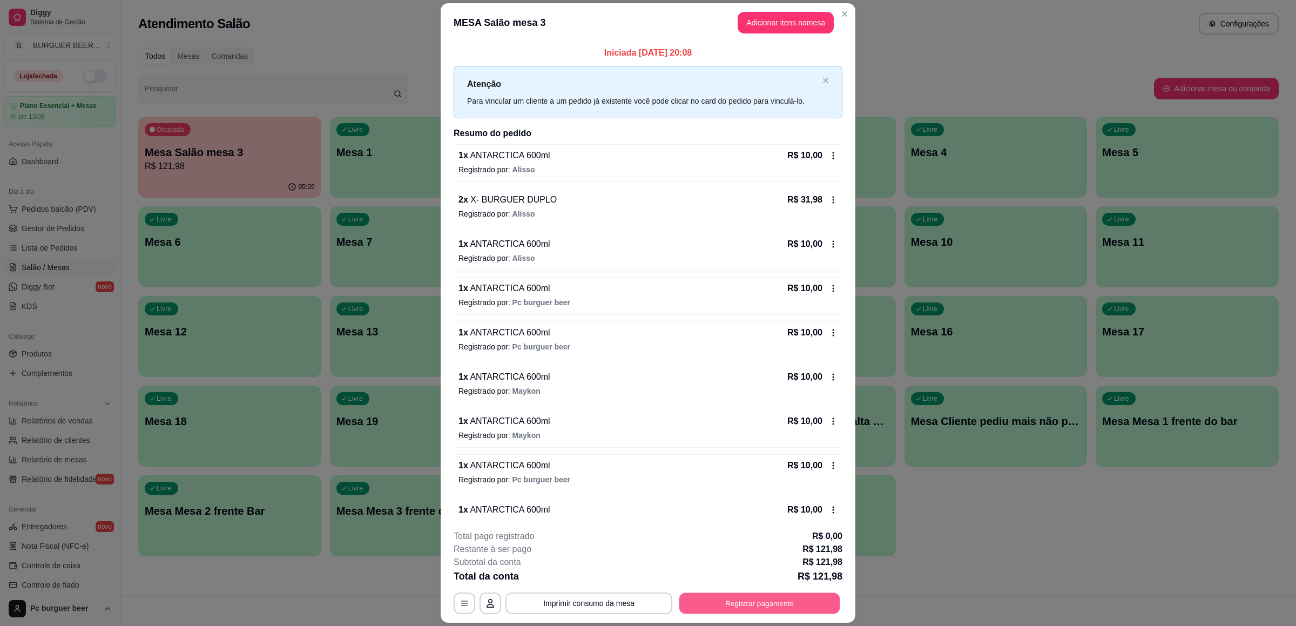
click at [740, 600] on button "Registrar pagamento" at bounding box center [759, 603] width 161 height 21
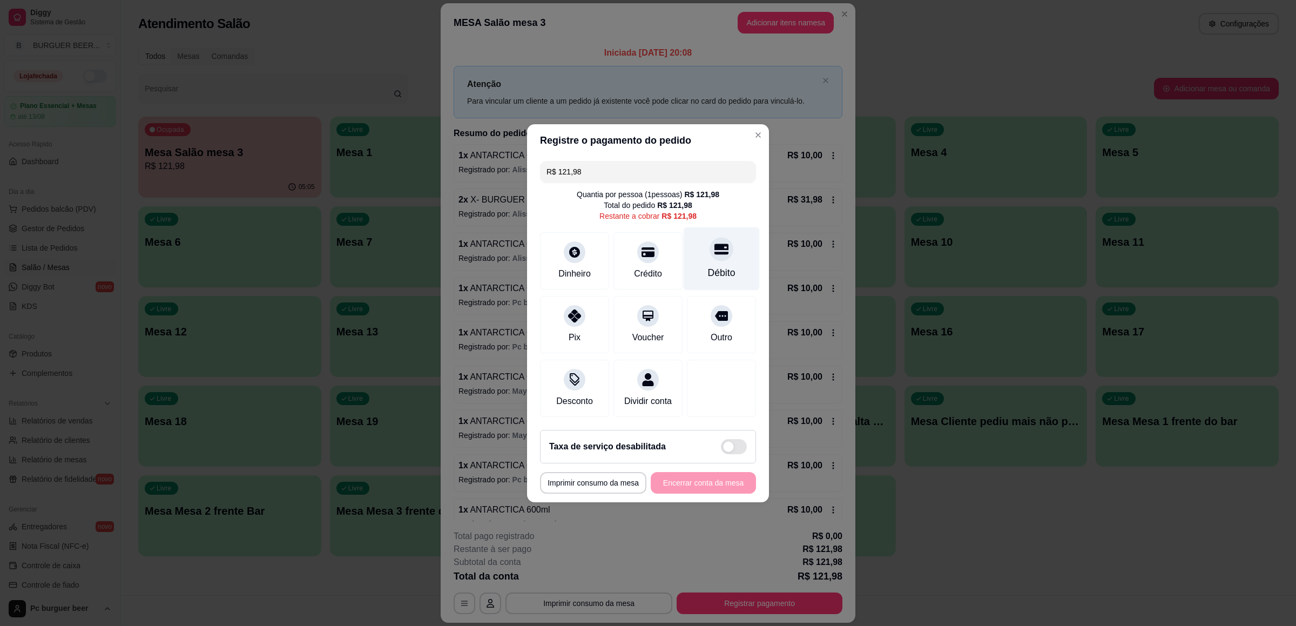
click at [732, 261] on div "Débito" at bounding box center [722, 258] width 76 height 63
type input "R$ 0,00"
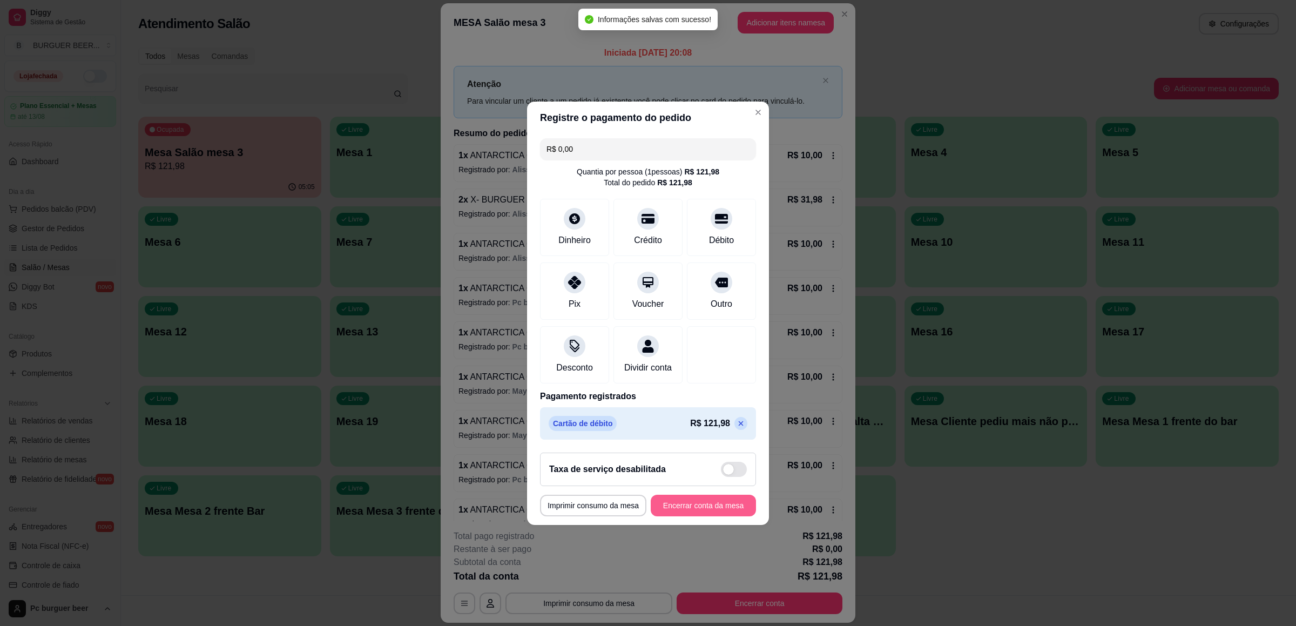
click at [694, 505] on button "Encerrar conta da mesa" at bounding box center [703, 506] width 105 height 22
